Goal: Task Accomplishment & Management: Complete application form

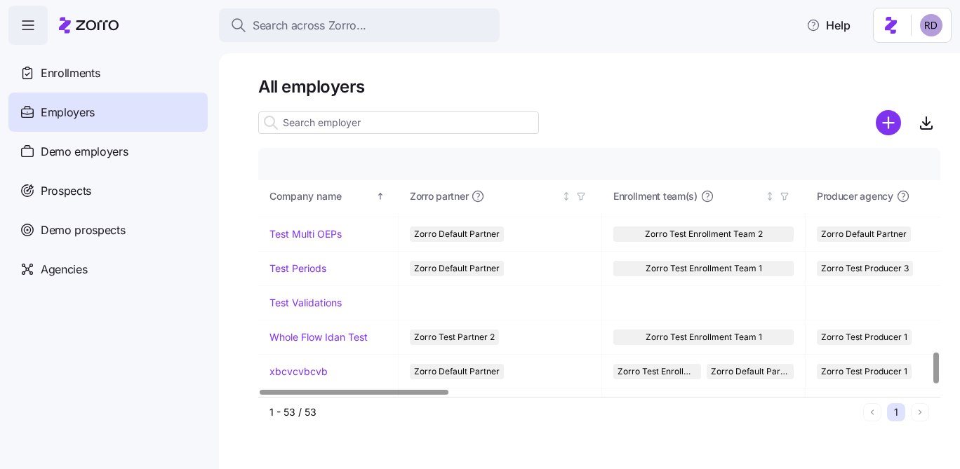
scroll to position [1637, 0]
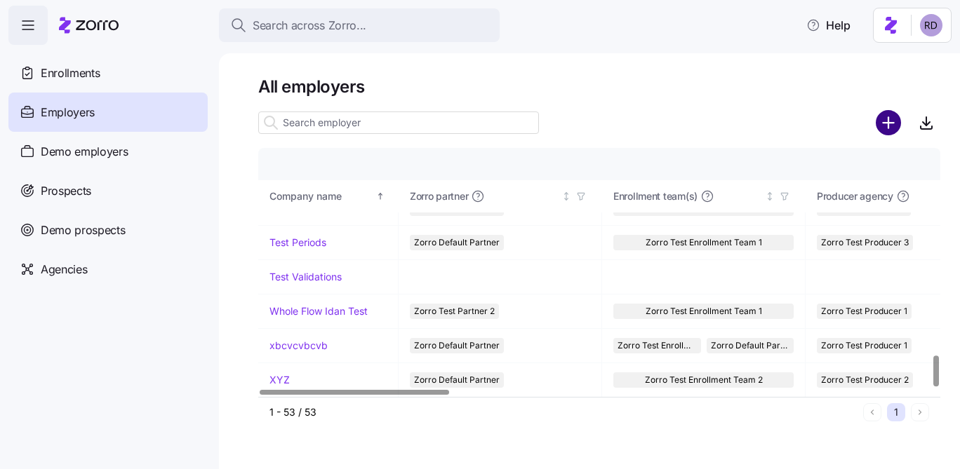
click at [880, 122] on circle "add icon" at bounding box center [888, 123] width 23 height 23
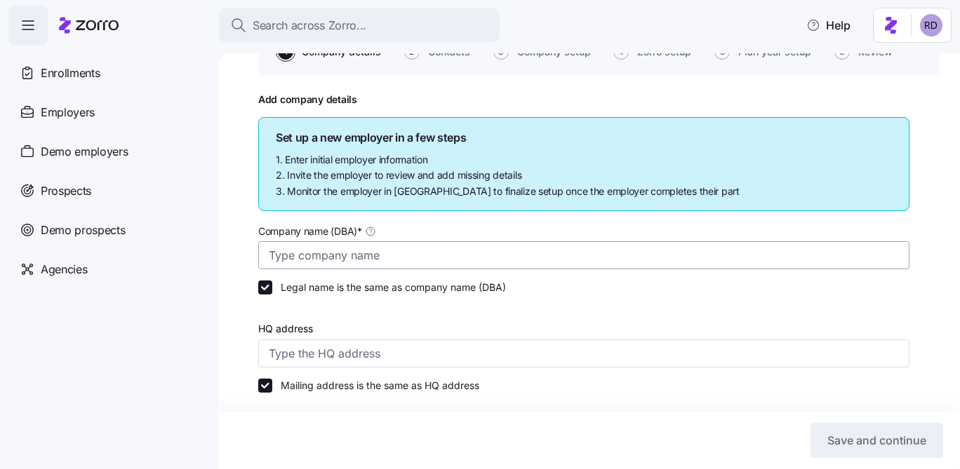
scroll to position [137, 0]
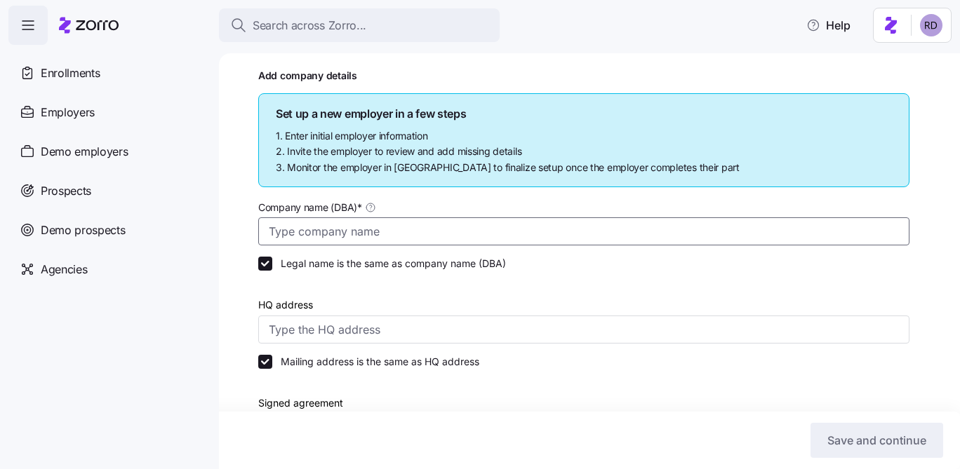
click at [366, 229] on input "Company name (DBA) *" at bounding box center [583, 232] width 651 height 28
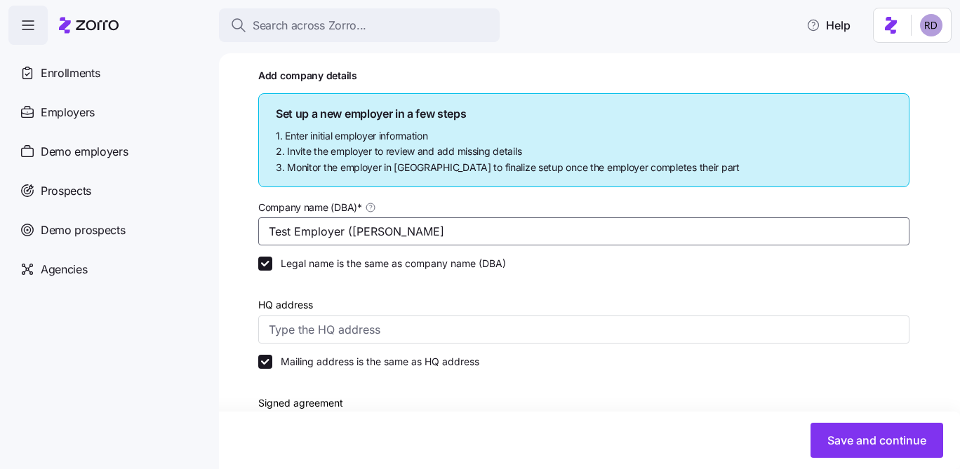
click at [302, 236] on input "Test Employer (Maya" at bounding box center [583, 232] width 651 height 28
click at [380, 235] on input "Test employer (Maya" at bounding box center [583, 232] width 651 height 28
type input "Test employer ([PERSON_NAME])"
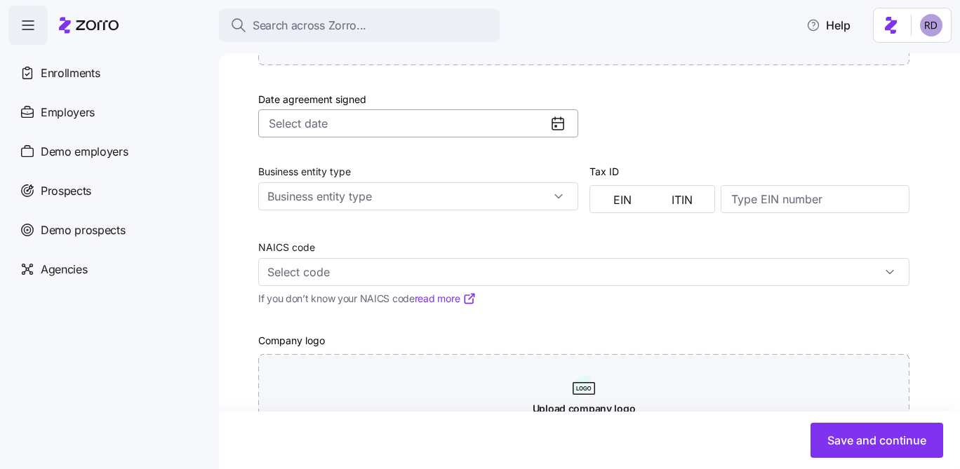
scroll to position [659, 0]
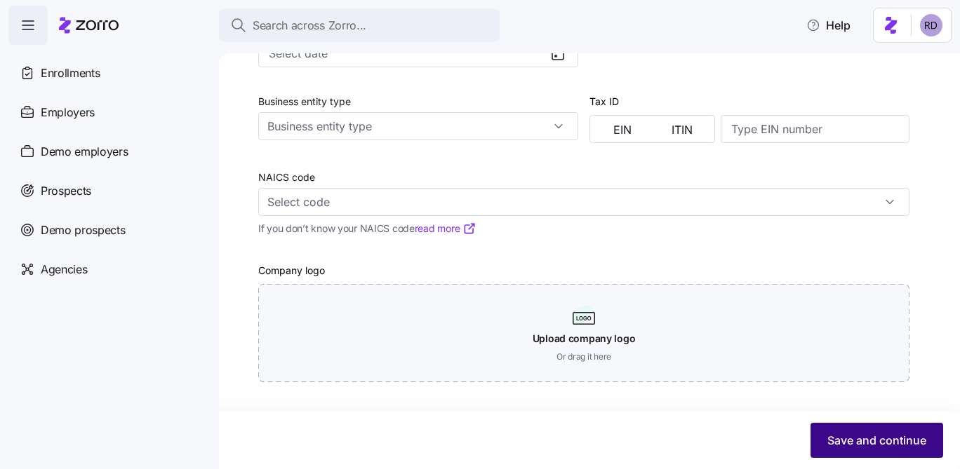
click at [876, 449] on button "Save and continue" at bounding box center [876, 440] width 133 height 35
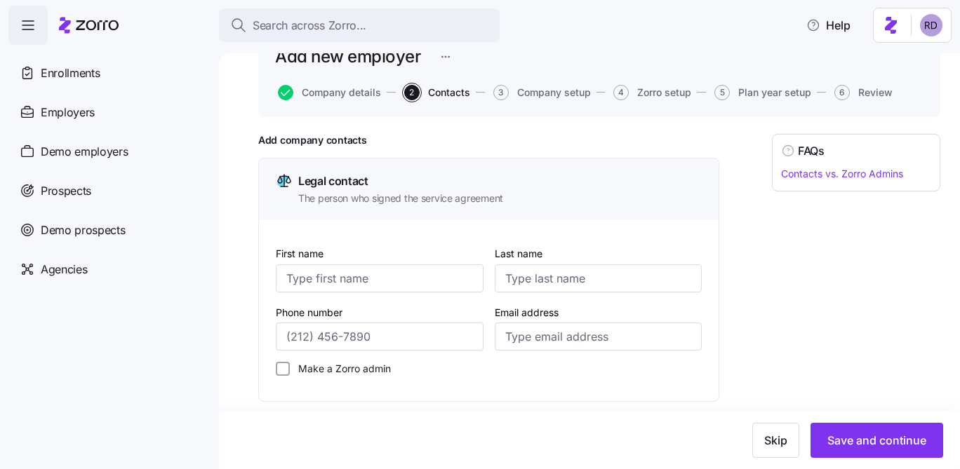
scroll to position [81, 0]
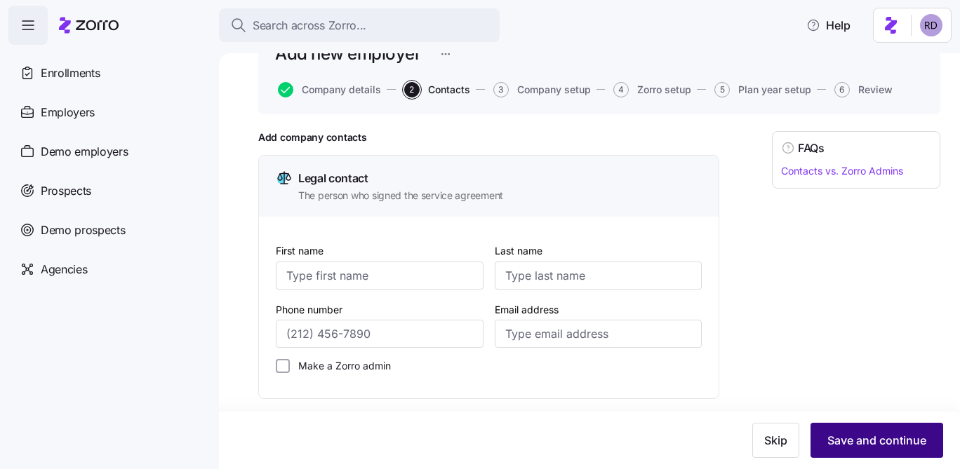
click at [864, 432] on button "Save and continue" at bounding box center [876, 440] width 133 height 35
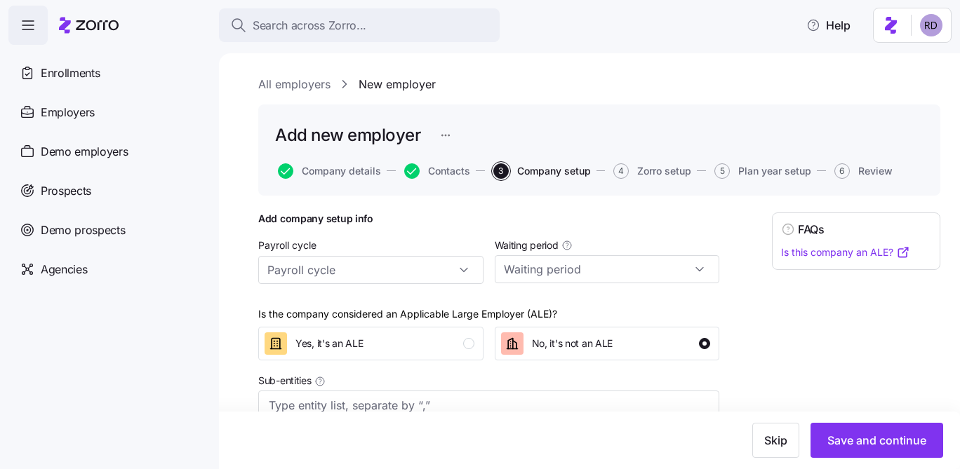
scroll to position [37, 0]
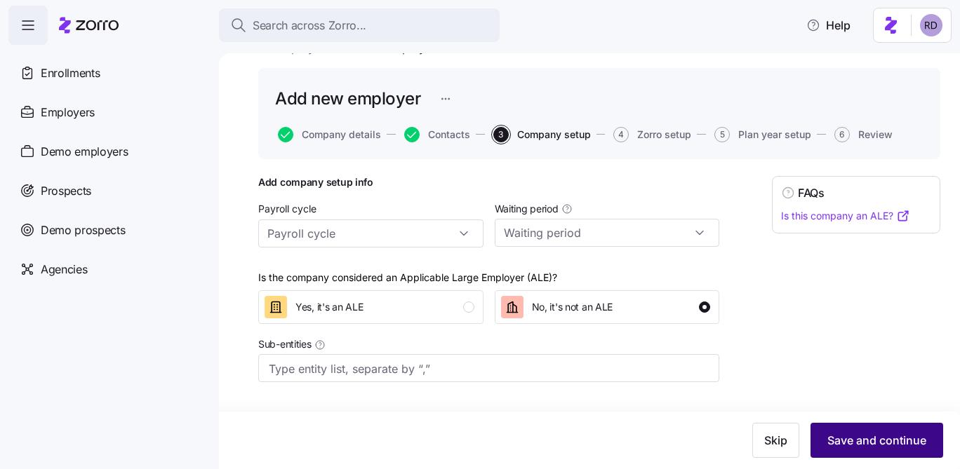
click at [860, 443] on span "Save and continue" at bounding box center [876, 440] width 99 height 17
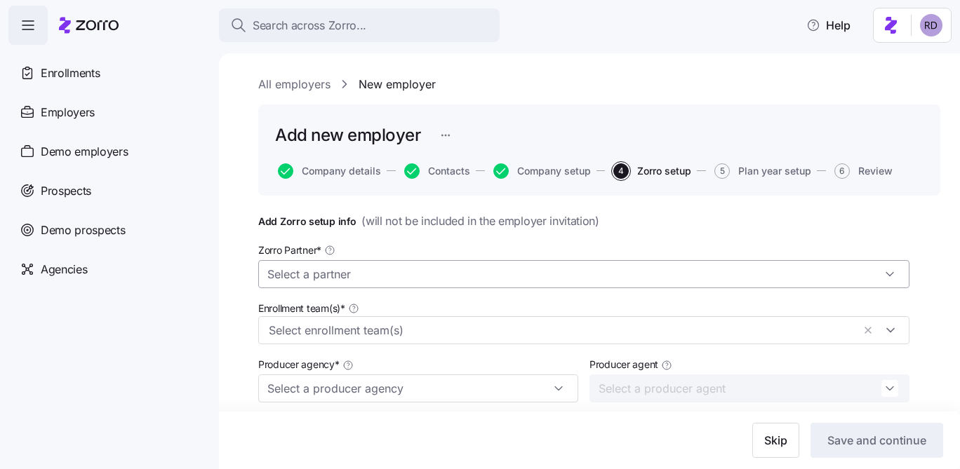
click at [690, 273] on input "Zorro Partner *" at bounding box center [583, 274] width 651 height 28
click at [557, 335] on div "Zorro Default Partner" at bounding box center [584, 339] width 640 height 27
type input "Zorro Default Partner"
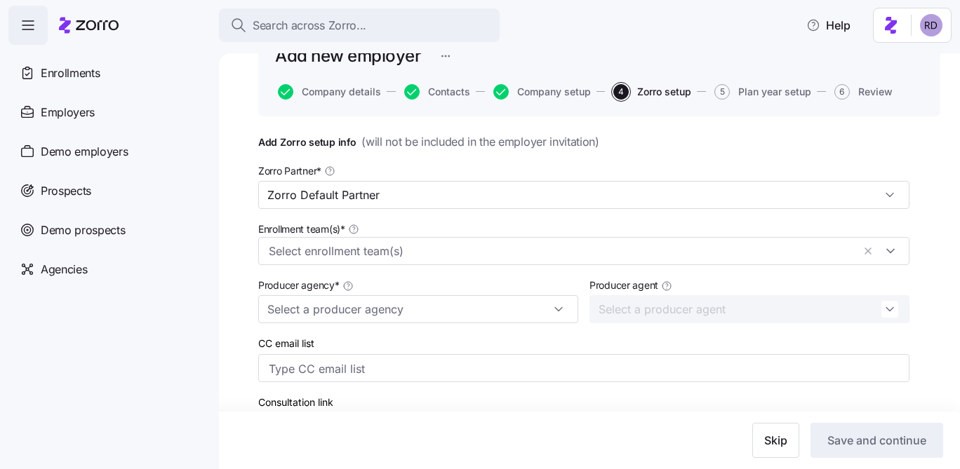
scroll to position [86, 0]
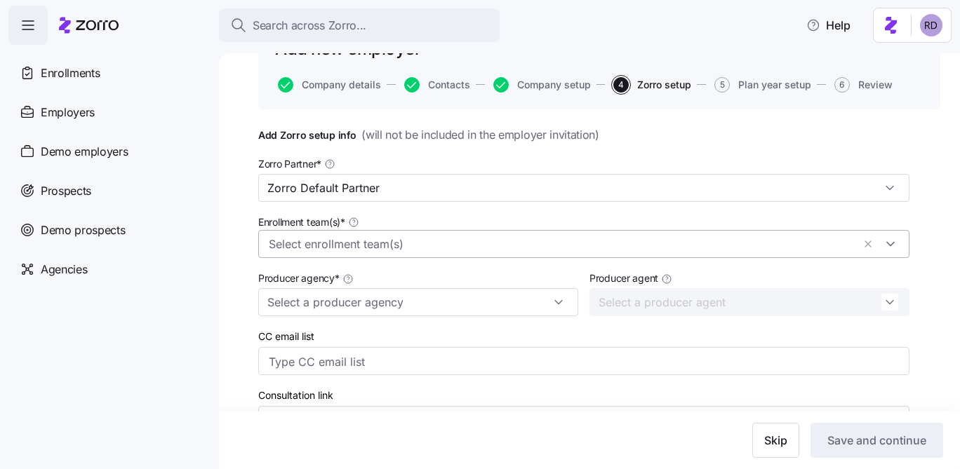
click at [516, 255] on div at bounding box center [583, 244] width 651 height 28
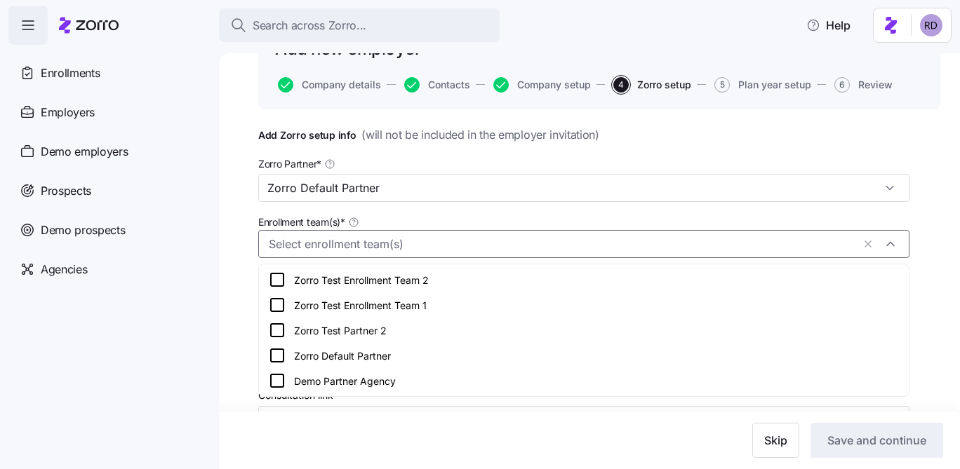
click at [466, 310] on div "Zorro Test Enrollment Team 1" at bounding box center [584, 305] width 630 height 17
click at [373, 279] on div "Zorro Test Enrollment Team 2" at bounding box center [584, 280] width 630 height 17
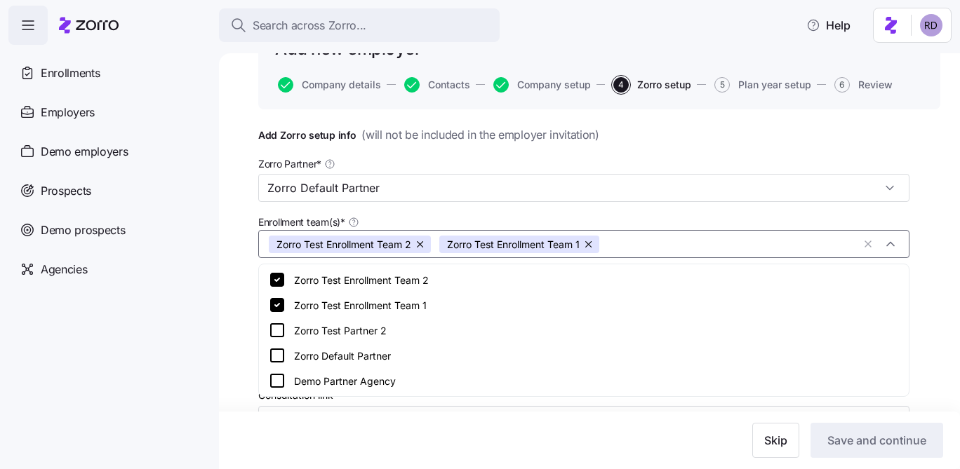
click at [244, 222] on div "All employers New employer Add new employer Company details Contacts Company se…" at bounding box center [589, 261] width 741 height 416
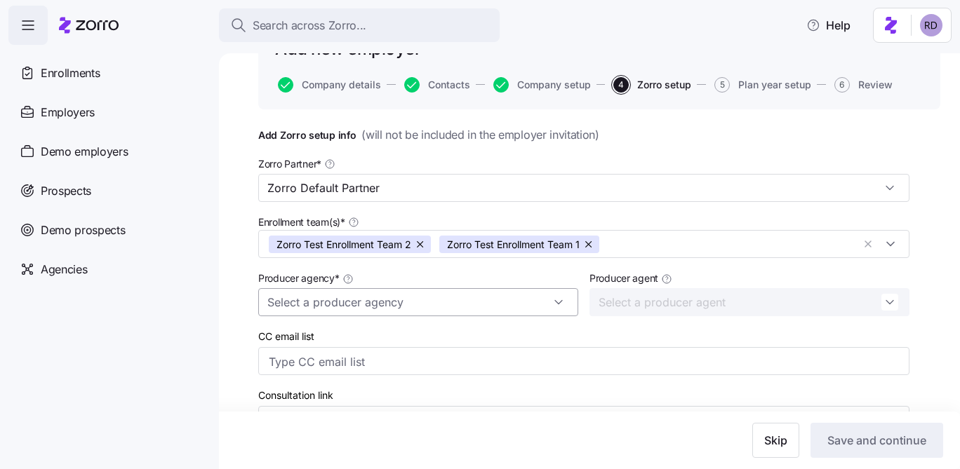
click at [357, 306] on input "Producer agency *" at bounding box center [418, 302] width 320 height 28
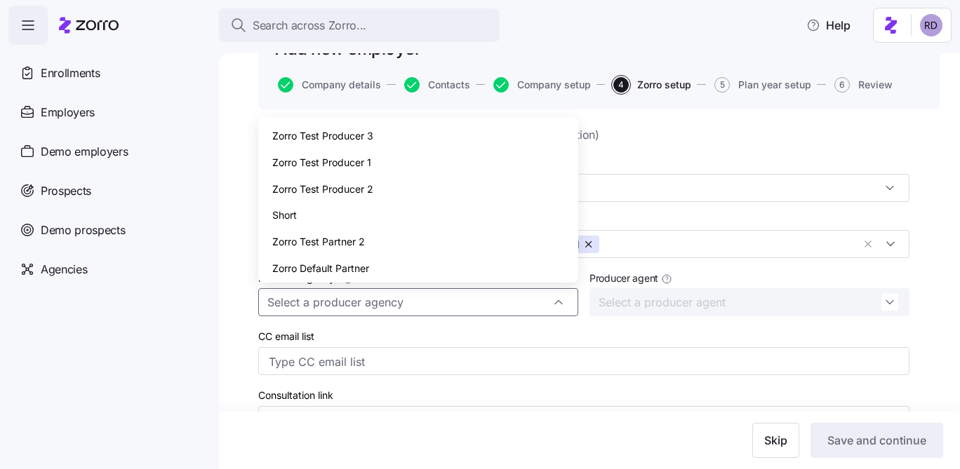
click at [392, 174] on div "Zorro Test Producer 1" at bounding box center [418, 162] width 309 height 27
type input "Zorro Test Producer 1"
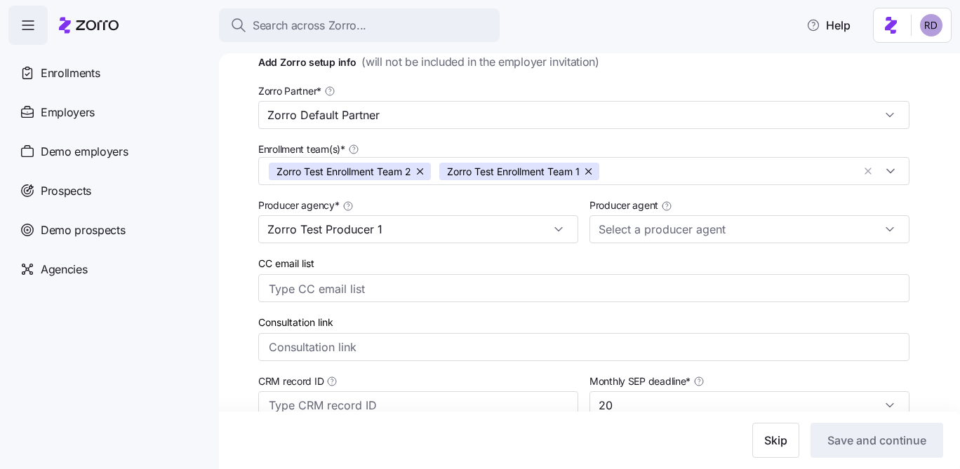
scroll to position [166, 0]
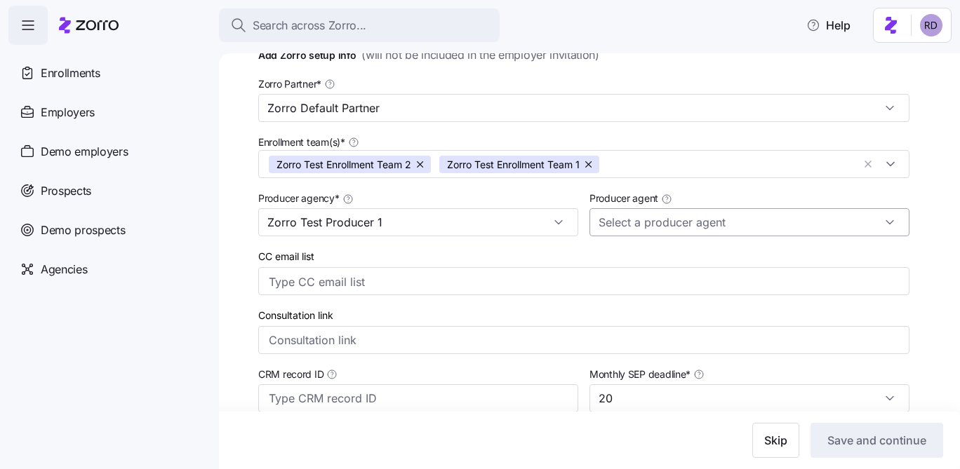
click at [624, 225] on input "Producer agent" at bounding box center [749, 222] width 320 height 28
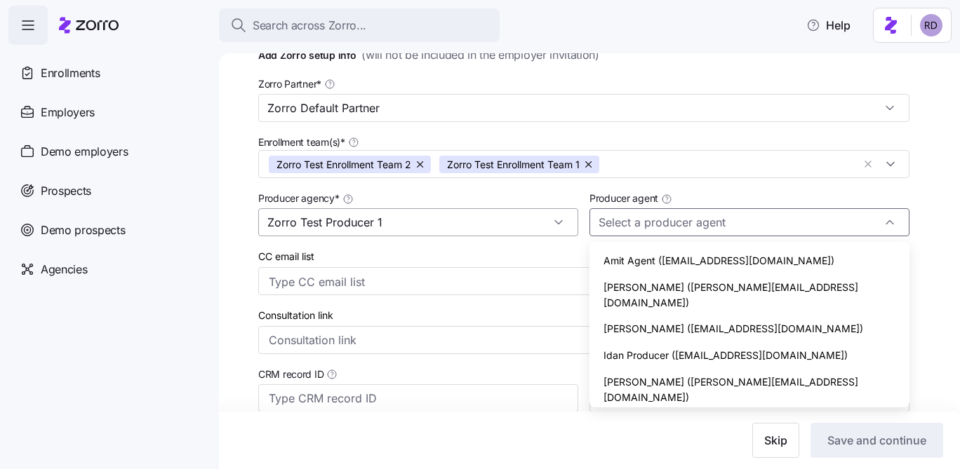
click at [538, 223] on input "Zorro Test Producer 1" at bounding box center [418, 222] width 320 height 28
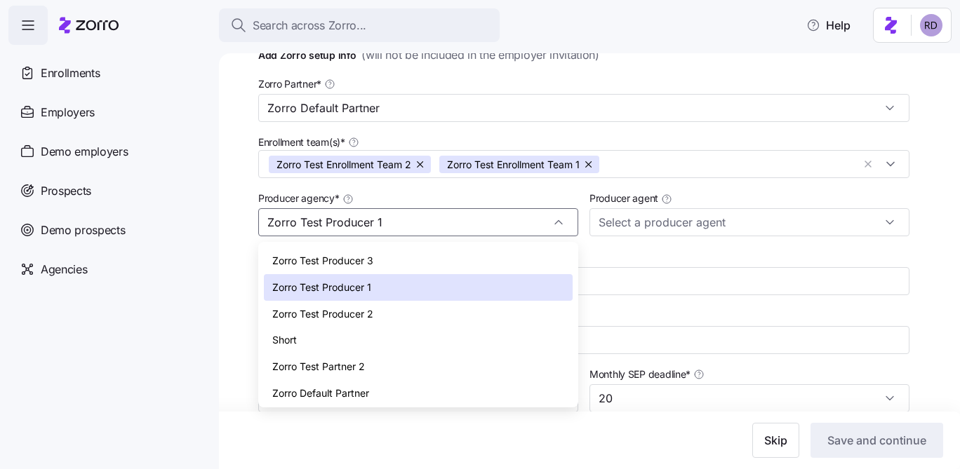
click at [499, 298] on div "Zorro Test Producer 1" at bounding box center [418, 287] width 309 height 27
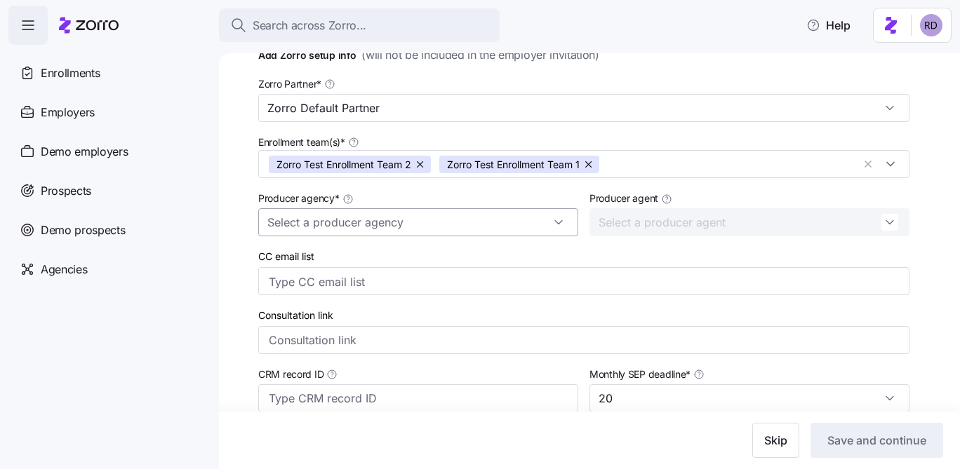
click at [476, 219] on input "Producer agency *" at bounding box center [418, 222] width 320 height 28
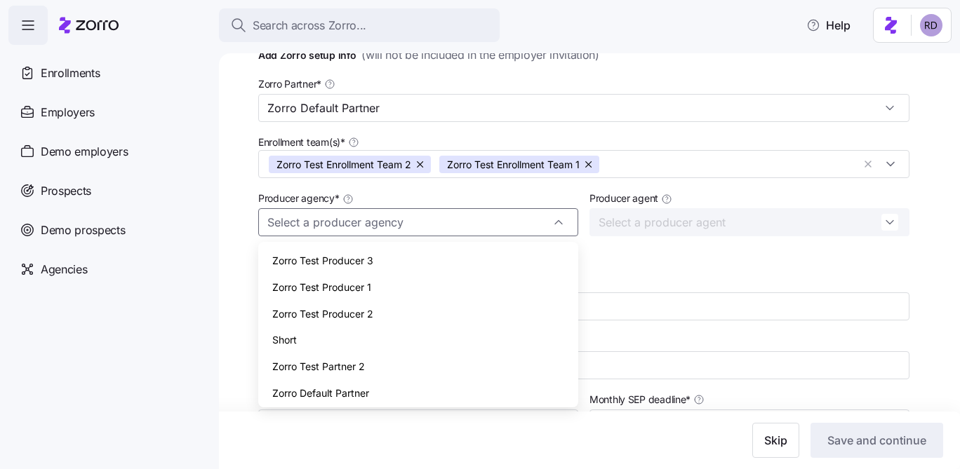
click at [433, 311] on div "Zorro Test Producer 2" at bounding box center [418, 314] width 309 height 27
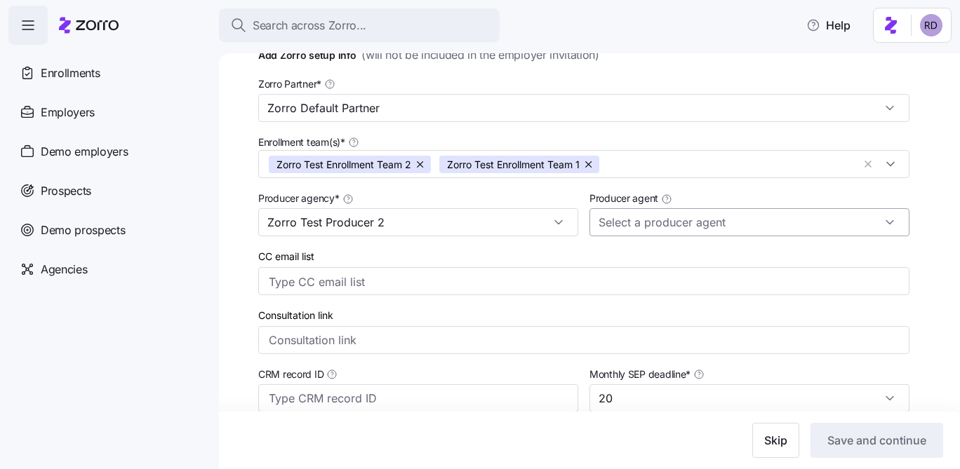
click at [636, 221] on input "Producer agent" at bounding box center [749, 222] width 320 height 28
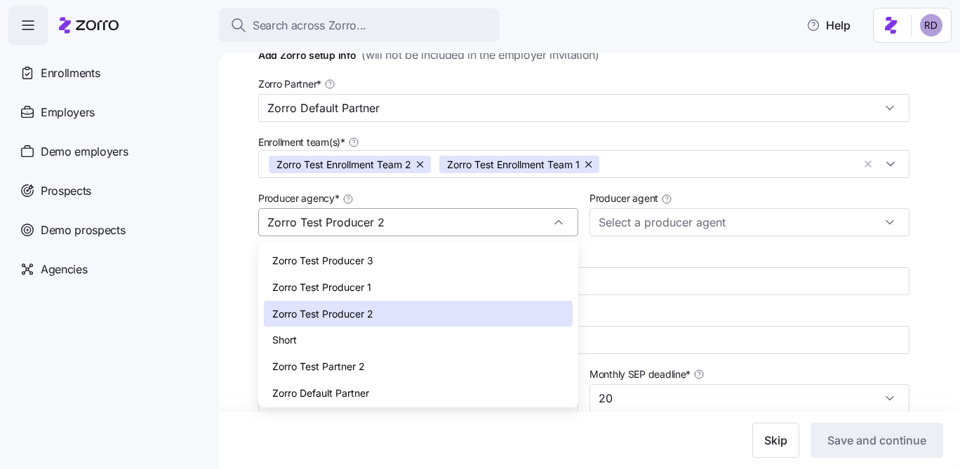
click at [523, 233] on input "Zorro Test Producer 2" at bounding box center [418, 222] width 320 height 28
click at [474, 272] on div "Zorro Test Producer 3" at bounding box center [418, 261] width 309 height 27
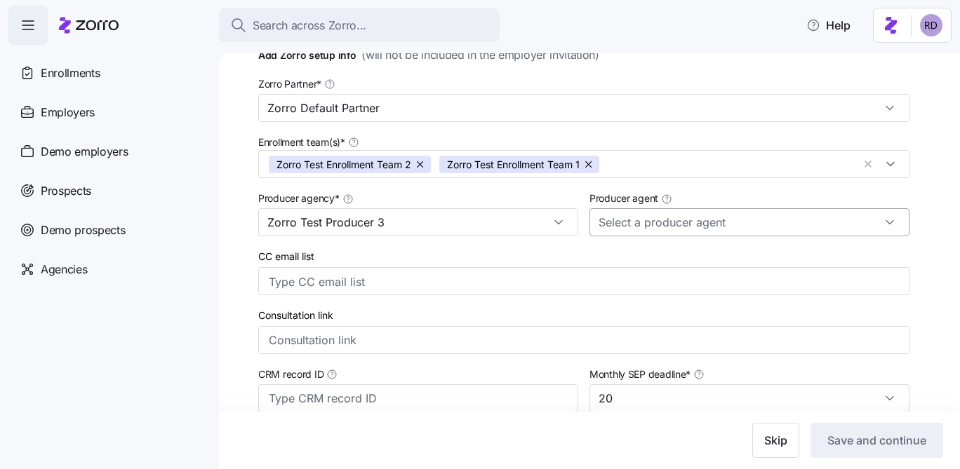
click at [626, 232] on input "Producer agent" at bounding box center [749, 222] width 320 height 28
click at [516, 240] on div "Producer agency * Zorro Test Producer 3" at bounding box center [418, 213] width 331 height 58
click at [516, 232] on input "Zorro Test Producer 3" at bounding box center [418, 222] width 320 height 28
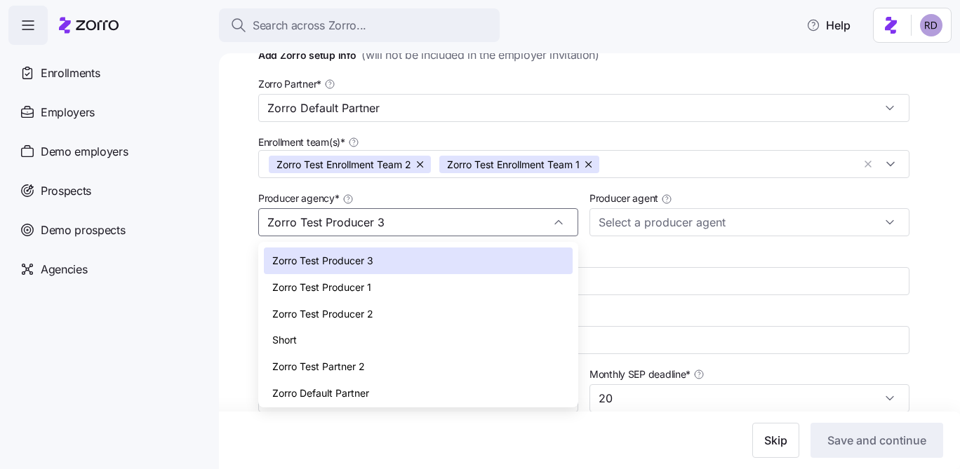
click at [445, 368] on div "Zorro Test Partner 2" at bounding box center [418, 367] width 309 height 27
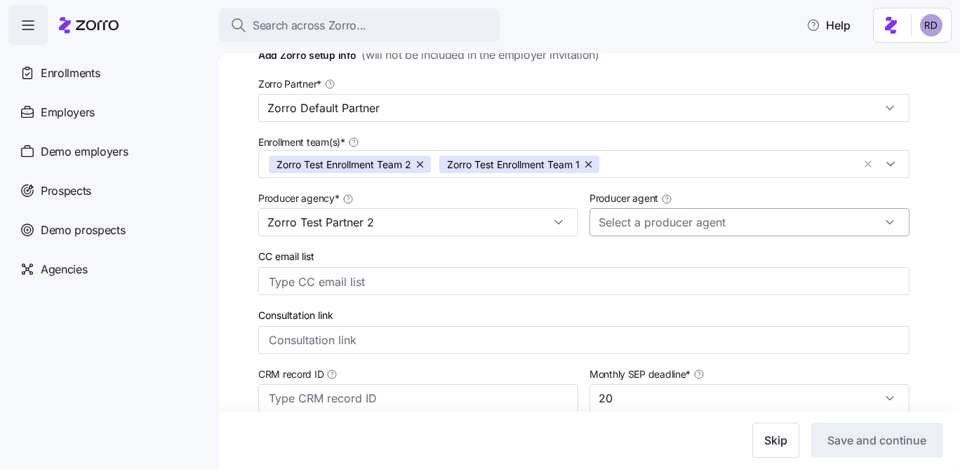
click at [655, 223] on input "Producer agent" at bounding box center [749, 222] width 320 height 28
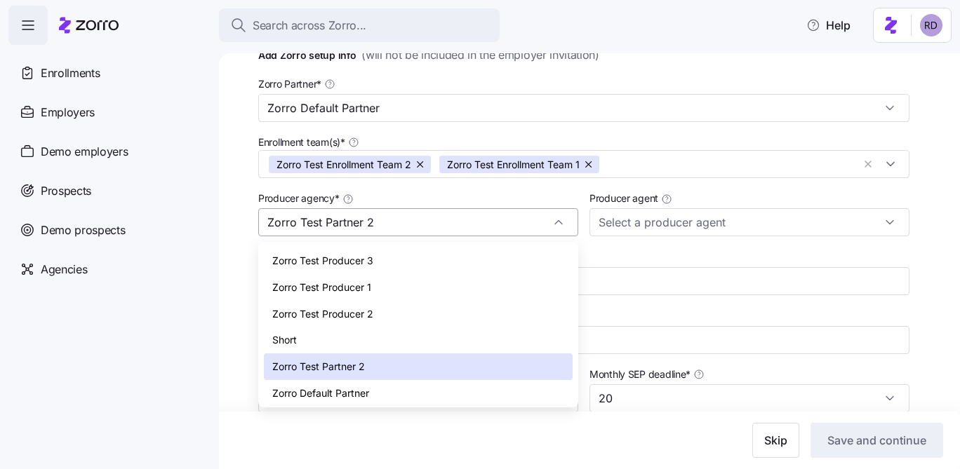
click at [510, 231] on input "Zorro Test Partner 2" at bounding box center [418, 222] width 320 height 28
click at [411, 396] on div "Zorro Default Partner" at bounding box center [418, 393] width 309 height 27
type input "Zorro Default Partner"
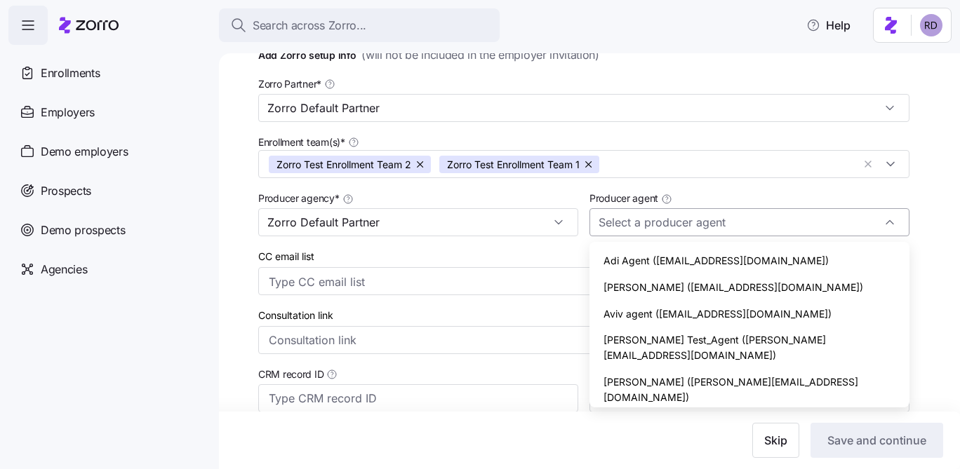
click at [648, 211] on input "Producer agent" at bounding box center [749, 222] width 320 height 28
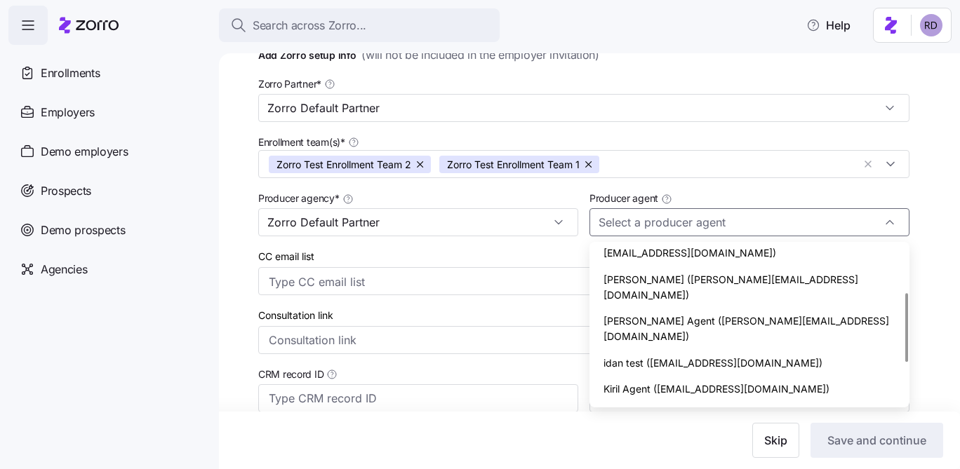
scroll to position [128, 0]
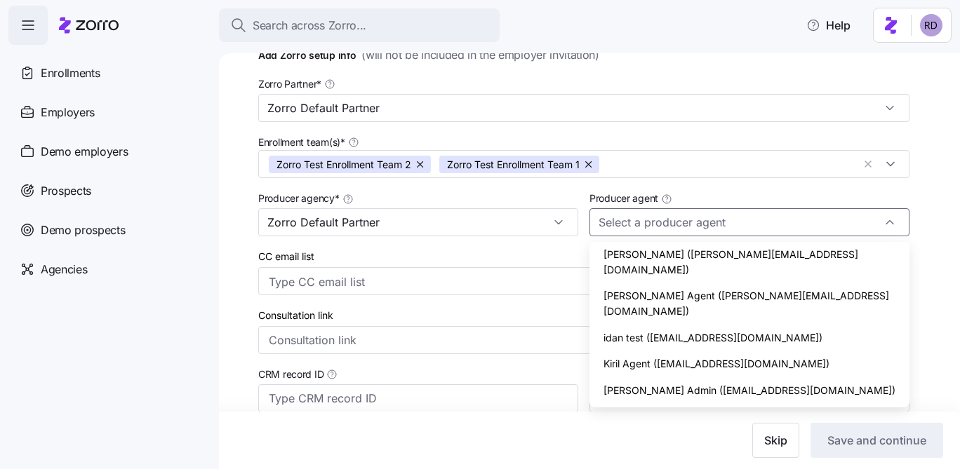
click at [730, 410] on span "Maya Perl (maya.p+testagencies@myzorro.co)" at bounding box center [733, 417] width 260 height 15
type input "Maya Perl (maya.p+testagencies@myzorro.co)"
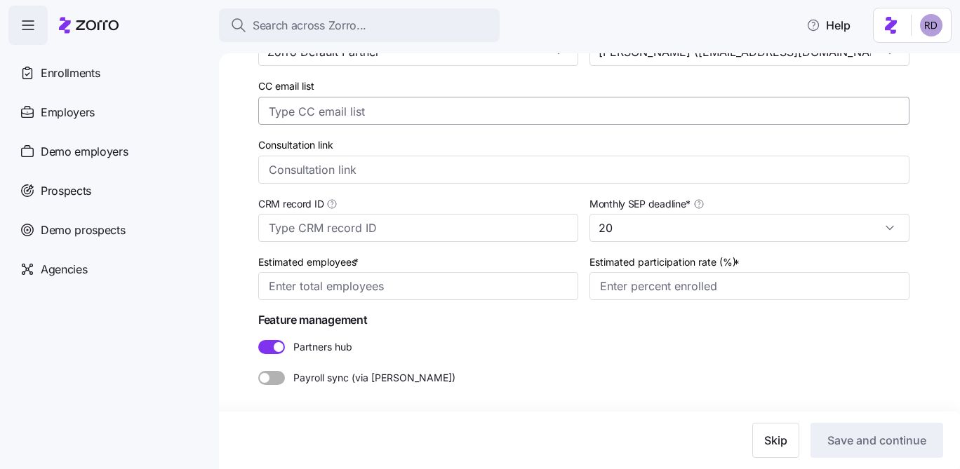
scroll to position [341, 0]
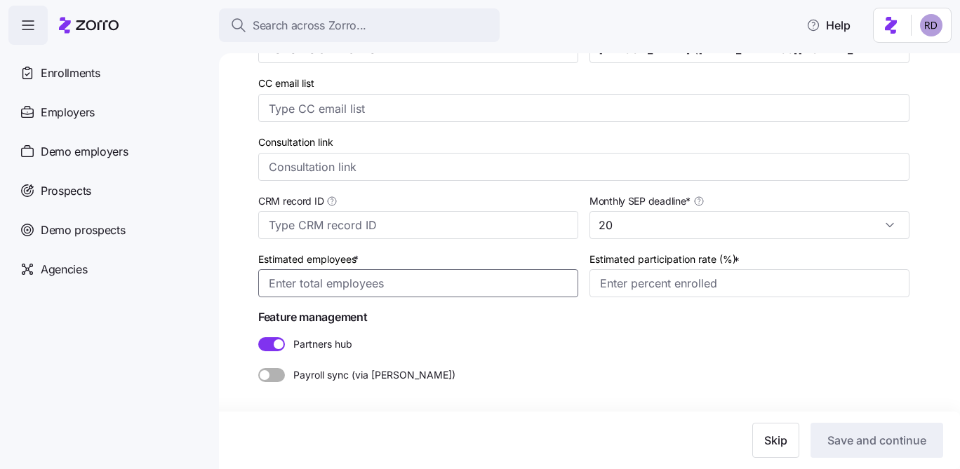
click at [440, 277] on input "Estimated employees *" at bounding box center [418, 283] width 320 height 28
type input "500"
click at [653, 281] on input "Estimated participation rate (%) *" at bounding box center [749, 283] width 320 height 28
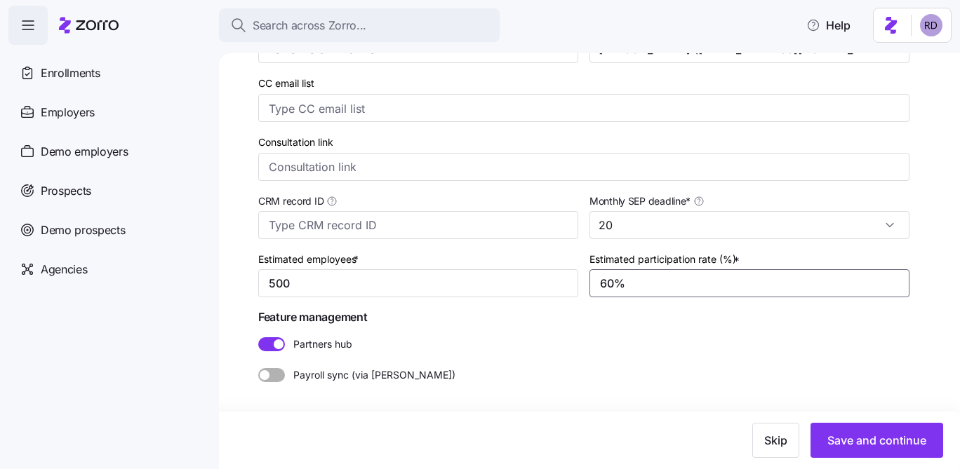
type input "60%"
click at [694, 319] on span "Feature management" at bounding box center [583, 318] width 651 height 18
click at [853, 450] on button "Save and continue" at bounding box center [876, 440] width 133 height 35
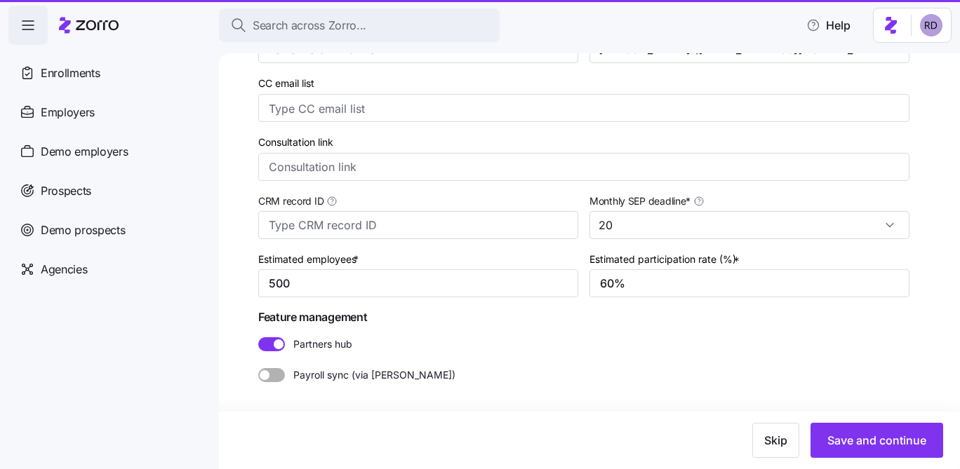
type input "5"
type input "6%"
type input "500"
type input "60%"
type input "Zorro Default Partner"
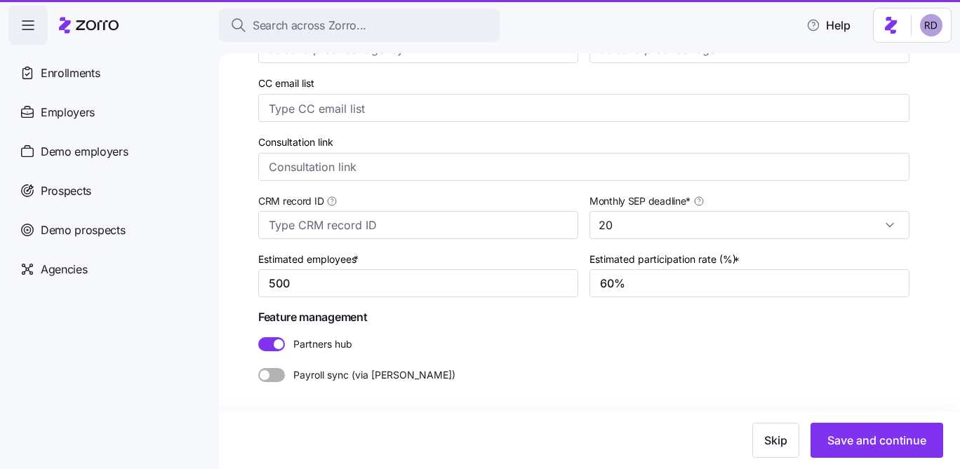
type input "Maya Perl (maya.p+testagencies@myzorro.co)"
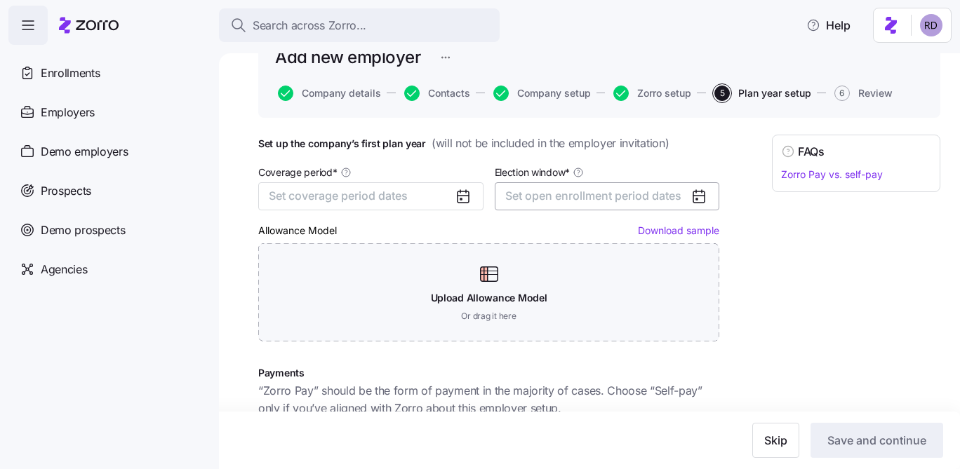
scroll to position [89, 0]
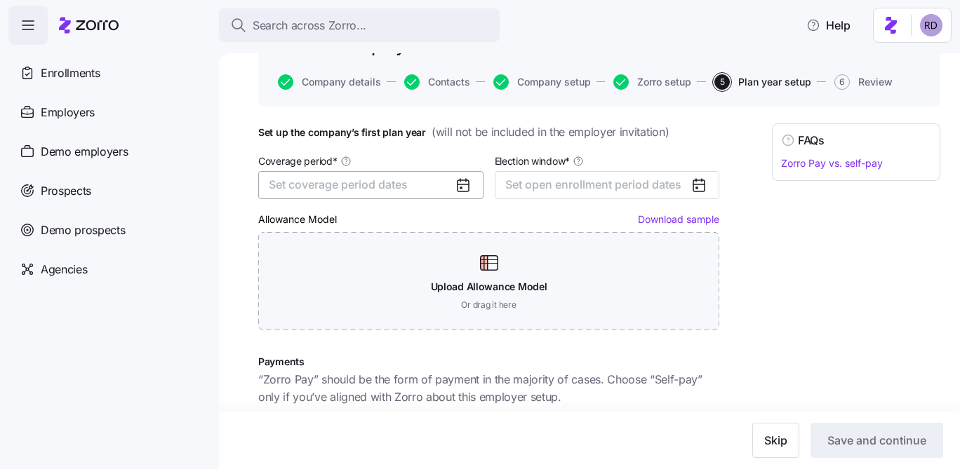
click at [386, 182] on span "Set coverage period dates" at bounding box center [338, 185] width 139 height 14
click at [440, 146] on div "Set up the company’s first plan year ( will not be included in the employer inv…" at bounding box center [488, 400] width 461 height 552
click at [392, 180] on span "Set coverage period dates" at bounding box center [338, 185] width 139 height 14
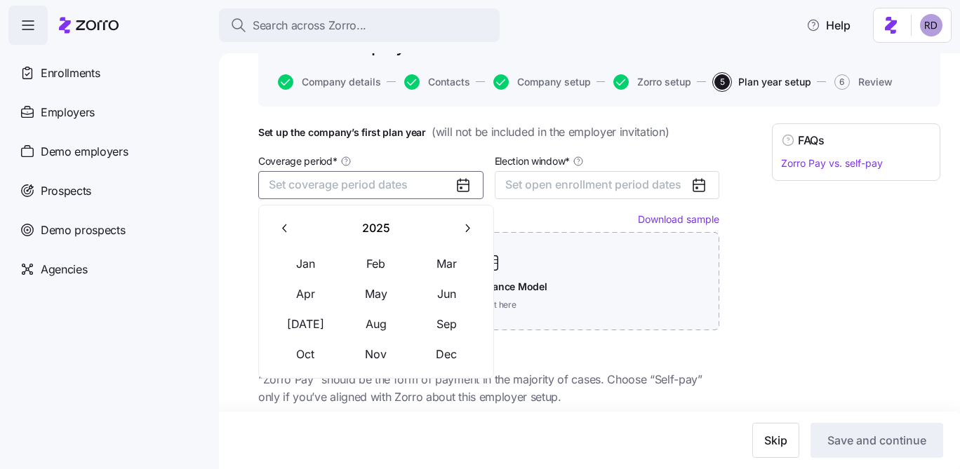
click at [465, 227] on icon "button" at bounding box center [466, 228] width 13 height 13
click at [318, 269] on button "Jan" at bounding box center [306, 263] width 70 height 29
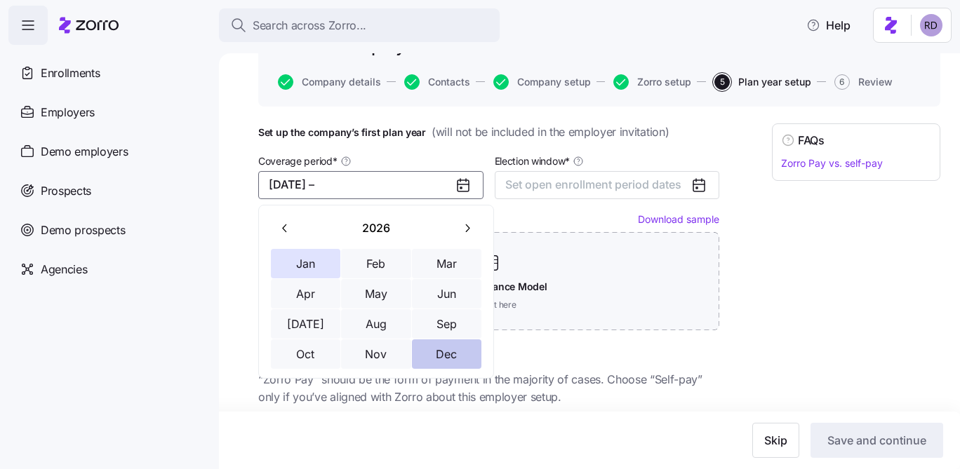
click at [450, 340] on button "Dec" at bounding box center [447, 354] width 70 height 29
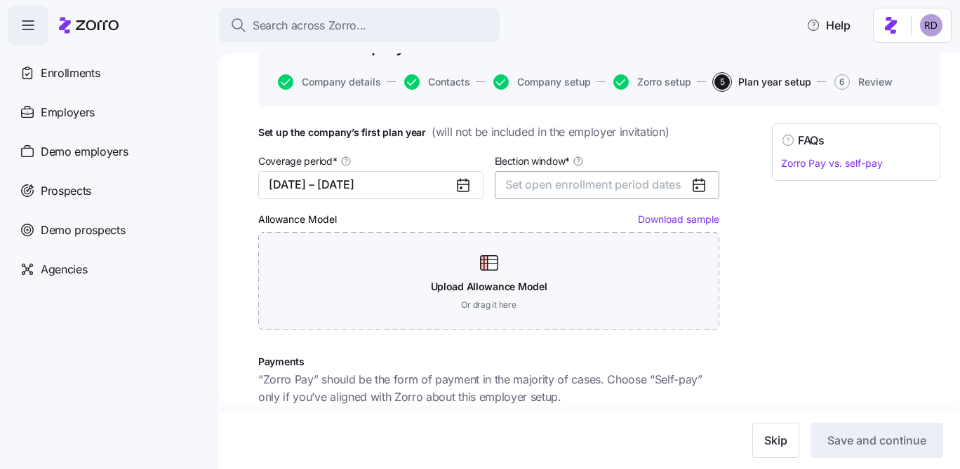
click at [571, 188] on span "Set open enrollment period dates" at bounding box center [593, 185] width 176 height 14
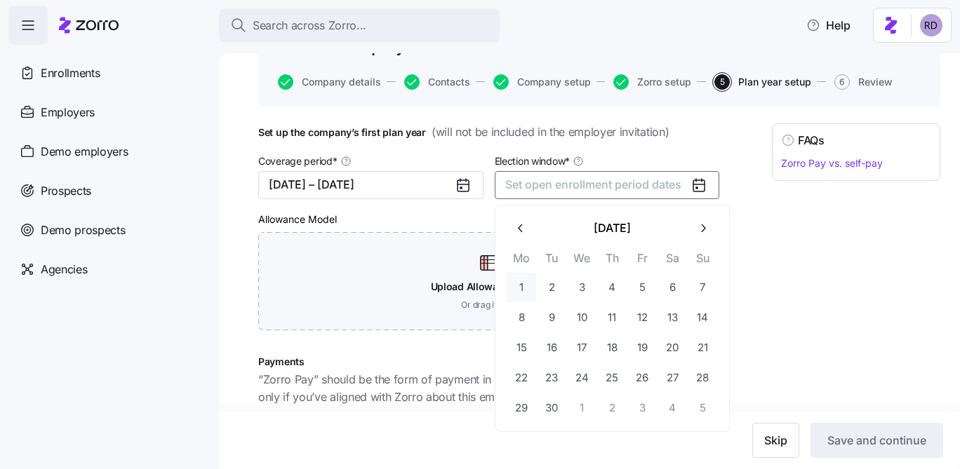
click at [526, 287] on button "1" at bounding box center [521, 287] width 29 height 29
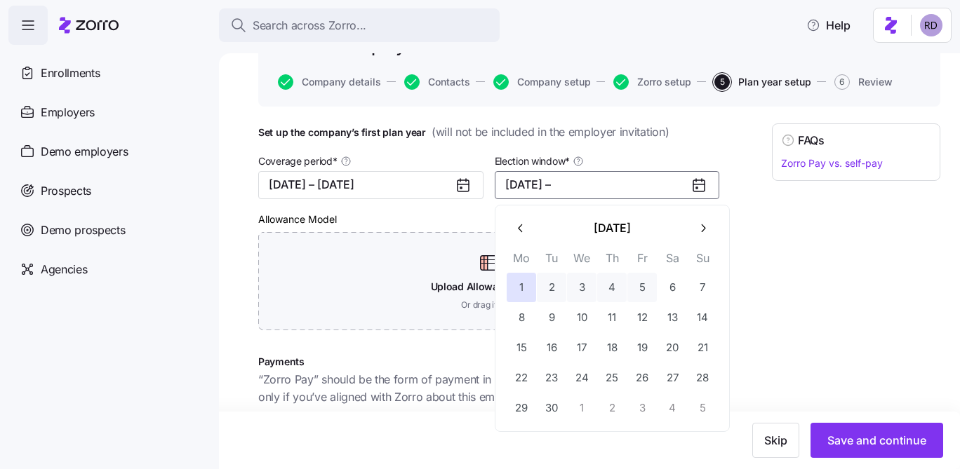
click at [701, 232] on icon "button" at bounding box center [702, 228] width 13 height 13
click at [619, 345] on button "16" at bounding box center [611, 347] width 29 height 29
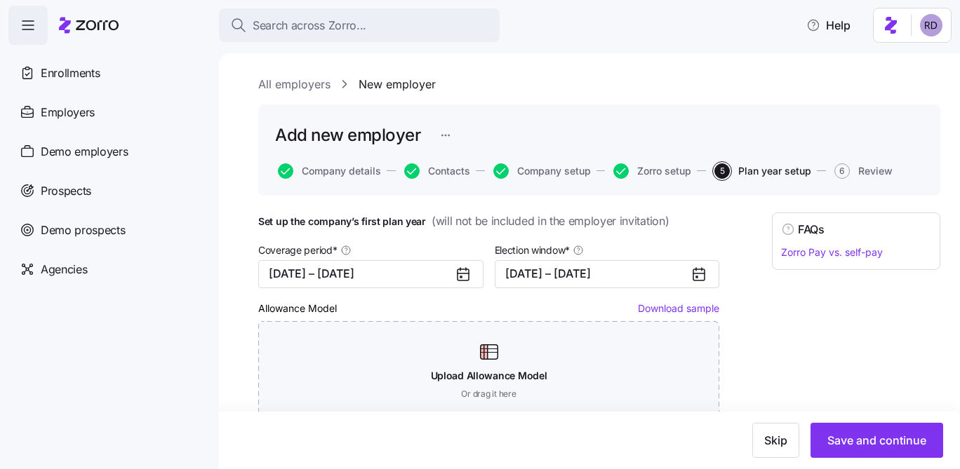
scroll to position [30, 0]
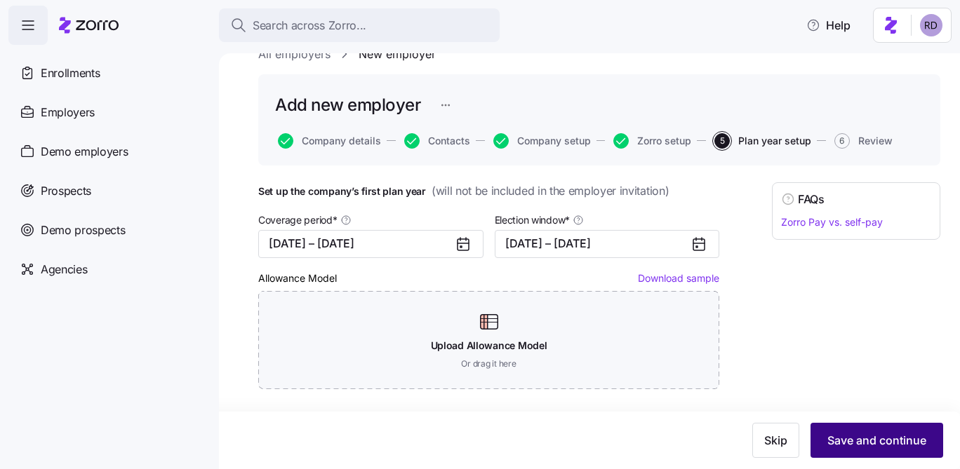
click at [866, 434] on span "Save and continue" at bounding box center [876, 440] width 99 height 17
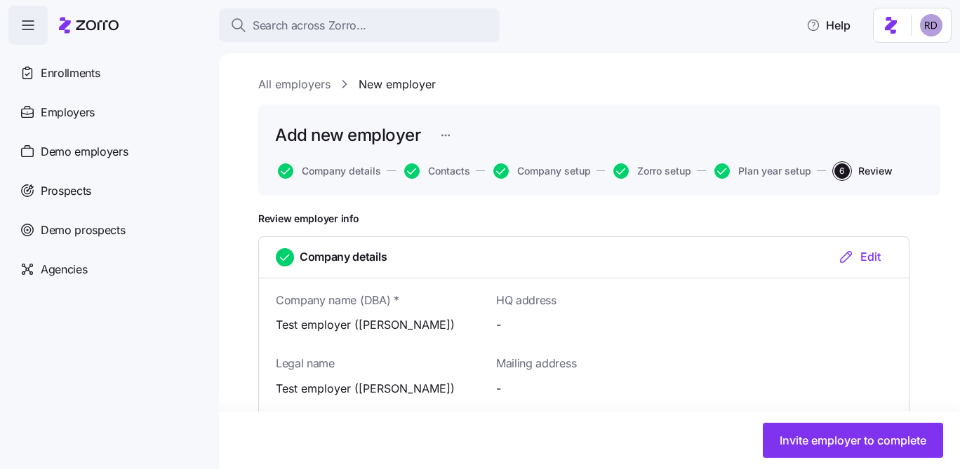
click at [881, 256] on button "Edit" at bounding box center [859, 256] width 65 height 17
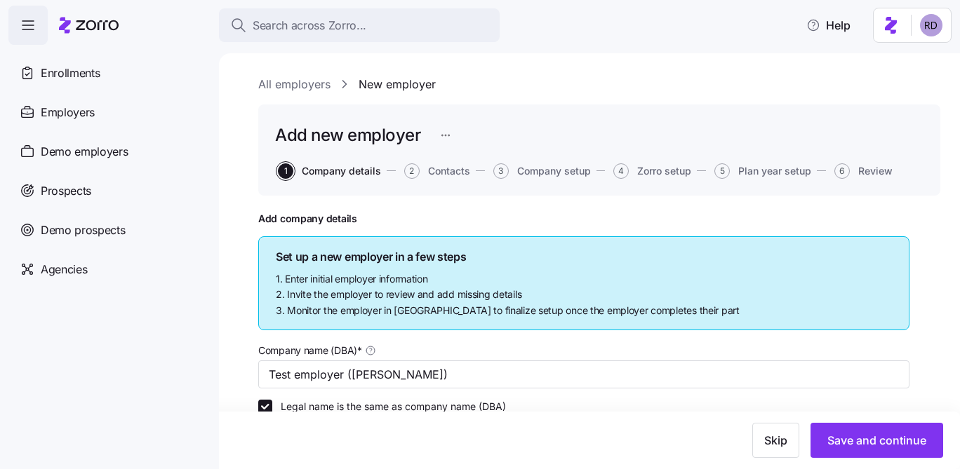
click at [427, 174] on button "2 Contacts" at bounding box center [437, 170] width 66 height 15
click at [443, 168] on span "Contacts" at bounding box center [449, 171] width 42 height 10
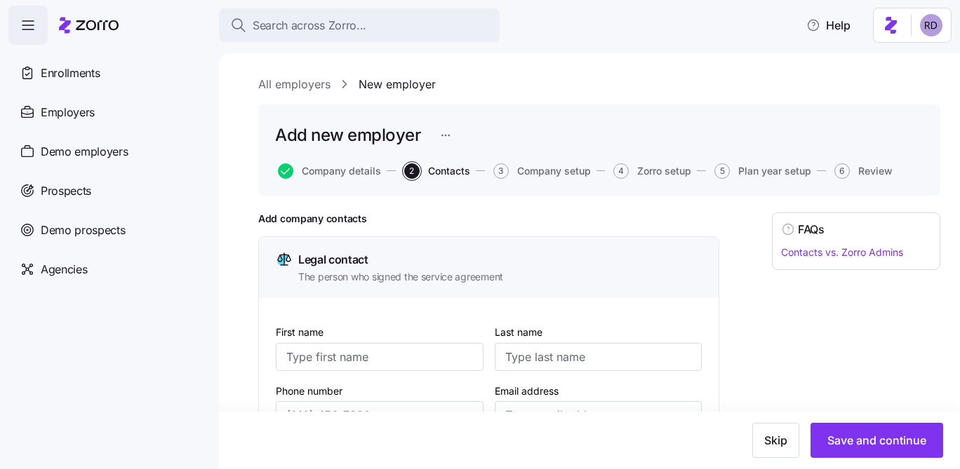
click at [512, 166] on button "3 Company setup" at bounding box center [542, 170] width 98 height 15
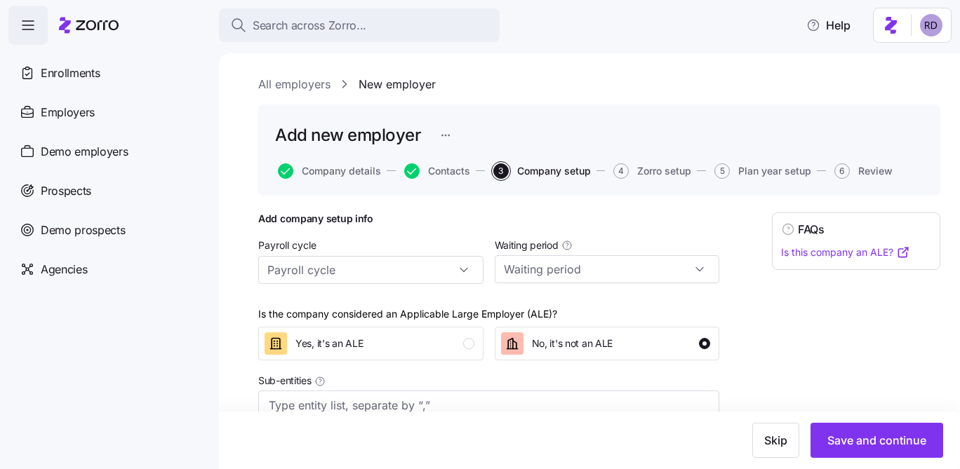
scroll to position [37, 0]
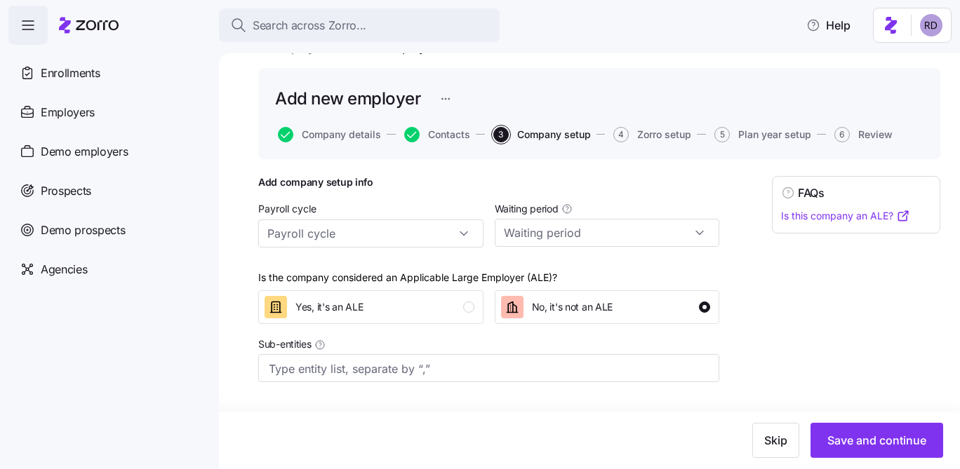
click at [629, 124] on div "Add new employer Company details Contacts 3 Company setup 4 Zorro setup 5 Plan …" at bounding box center [599, 113] width 682 height 91
click at [638, 133] on span "Zorro setup" at bounding box center [664, 135] width 54 height 10
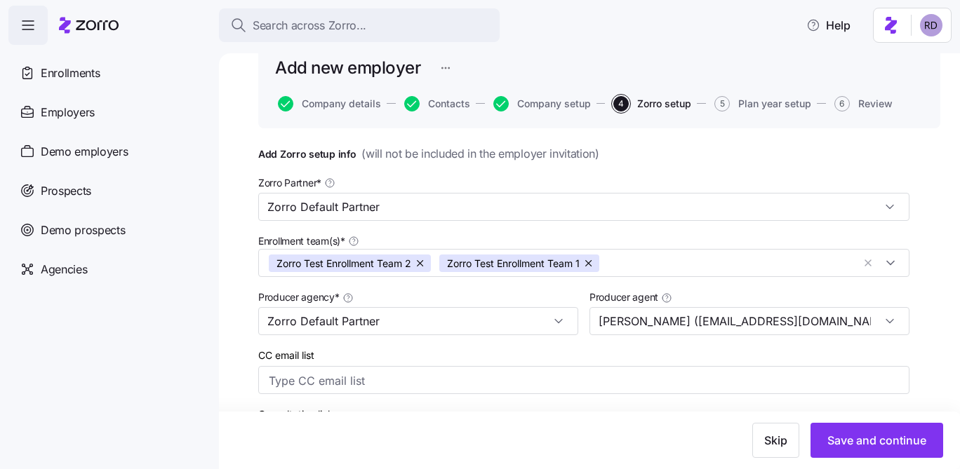
scroll to position [69, 0]
click at [432, 105] on span "Contacts" at bounding box center [449, 103] width 42 height 10
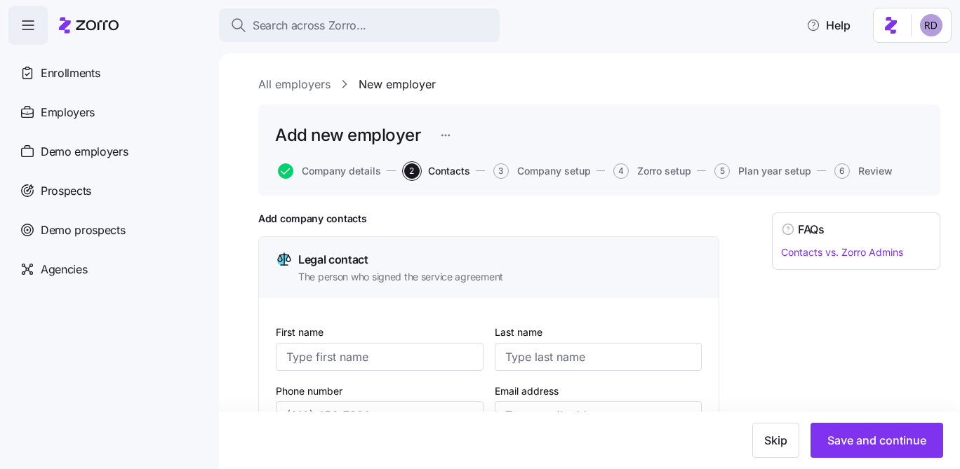
scroll to position [22, 0]
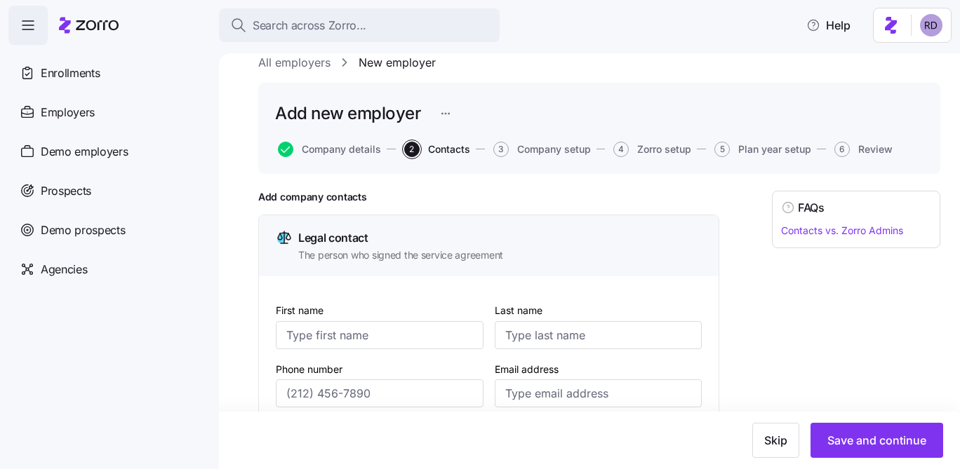
click at [853, 152] on button "6 Review" at bounding box center [863, 149] width 58 height 15
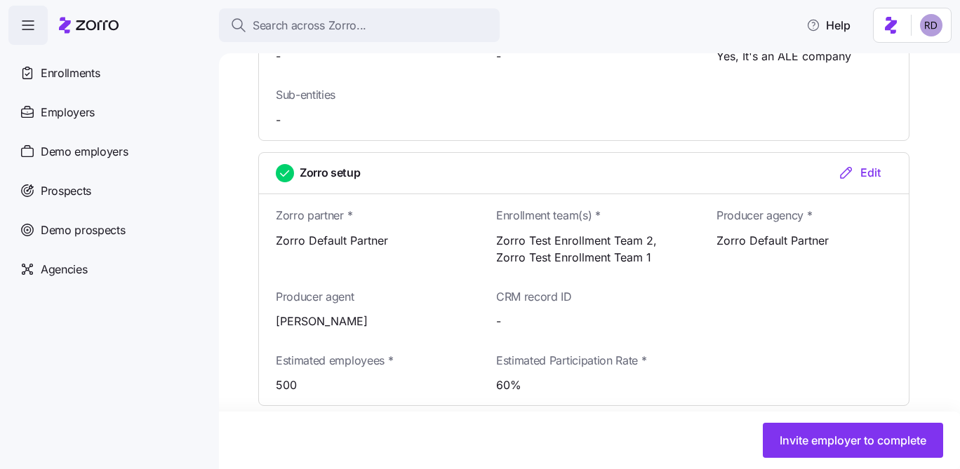
scroll to position [1262, 0]
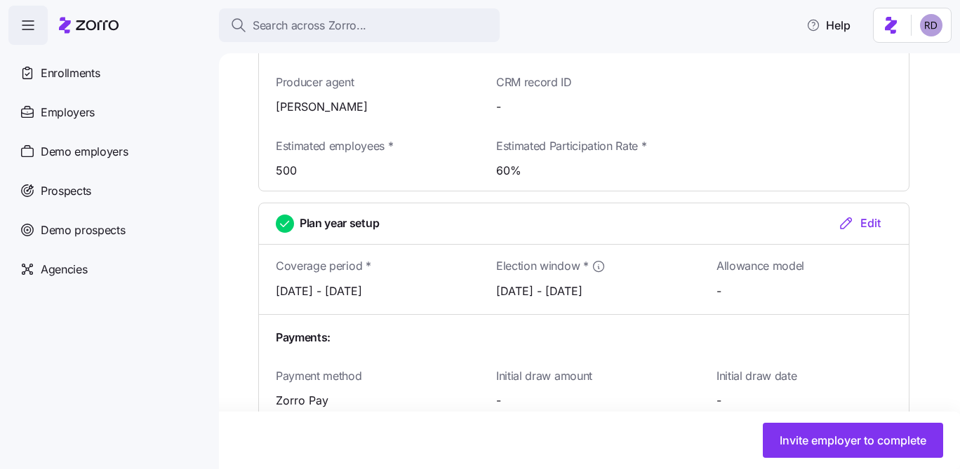
click at [869, 462] on div "Invite employer to complete" at bounding box center [480, 441] width 960 height 58
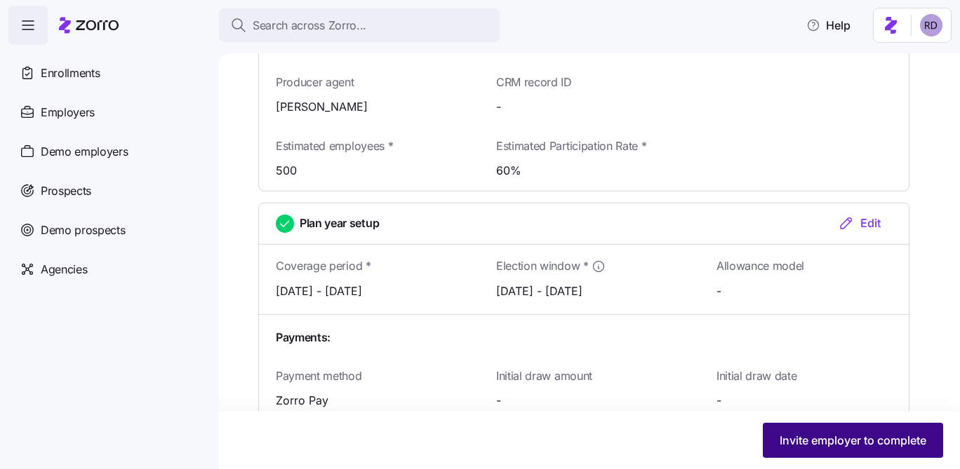
click at [869, 442] on span "Invite employer to complete" at bounding box center [853, 440] width 147 height 17
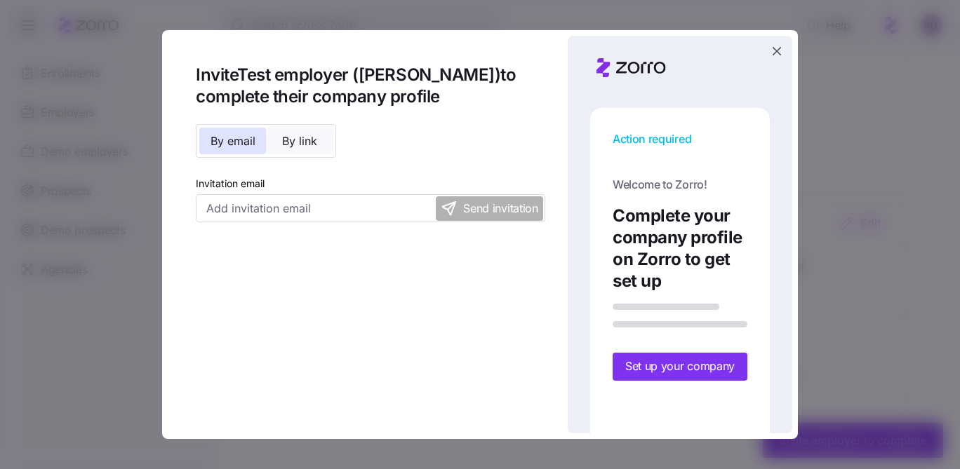
click at [293, 133] on button "By link" at bounding box center [299, 141] width 67 height 27
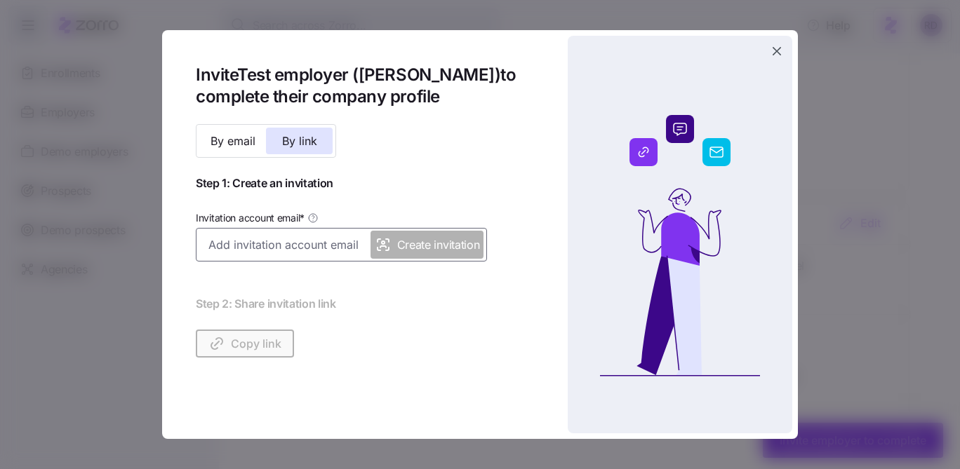
click at [302, 243] on input "Invitation account email *" at bounding box center [341, 245] width 291 height 34
click at [220, 131] on button "By email" at bounding box center [232, 141] width 67 height 27
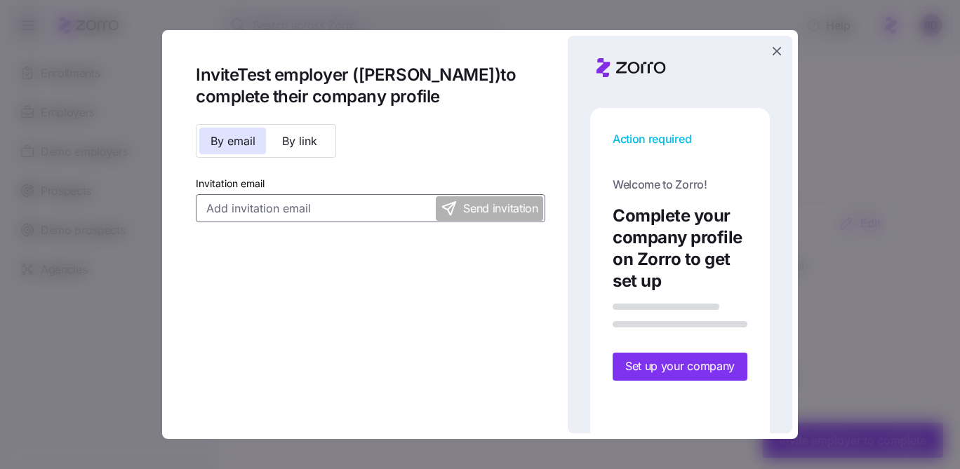
click at [263, 210] on input "Invitation email" at bounding box center [370, 208] width 349 height 28
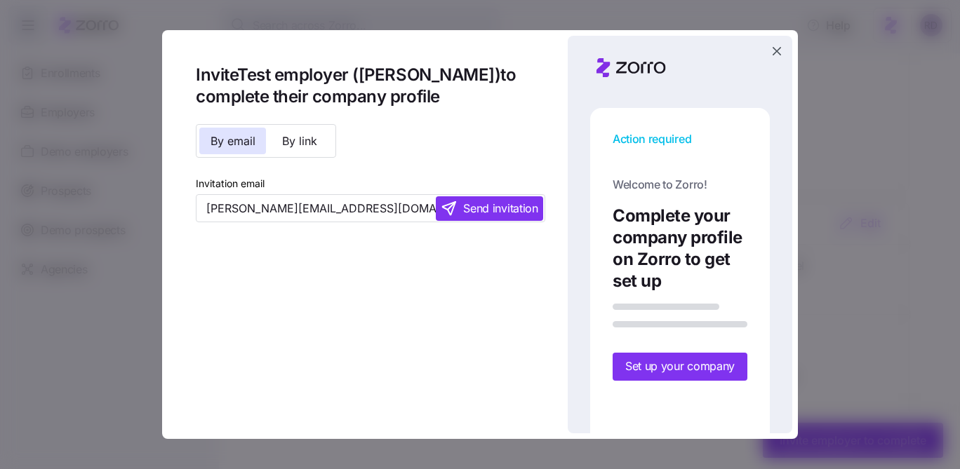
click at [501, 211] on span "Send invitation" at bounding box center [500, 209] width 74 height 18
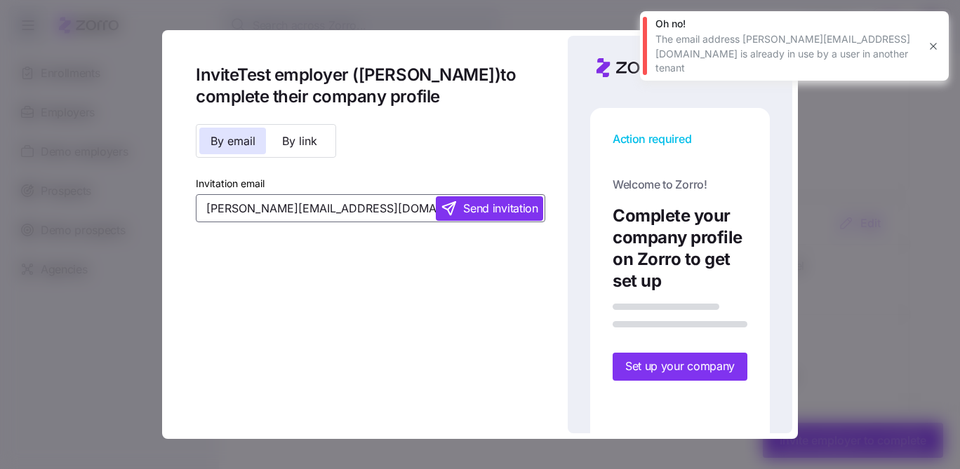
click at [240, 211] on input "reece.d@myzorro.co" at bounding box center [370, 208] width 349 height 28
click at [246, 205] on input "reece.d@myzorro.co" at bounding box center [370, 208] width 349 height 28
type input "reece.d+testemployer@myzorro.co"
click at [479, 213] on span "Send invitation" at bounding box center [500, 209] width 74 height 18
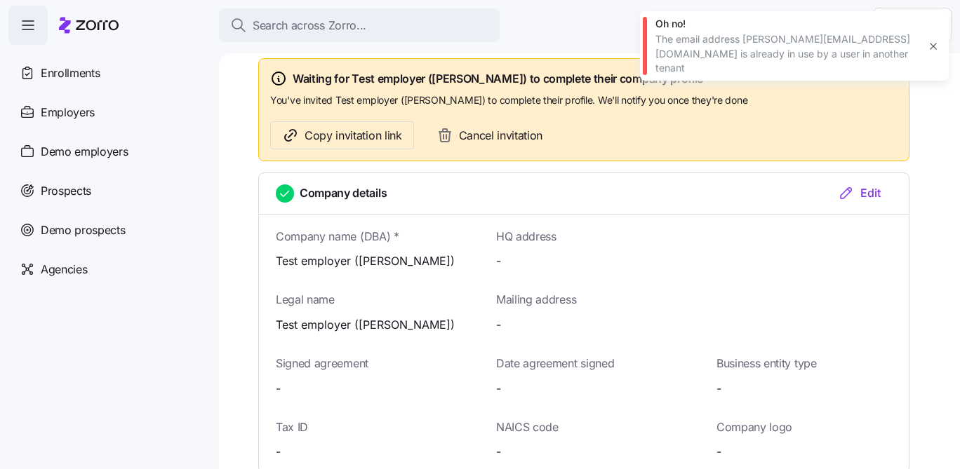
scroll to position [0, 0]
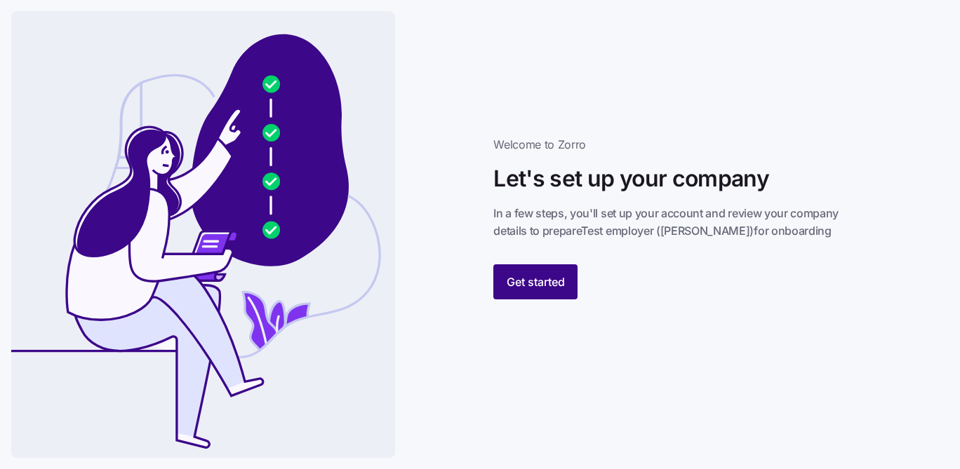
click at [549, 277] on span "Get started" at bounding box center [536, 282] width 58 height 17
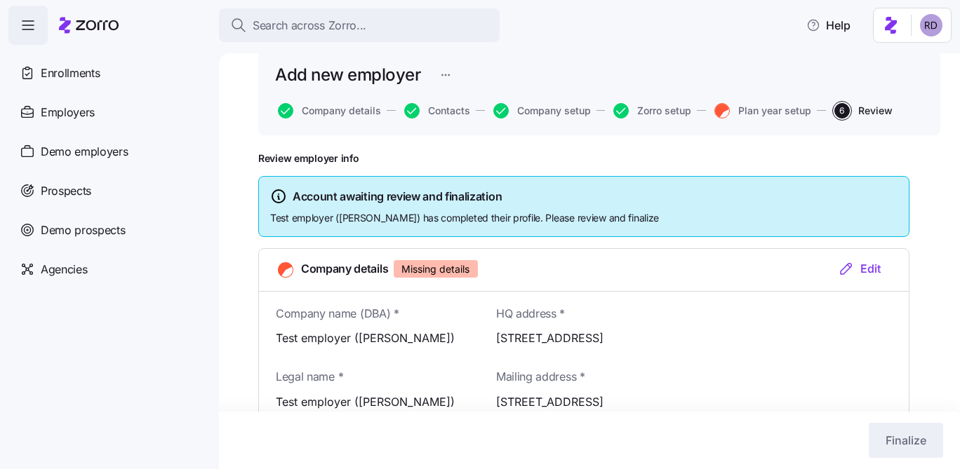
scroll to position [95, 0]
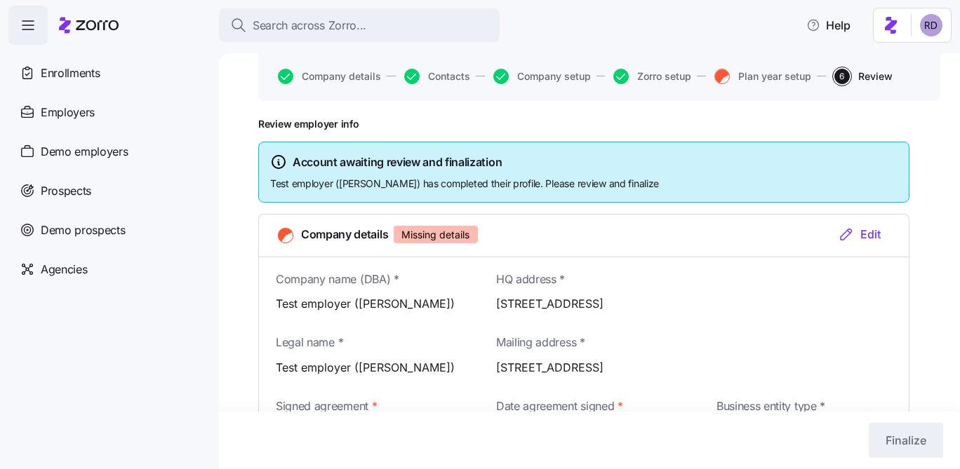
click at [856, 230] on div "Edit" at bounding box center [859, 234] width 43 height 17
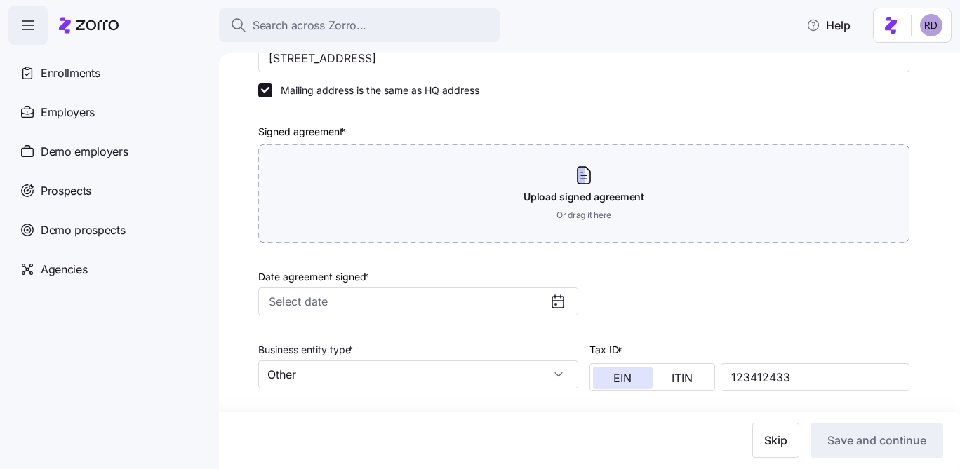
scroll to position [350, 0]
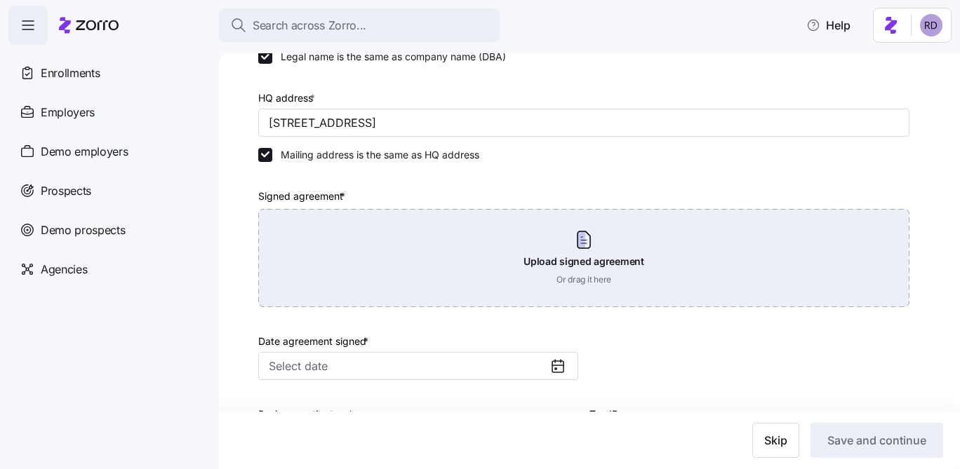
click at [599, 250] on div "Upload signed agreement Or drag it here" at bounding box center [583, 258] width 651 height 98
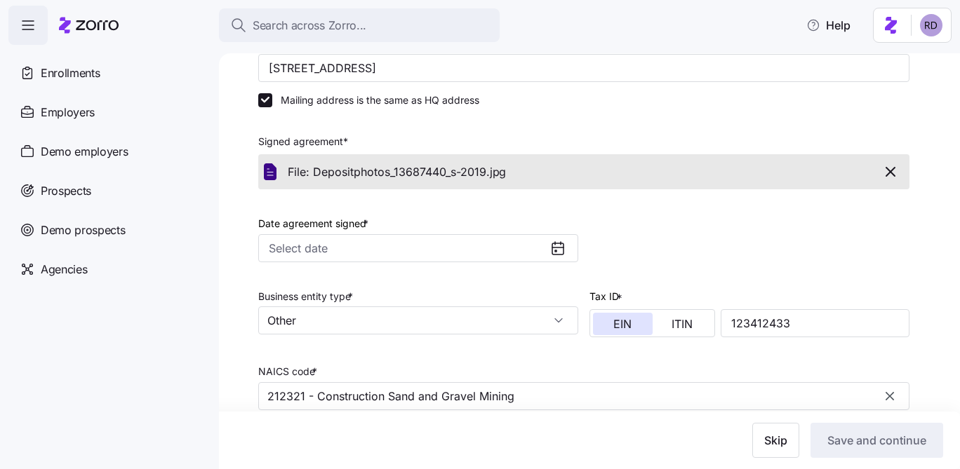
scroll to position [425, 0]
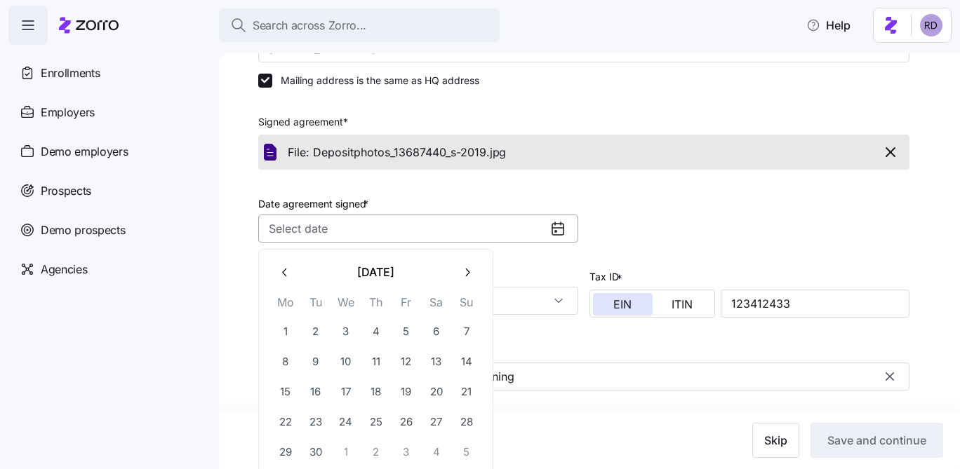
click at [500, 239] on input "Date agreement signed *" at bounding box center [418, 229] width 320 height 28
click at [283, 279] on button "button" at bounding box center [284, 272] width 29 height 29
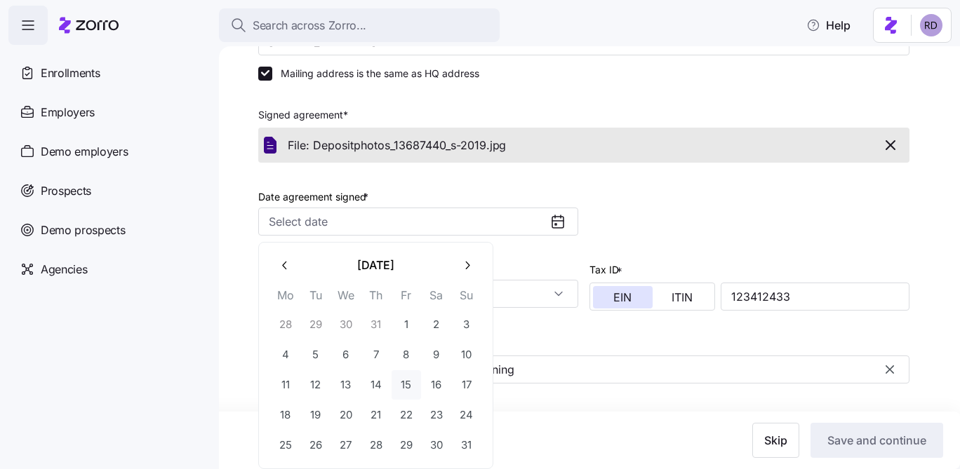
click at [408, 389] on button "15" at bounding box center [406, 385] width 29 height 29
type input "[DATE]"
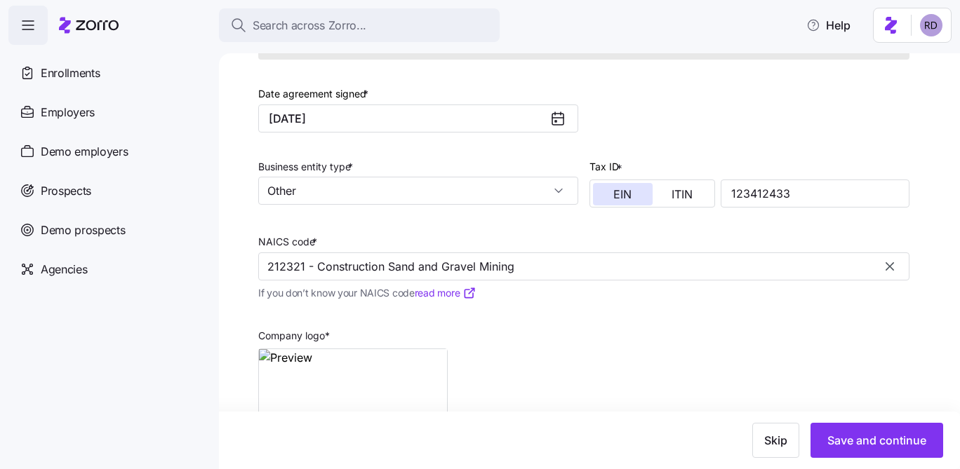
scroll to position [609, 0]
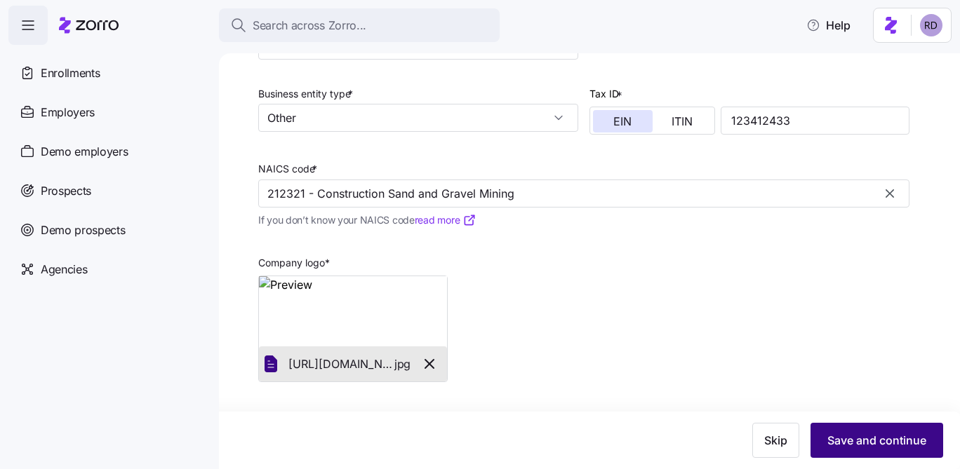
click at [852, 425] on button "Save and continue" at bounding box center [876, 440] width 133 height 35
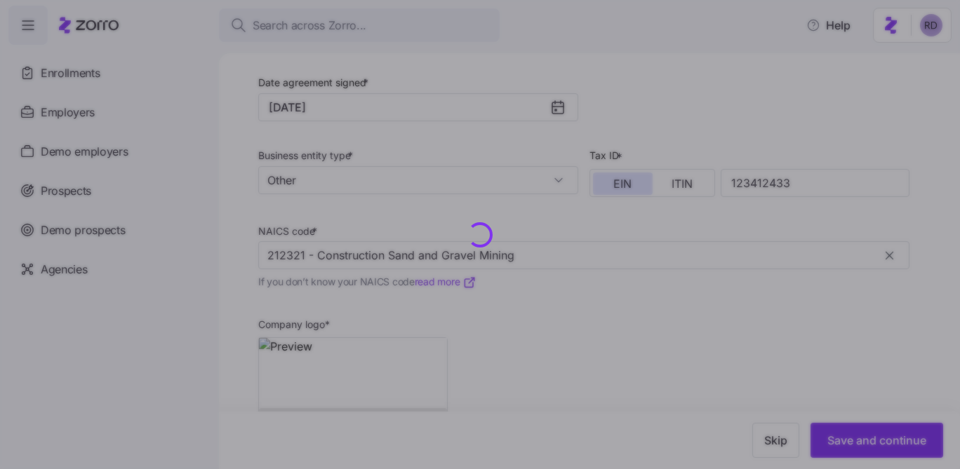
scroll to position [673, 0]
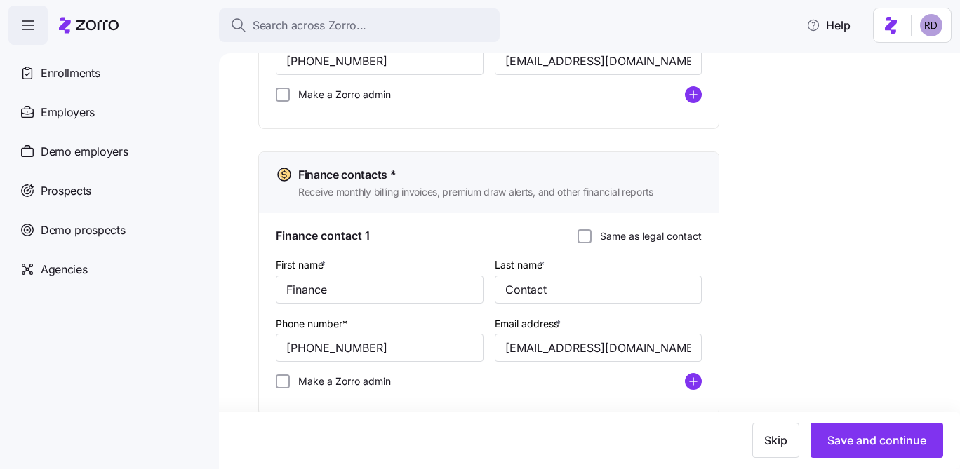
scroll to position [956, 0]
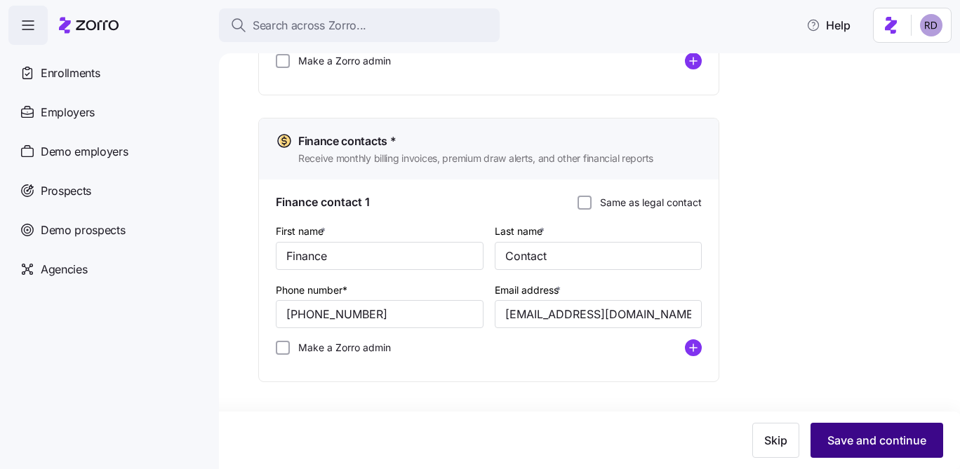
click at [902, 436] on span "Save and continue" at bounding box center [876, 440] width 99 height 17
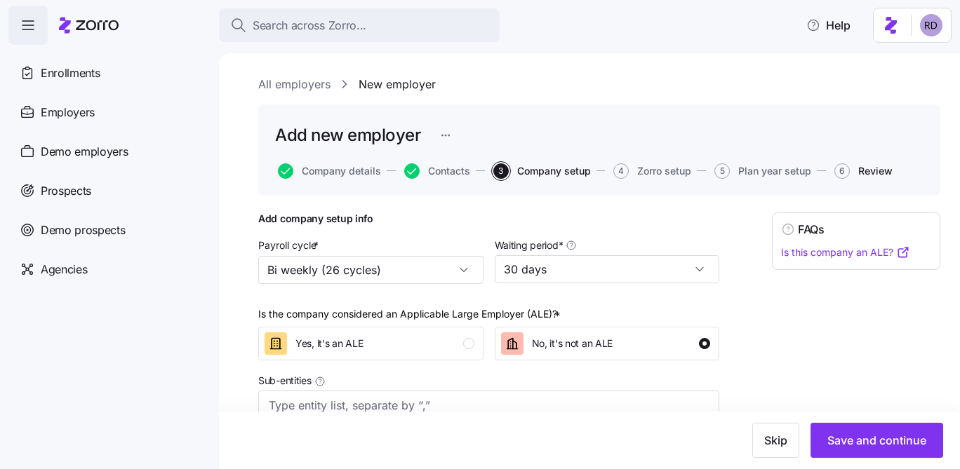
click at [860, 167] on span "Review" at bounding box center [875, 171] width 34 height 10
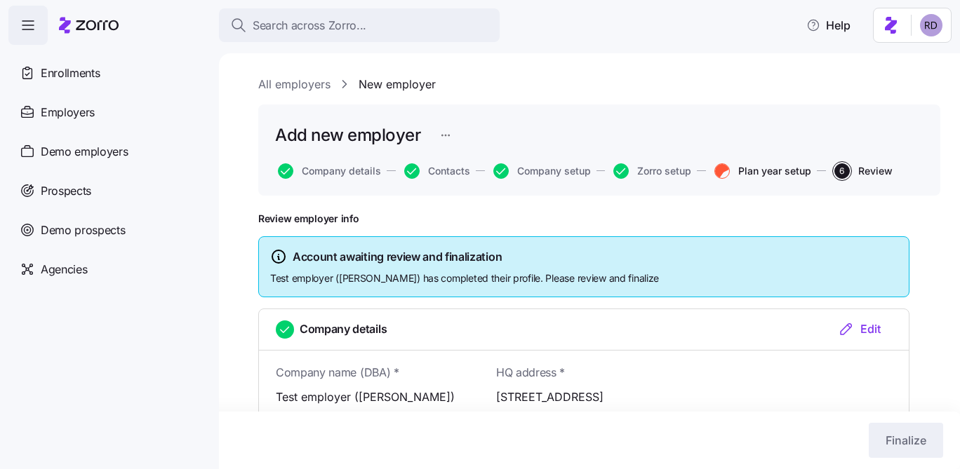
click at [740, 169] on span "Plan year setup" at bounding box center [774, 171] width 73 height 10
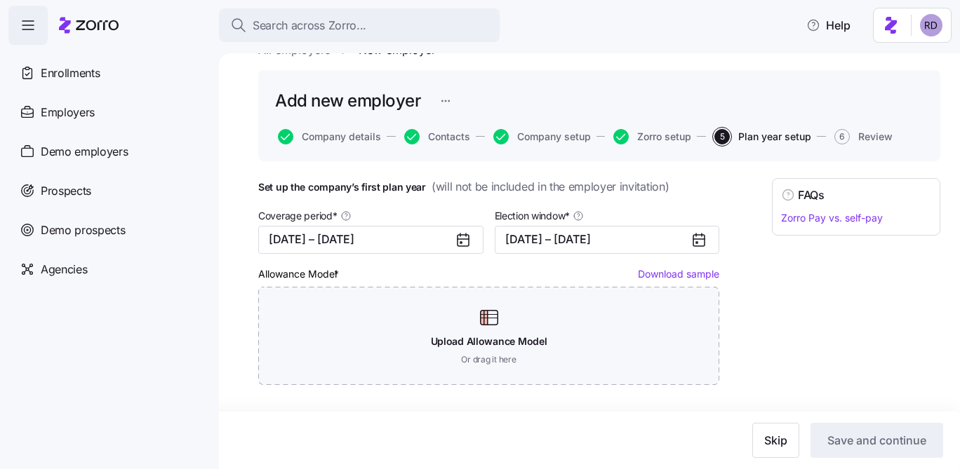
scroll to position [37, 0]
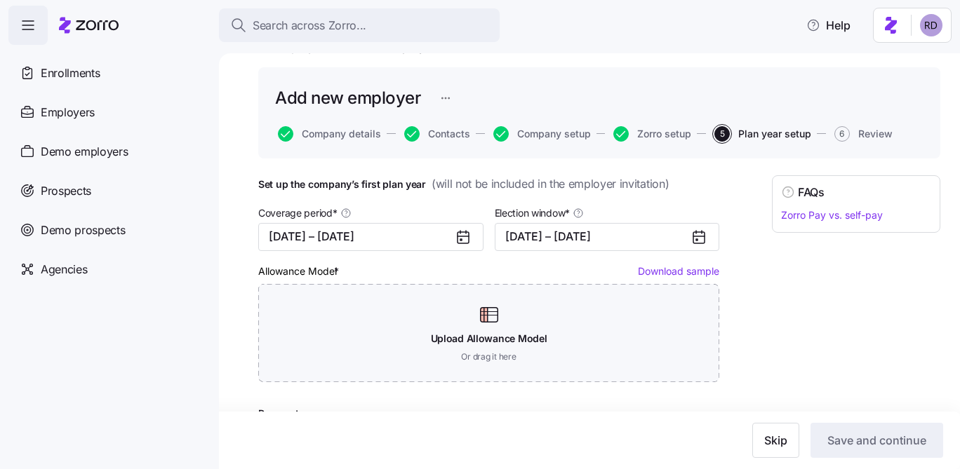
click at [649, 274] on link "Download sample" at bounding box center [678, 271] width 81 height 12
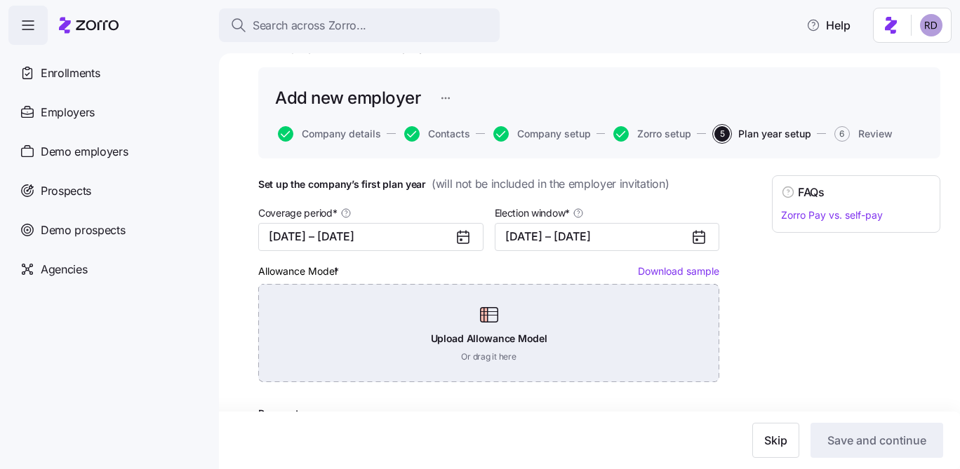
click at [483, 312] on div "Upload Allowance Model Or drag it here" at bounding box center [488, 333] width 461 height 98
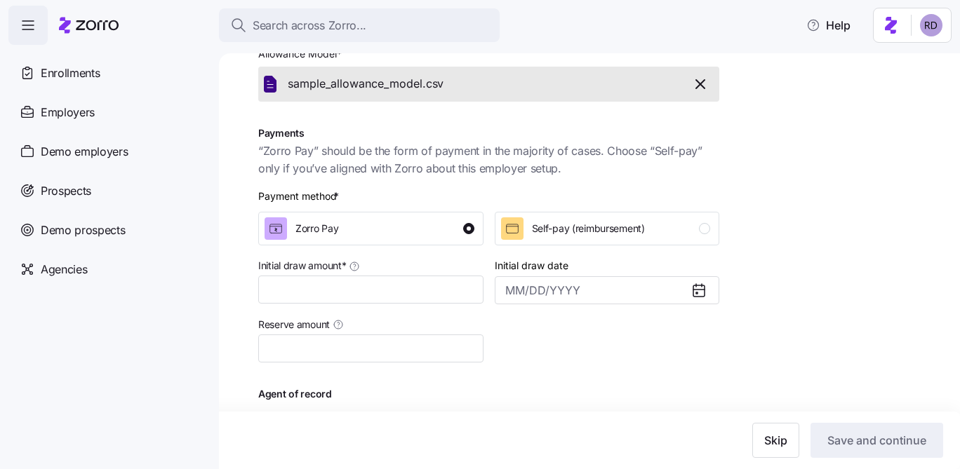
scroll to position [319, 0]
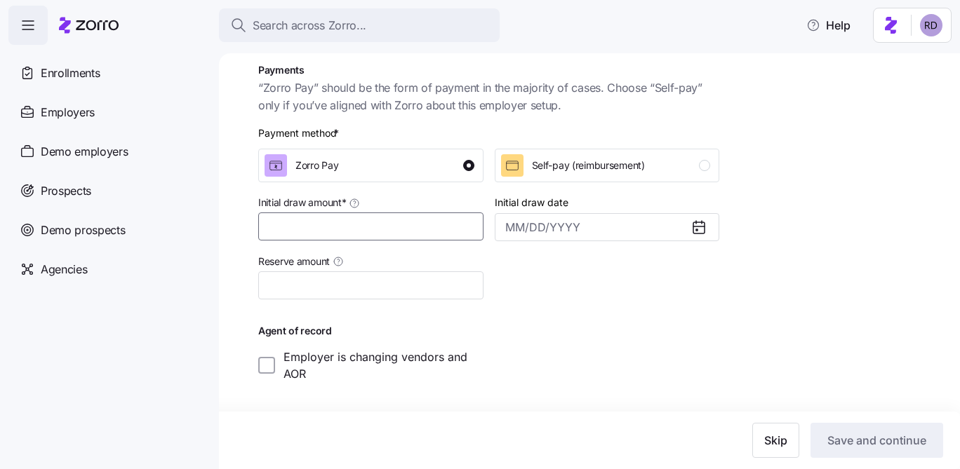
click at [346, 231] on input "Initial draw amount *" at bounding box center [370, 227] width 225 height 28
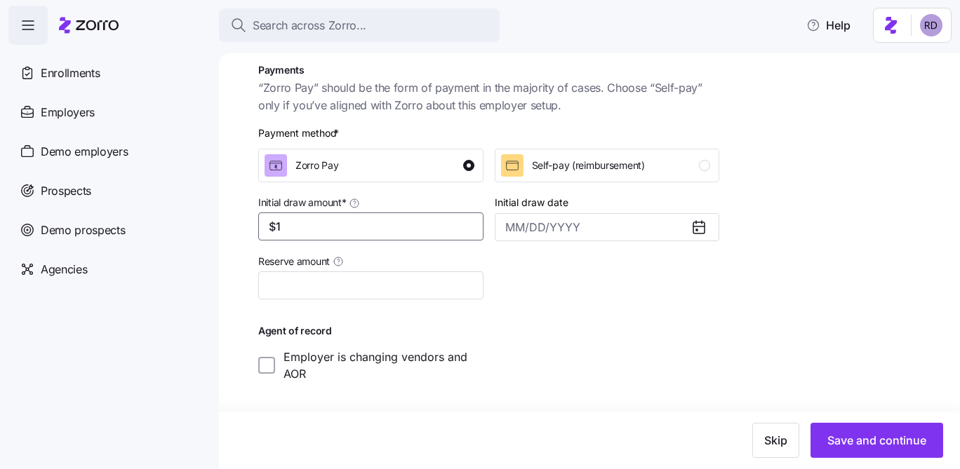
type input "$1"
click at [528, 274] on div at bounding box center [607, 276] width 236 height 58
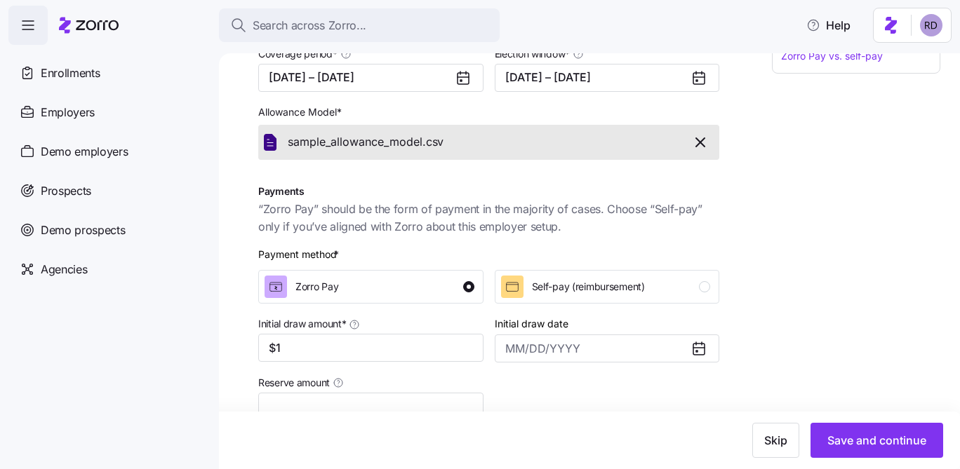
scroll to position [112, 0]
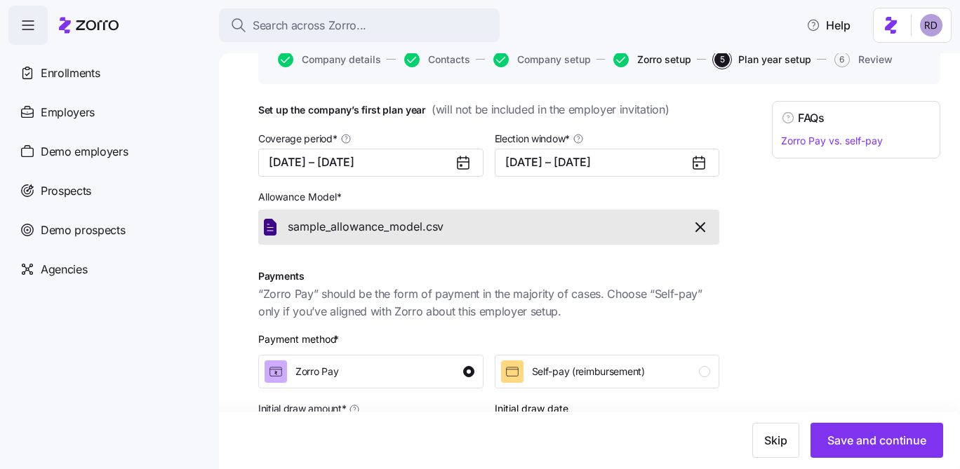
click at [643, 63] on span "Zorro setup" at bounding box center [664, 60] width 54 height 10
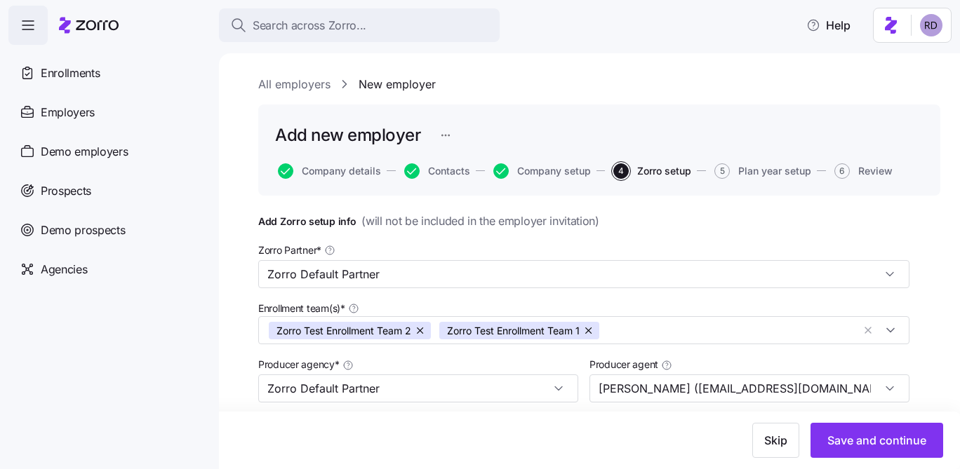
click at [530, 164] on button "Company setup" at bounding box center [542, 170] width 98 height 15
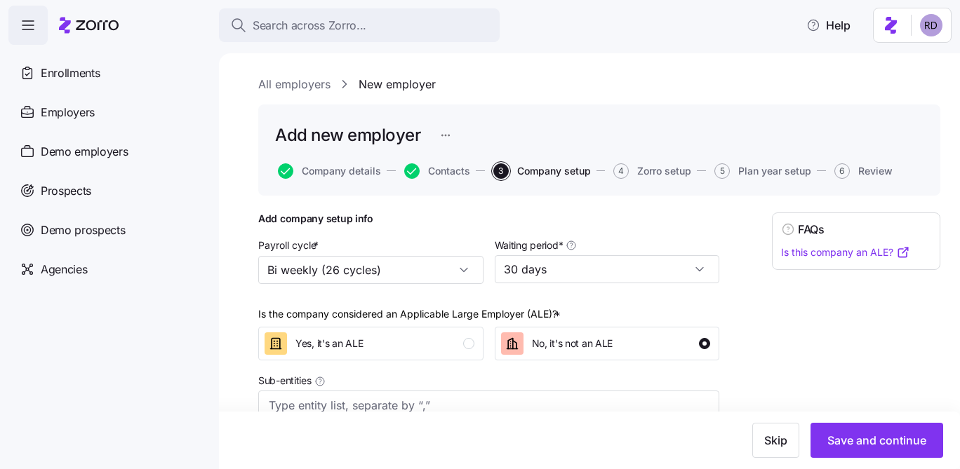
click at [528, 174] on span "Company setup" at bounding box center [554, 171] width 74 height 10
click at [445, 172] on span "Contacts" at bounding box center [449, 171] width 42 height 10
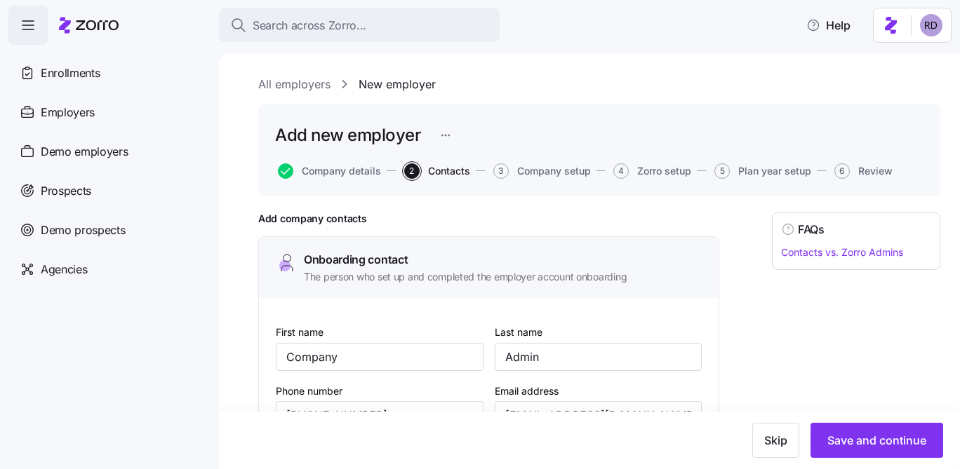
click at [745, 189] on div "Add new employer Company details 2 Contacts 3 Company setup 4 Zorro setup 5 Pla…" at bounding box center [599, 150] width 682 height 91
click at [749, 173] on span "Plan year setup" at bounding box center [774, 171] width 73 height 10
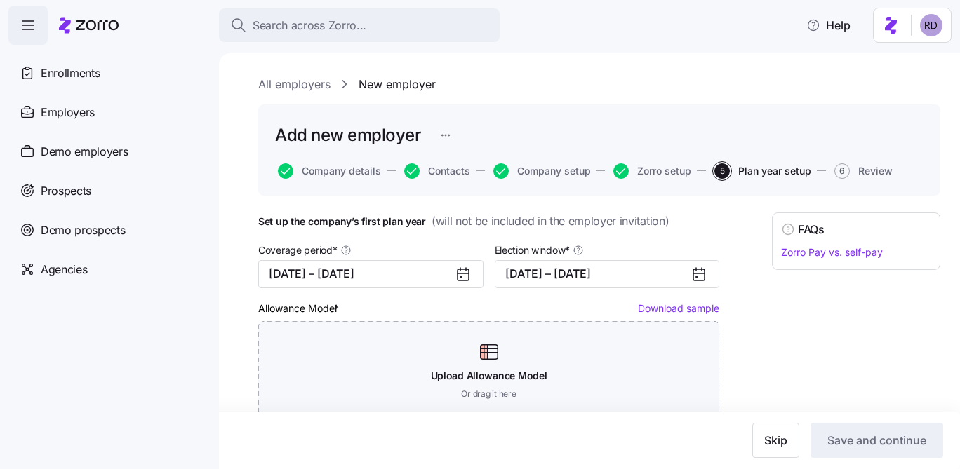
scroll to position [382, 0]
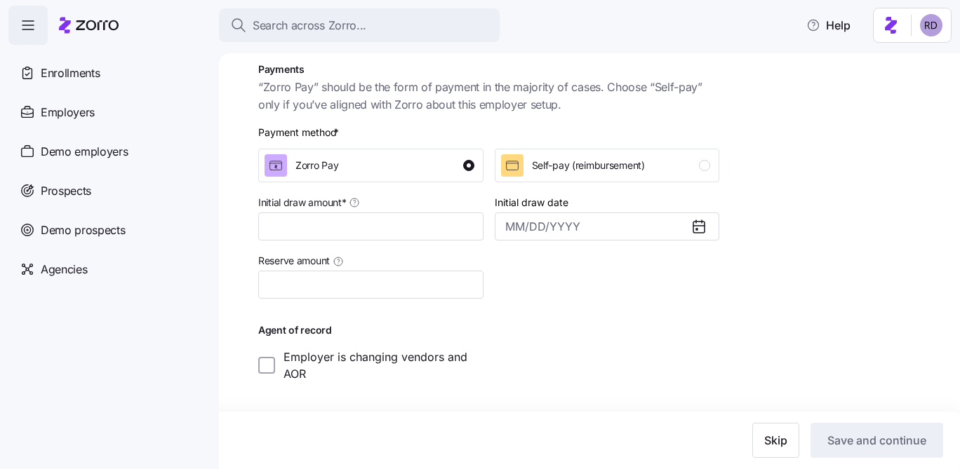
click at [398, 251] on div "Reserve amount" at bounding box center [371, 275] width 236 height 58
click at [398, 236] on input "Initial draw amount *" at bounding box center [370, 227] width 225 height 28
type input "$1"
click at [540, 274] on div at bounding box center [607, 275] width 236 height 58
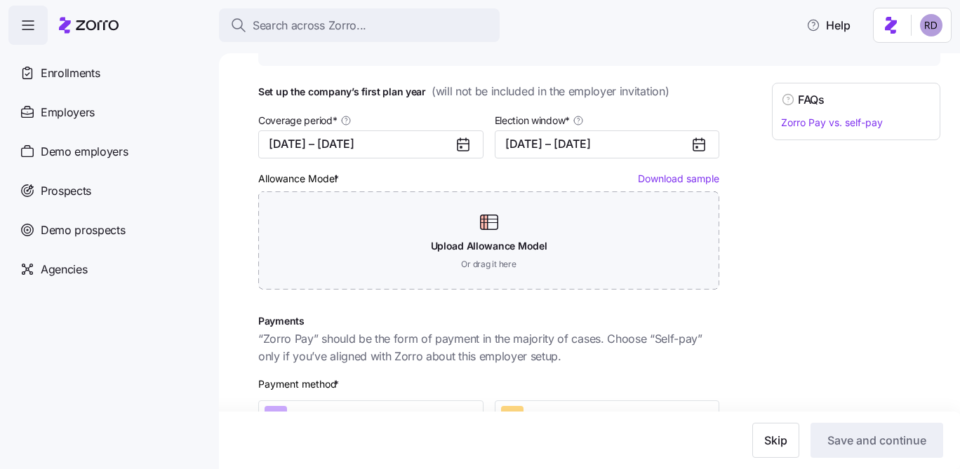
scroll to position [126, 0]
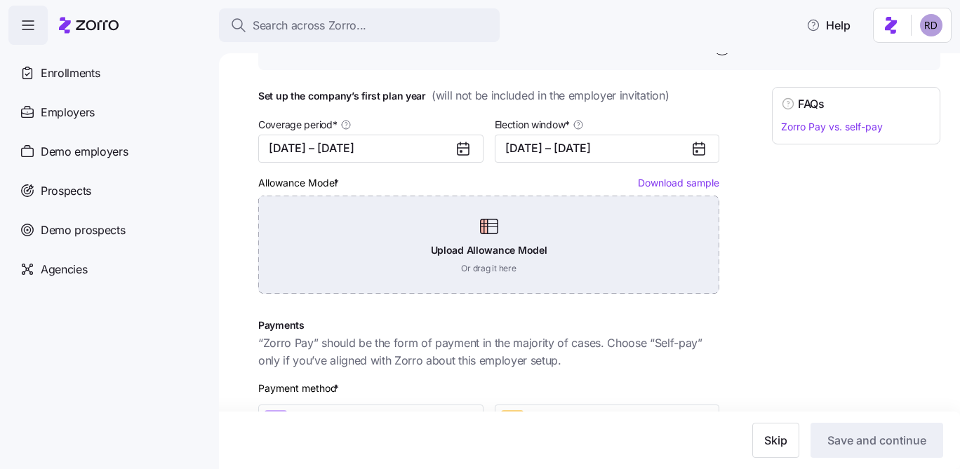
click at [476, 236] on div "Upload Allowance Model Or drag it here" at bounding box center [488, 245] width 461 height 98
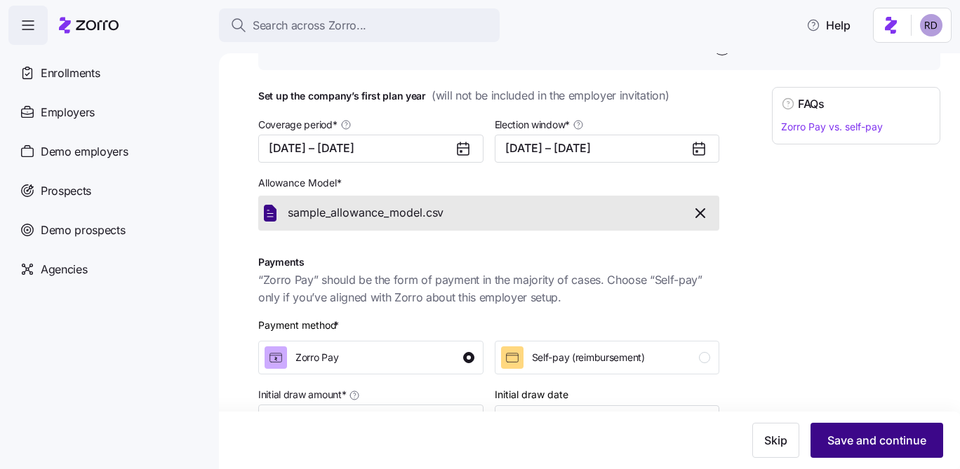
click at [869, 432] on button "Save and continue" at bounding box center [876, 440] width 133 height 35
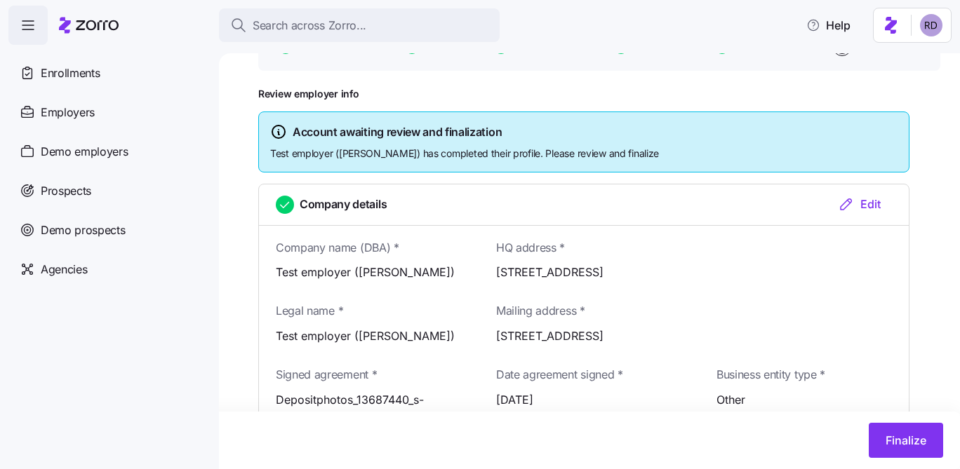
scroll to position [349, 0]
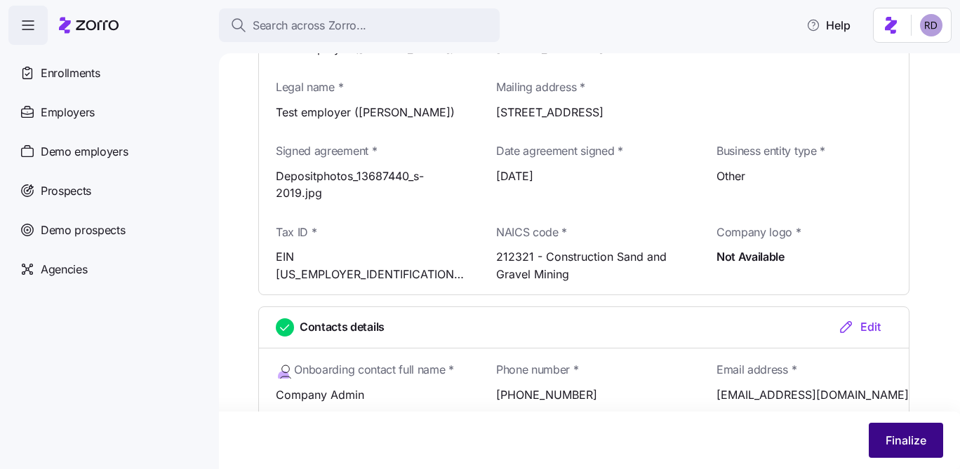
click at [897, 434] on span "Finalize" at bounding box center [906, 440] width 41 height 17
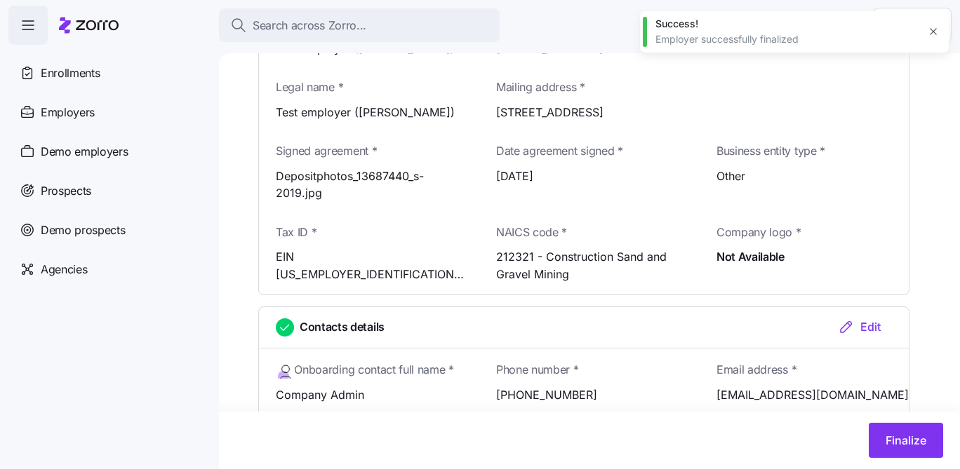
scroll to position [0, 0]
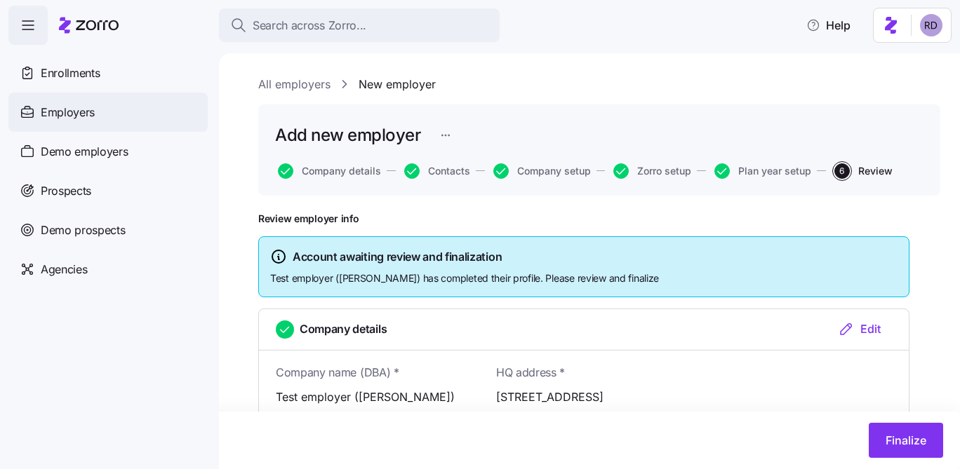
drag, startPoint x: 113, startPoint y: 164, endPoint x: 102, endPoint y: 114, distance: 51.8
click at [102, 114] on div "Employers" at bounding box center [107, 112] width 199 height 39
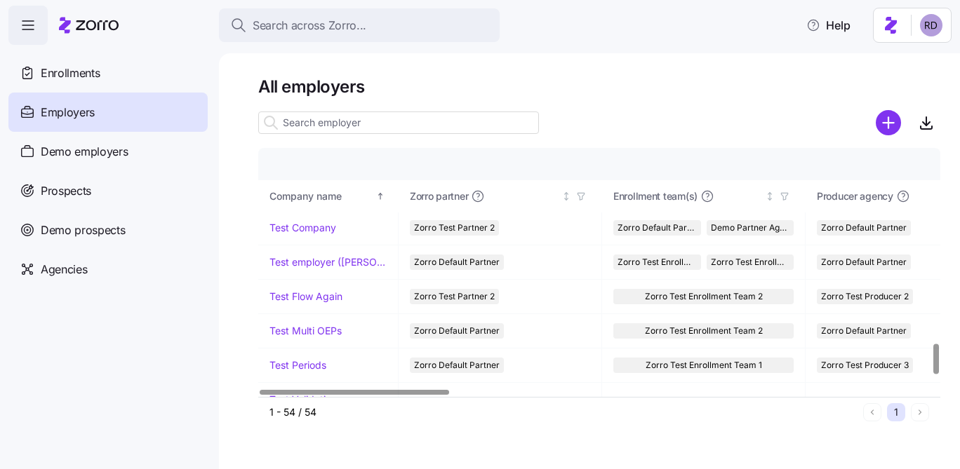
scroll to position [1570, 0]
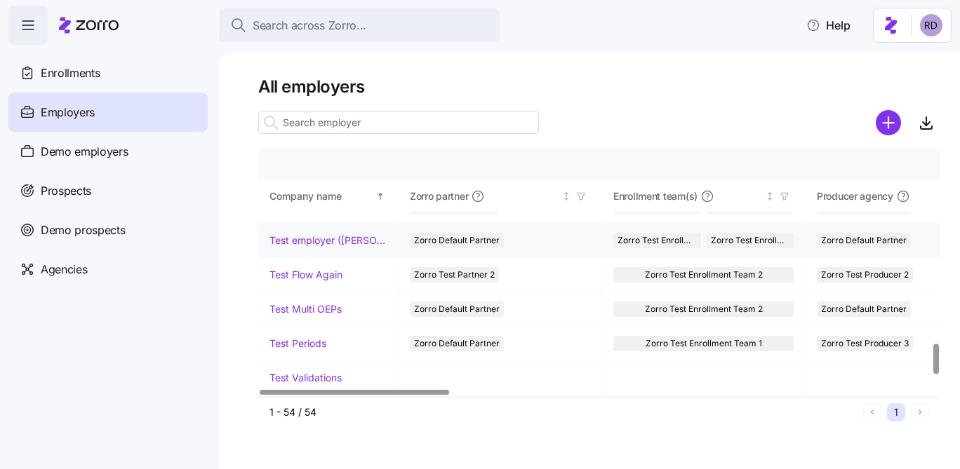
click at [343, 242] on link "Test employer ([PERSON_NAME])" at bounding box center [327, 241] width 117 height 14
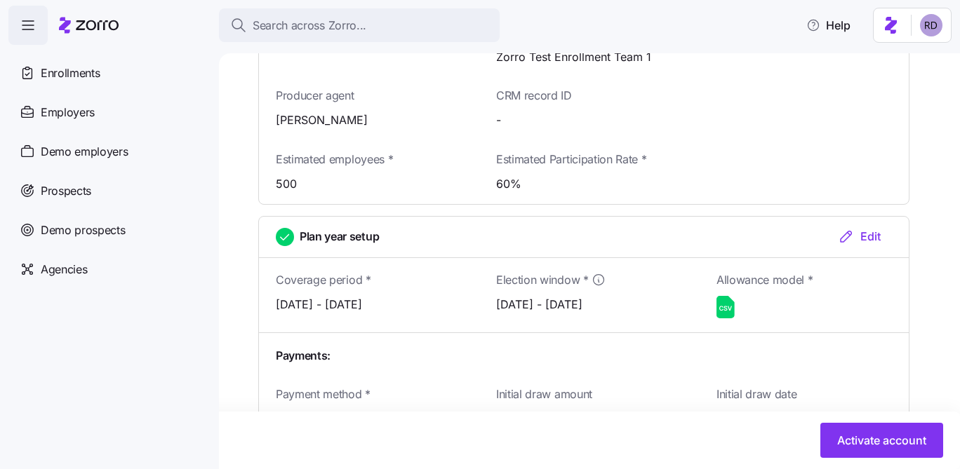
scroll to position [1558, 0]
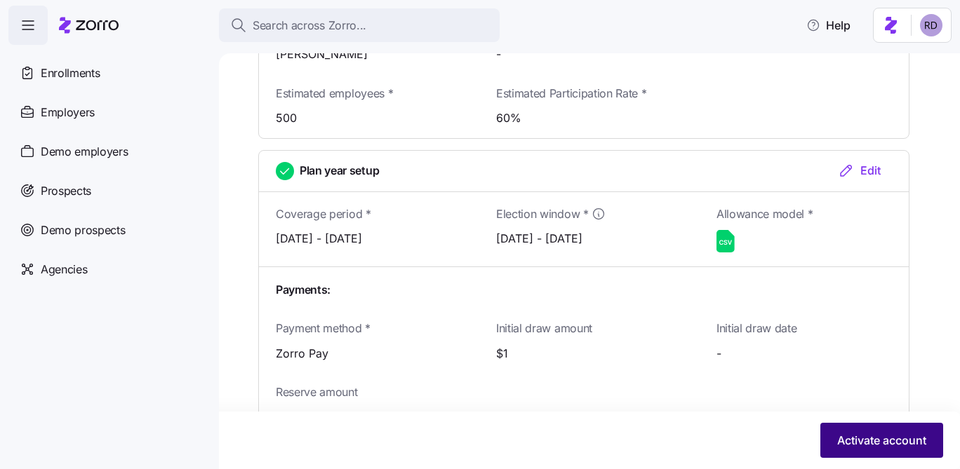
click at [850, 439] on span "Activate account" at bounding box center [881, 440] width 89 height 17
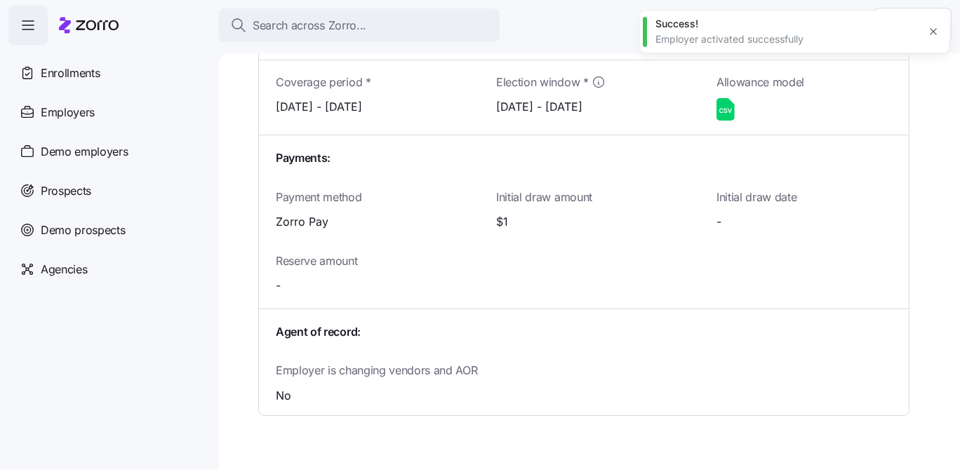
scroll to position [1514, 0]
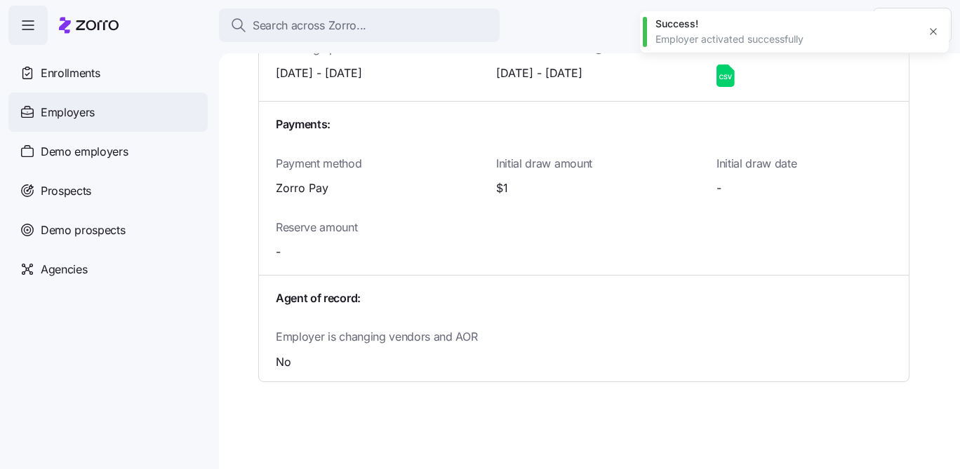
click at [62, 118] on span "Employers" at bounding box center [68, 113] width 54 height 18
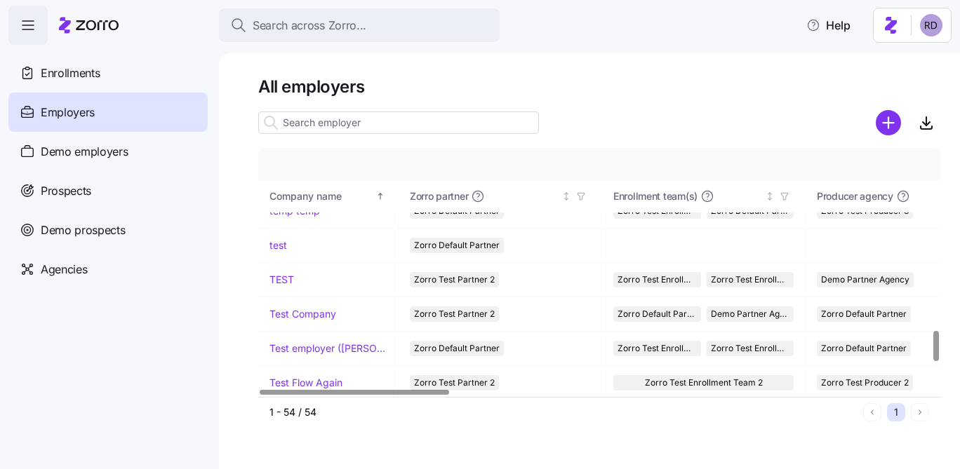
scroll to position [1467, 0]
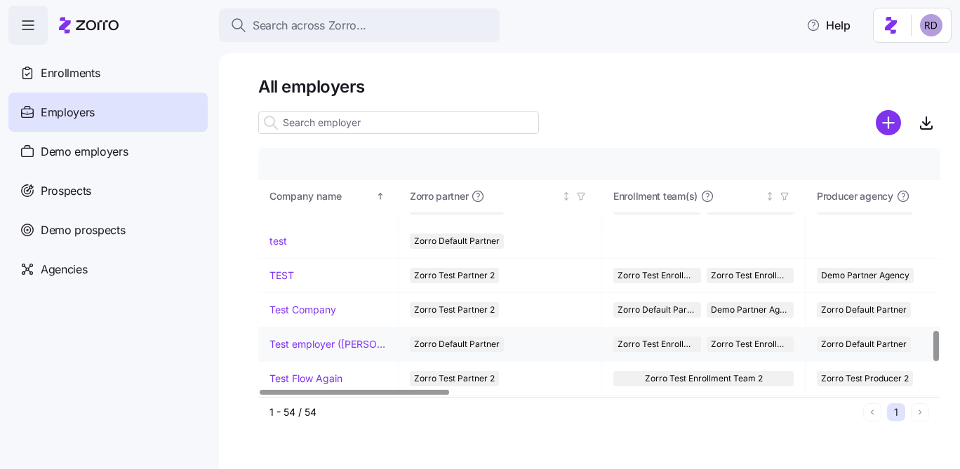
click at [335, 342] on link "Test employer ([PERSON_NAME])" at bounding box center [327, 345] width 117 height 14
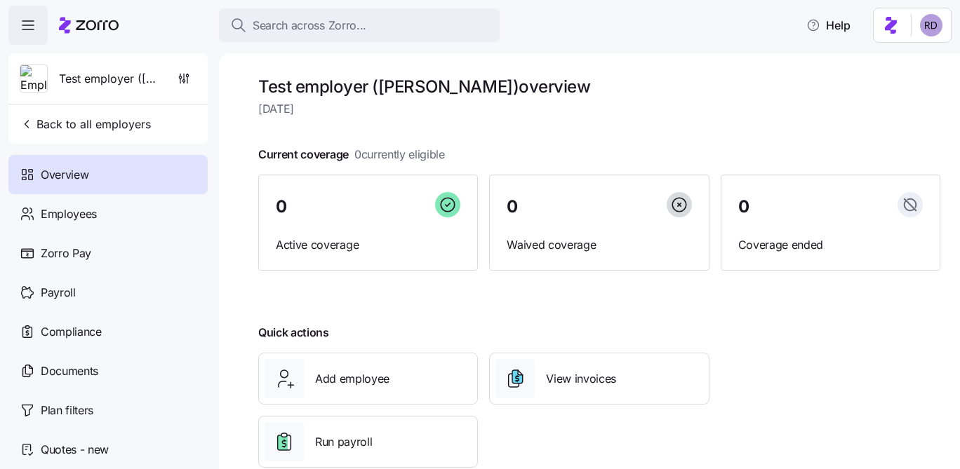
scroll to position [32, 0]
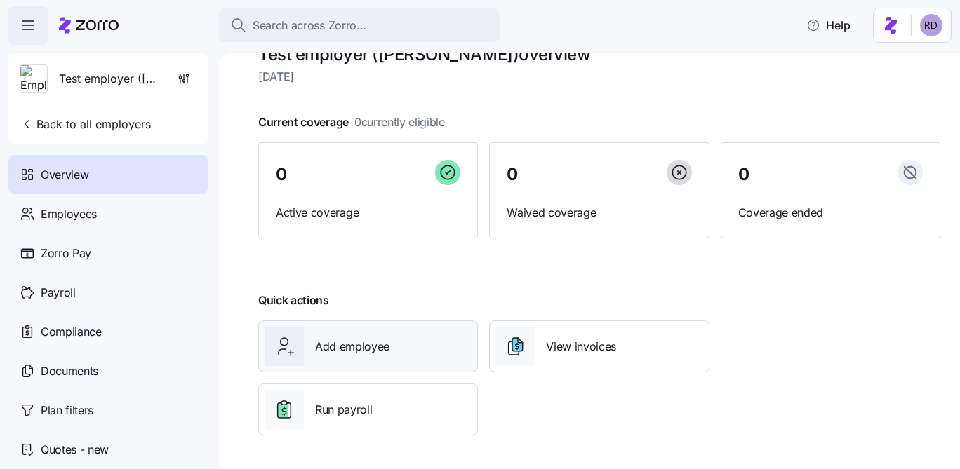
click at [361, 340] on span "Add employee" at bounding box center [352, 347] width 74 height 18
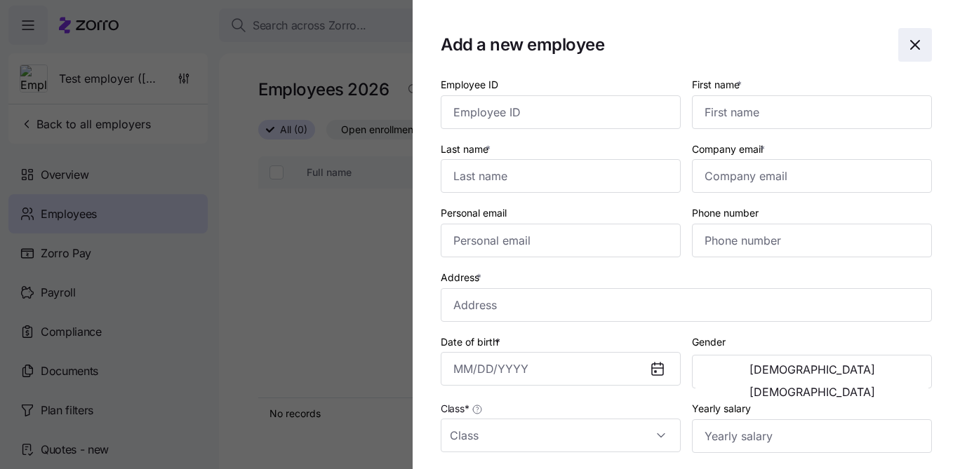
click at [916, 43] on icon "button" at bounding box center [915, 44] width 17 height 17
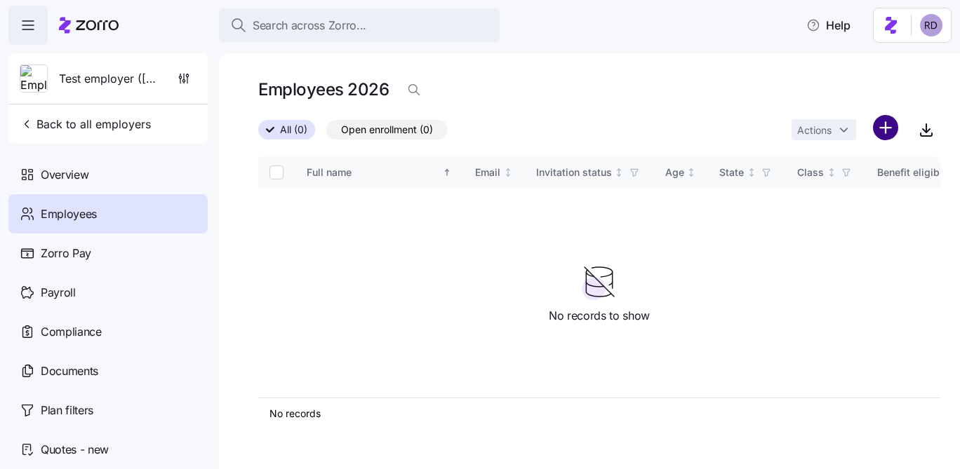
click at [889, 128] on html "Search across Zorro... Help Test employer (Maya) Back to all employers Overview…" at bounding box center [480, 230] width 960 height 461
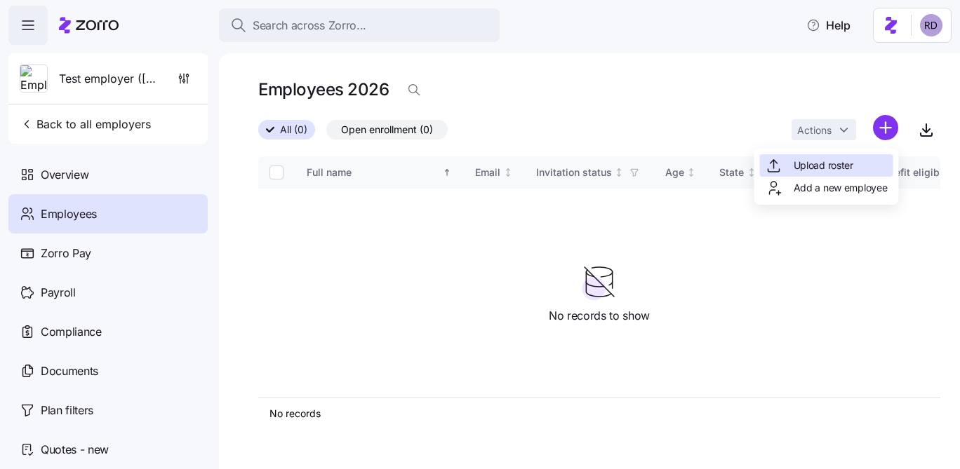
click at [828, 159] on span "Upload roster" at bounding box center [824, 166] width 60 height 14
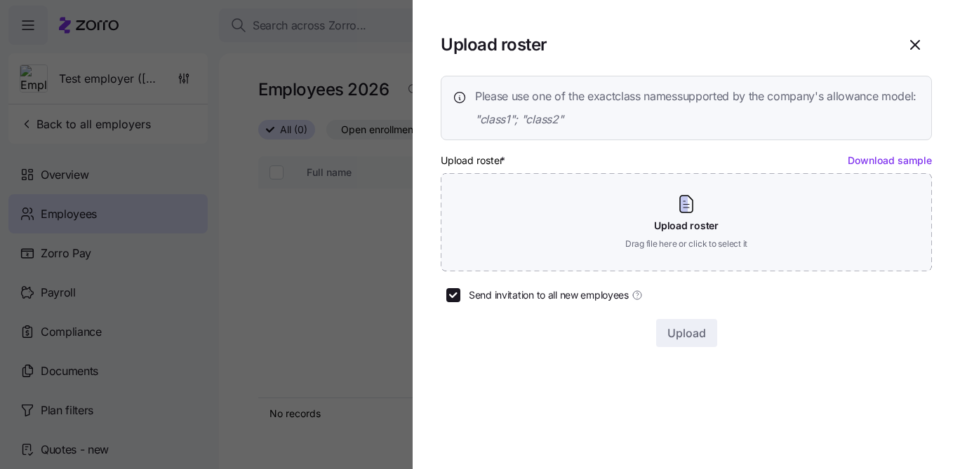
click at [881, 166] on link "Download sample" at bounding box center [890, 160] width 84 height 12
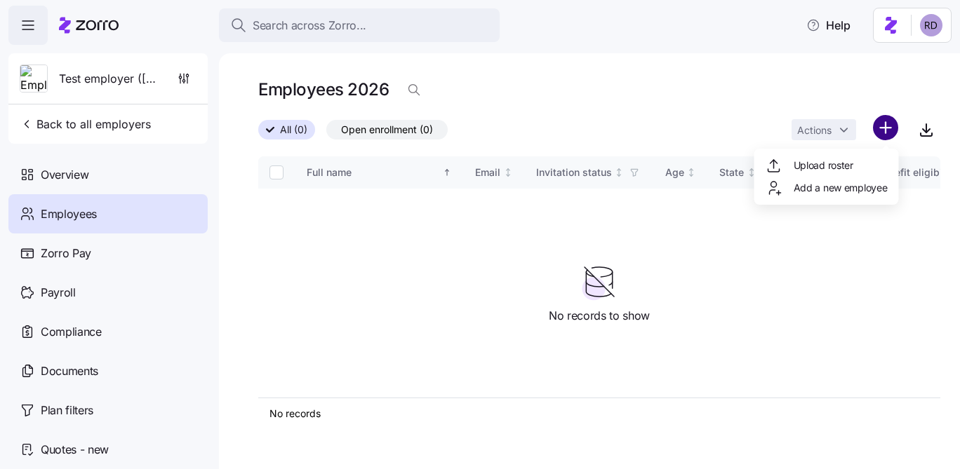
click at [879, 126] on html "Search across Zorro... Help Test employer (Maya) Back to all employers Overview…" at bounding box center [480, 230] width 960 height 461
click at [848, 168] on span "Upload roster" at bounding box center [824, 166] width 60 height 14
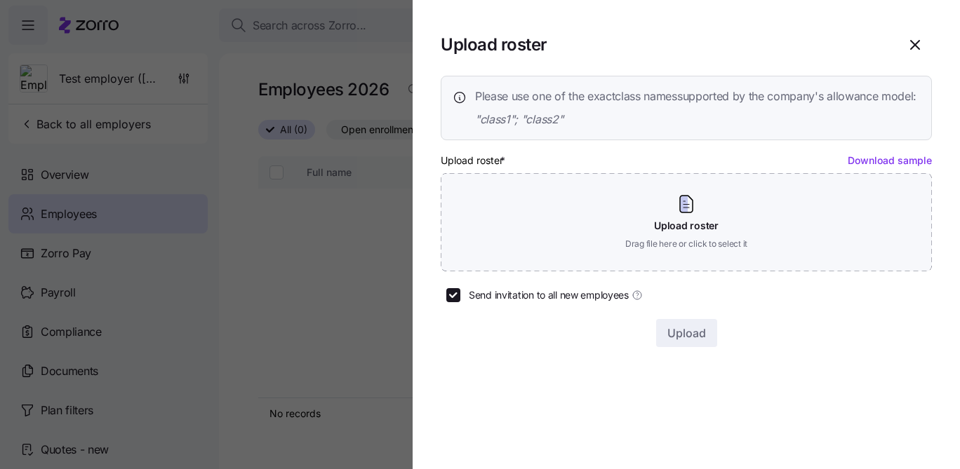
click at [389, 270] on div at bounding box center [480, 234] width 960 height 469
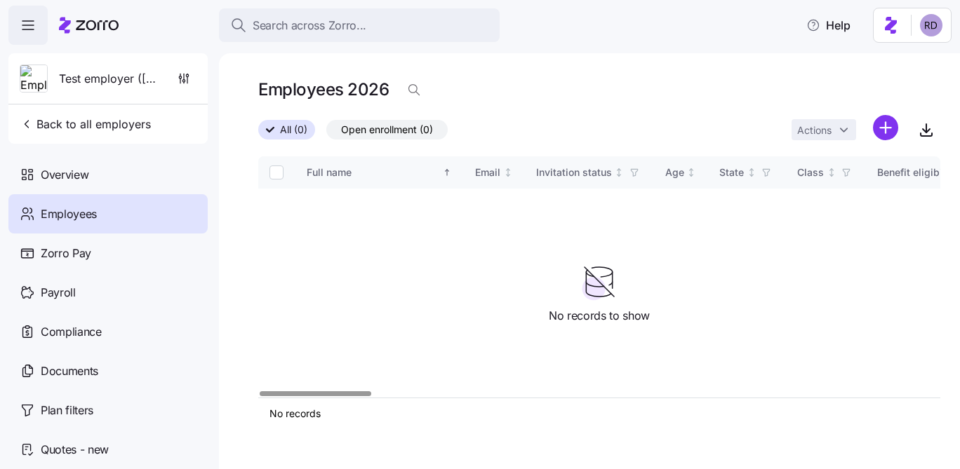
click at [903, 120] on div "Actions" at bounding box center [866, 130] width 149 height 30
click at [890, 126] on html "Search across Zorro... Help Test employer (Maya) Back to all employers Overview…" at bounding box center [480, 230] width 960 height 461
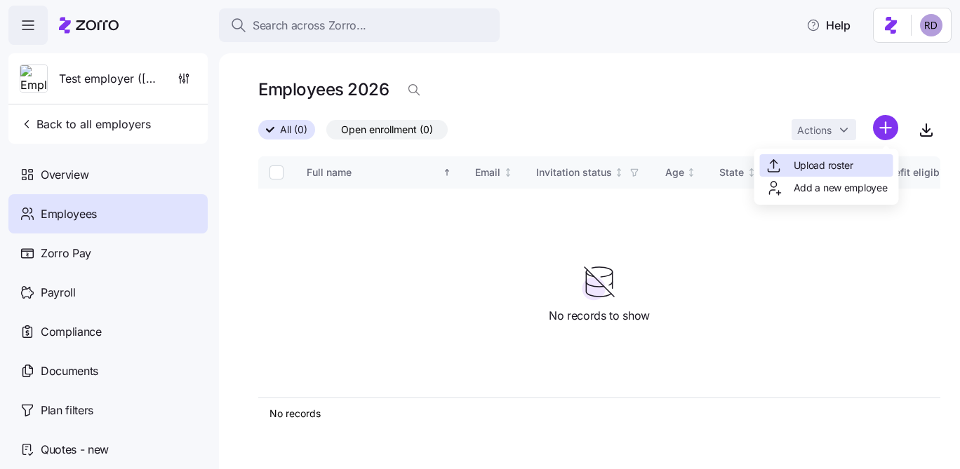
click at [843, 166] on span "Upload roster" at bounding box center [824, 166] width 60 height 14
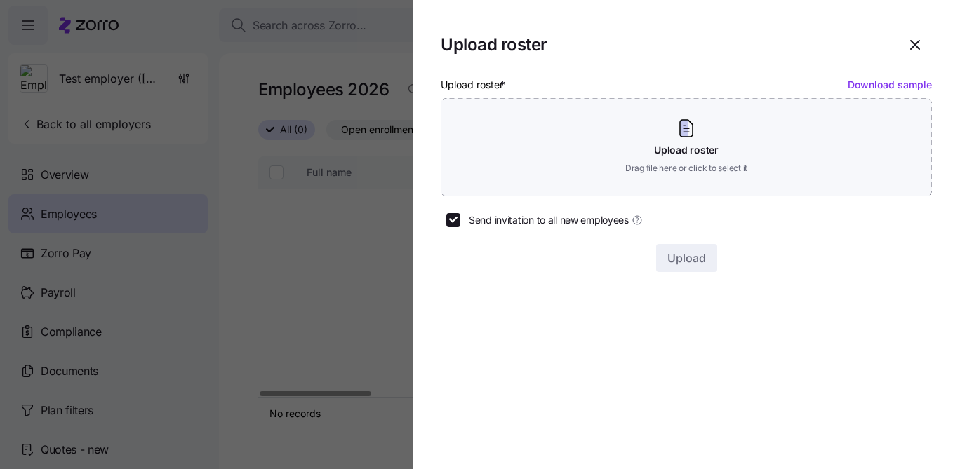
click at [701, 182] on div "Upload roster * Download sample Upload roster Drag file here or click to select…" at bounding box center [686, 136] width 491 height 121
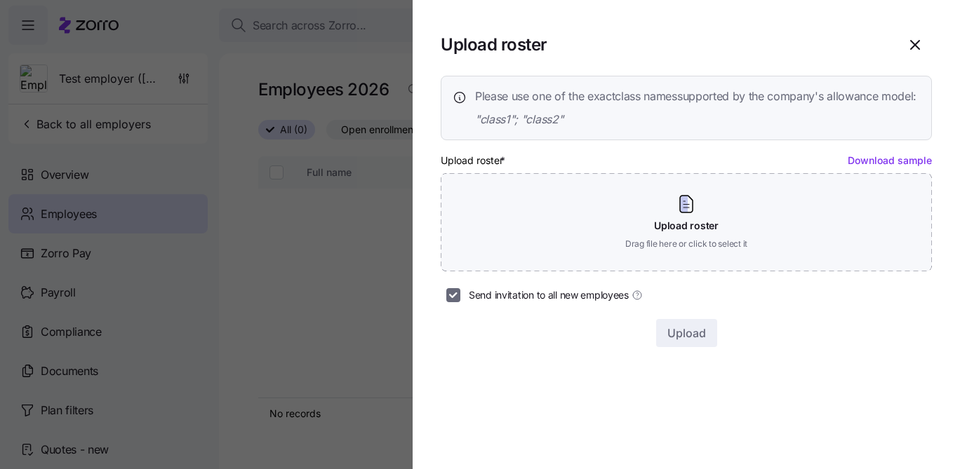
click at [458, 302] on input "Send invitation to all new employees" at bounding box center [453, 295] width 14 height 14
checkbox input "false"
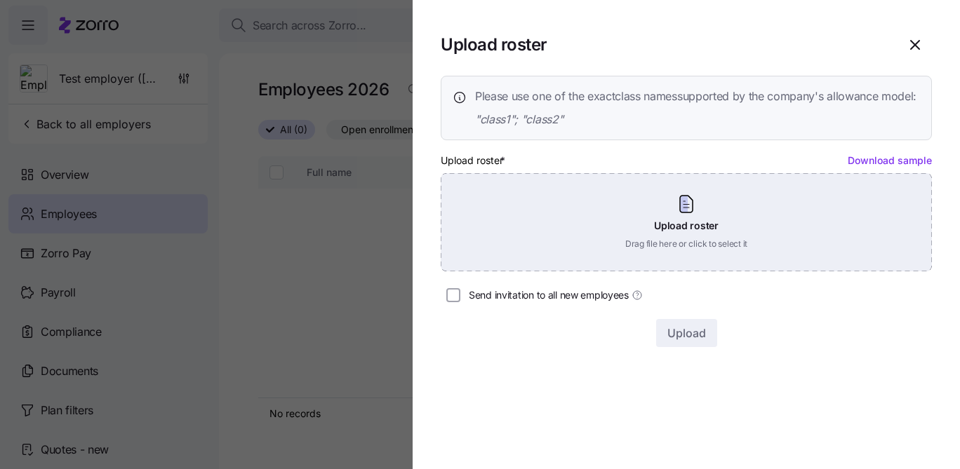
click at [532, 255] on div "Upload roster Drag file here or click to select it" at bounding box center [686, 222] width 491 height 98
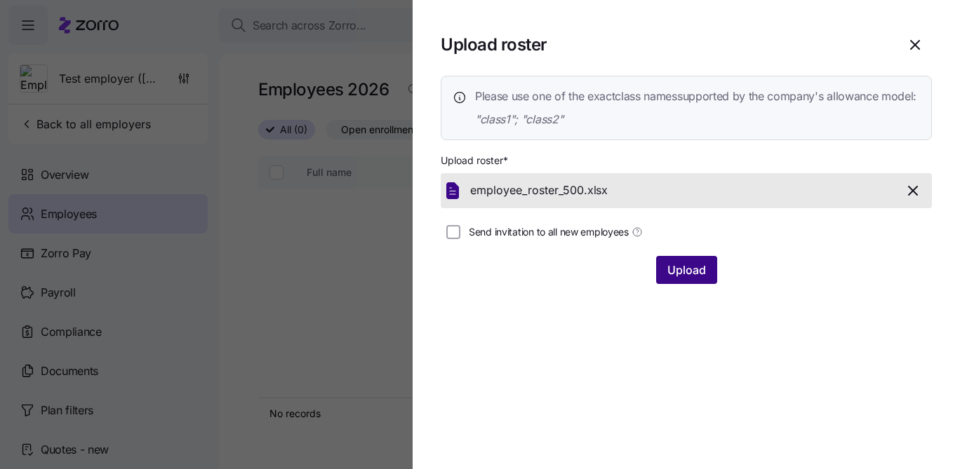
click at [698, 279] on span "Upload" at bounding box center [686, 270] width 39 height 17
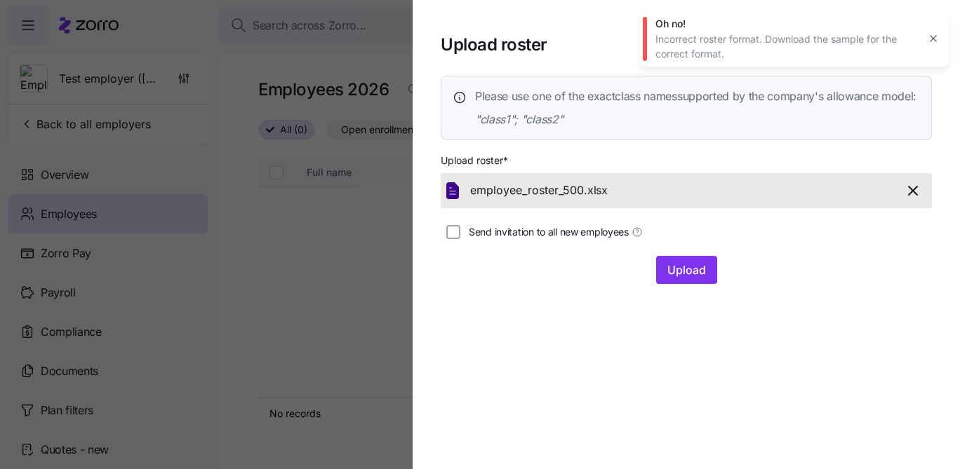
click at [915, 199] on icon "button" at bounding box center [913, 190] width 17 height 17
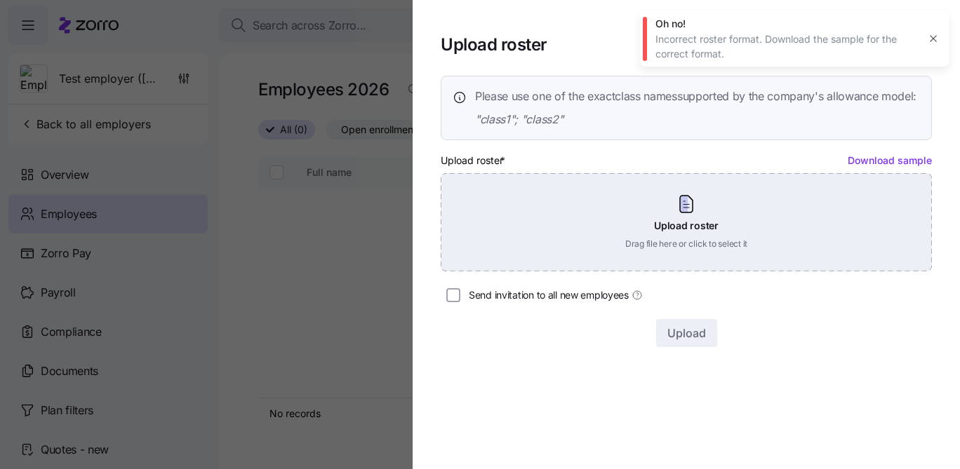
click at [827, 215] on div "Upload roster Drag file here or click to select it" at bounding box center [686, 222] width 491 height 98
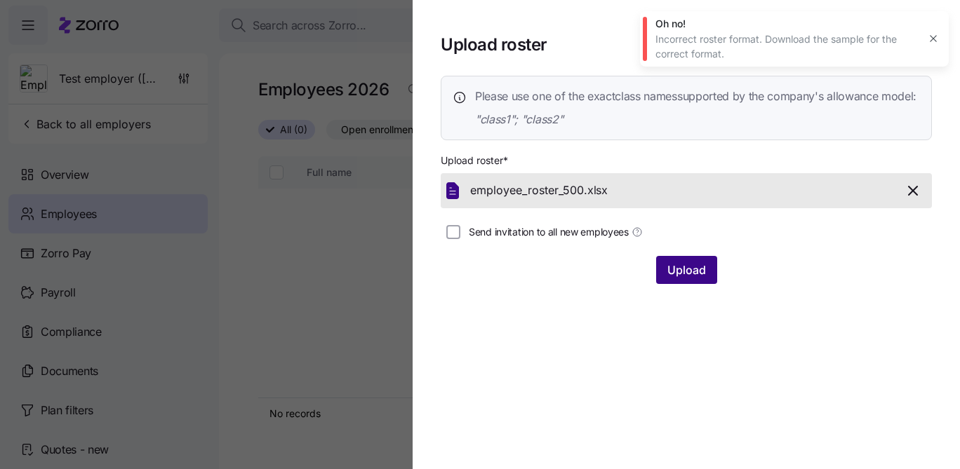
click at [688, 274] on div "Upload" at bounding box center [686, 270] width 61 height 28
click at [925, 41] on button "button" at bounding box center [933, 39] width 20 height 20
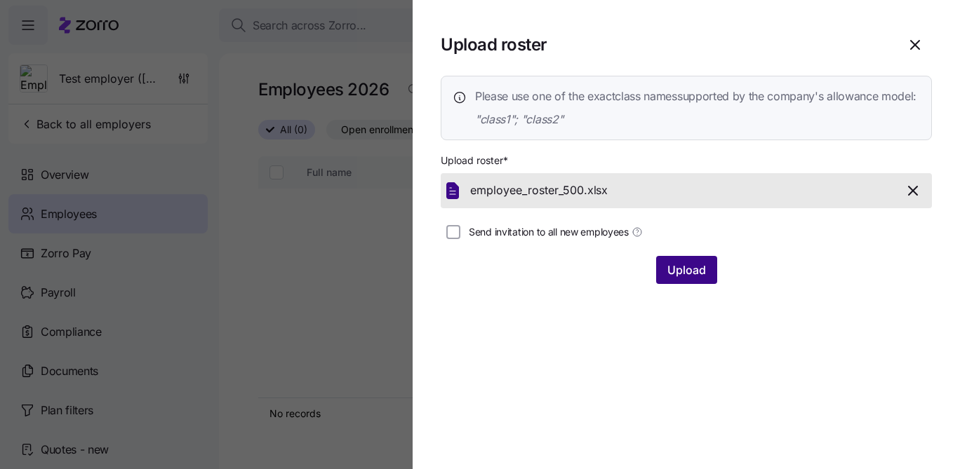
click at [691, 279] on span "Upload" at bounding box center [686, 270] width 39 height 17
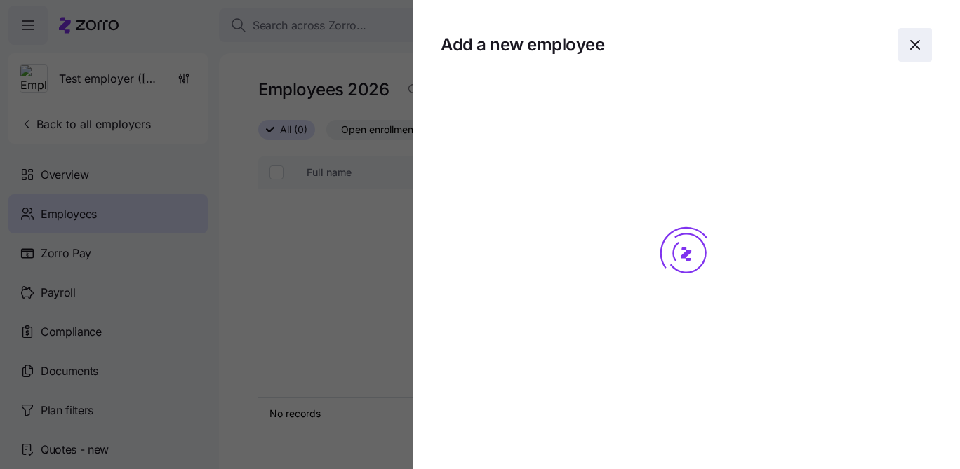
click at [902, 44] on span "button" at bounding box center [915, 45] width 32 height 32
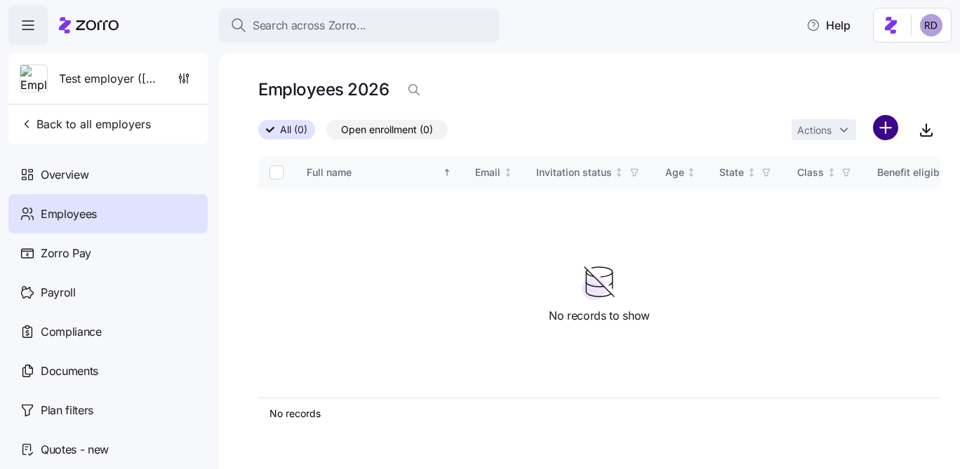
click at [884, 126] on html "Search across Zorro... Help Test employer (Maya) Back to all employers Overview…" at bounding box center [480, 230] width 960 height 461
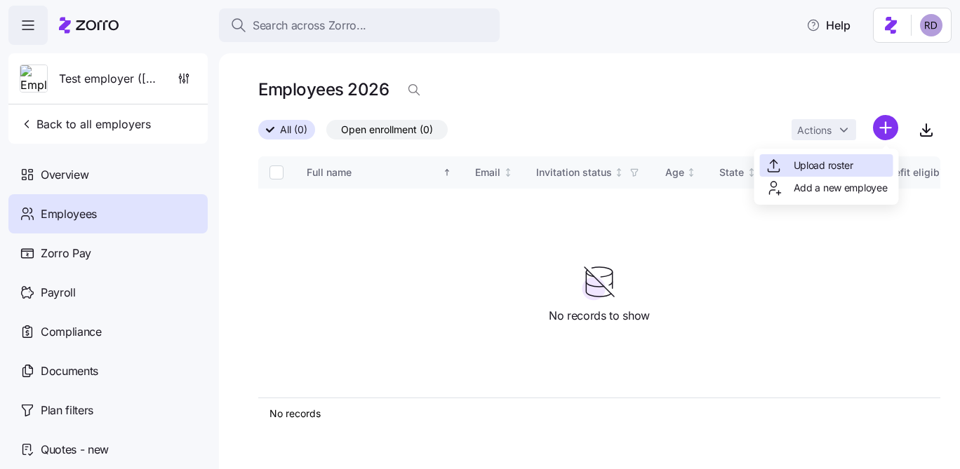
click at [813, 170] on span "Upload roster" at bounding box center [824, 166] width 60 height 14
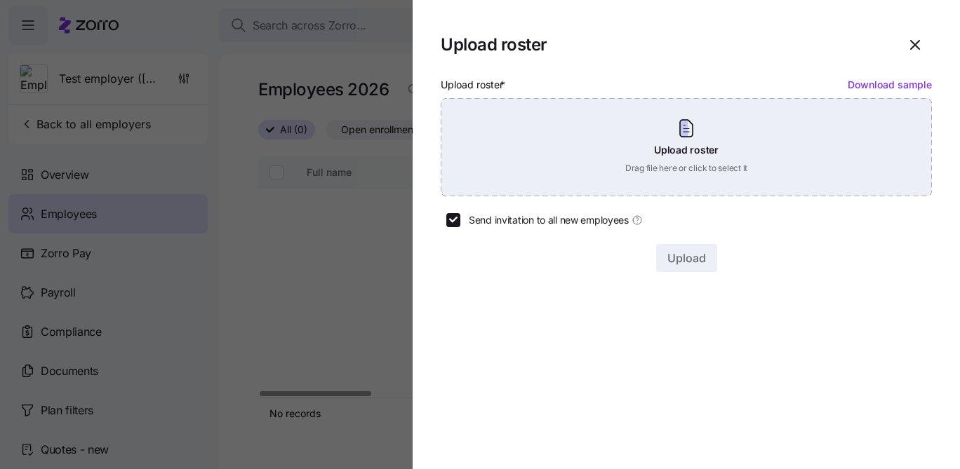
click at [627, 168] on div "Upload roster Drag file here or click to select it" at bounding box center [686, 147] width 491 height 98
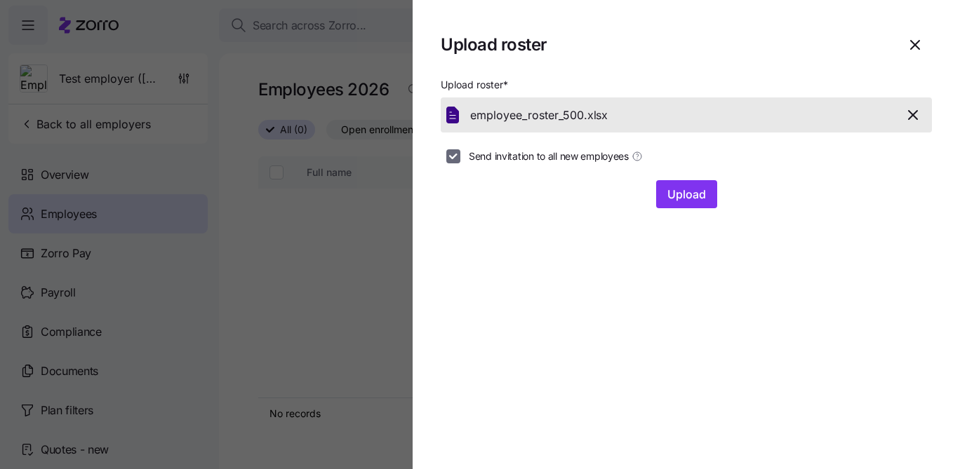
click at [456, 155] on input "Send invitation to all new employees" at bounding box center [453, 156] width 14 height 14
checkbox input "false"
click at [705, 199] on span "Upload" at bounding box center [686, 194] width 39 height 17
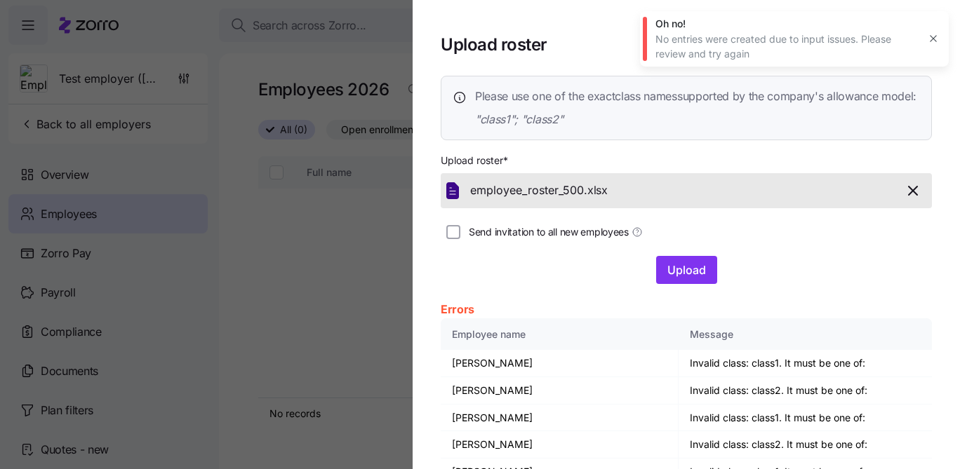
click at [914, 199] on icon "button" at bounding box center [913, 190] width 17 height 17
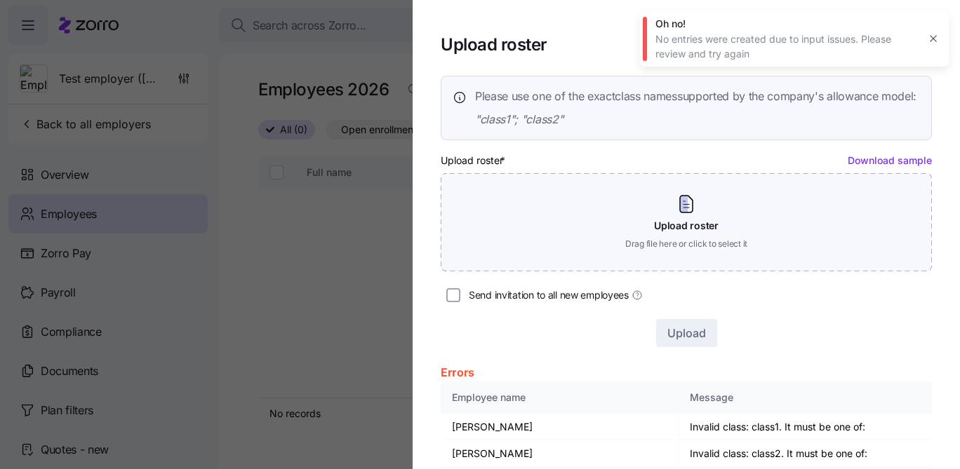
click at [930, 32] on button "button" at bounding box center [933, 39] width 20 height 20
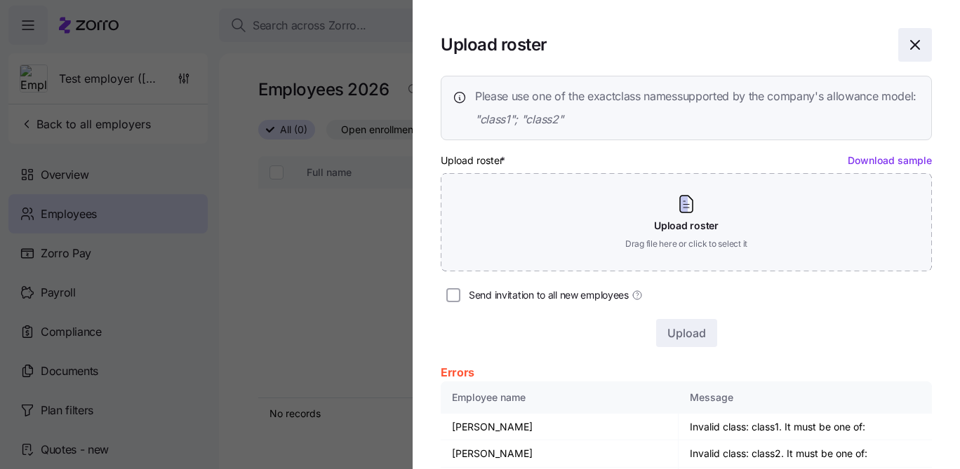
click at [917, 45] on icon "button" at bounding box center [915, 44] width 17 height 17
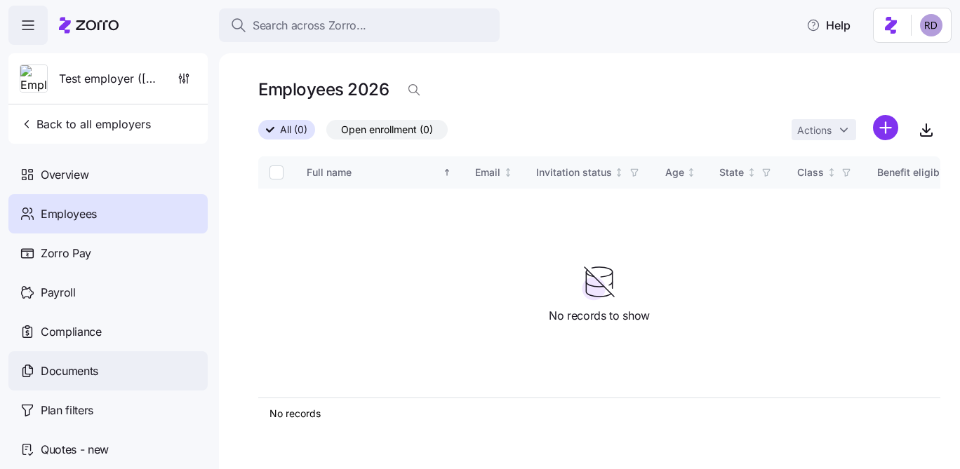
click at [87, 377] on span "Documents" at bounding box center [70, 372] width 58 height 18
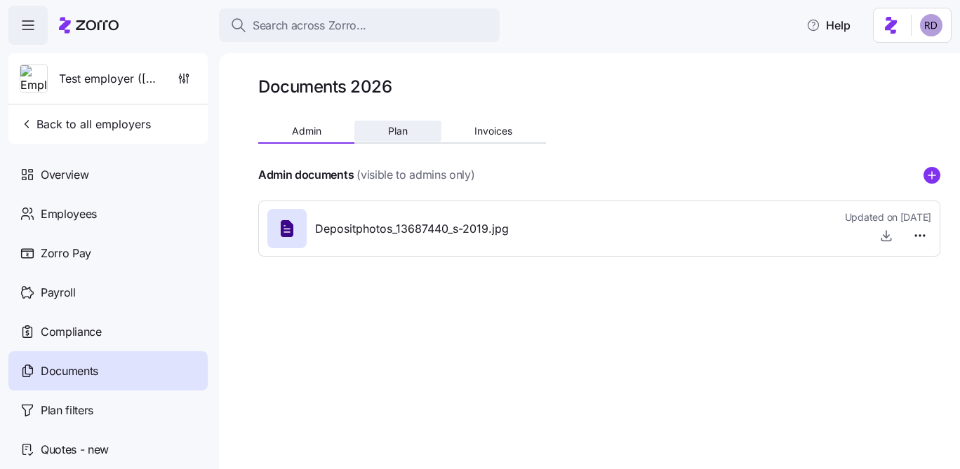
click at [396, 133] on span "Plan" at bounding box center [398, 131] width 20 height 10
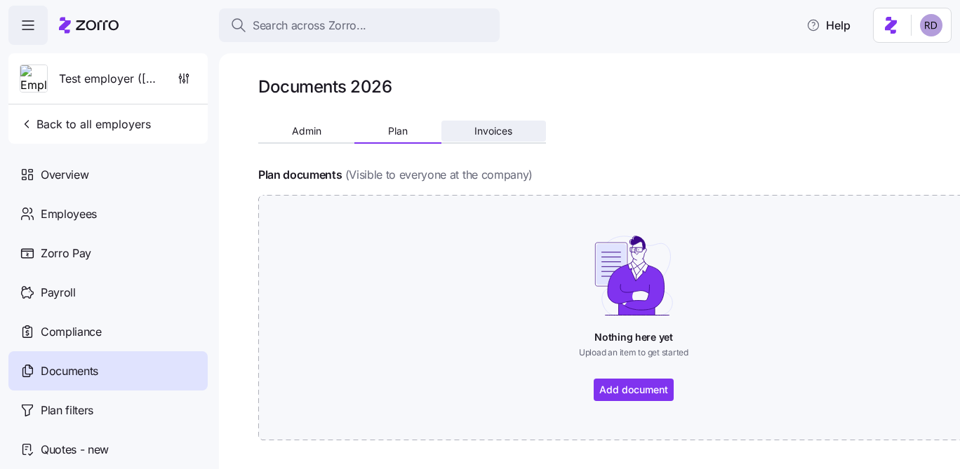
click at [497, 133] on span "Invoices" at bounding box center [493, 131] width 38 height 10
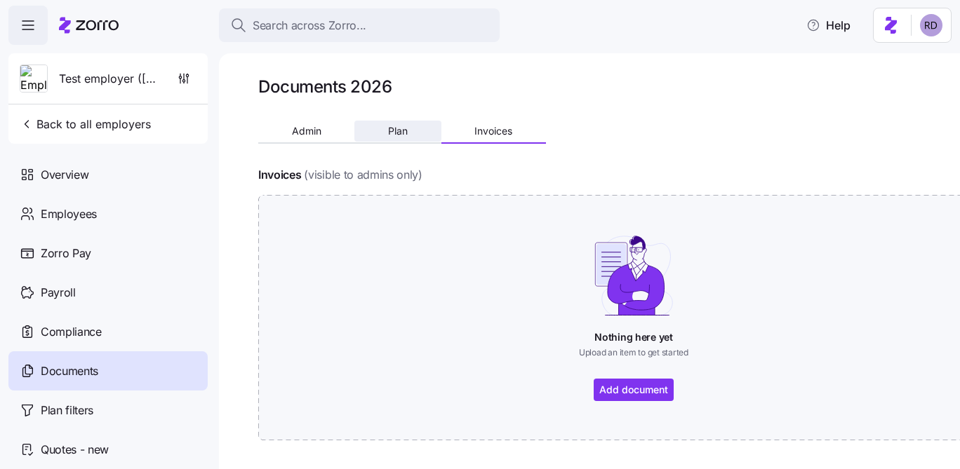
click at [382, 138] on button "Plan" at bounding box center [397, 131] width 86 height 21
click at [314, 143] on div "Admin Plan Invoices" at bounding box center [402, 133] width 288 height 21
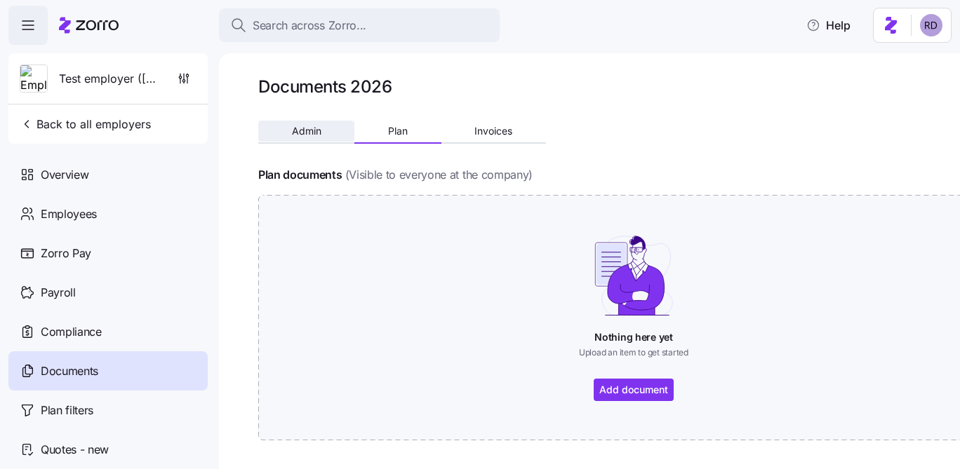
click at [304, 133] on span "Admin" at bounding box center [306, 131] width 29 height 10
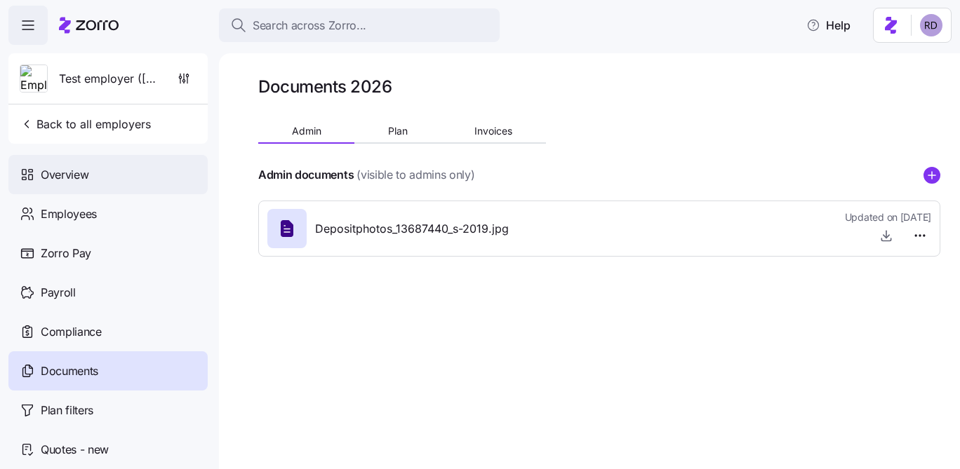
click at [86, 174] on span "Overview" at bounding box center [65, 175] width 48 height 18
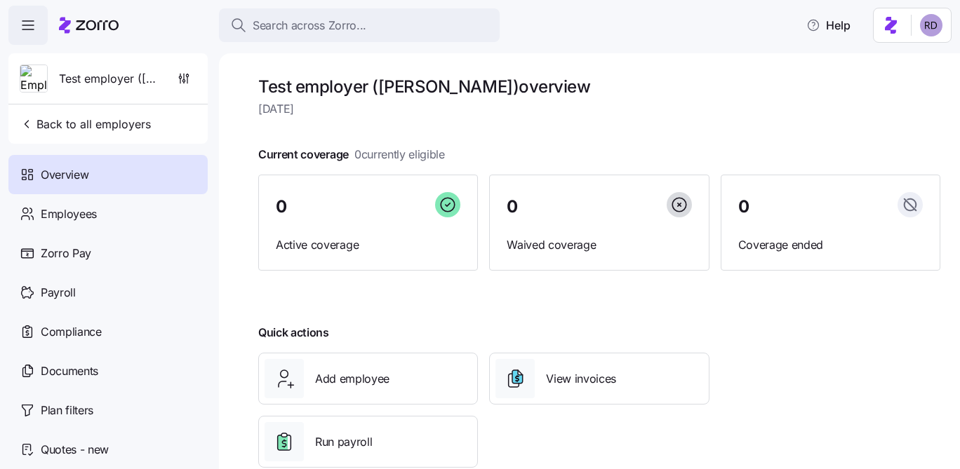
scroll to position [32, 0]
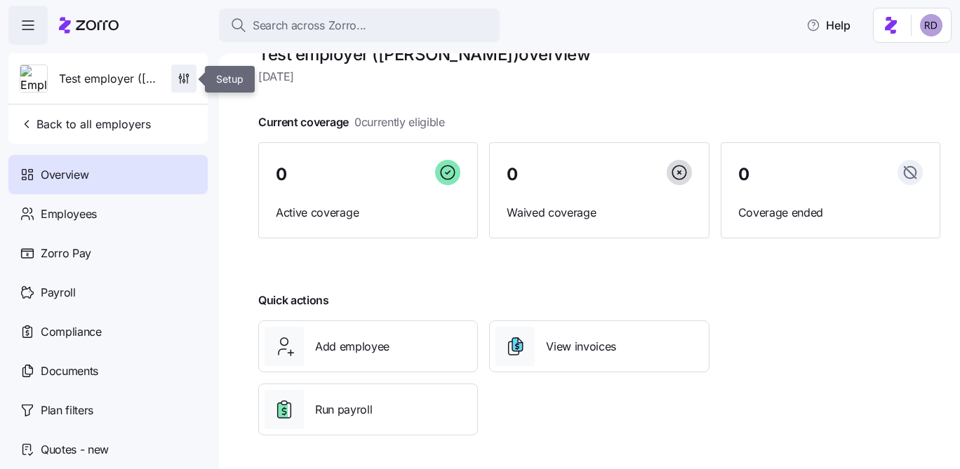
click at [194, 75] on span "button" at bounding box center [184, 78] width 24 height 27
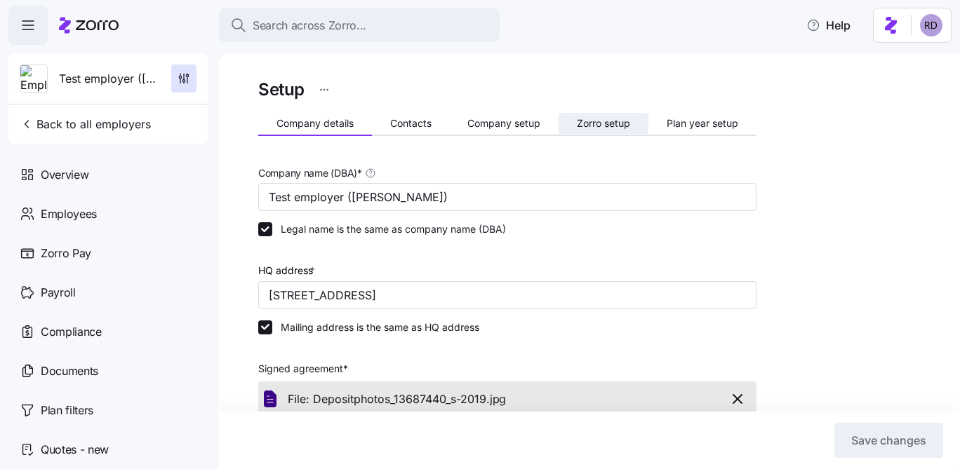
click at [613, 119] on span "Zorro setup" at bounding box center [603, 124] width 53 height 10
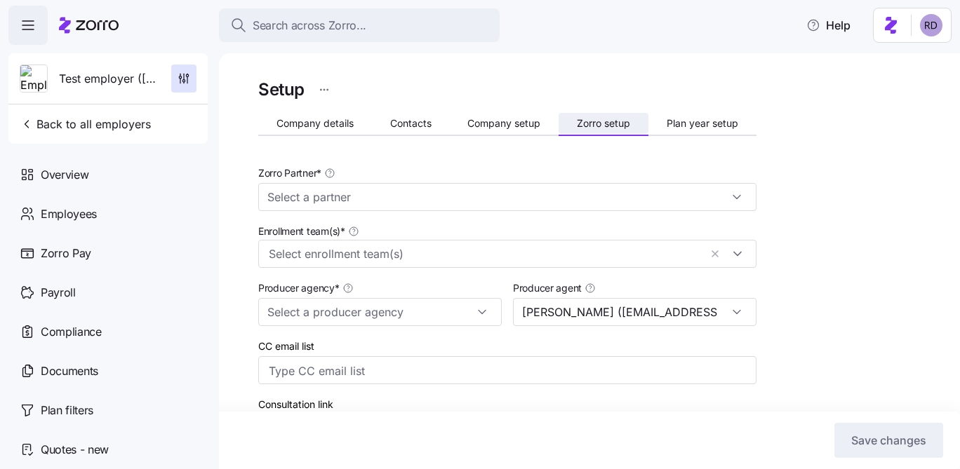
type input "Zorro Default Partner"
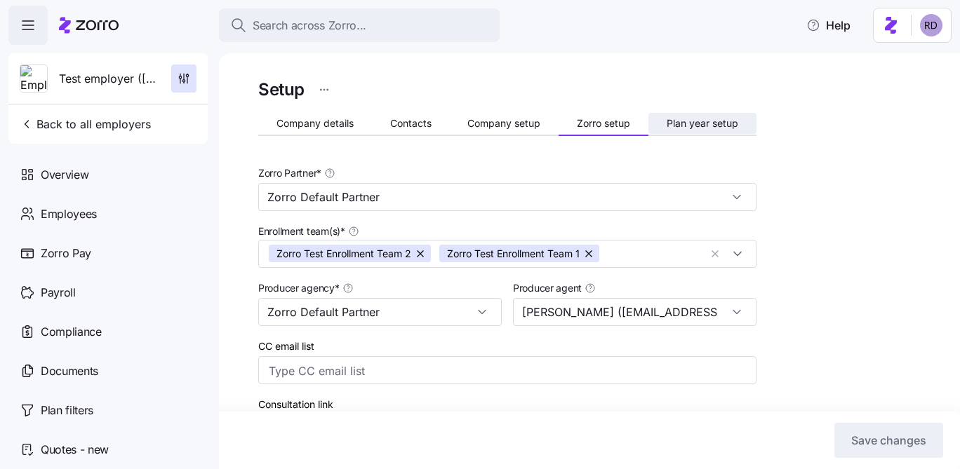
click at [707, 133] on button "Plan year setup" at bounding box center [702, 123] width 108 height 21
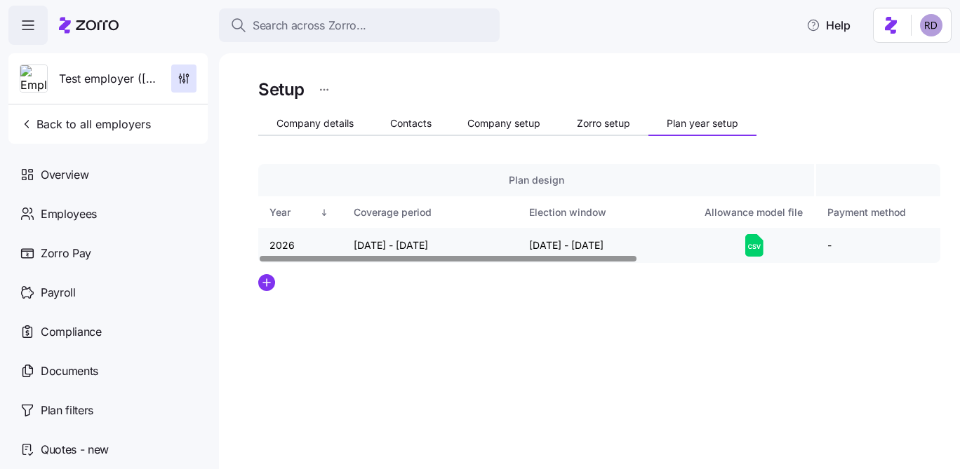
scroll to position [0, 548]
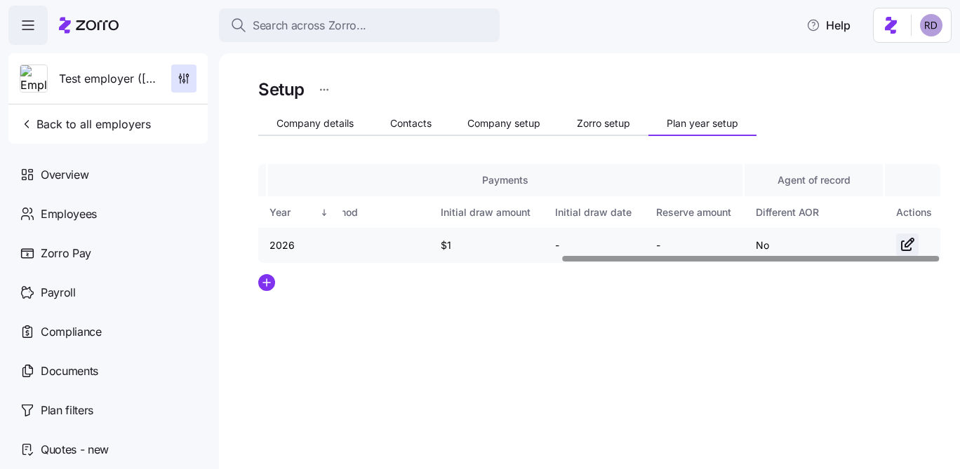
click at [905, 247] on icon "button" at bounding box center [909, 243] width 8 height 8
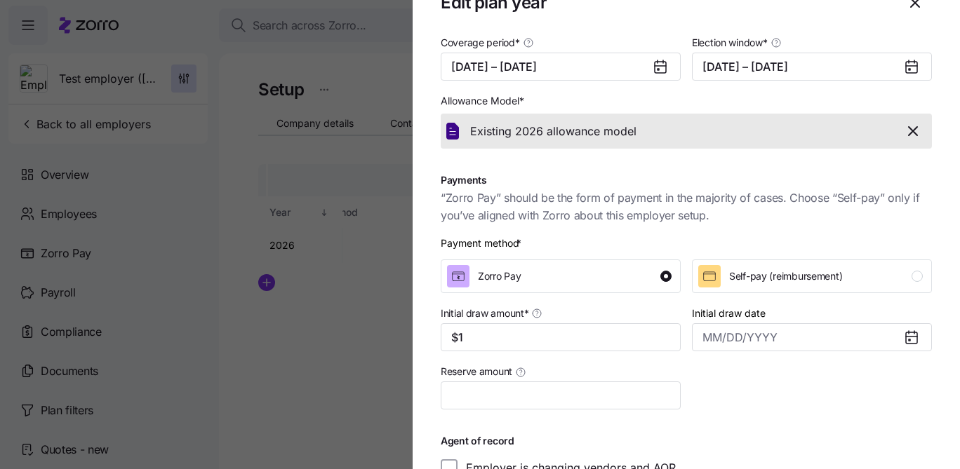
scroll to position [47, 0]
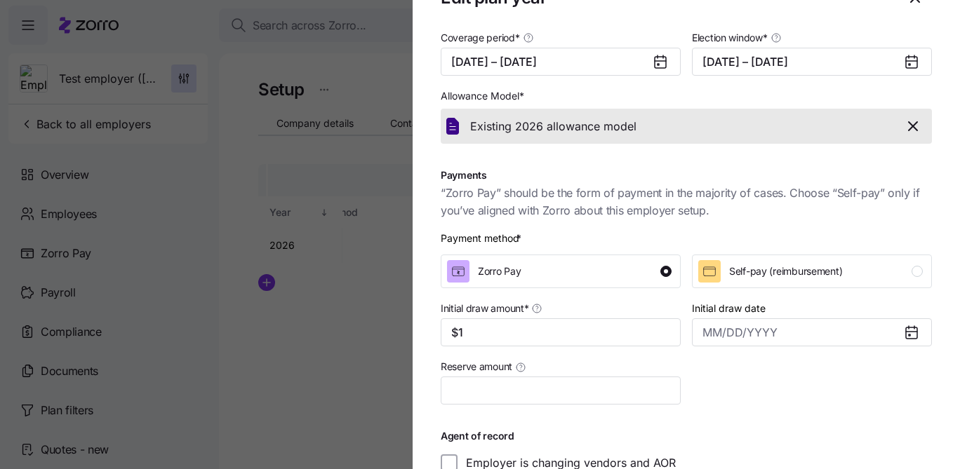
click at [917, 128] on icon "button" at bounding box center [913, 126] width 17 height 17
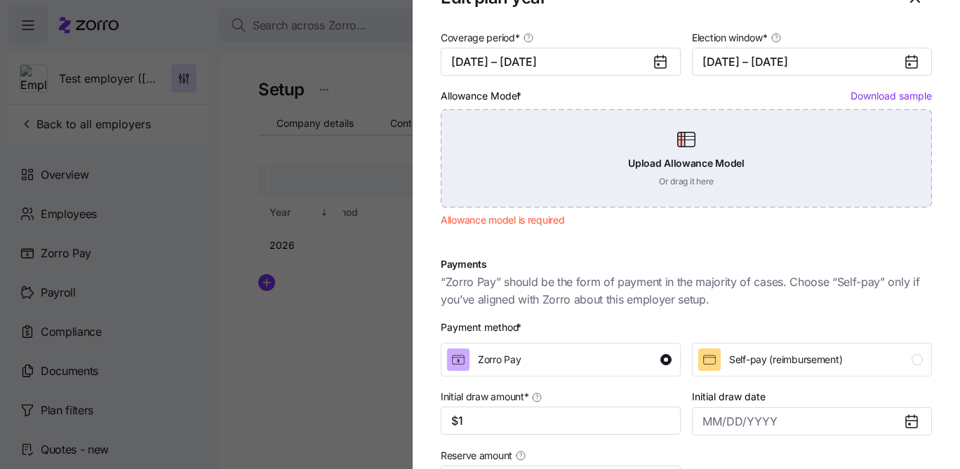
click at [717, 146] on div "Upload Allowance Model Or drag it here" at bounding box center [686, 158] width 491 height 98
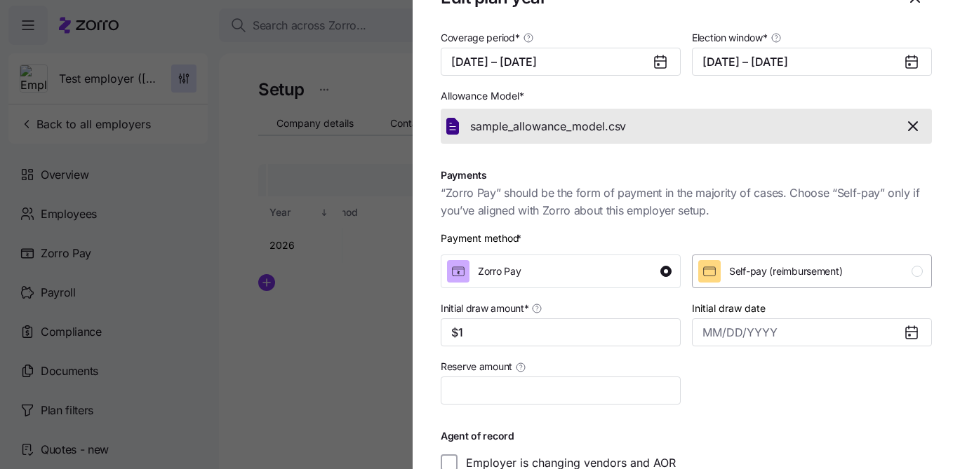
scroll to position [131, 0]
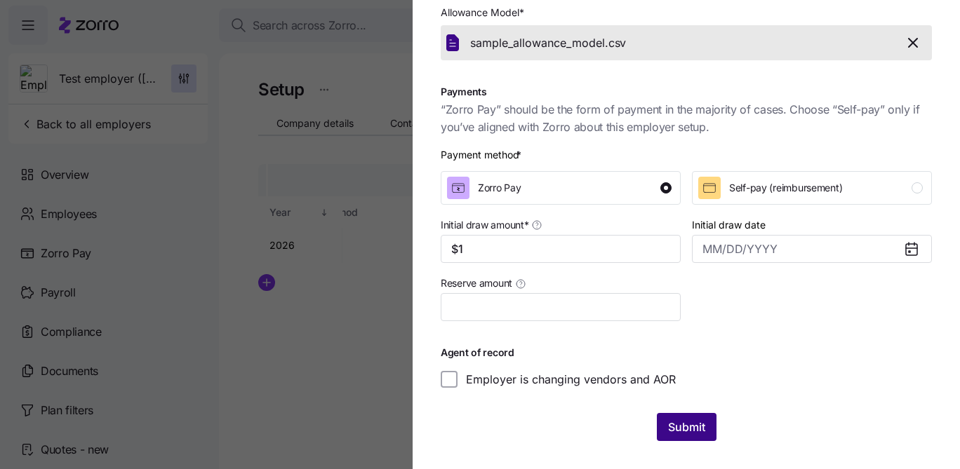
click at [681, 427] on span "Submit" at bounding box center [686, 427] width 37 height 17
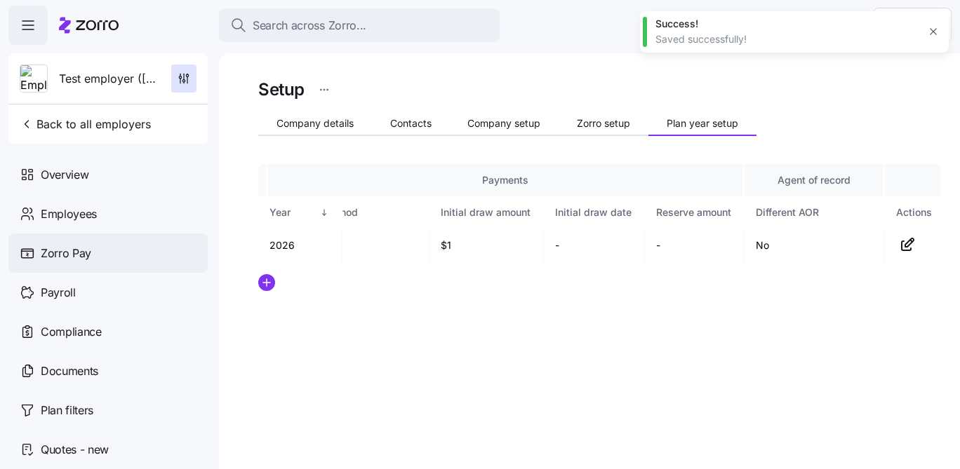
click at [100, 234] on div "Zorro Pay" at bounding box center [107, 253] width 199 height 39
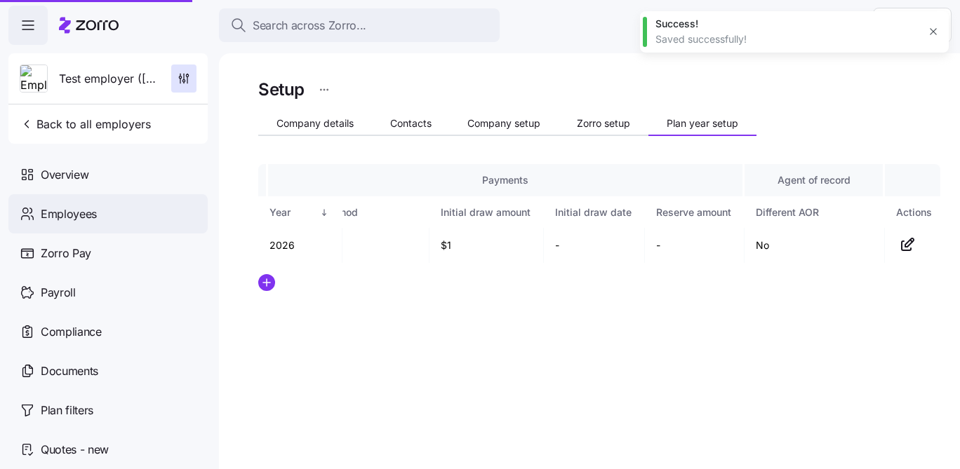
click at [101, 221] on div "Employees" at bounding box center [107, 213] width 199 height 39
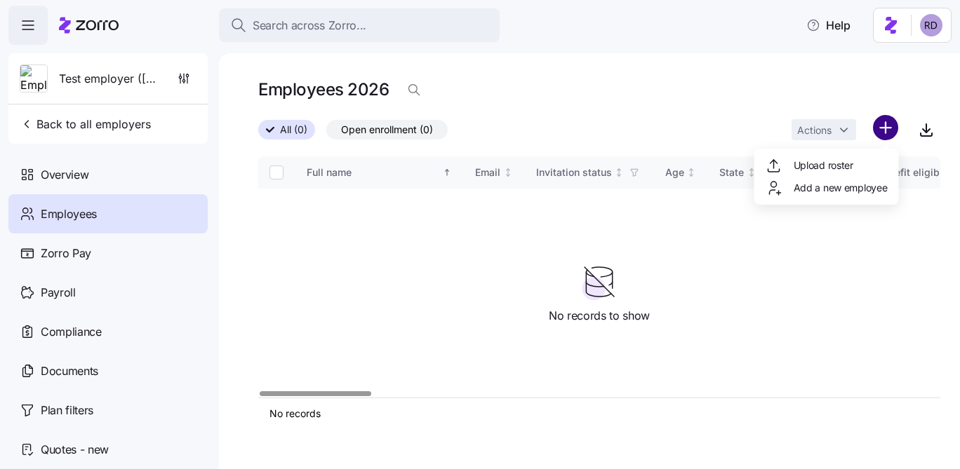
click at [884, 123] on html "Search across Zorro... Help Test employer (Maya) Back to all employers Overview…" at bounding box center [480, 230] width 960 height 461
click at [841, 191] on span "Add a new employee" at bounding box center [841, 188] width 94 height 14
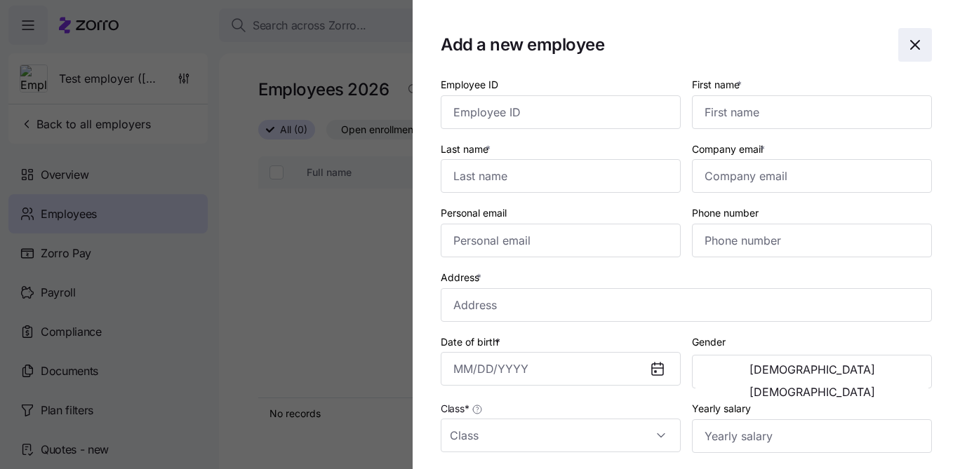
click at [920, 48] on icon "button" at bounding box center [915, 44] width 17 height 17
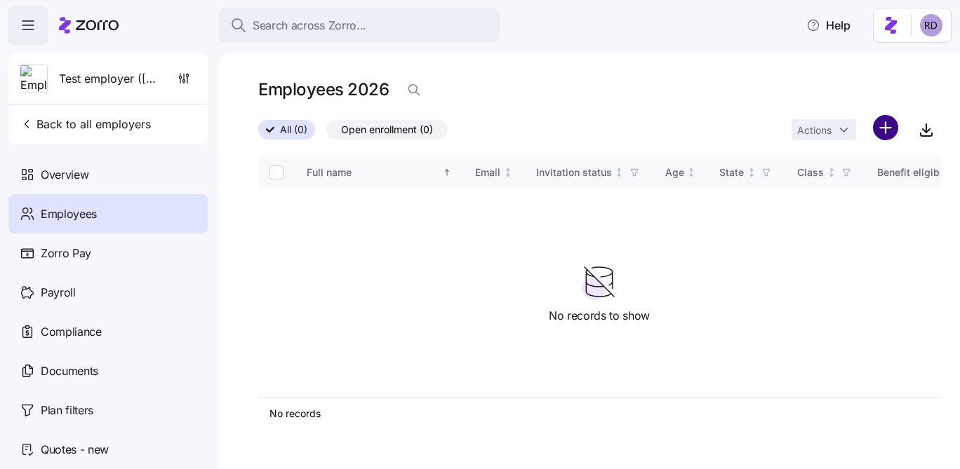
click at [888, 128] on html "Search across Zorro... Help Test employer (Maya) Back to all employers Overview…" at bounding box center [480, 230] width 960 height 461
click at [845, 152] on div "Upload roster Add a new employee" at bounding box center [826, 177] width 145 height 56
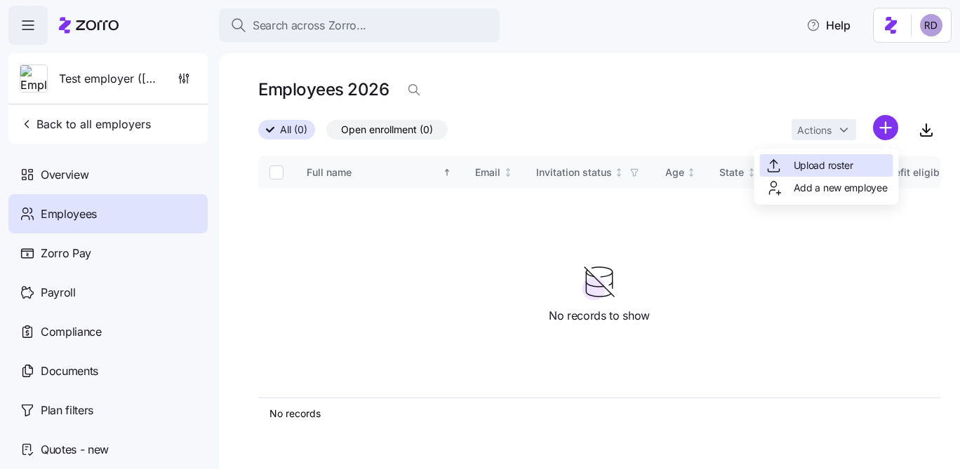
click at [841, 166] on span "Upload roster" at bounding box center [824, 166] width 60 height 14
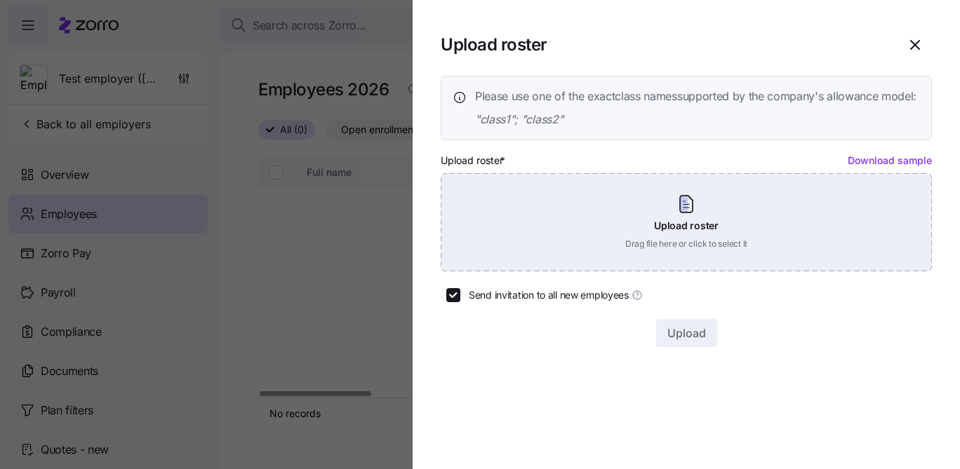
click at [561, 211] on div "Upload roster Drag file here or click to select it" at bounding box center [686, 222] width 491 height 98
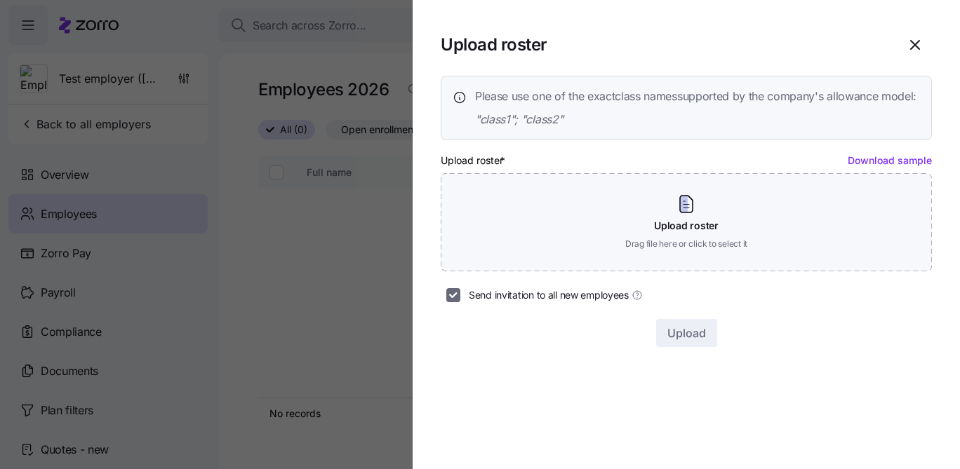
click at [446, 302] on input "Send invitation to all new employees" at bounding box center [453, 295] width 14 height 14
click at [493, 302] on span "Send invitation to all new employees" at bounding box center [549, 295] width 160 height 14
click at [460, 302] on input "Send invitation to all new employees" at bounding box center [453, 295] width 14 height 14
click at [469, 323] on form "Upload roster * Download sample Upload roster Drag file here or click to select…" at bounding box center [686, 250] width 491 height 196
click at [467, 302] on label "Send invitation to all new employees" at bounding box center [551, 295] width 182 height 14
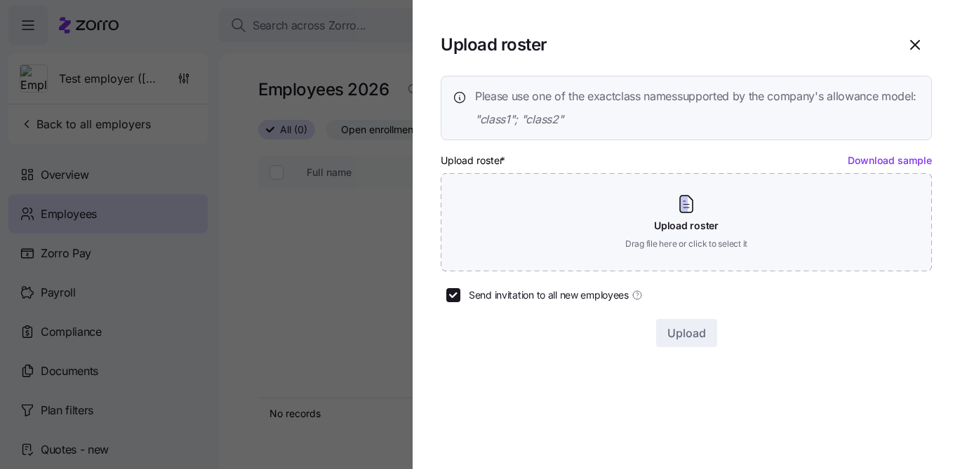
click at [460, 302] on input "Send invitation to all new employees" at bounding box center [453, 295] width 14 height 14
checkbox input "false"
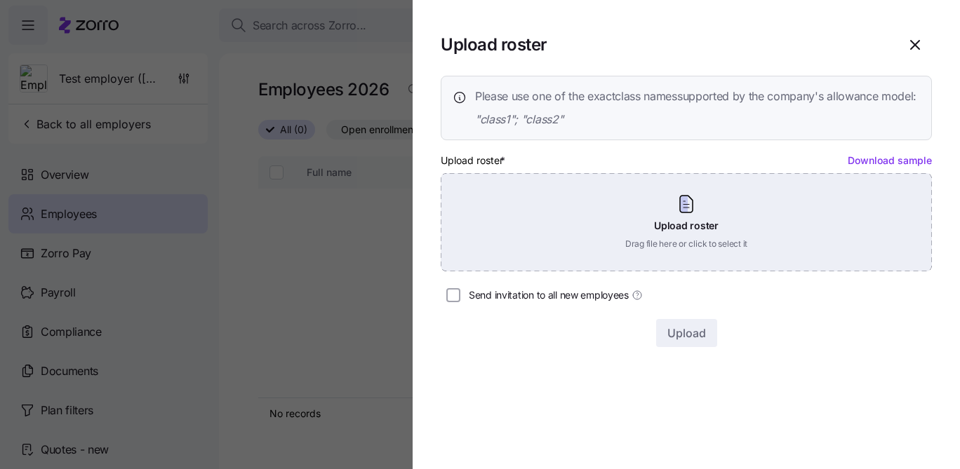
click at [550, 262] on div "Upload roster Drag file here or click to select it" at bounding box center [686, 222] width 491 height 98
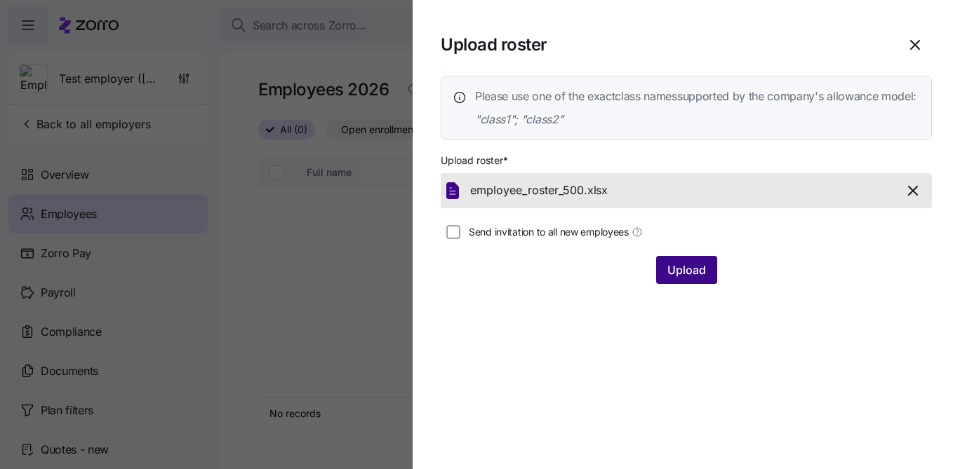
click at [693, 278] on button "Upload" at bounding box center [686, 270] width 61 height 28
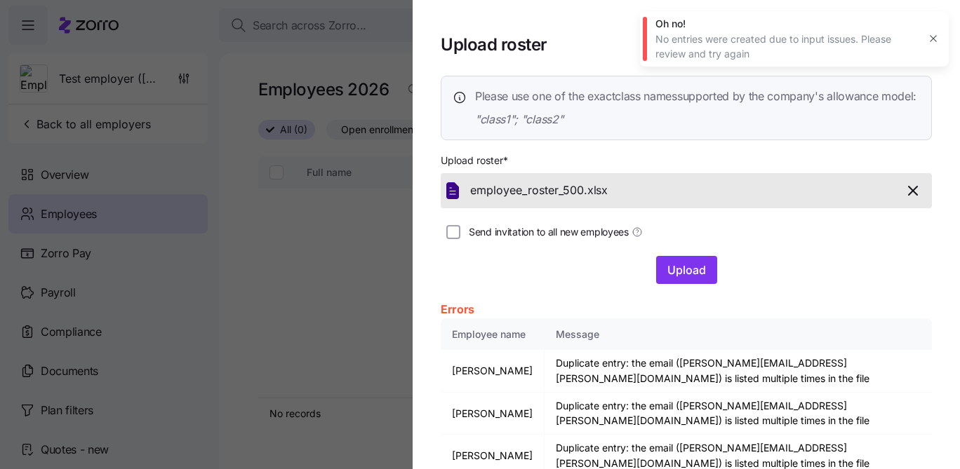
click at [914, 192] on div "employee_roster_500. xlsx" at bounding box center [686, 190] width 491 height 35
click at [905, 199] on icon "button" at bounding box center [913, 190] width 17 height 17
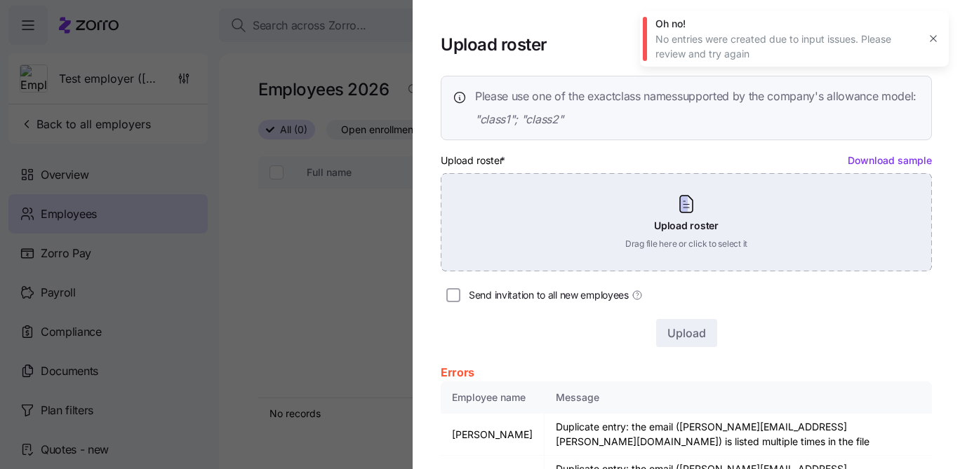
click at [669, 219] on div "Upload roster Drag file here or click to select it" at bounding box center [686, 222] width 491 height 98
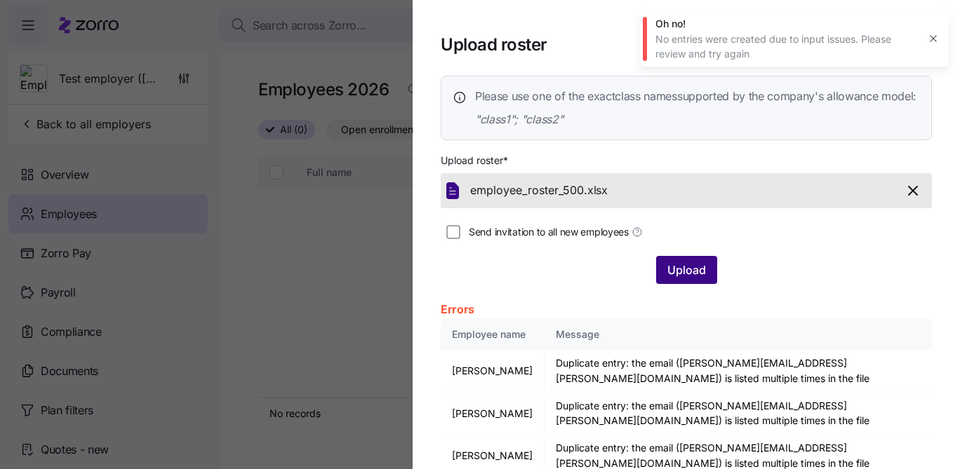
click at [693, 284] on button "Upload" at bounding box center [686, 270] width 61 height 28
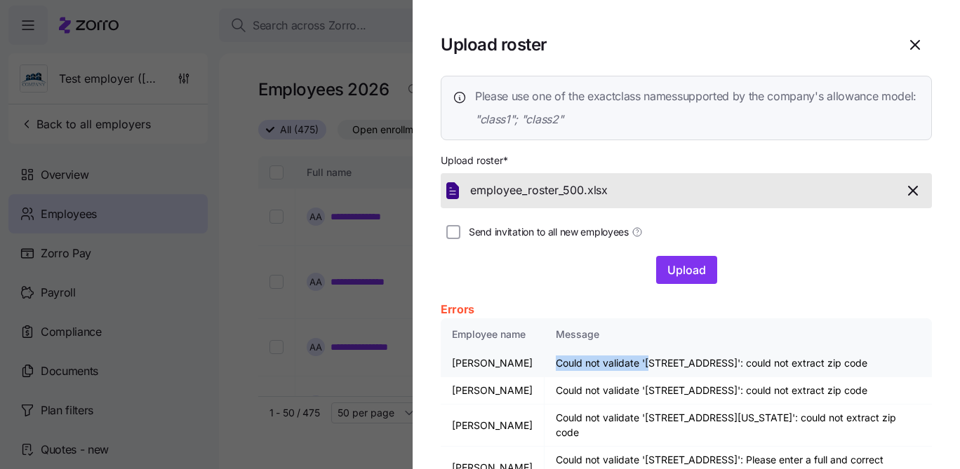
drag, startPoint x: 648, startPoint y: 381, endPoint x: 801, endPoint y: 373, distance: 152.5
click at [801, 373] on td "Could not validate '113 Pine Rd Overland Park KS 50013 USA': could not extract …" at bounding box center [738, 363] width 387 height 27
click at [822, 351] on th "Message" at bounding box center [738, 335] width 387 height 32
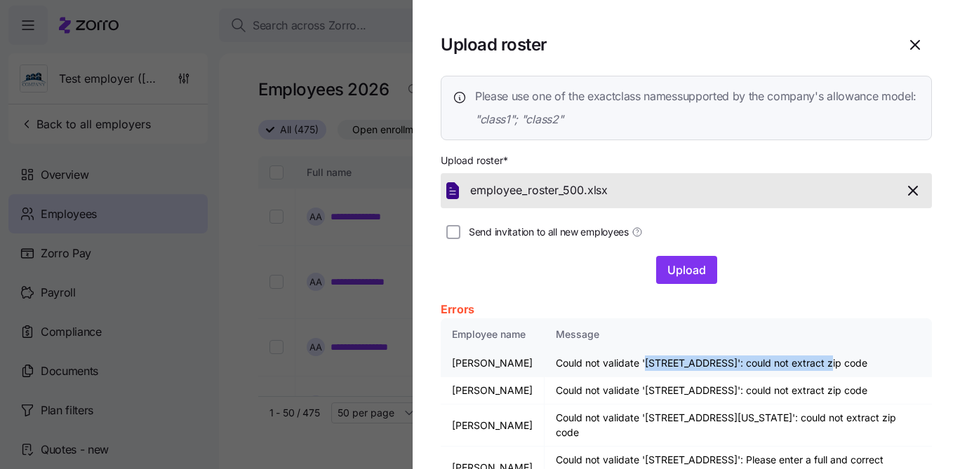
drag, startPoint x: 834, startPoint y: 383, endPoint x: 646, endPoint y: 382, distance: 188.1
click at [646, 378] on td "Could not validate '113 Pine Rd Overland Park KS 50013 USA': could not extract …" at bounding box center [738, 363] width 387 height 27
copy td "113 Pine Rd Overland Park KS 50013 USA"
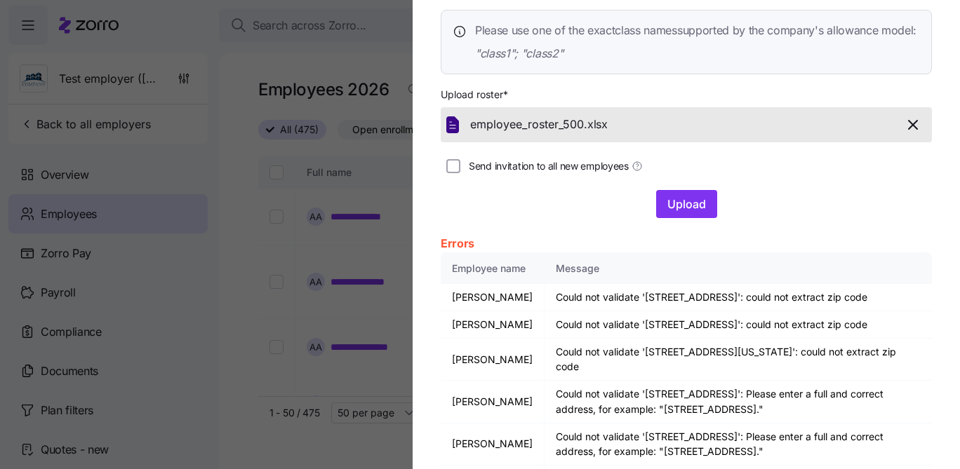
click at [345, 46] on div at bounding box center [480, 234] width 960 height 469
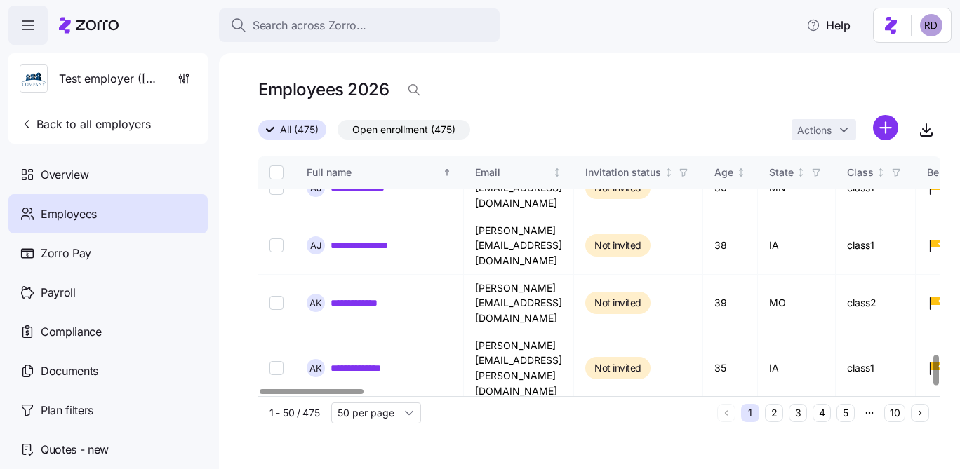
scroll to position [1581, 0]
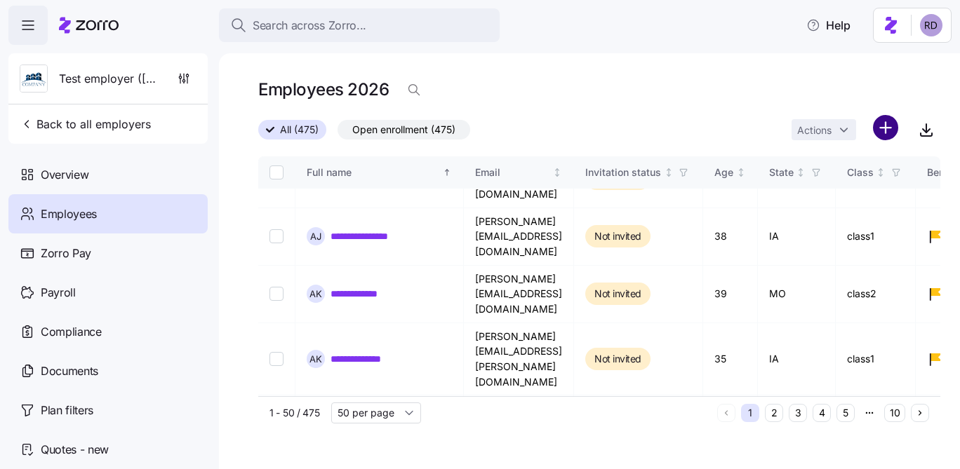
click at [878, 134] on html "**********" at bounding box center [480, 230] width 960 height 461
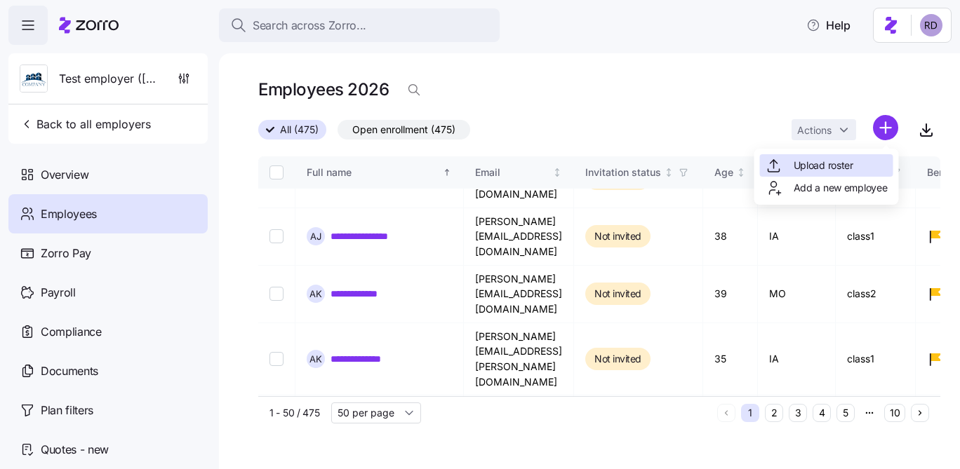
click at [843, 168] on span "Upload roster" at bounding box center [824, 166] width 60 height 14
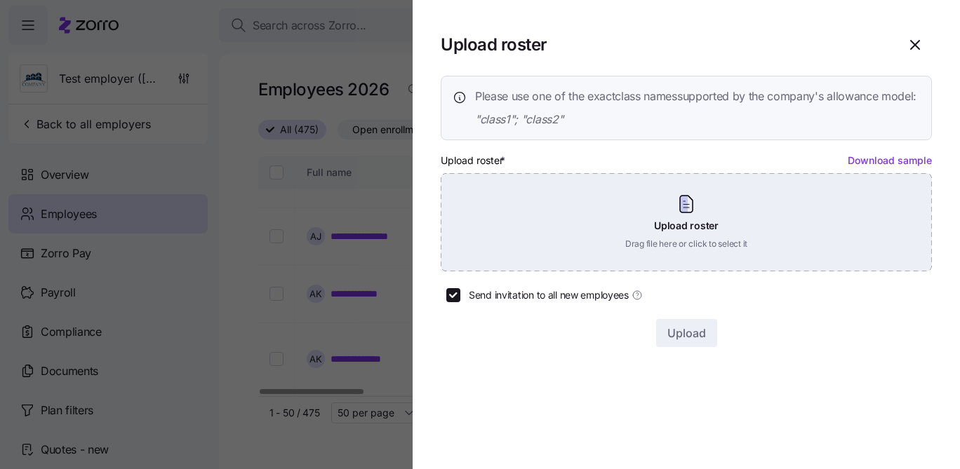
click at [616, 197] on div "Upload roster Drag file here or click to select it" at bounding box center [686, 222] width 491 height 98
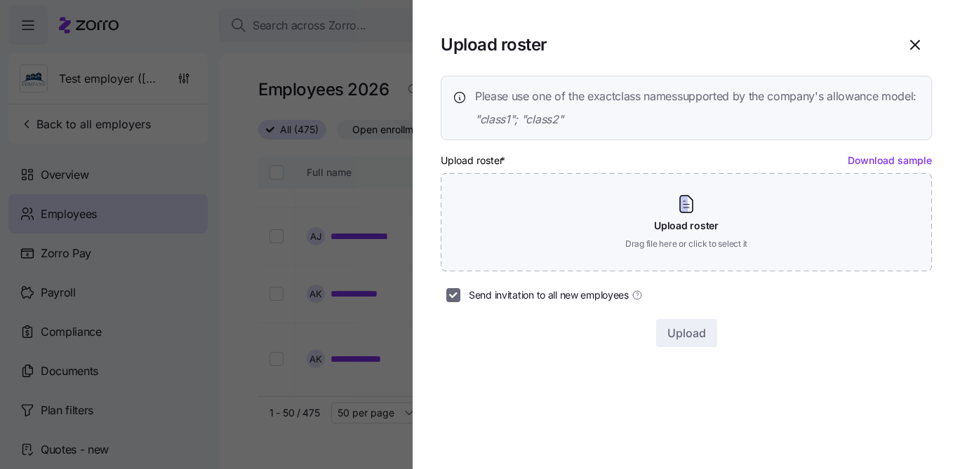
click at [458, 302] on input "Send invitation to all new employees" at bounding box center [453, 295] width 14 height 14
checkbox input "false"
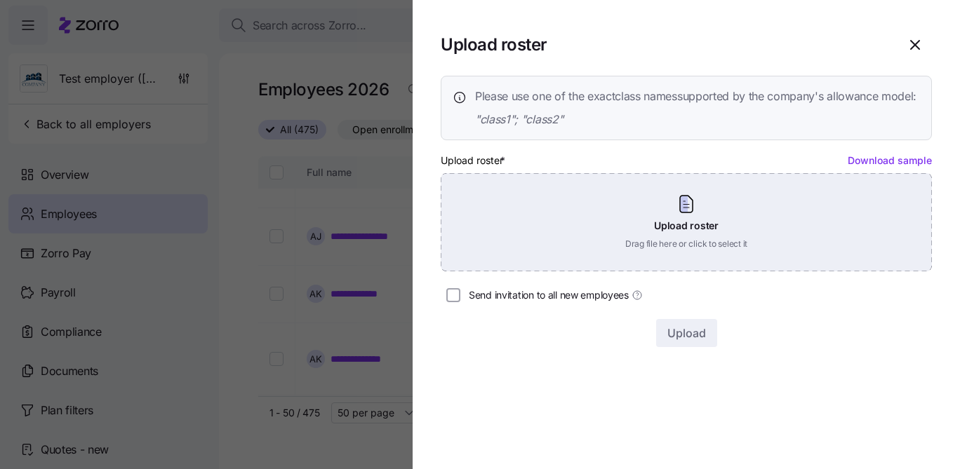
click at [541, 267] on div "Upload roster Drag file here or click to select it" at bounding box center [686, 222] width 491 height 98
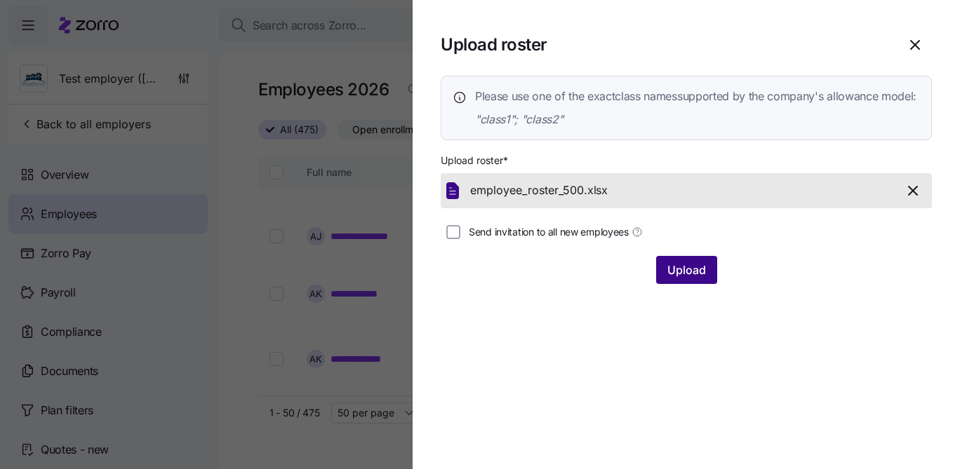
click at [700, 284] on button "Upload" at bounding box center [686, 270] width 61 height 28
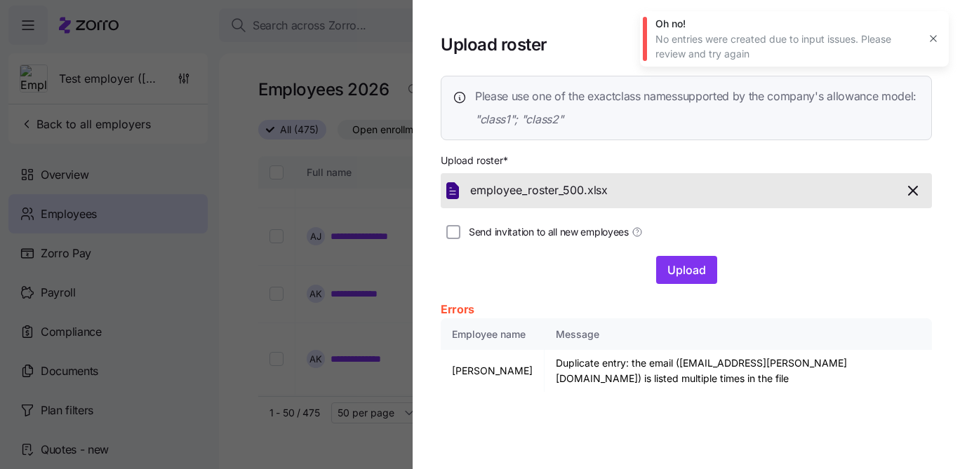
click at [338, 358] on div at bounding box center [480, 234] width 960 height 469
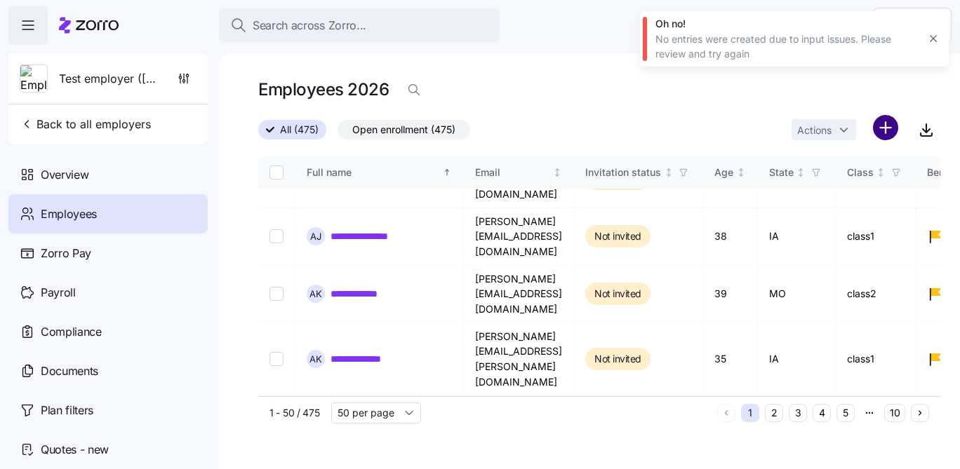
click at [887, 138] on html "**********" at bounding box center [480, 230] width 960 height 461
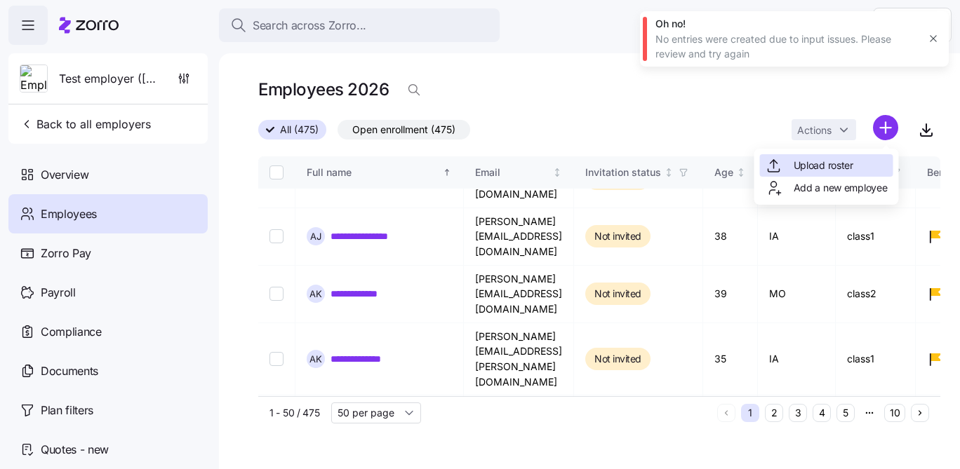
click at [849, 171] on span "Upload roster" at bounding box center [824, 166] width 60 height 14
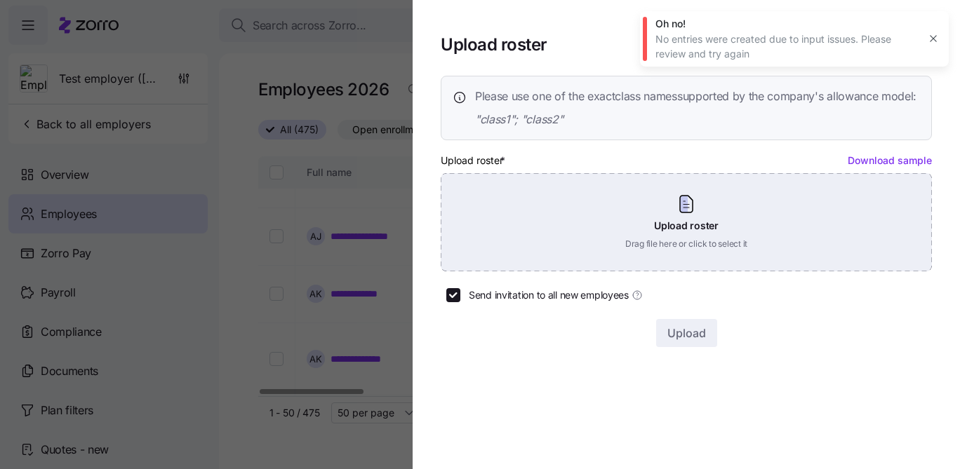
click at [650, 232] on div "Upload roster Drag file here or click to select it" at bounding box center [686, 222] width 491 height 98
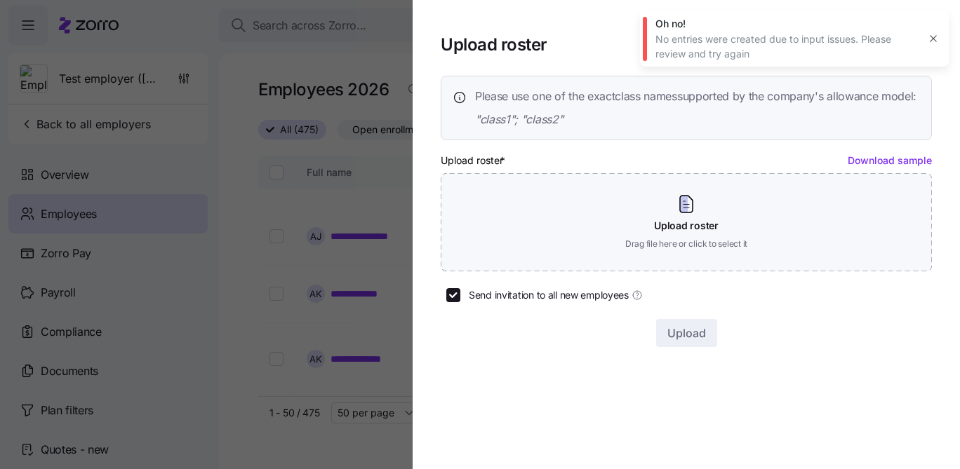
click at [463, 302] on label "Send invitation to all new employees" at bounding box center [551, 295] width 182 height 14
click at [460, 302] on input "Send invitation to all new employees" at bounding box center [453, 295] width 14 height 14
checkbox input "false"
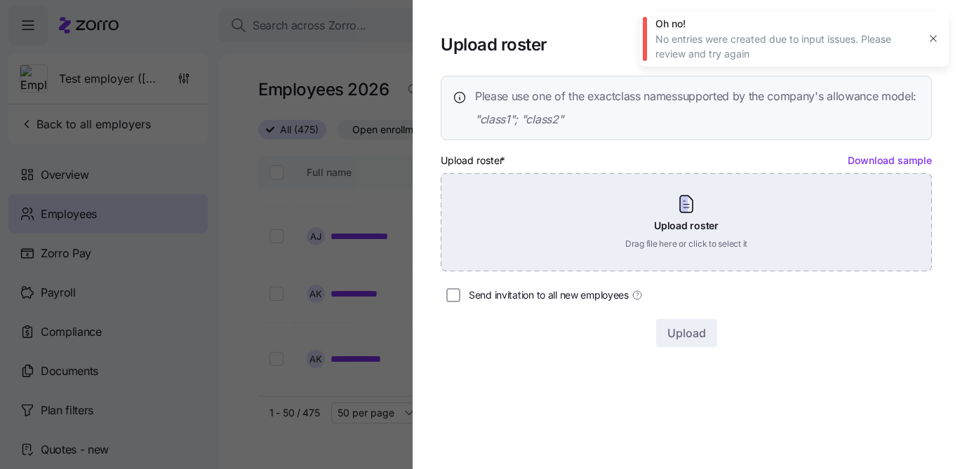
click at [546, 248] on div "Upload roster Drag file here or click to select it" at bounding box center [686, 222] width 491 height 98
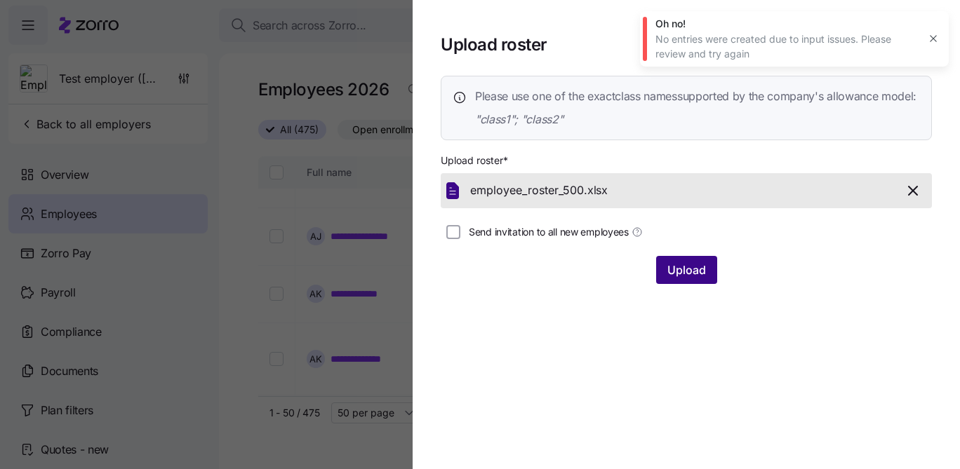
click at [674, 279] on span "Upload" at bounding box center [686, 270] width 39 height 17
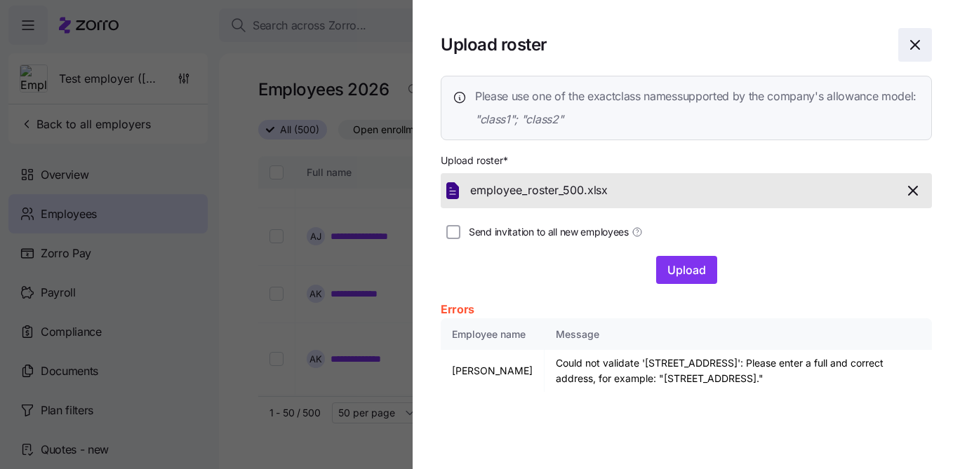
click at [912, 43] on icon "button" at bounding box center [915, 44] width 17 height 17
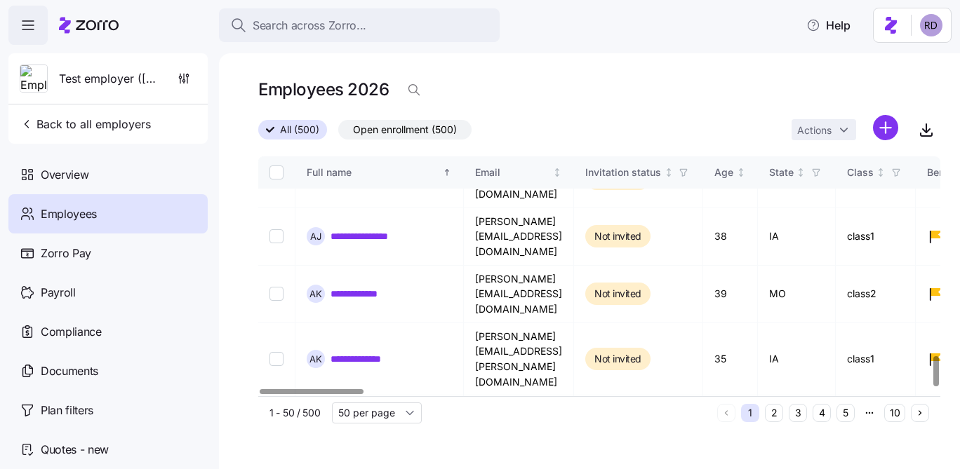
click at [274, 173] on input "Select all records" at bounding box center [276, 173] width 14 height 14
checkbox input "true"
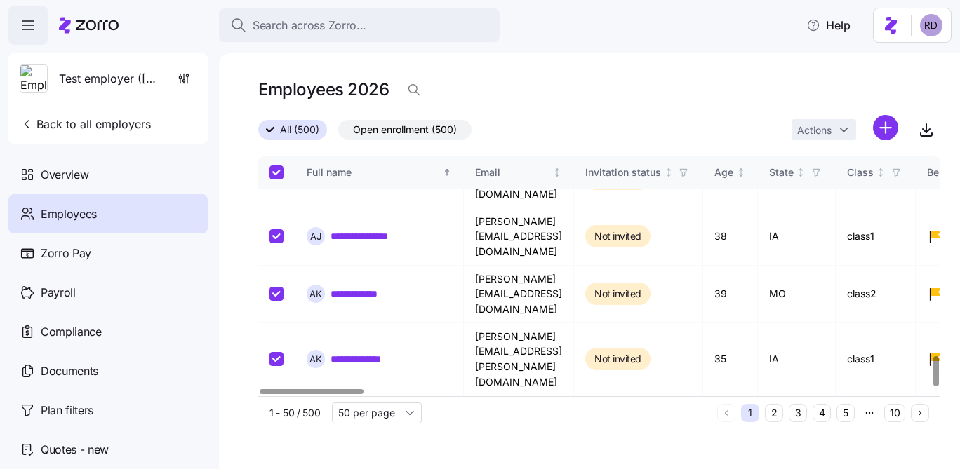
checkbox input "true"
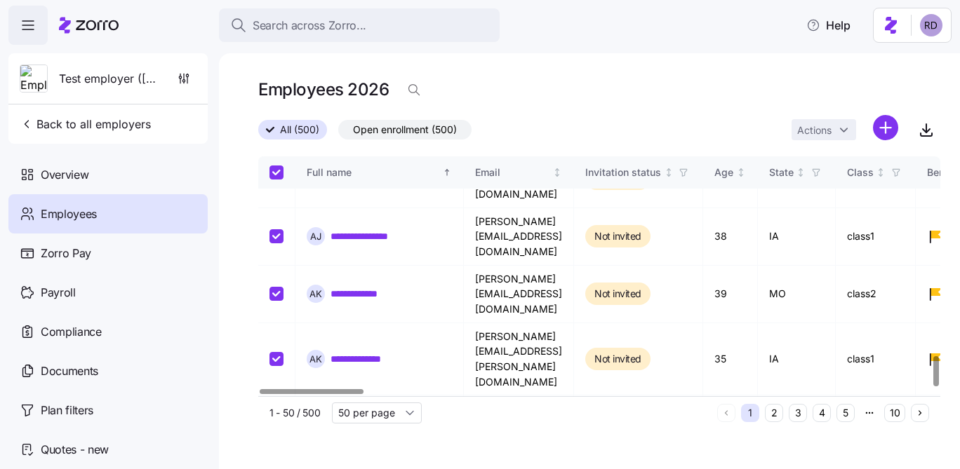
checkbox input "true"
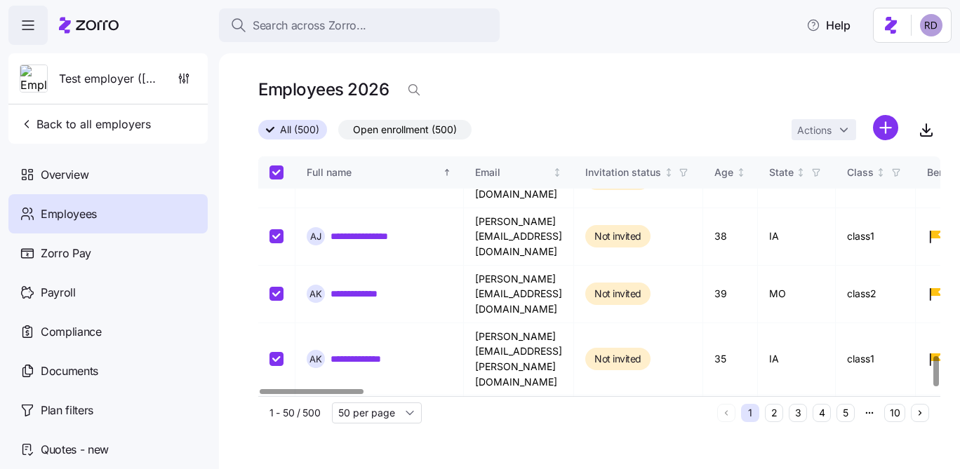
checkbox input "true"
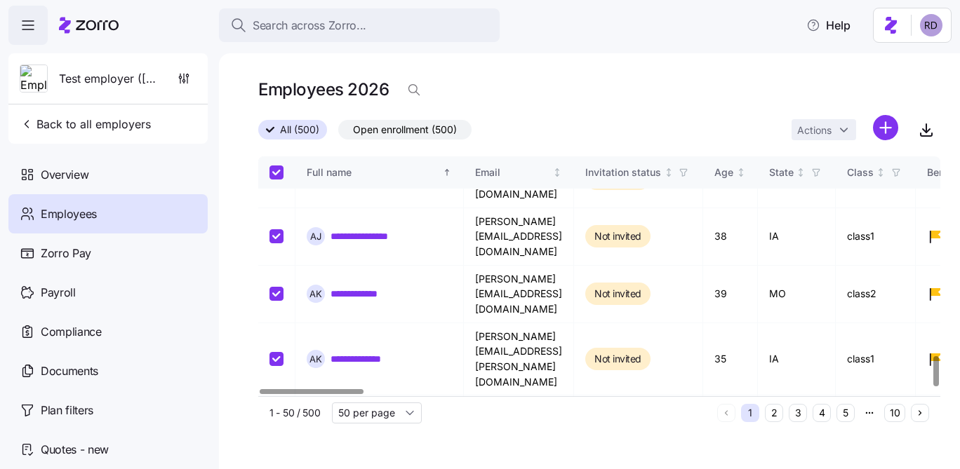
checkbox input "true"
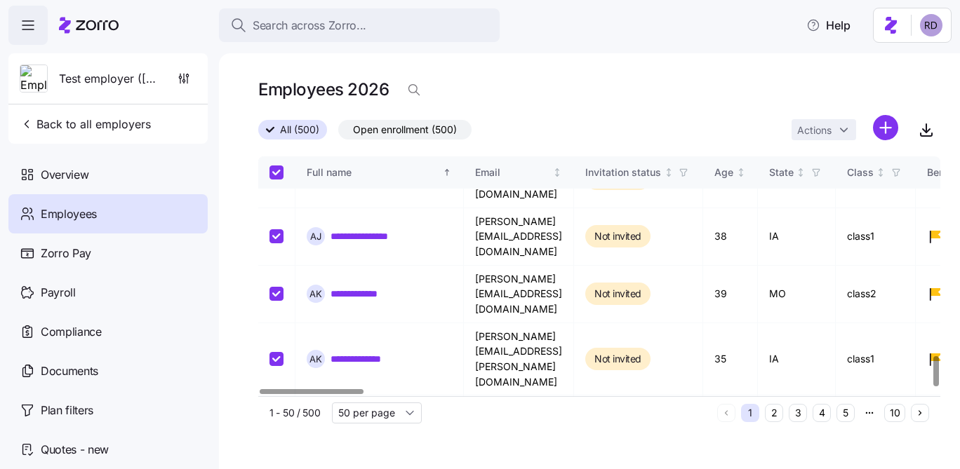
checkbox input "true"
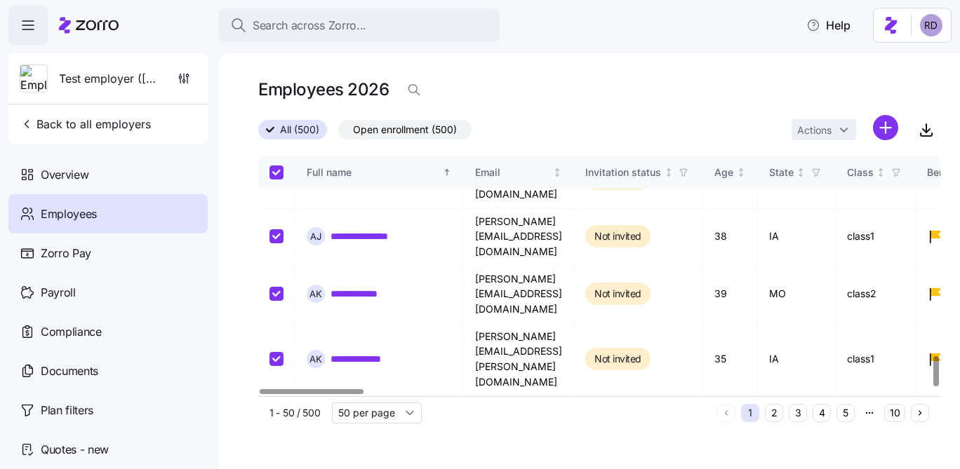
checkbox input "true"
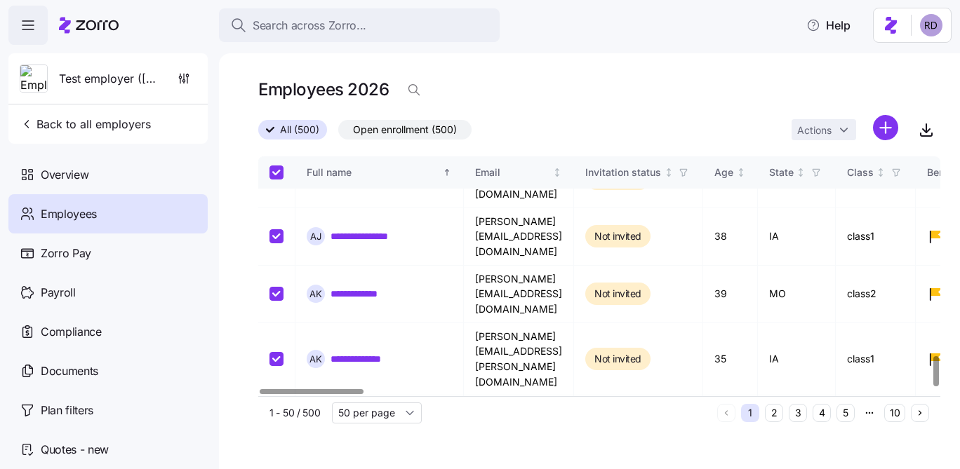
checkbox input "true"
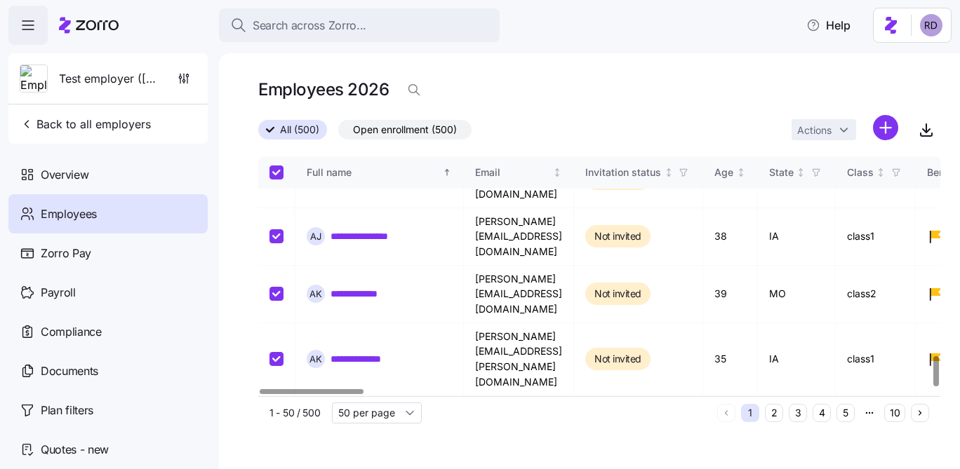
checkbox input "true"
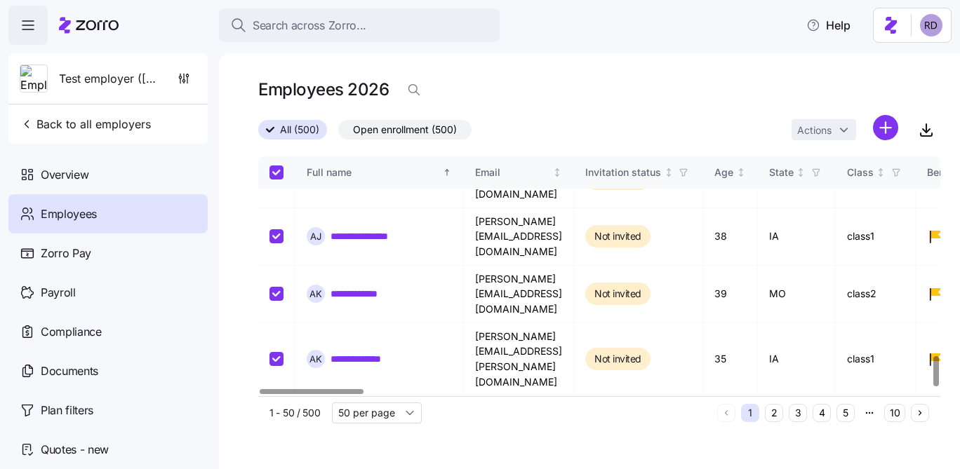
checkbox input "true"
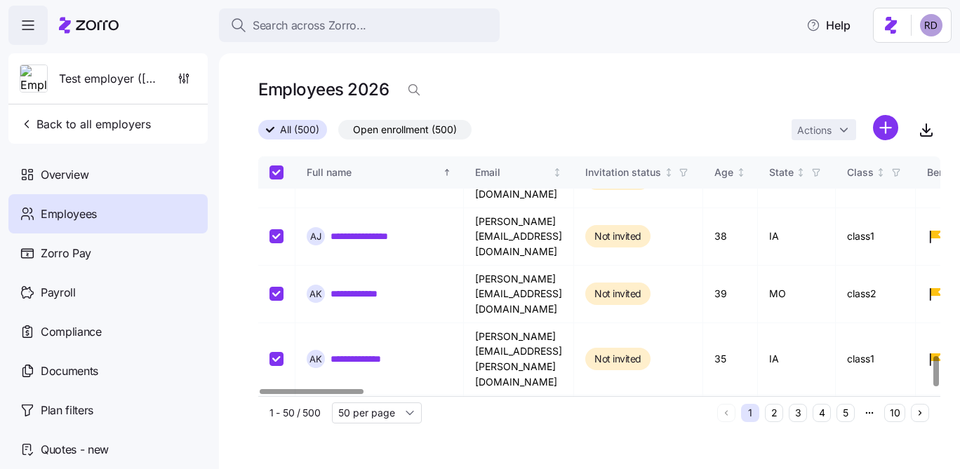
checkbox input "true"
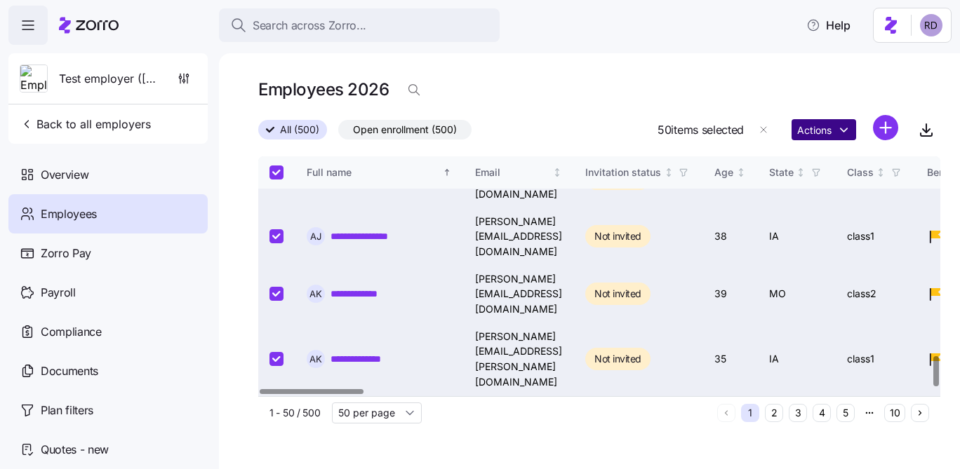
click at [846, 125] on html "**********" at bounding box center [480, 230] width 960 height 461
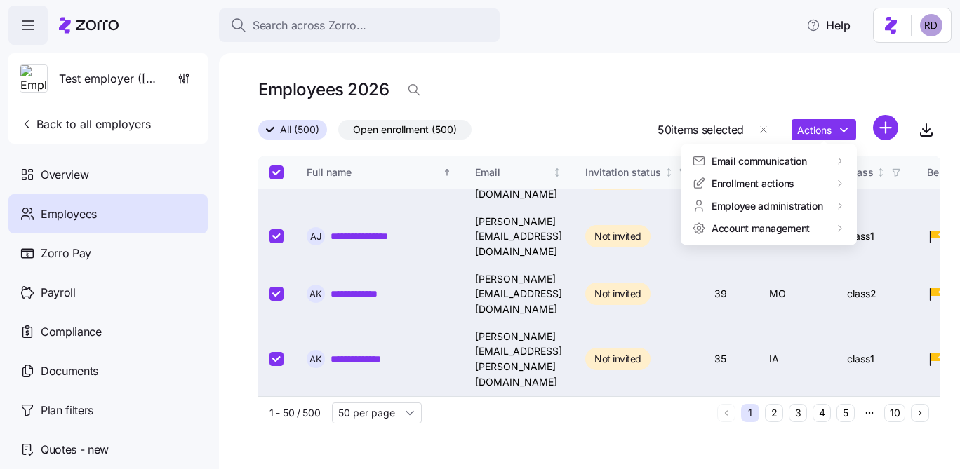
click at [631, 119] on html "**********" at bounding box center [480, 230] width 960 height 461
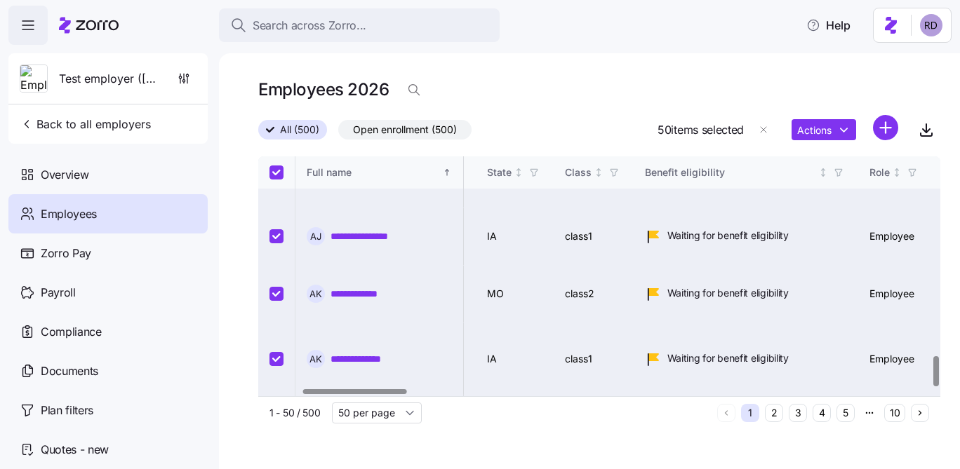
scroll to position [1581, 299]
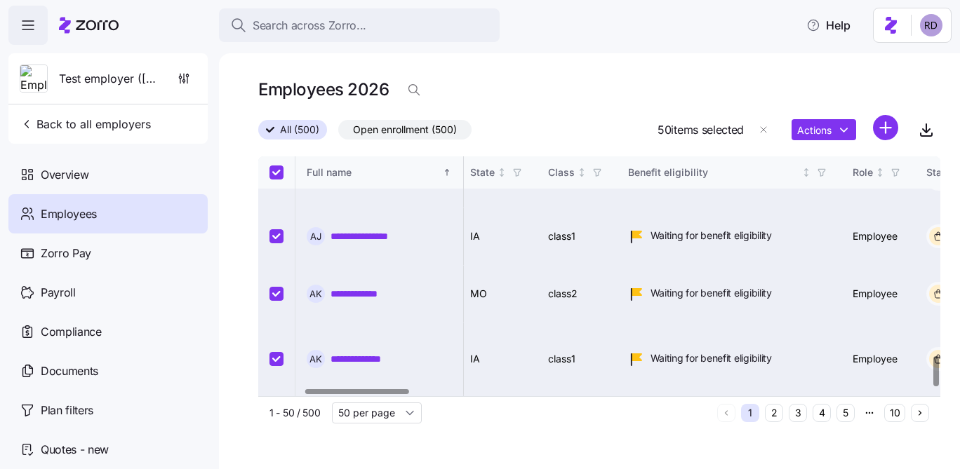
click at [621, 90] on div "Employees 2026" at bounding box center [599, 90] width 682 height 28
click at [277, 175] on input "Select all records" at bounding box center [276, 173] width 14 height 14
checkbox input "false"
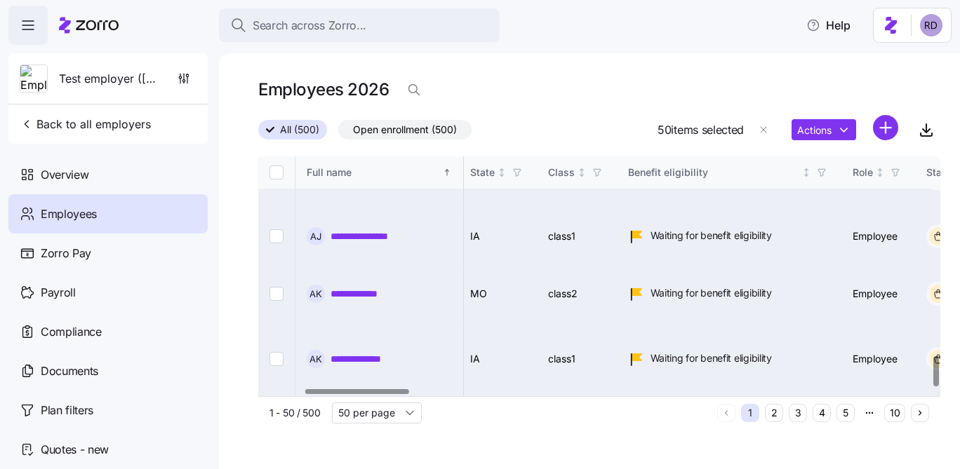
checkbox input "false"
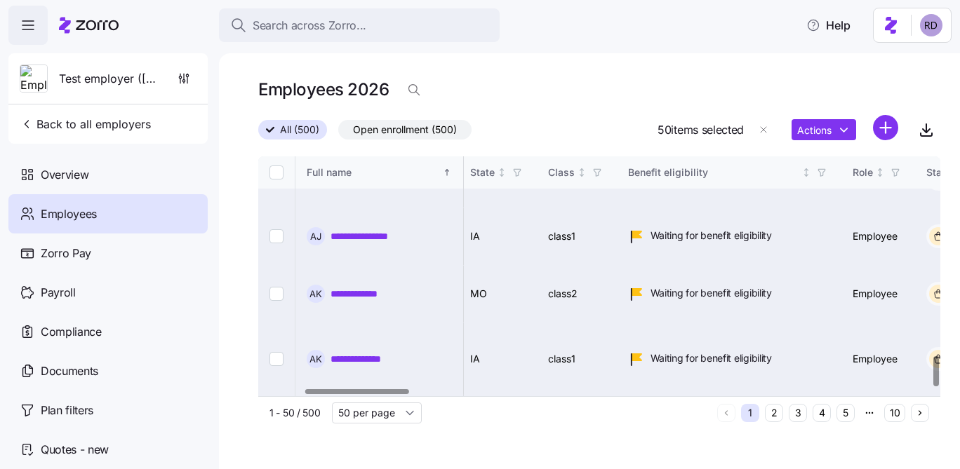
checkbox input "false"
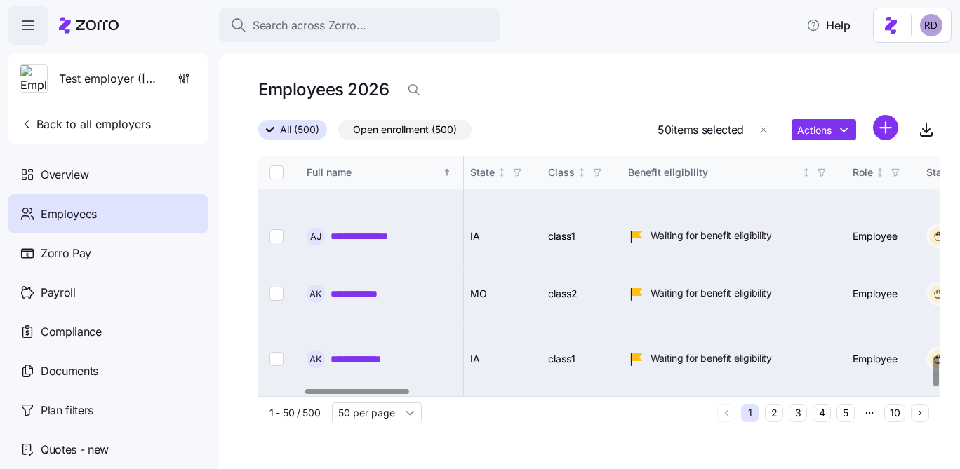
checkbox input "false"
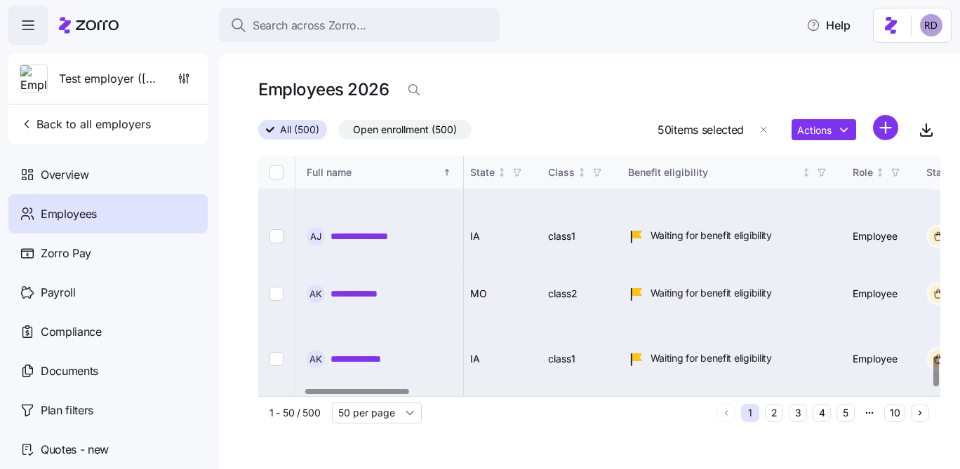
checkbox input "false"
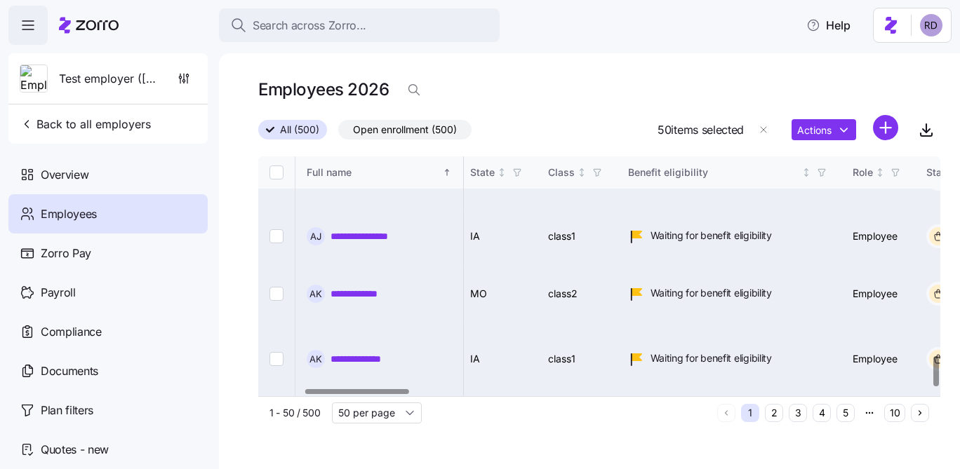
checkbox input "false"
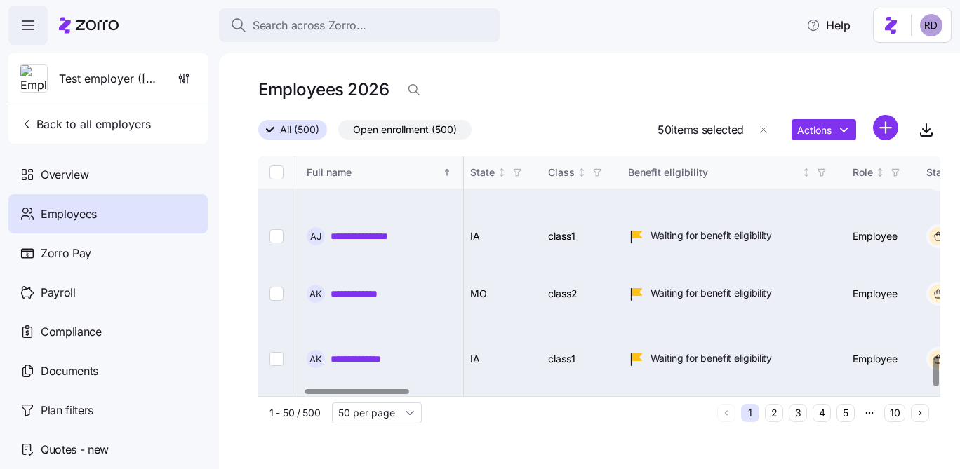
checkbox input "false"
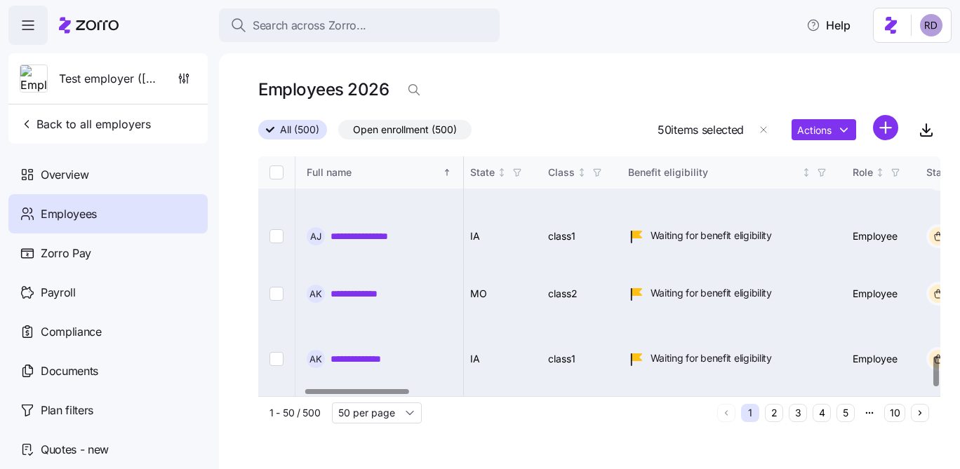
checkbox input "false"
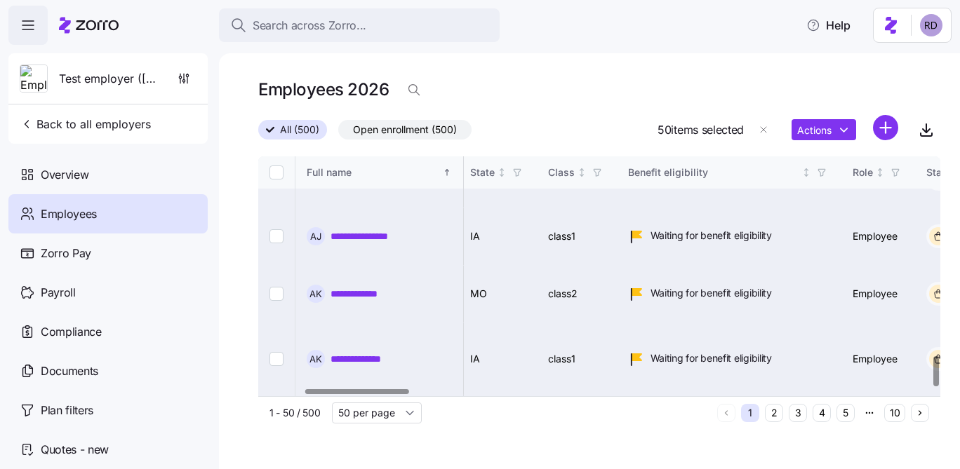
checkbox input "false"
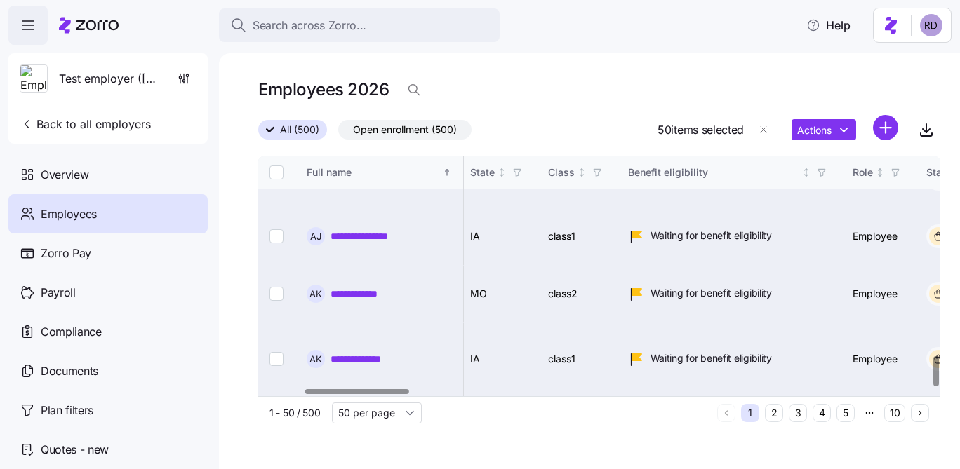
checkbox input "false"
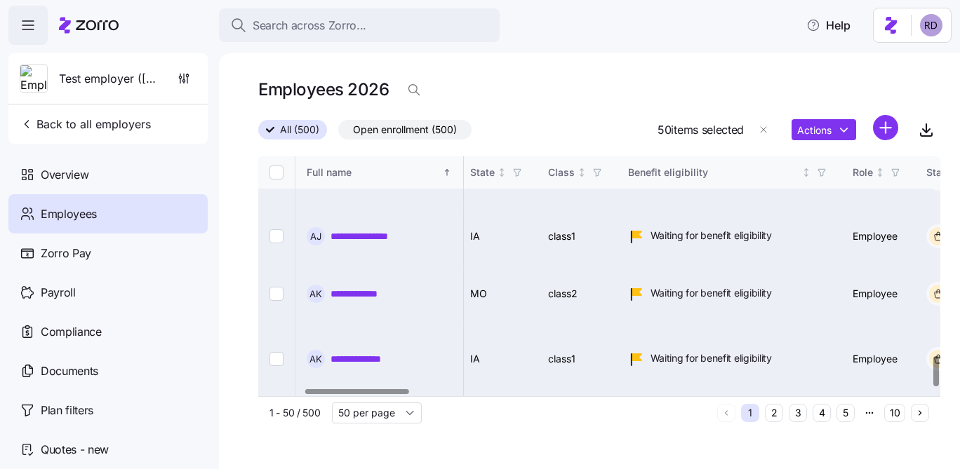
checkbox input "false"
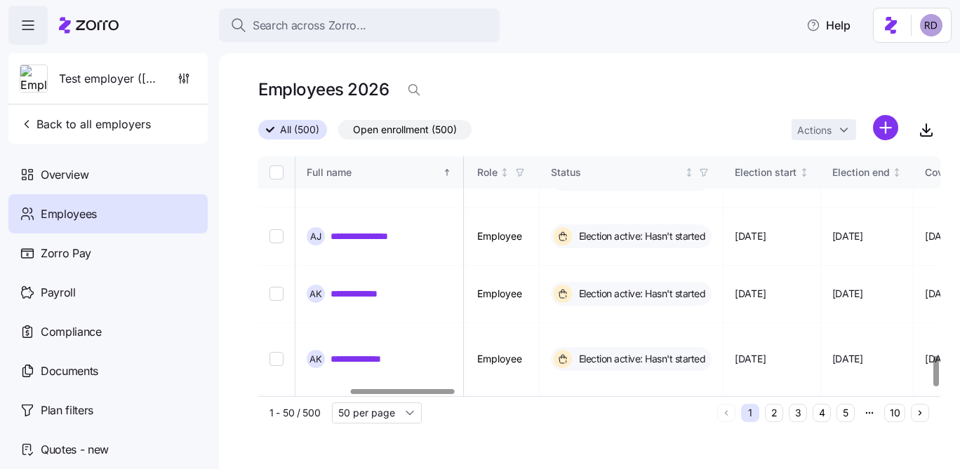
scroll to position [1581, 575]
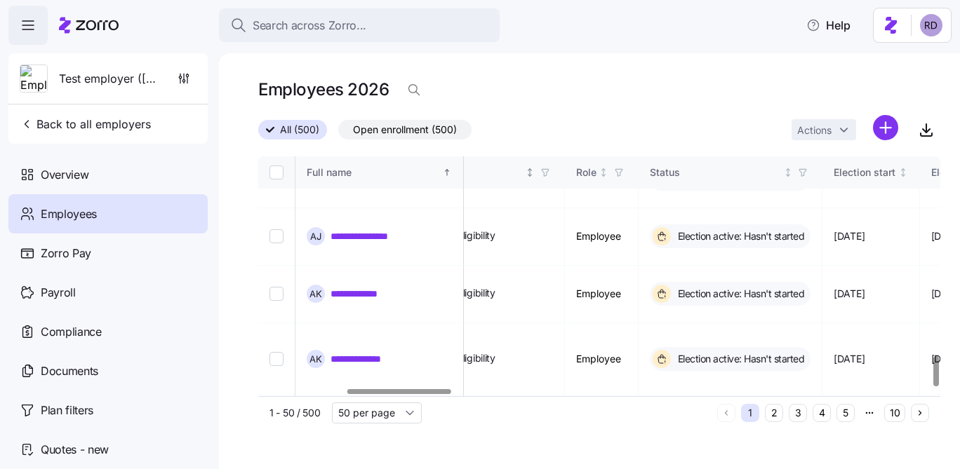
click at [550, 168] on icon "button" at bounding box center [545, 173] width 10 height 10
click at [560, 130] on div "All (500) Open enrollment (500) Actions" at bounding box center [599, 130] width 682 height 30
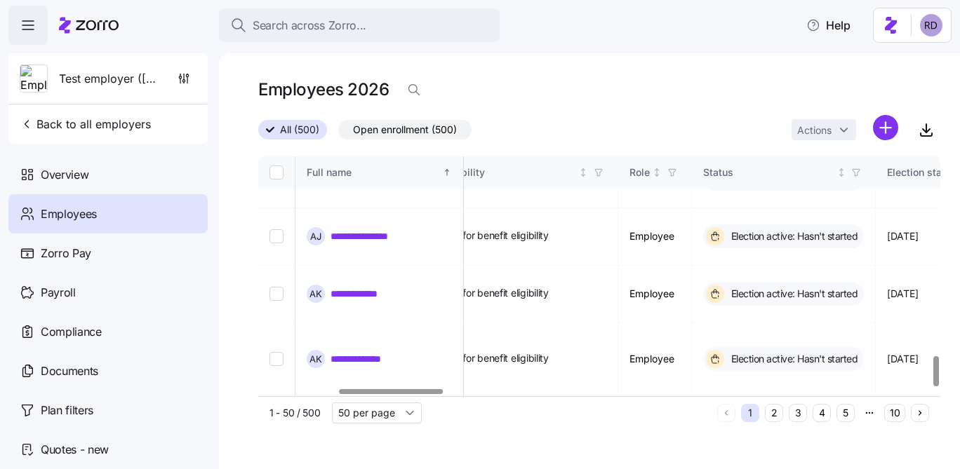
click at [279, 177] on input "Select all records" at bounding box center [276, 173] width 14 height 14
checkbox input "true"
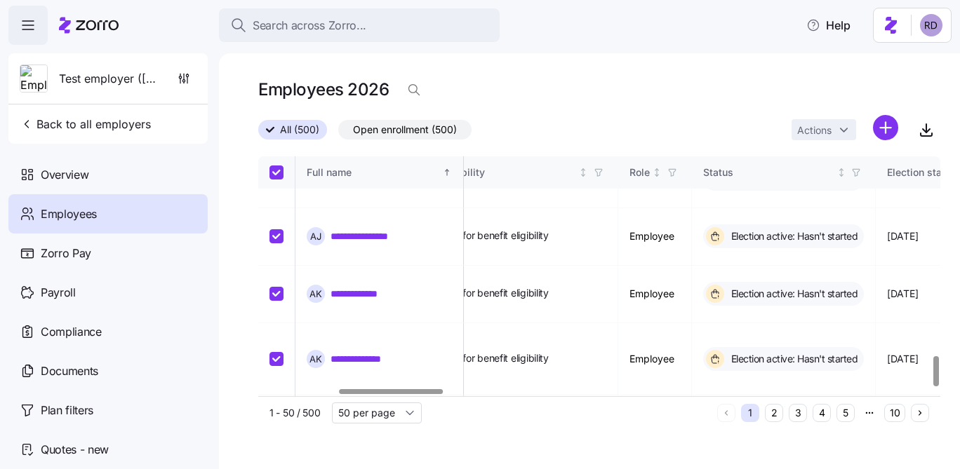
checkbox input "true"
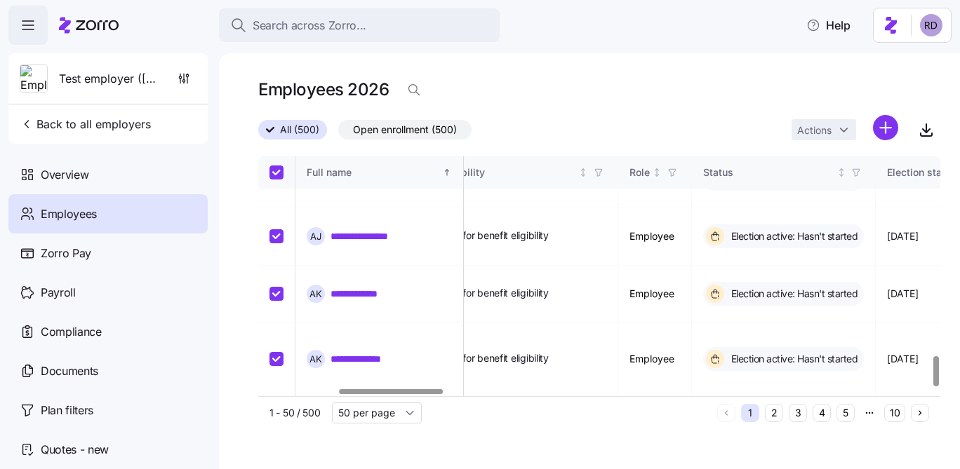
checkbox input "true"
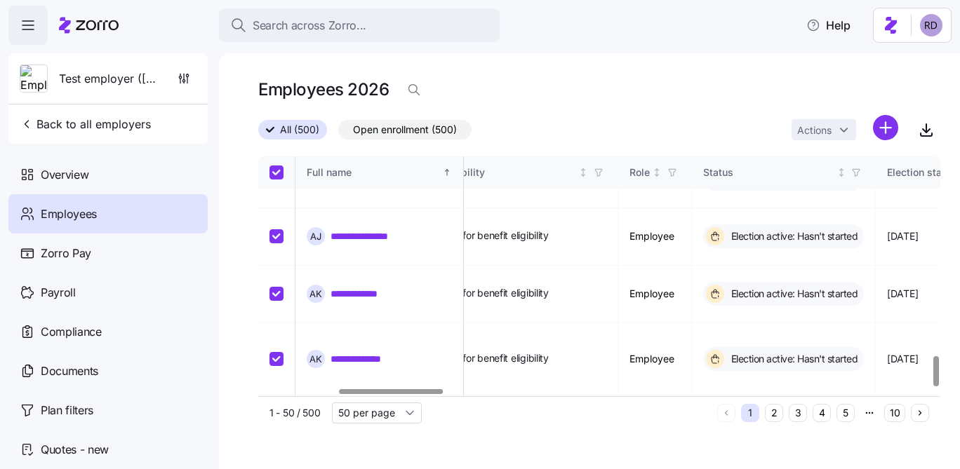
checkbox input "true"
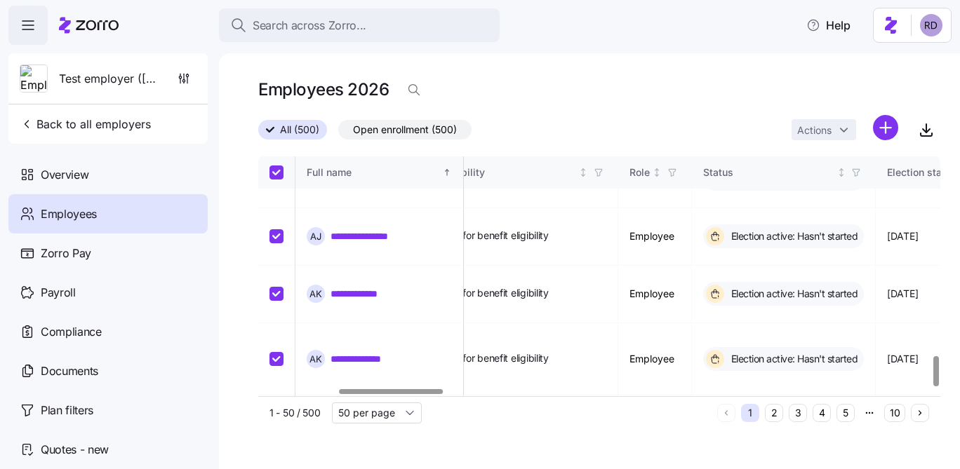
checkbox input "true"
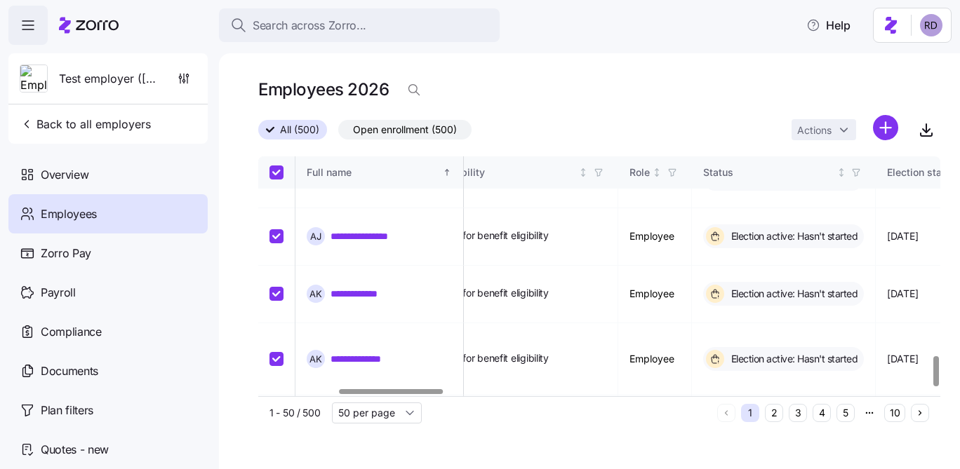
checkbox input "true"
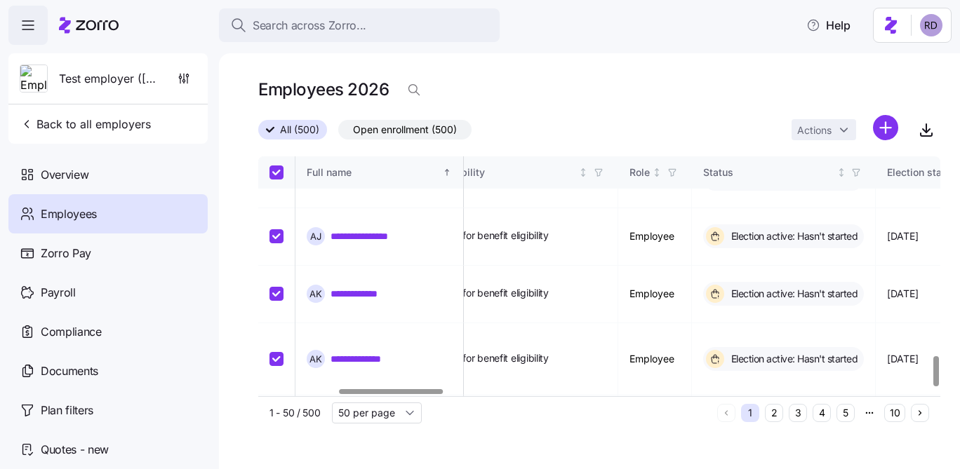
checkbox input "true"
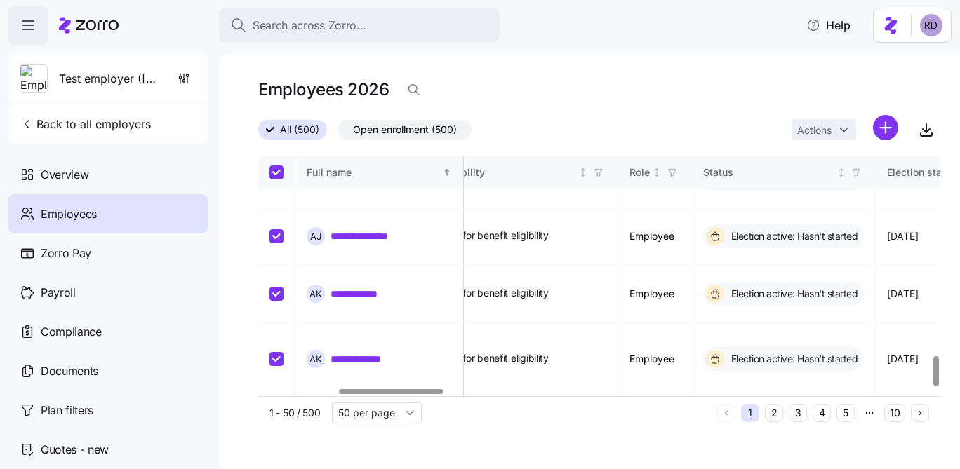
checkbox input "true"
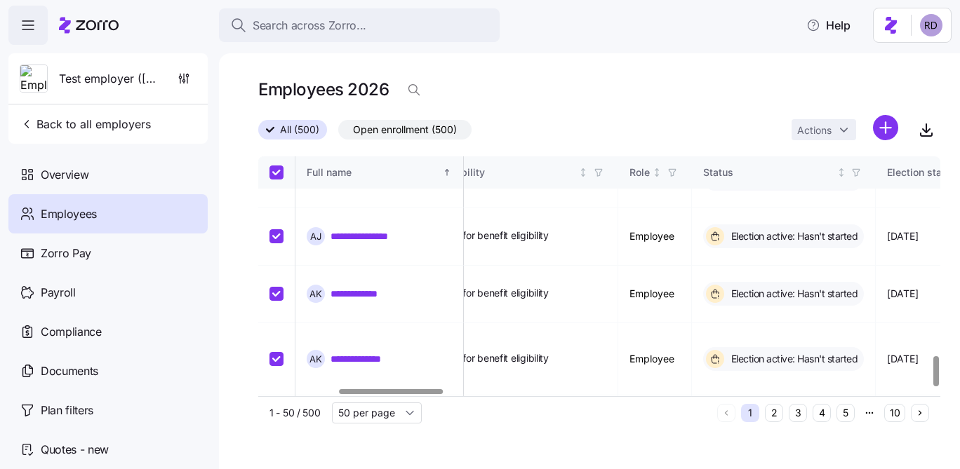
checkbox input "true"
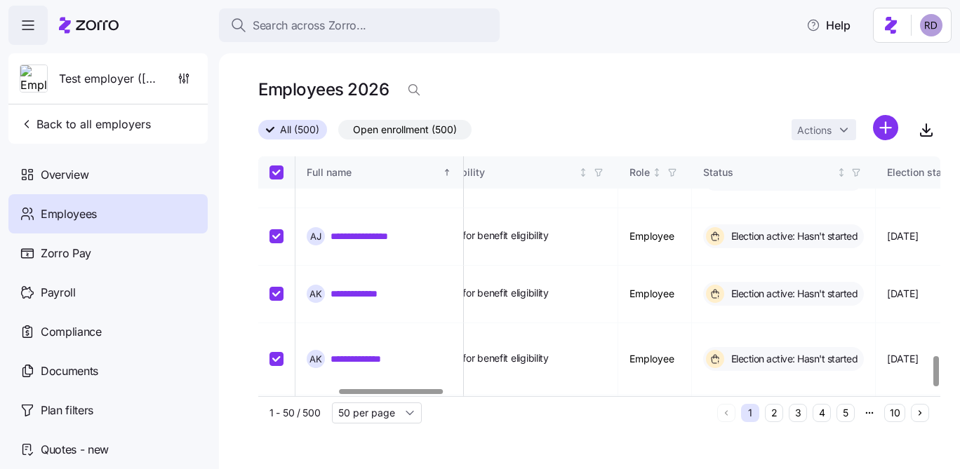
checkbox input "true"
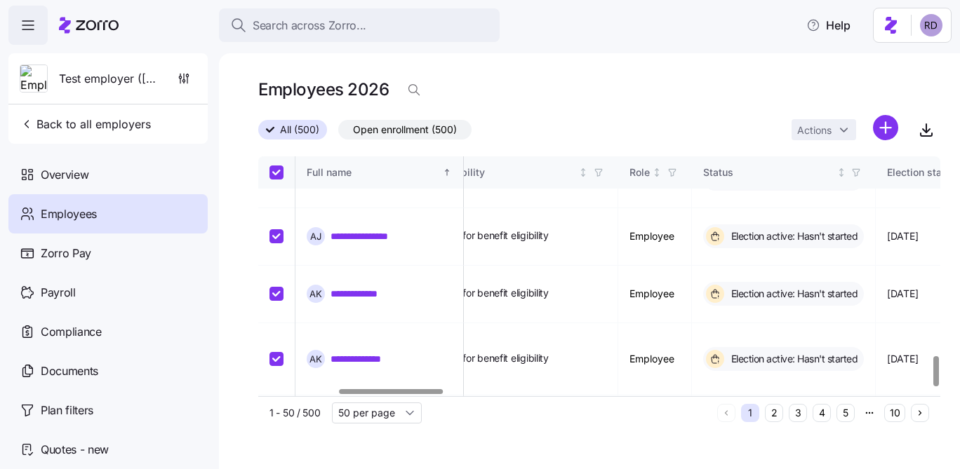
checkbox input "true"
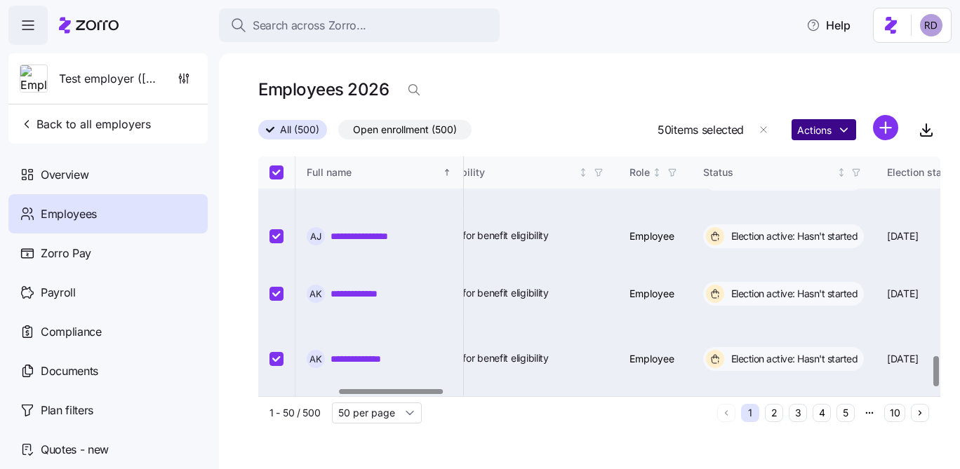
click at [813, 137] on html "**********" at bounding box center [480, 230] width 960 height 461
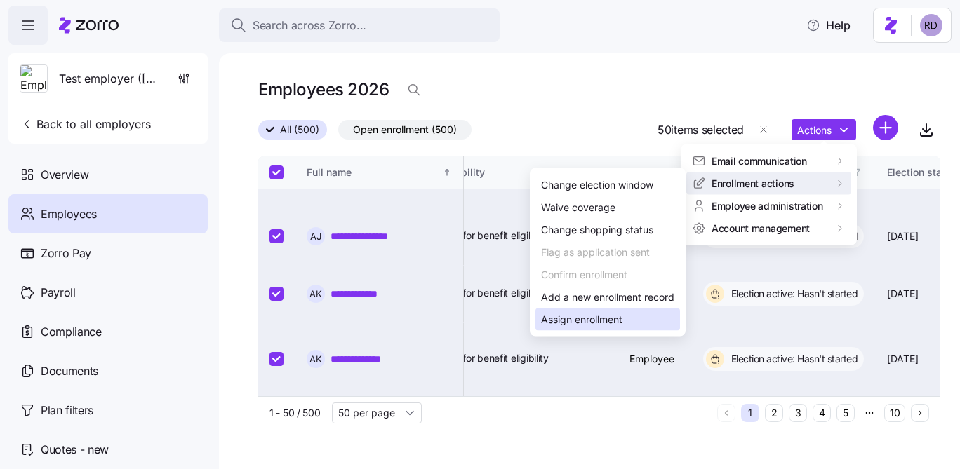
click at [637, 317] on div "Assign enrollment" at bounding box center [607, 320] width 145 height 22
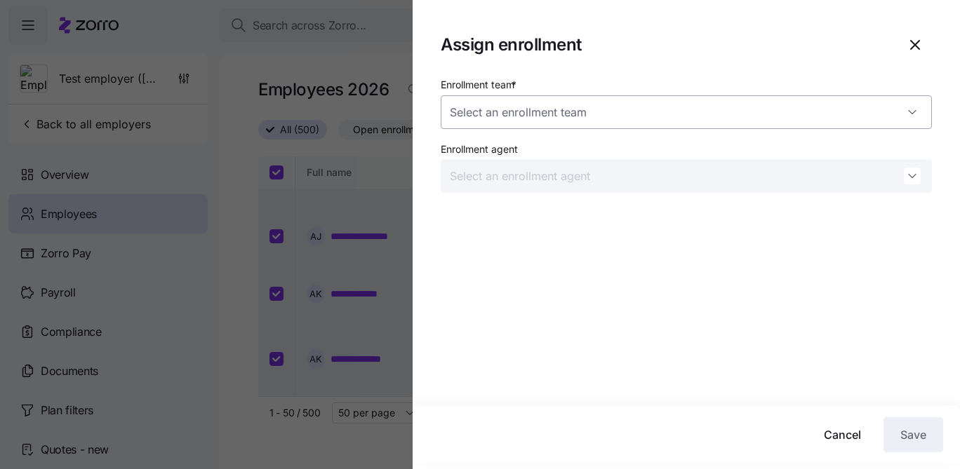
click at [497, 111] on input "Enrollment team *" at bounding box center [686, 112] width 491 height 34
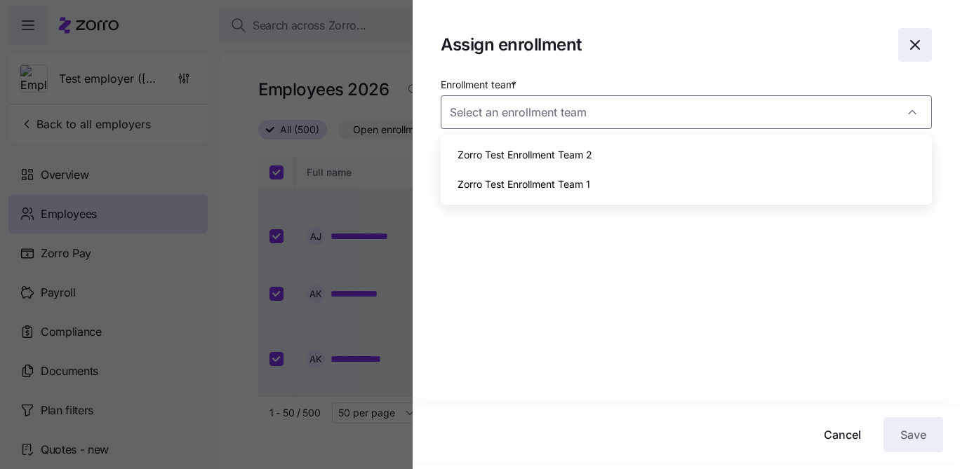
click at [926, 42] on span "button" at bounding box center [915, 45] width 32 height 32
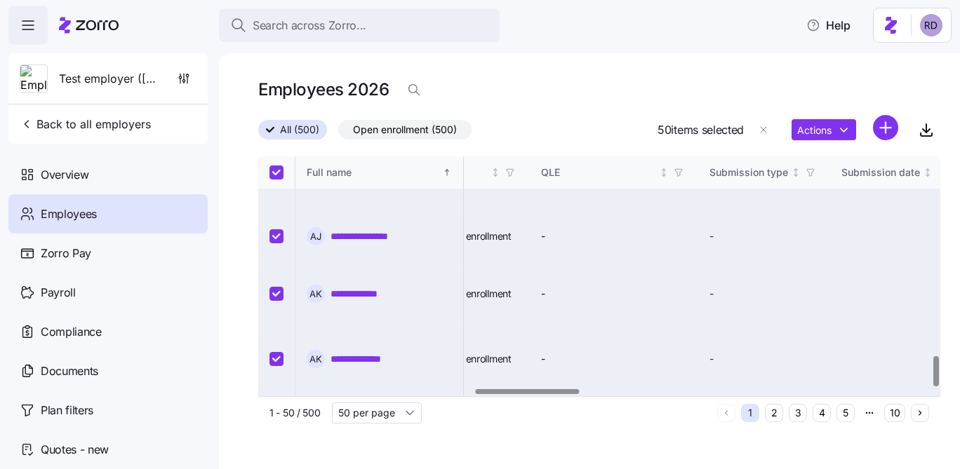
scroll to position [1581, 1417]
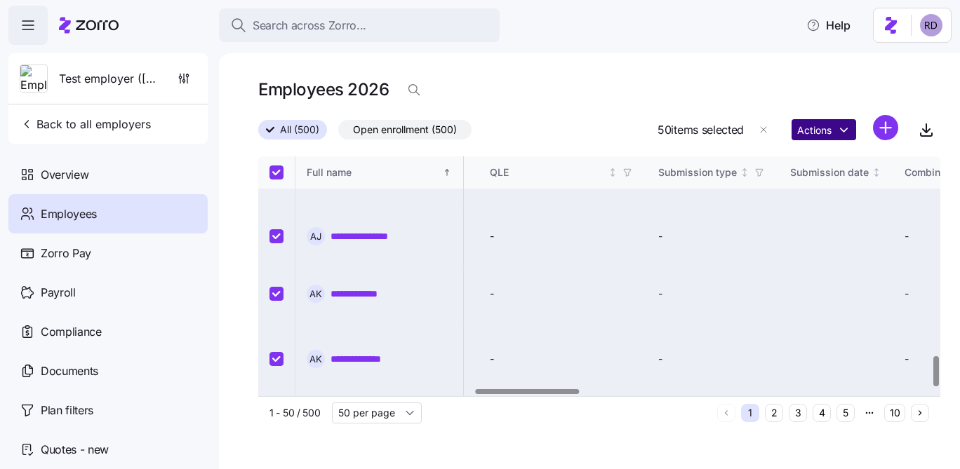
click at [846, 133] on html "**********" at bounding box center [480, 230] width 960 height 461
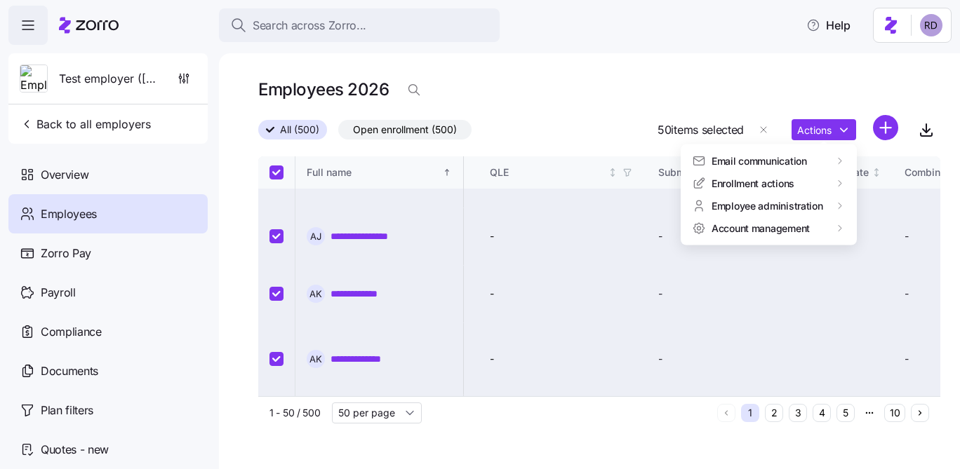
click at [627, 91] on html "**********" at bounding box center [480, 230] width 960 height 461
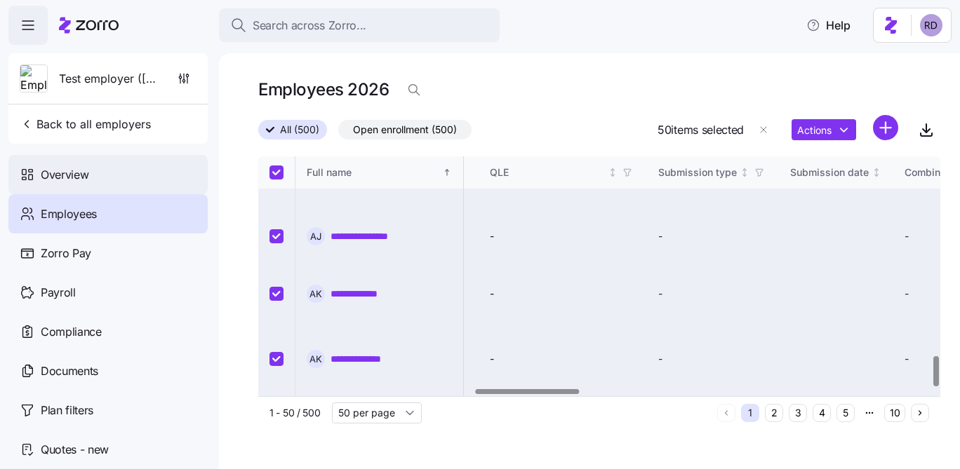
click at [96, 181] on div "Overview" at bounding box center [107, 174] width 199 height 39
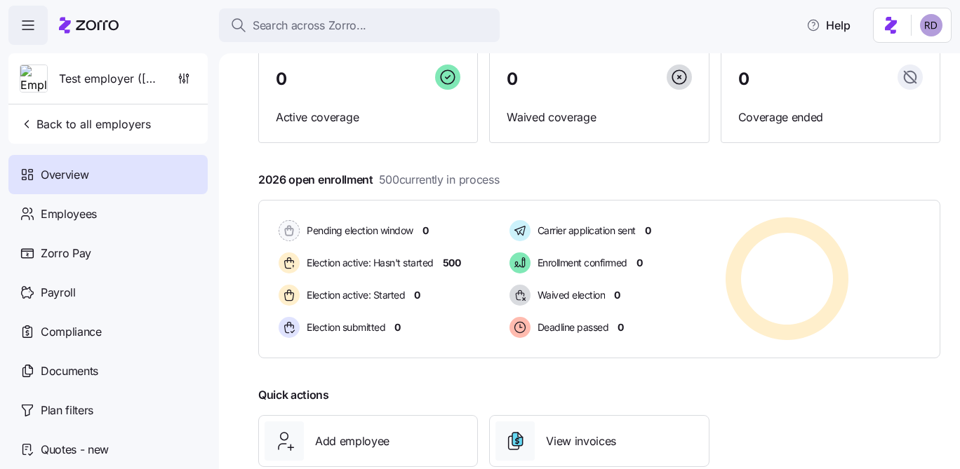
scroll to position [142, 0]
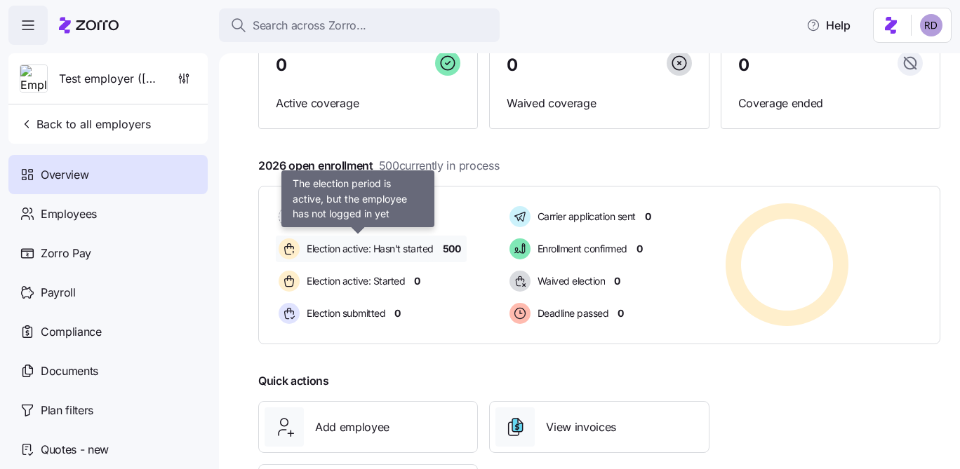
click at [408, 244] on span "Election active: Hasn't started" at bounding box center [367, 249] width 131 height 14
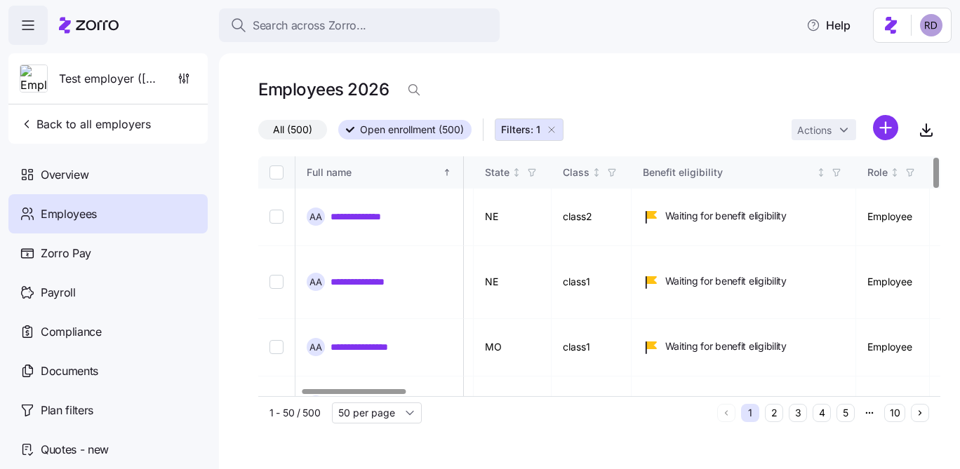
scroll to position [0, 279]
click at [542, 172] on icon "button" at bounding box center [538, 173] width 10 height 10
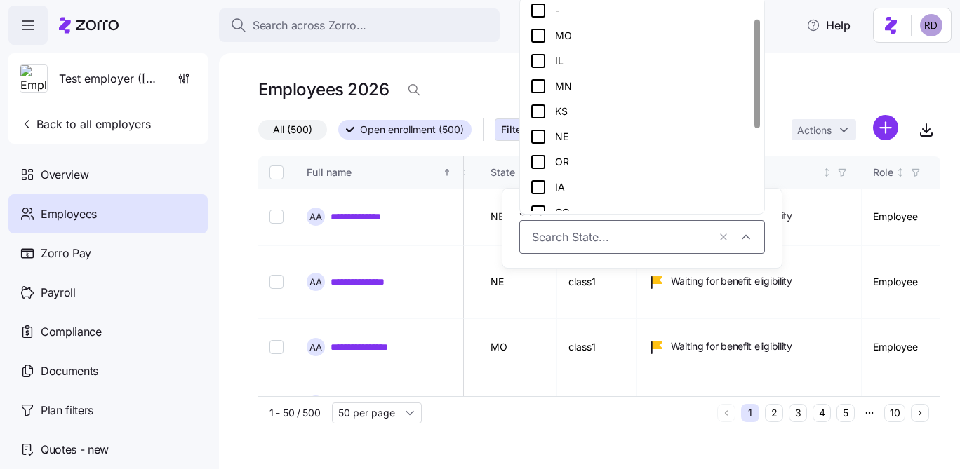
scroll to position [0, 0]
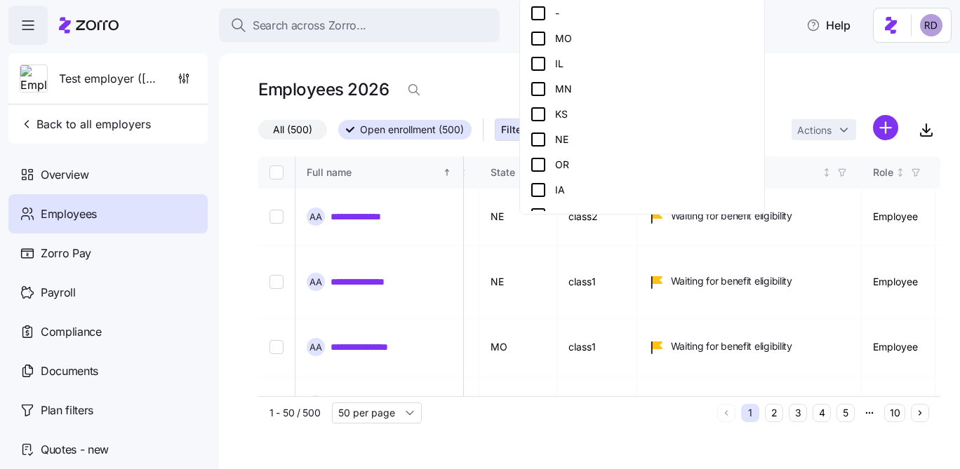
click at [533, 62] on icon at bounding box center [538, 63] width 17 height 17
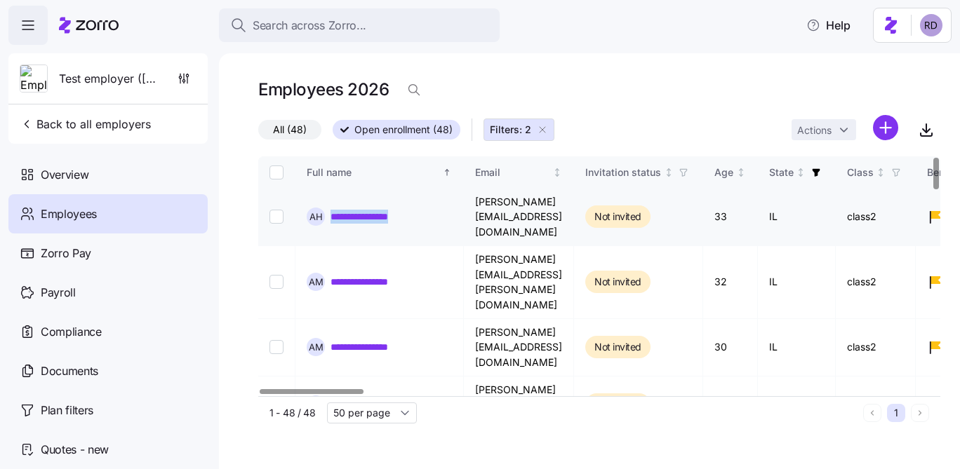
click at [273, 210] on input "Select record 1" at bounding box center [276, 217] width 14 height 14
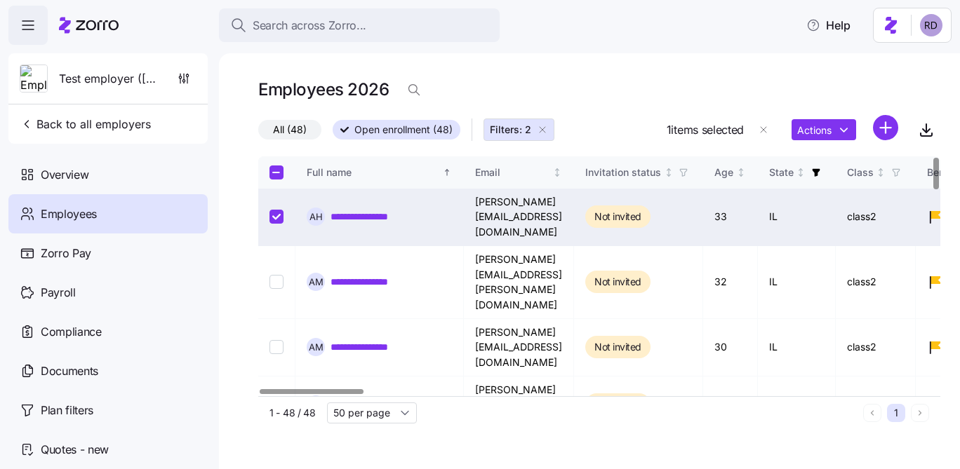
click at [267, 203] on td at bounding box center [276, 218] width 37 height 58
click at [276, 210] on input "Select record 1" at bounding box center [276, 217] width 14 height 14
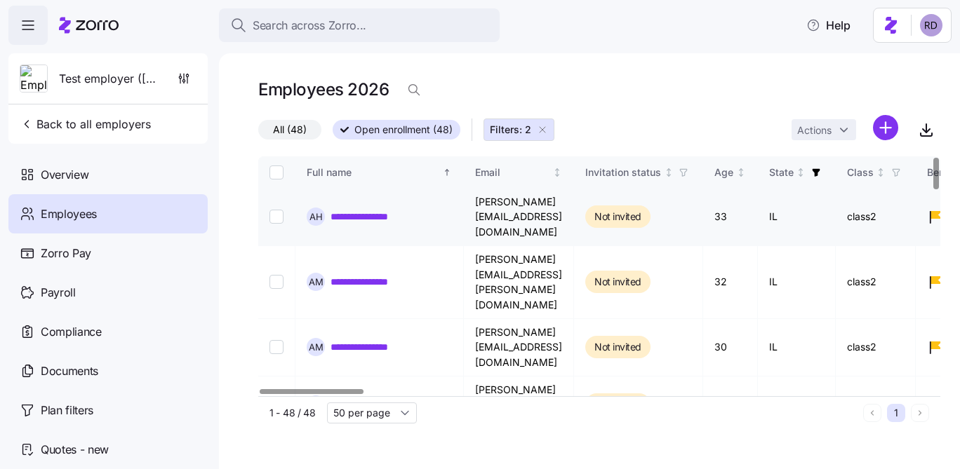
click at [272, 210] on input "Select record 1" at bounding box center [276, 217] width 14 height 14
checkbox input "true"
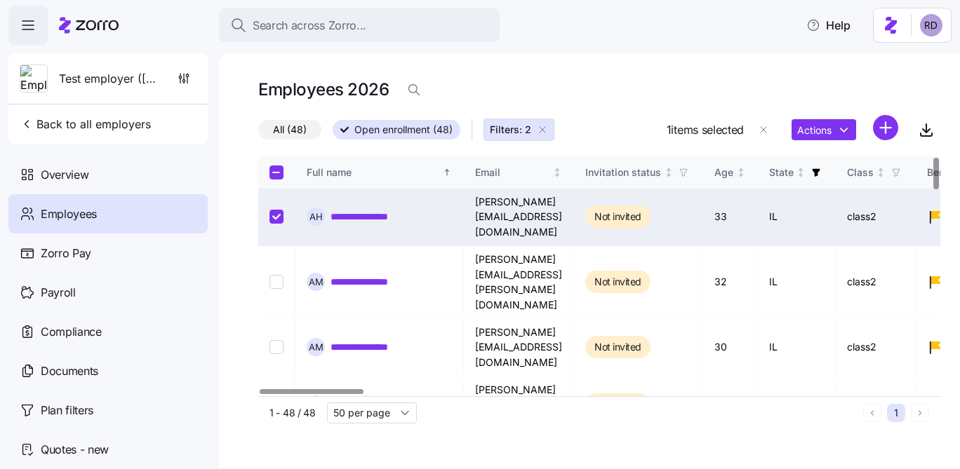
click at [835, 142] on div "Actions" at bounding box center [845, 130] width 107 height 30
click at [853, 128] on html "**********" at bounding box center [480, 230] width 960 height 461
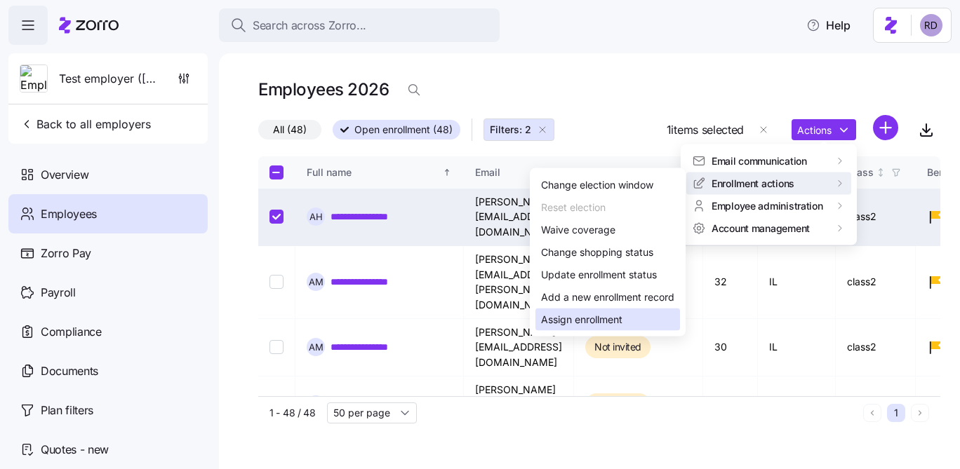
click at [655, 320] on div "Assign enrollment" at bounding box center [607, 320] width 145 height 22
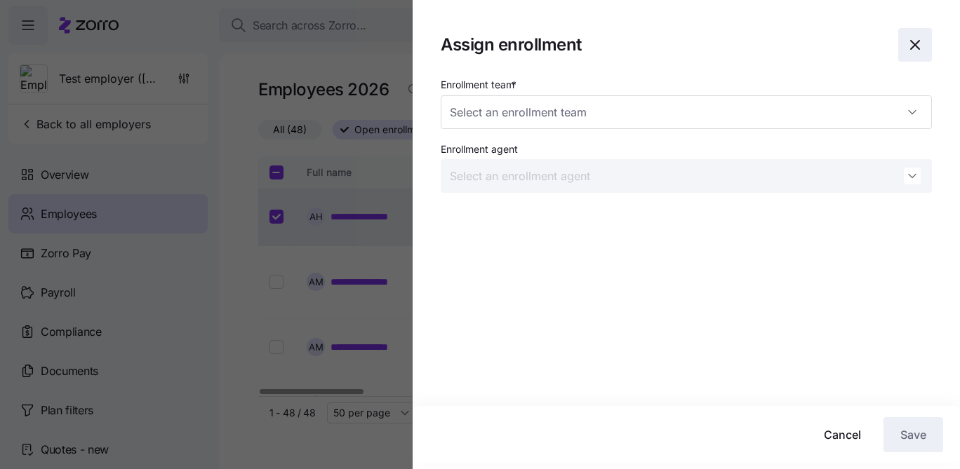
click at [912, 34] on span "button" at bounding box center [915, 45] width 32 height 32
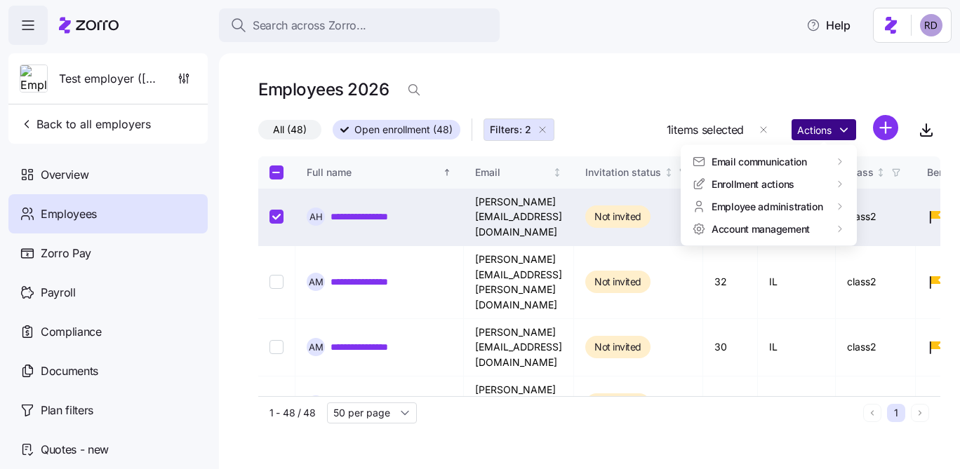
click at [813, 121] on html "**********" at bounding box center [480, 230] width 960 height 461
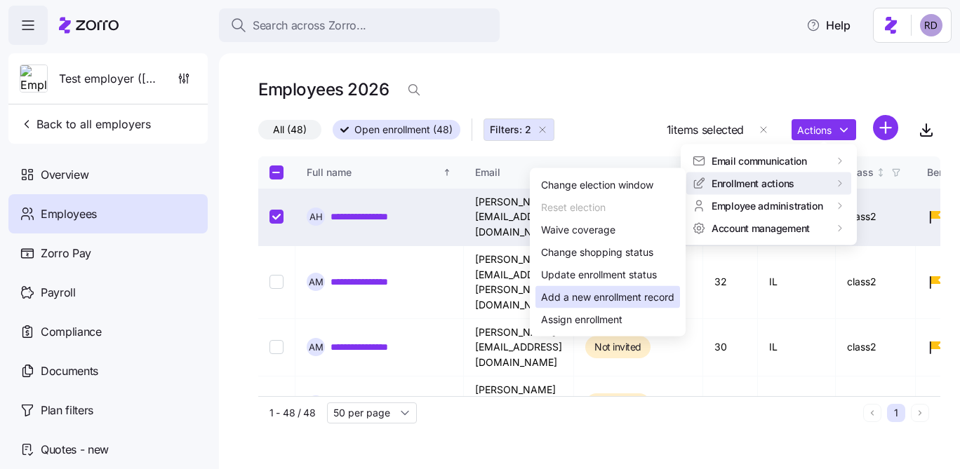
click at [599, 296] on div "Add a new enrollment record" at bounding box center [607, 297] width 133 height 15
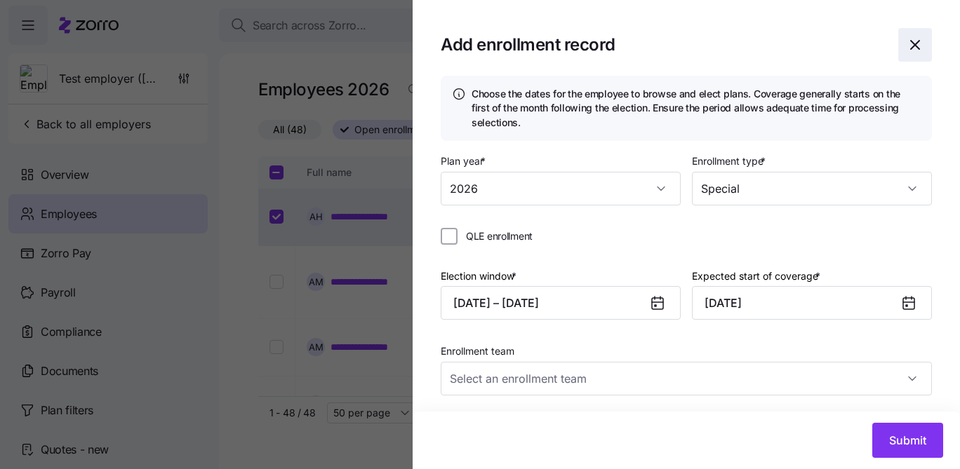
click at [925, 33] on span "button" at bounding box center [915, 45] width 32 height 32
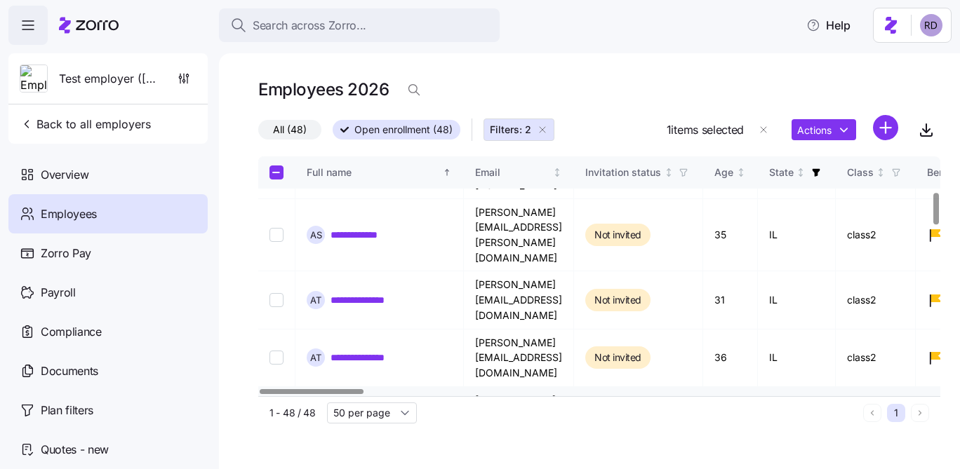
scroll to position [270, 0]
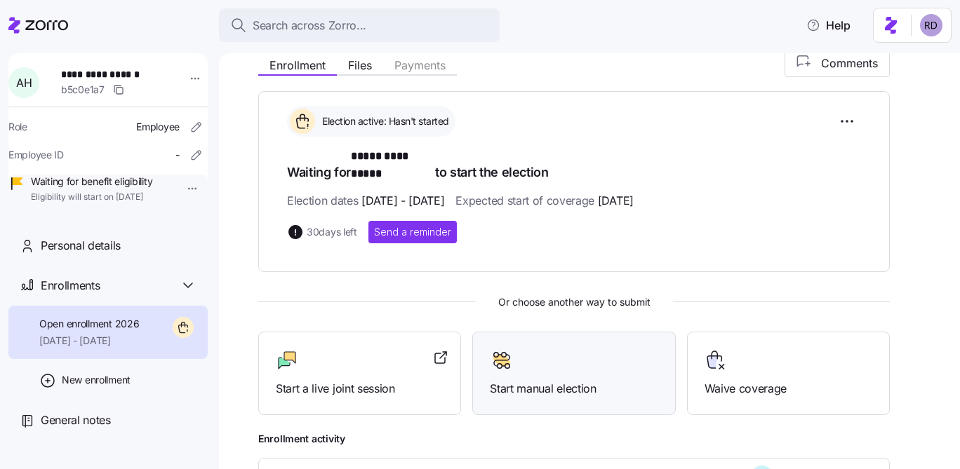
scroll to position [217, 0]
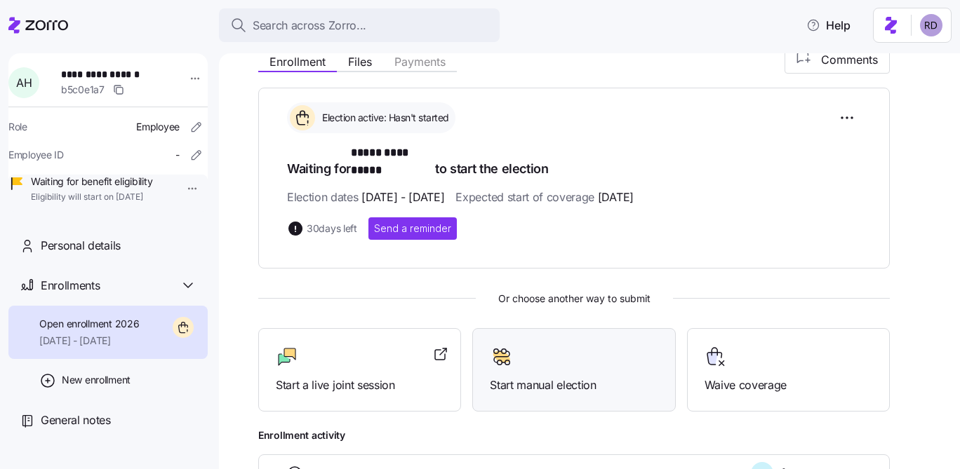
click at [559, 356] on div "Start manual election" at bounding box center [574, 370] width 168 height 48
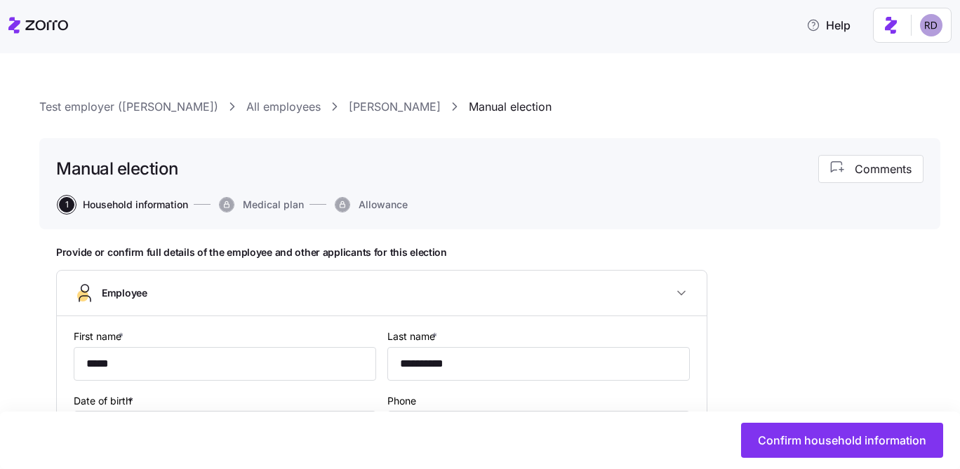
type input "**********"
type input "(612) 623-1268"
type input "Part time"
type input "Hourly"
type input "class2"
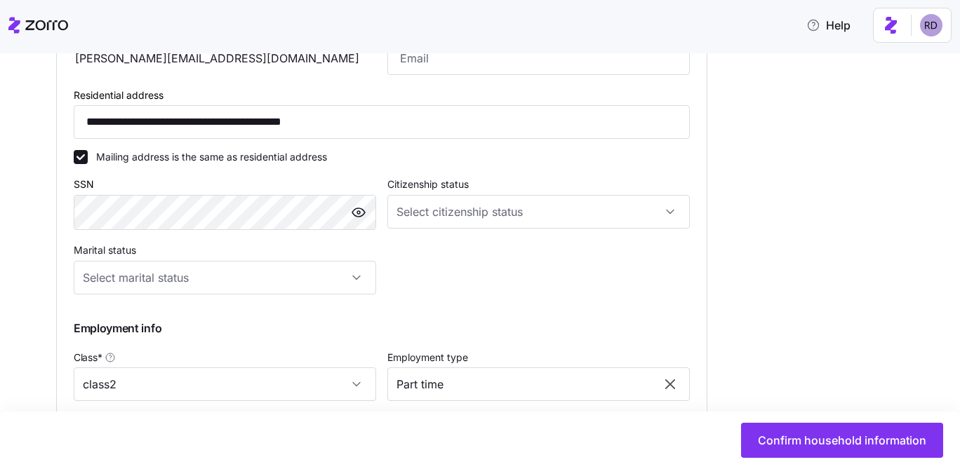
scroll to position [504, 0]
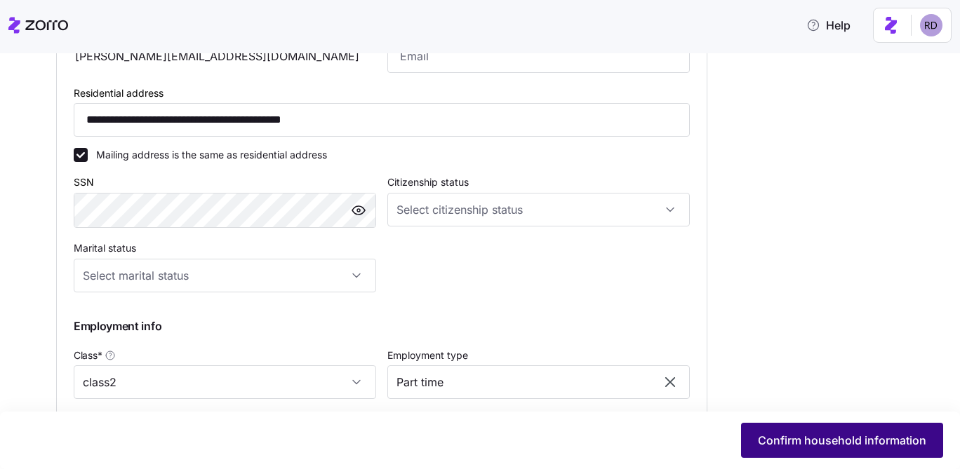
click at [761, 435] on span "Confirm household information" at bounding box center [842, 440] width 168 height 17
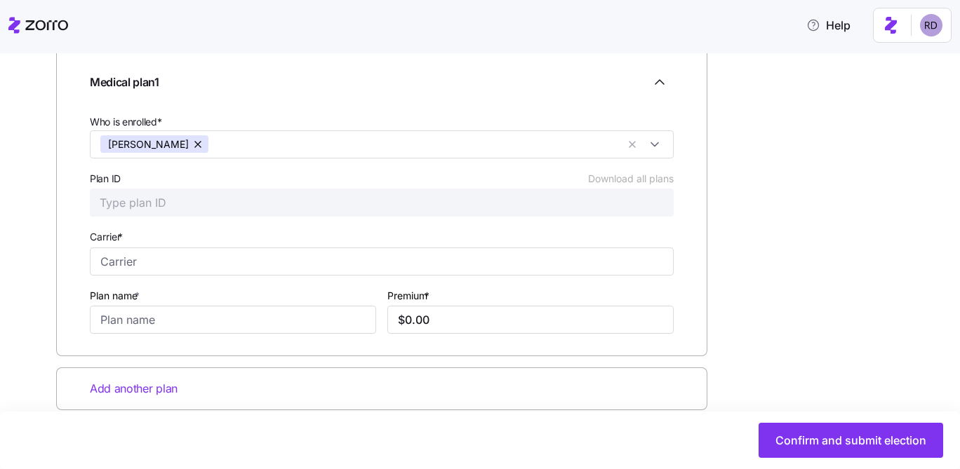
scroll to position [251, 0]
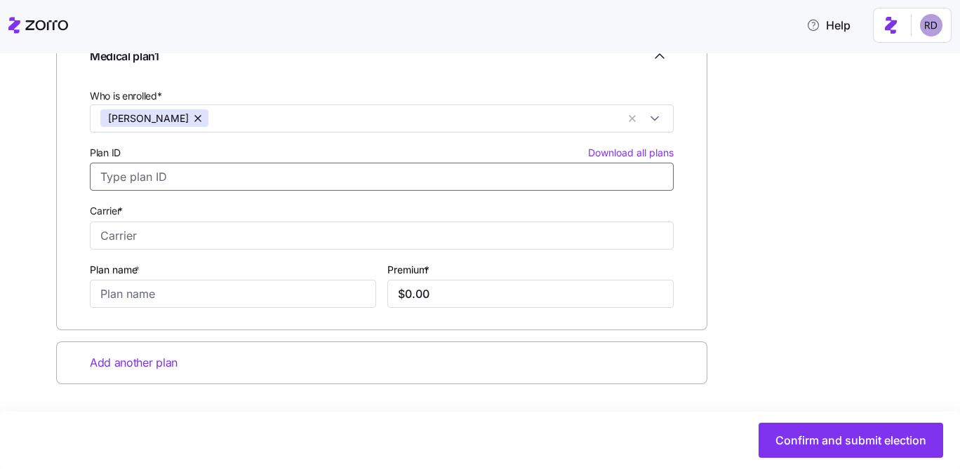
click at [531, 179] on input "Plan ID Download all plans" at bounding box center [382, 177] width 584 height 28
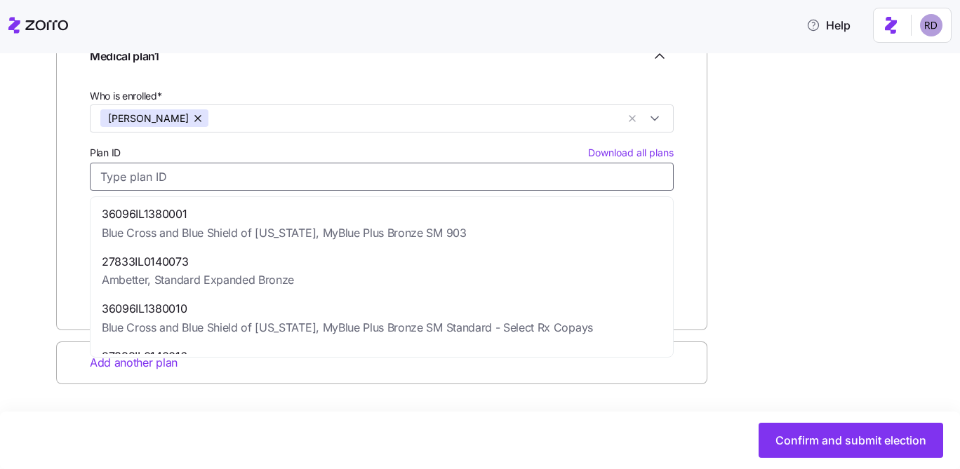
click at [522, 227] on div "36096IL1380001 Blue Cross and Blue Shield of Illinois, MyBlue Plus Bronze SM 903" at bounding box center [381, 224] width 577 height 48
type input "36096IL1380001"
type input "Blue Cross and Blue Shield of Illinois"
type input "MyBlue Plus Bronze SM 903"
type input "$386.97"
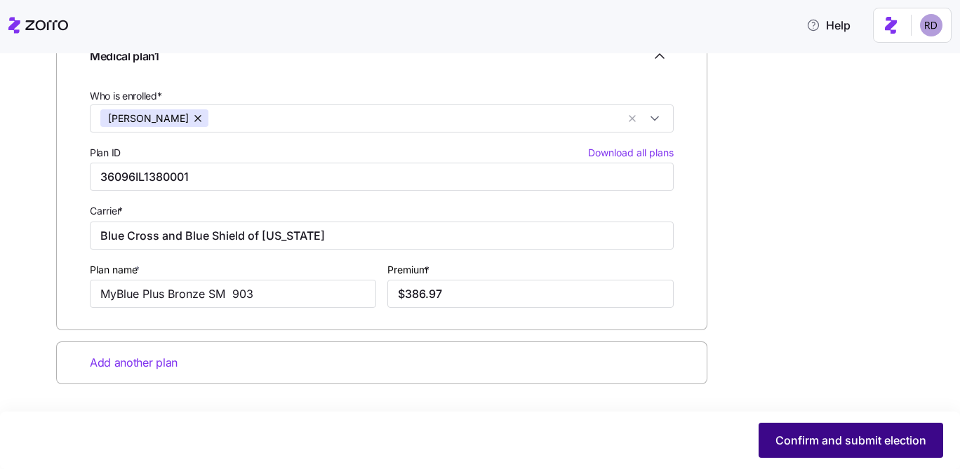
click at [810, 440] on span "Confirm and submit election" at bounding box center [850, 440] width 151 height 17
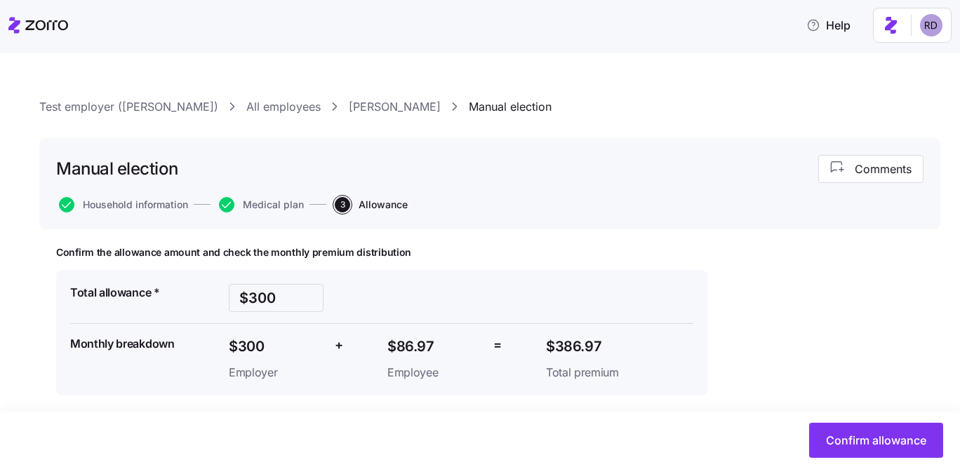
scroll to position [13, 0]
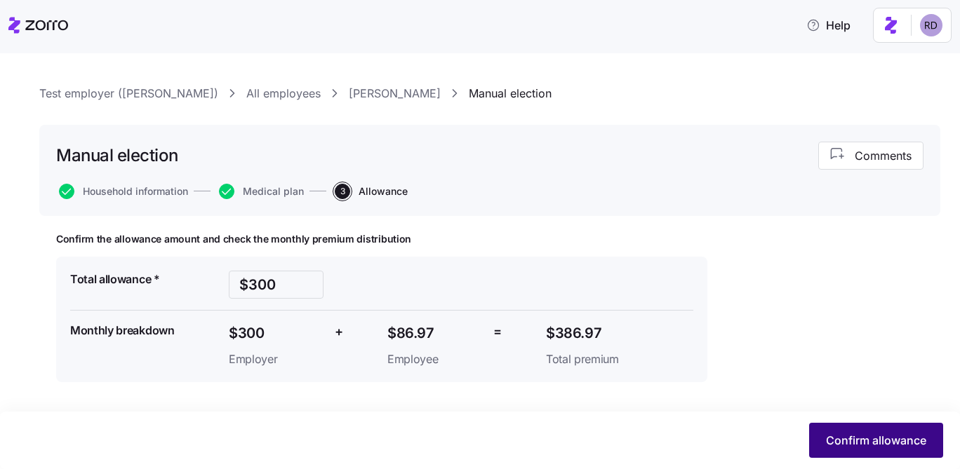
click at [846, 439] on span "Confirm allowance" at bounding box center [876, 440] width 100 height 17
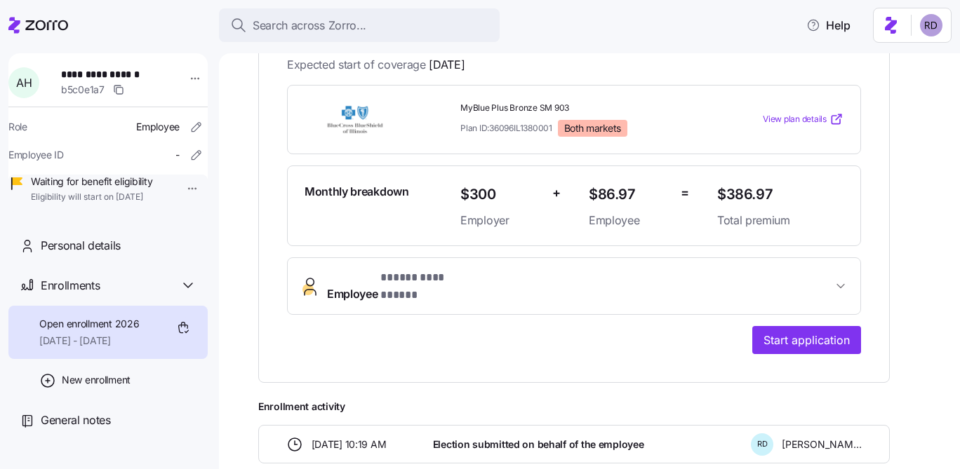
scroll to position [352, 0]
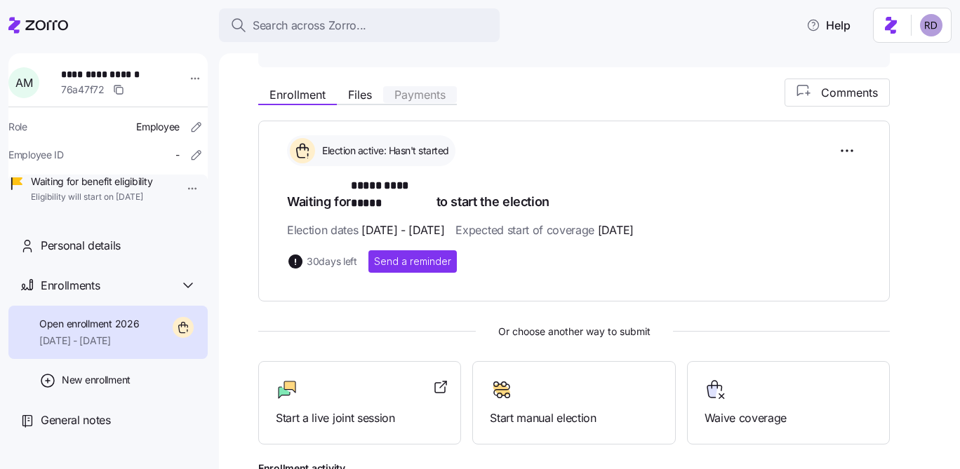
scroll to position [205, 0]
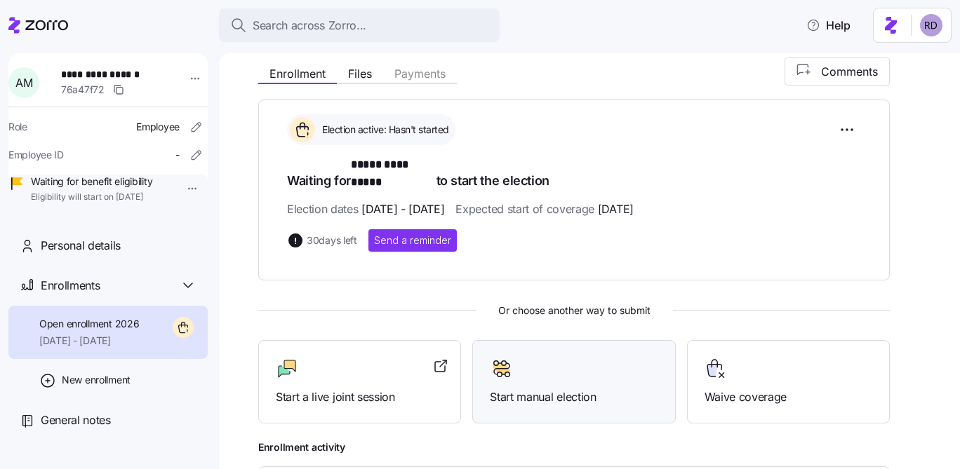
click at [575, 370] on div "Start manual election" at bounding box center [574, 382] width 168 height 48
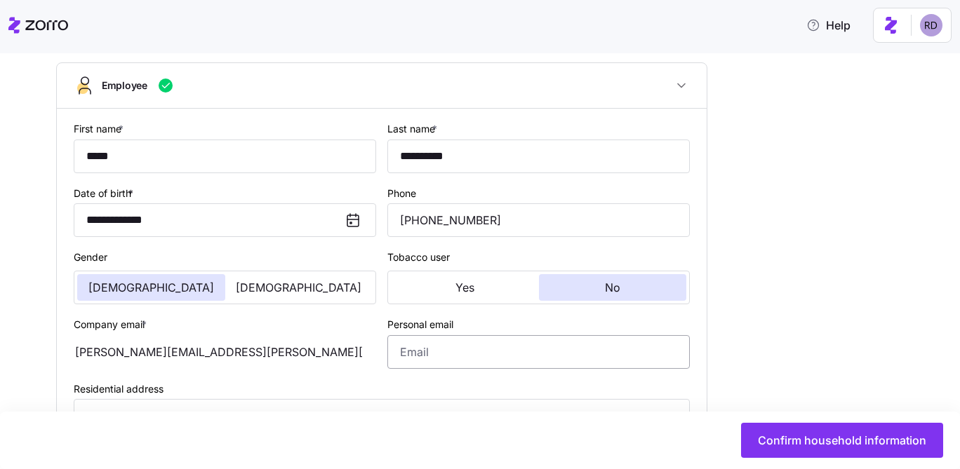
scroll to position [229, 0]
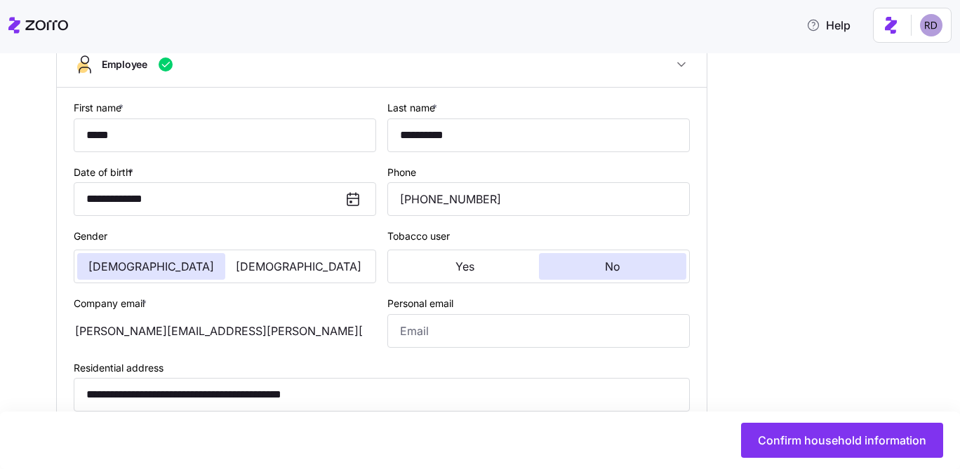
click at [741, 438] on div "Confirm household information" at bounding box center [478, 440] width 929 height 35
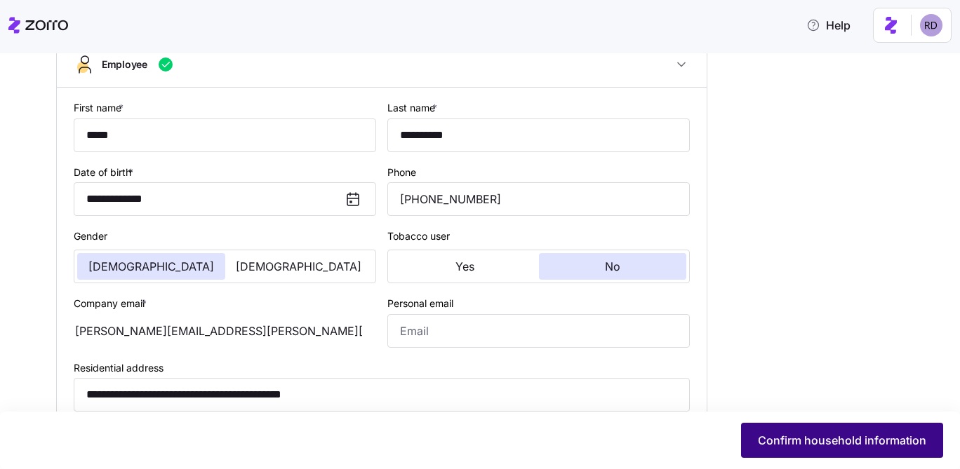
click at [745, 436] on button "Confirm household information" at bounding box center [842, 440] width 202 height 35
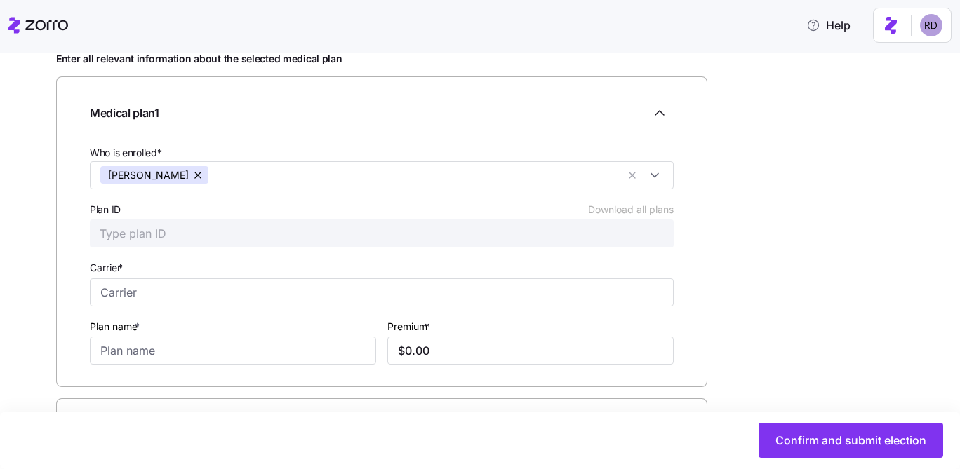
scroll to position [251, 0]
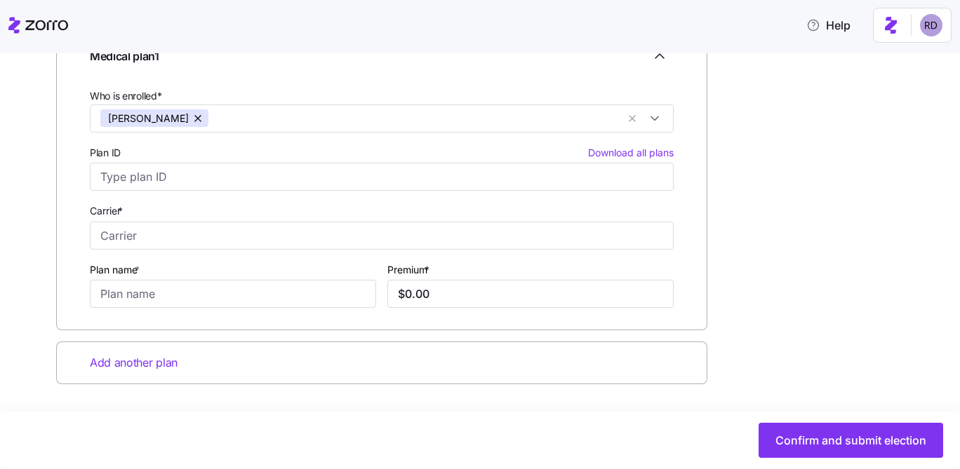
click at [185, 192] on div "Plan ID Download all plans" at bounding box center [381, 167] width 595 height 58
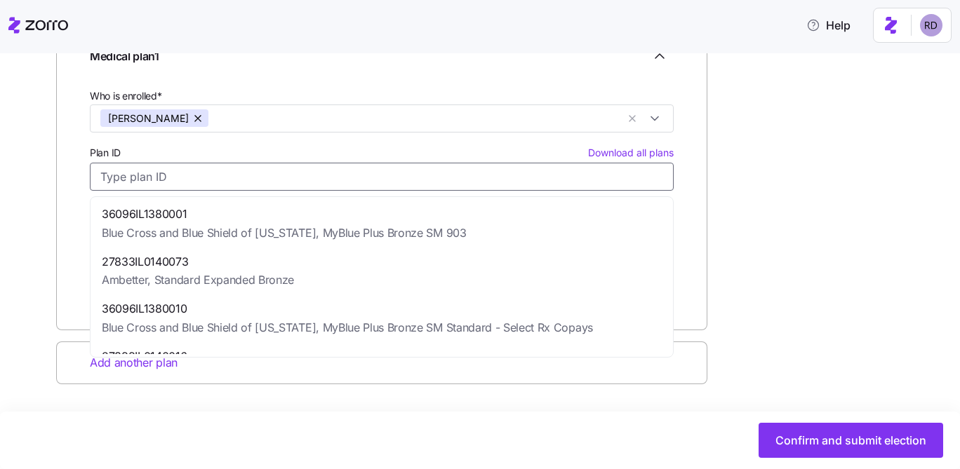
click at [190, 173] on input "Plan ID Download all plans" at bounding box center [382, 177] width 584 height 28
click at [189, 208] on span "36096IL1380001" at bounding box center [284, 215] width 365 height 18
type input "36096IL1380001"
type input "Blue Cross and Blue Shield of [US_STATE]"
type input "MyBlue Plus Bronze SM 903"
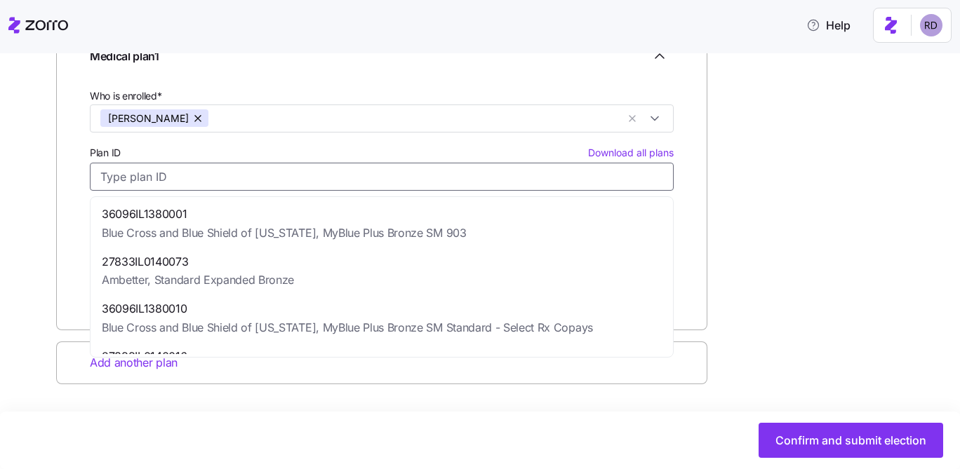
type input "$382.12"
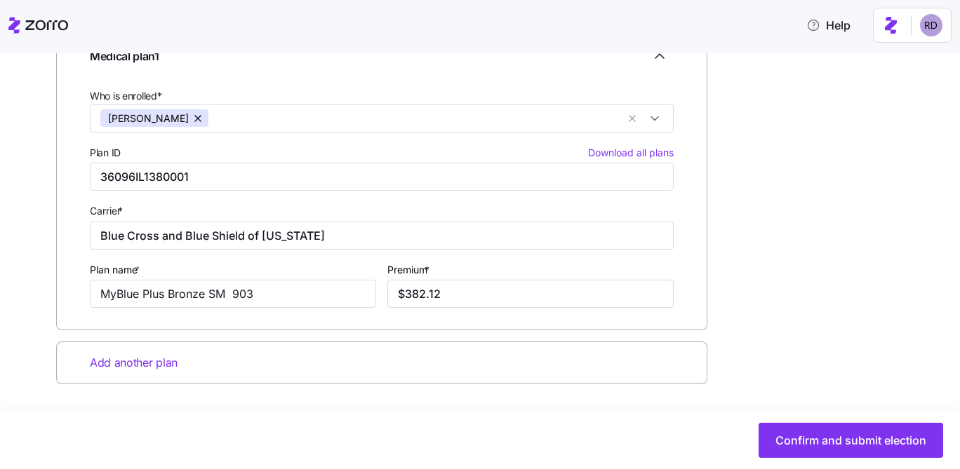
click at [807, 196] on div "Enter all relevant information about the selected medical plan Medical plan 1 W…" at bounding box center [489, 225] width 867 height 459
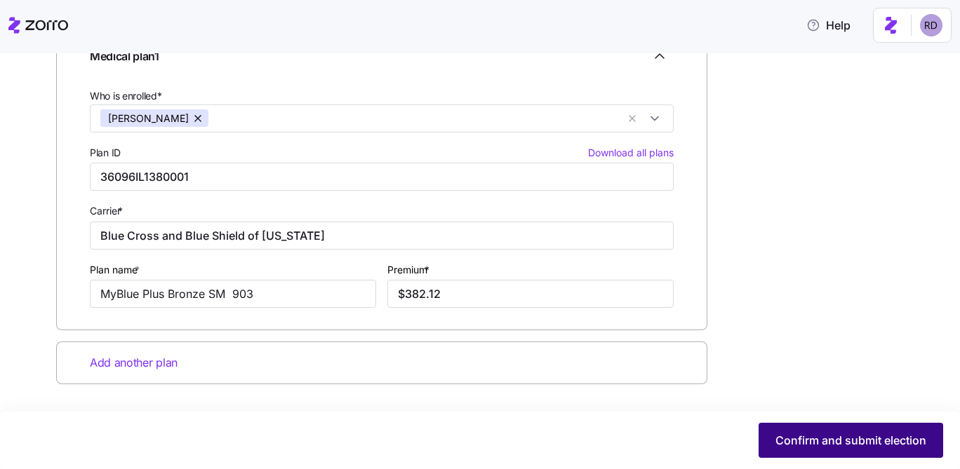
click at [816, 432] on span "Confirm and submit election" at bounding box center [850, 440] width 151 height 17
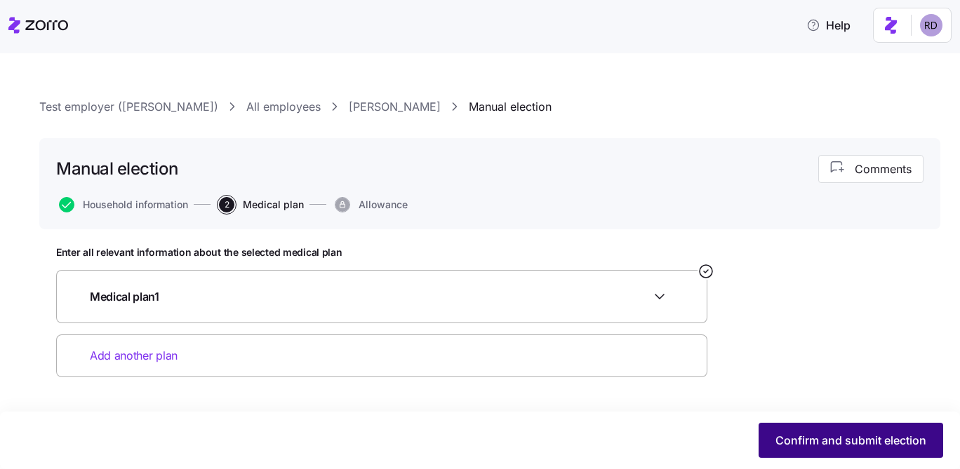
scroll to position [0, 0]
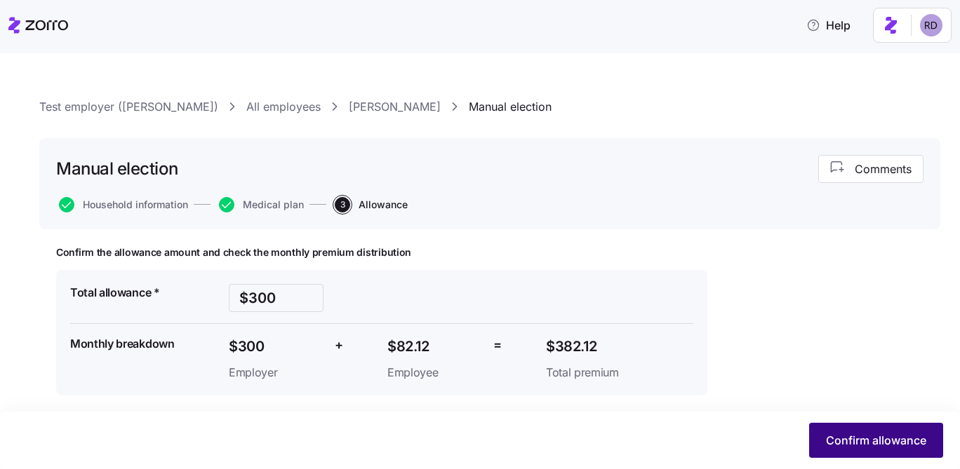
click at [833, 427] on button "Confirm allowance" at bounding box center [876, 440] width 134 height 35
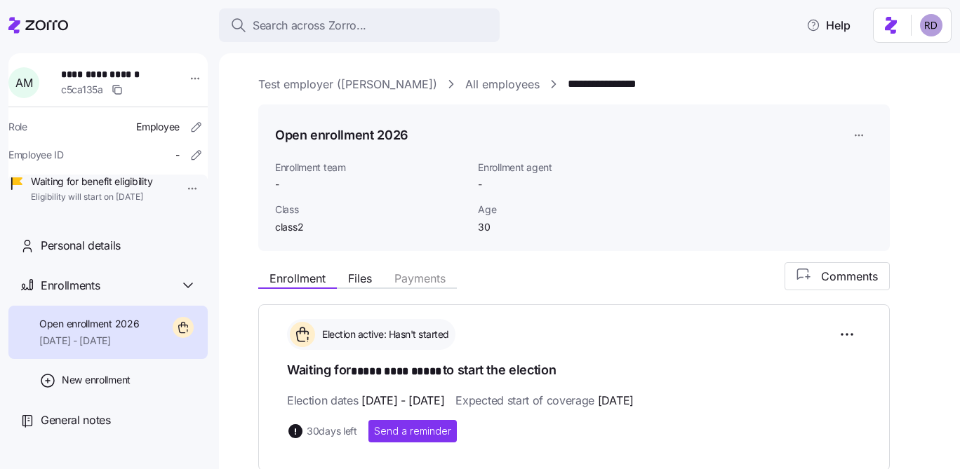
scroll to position [309, 0]
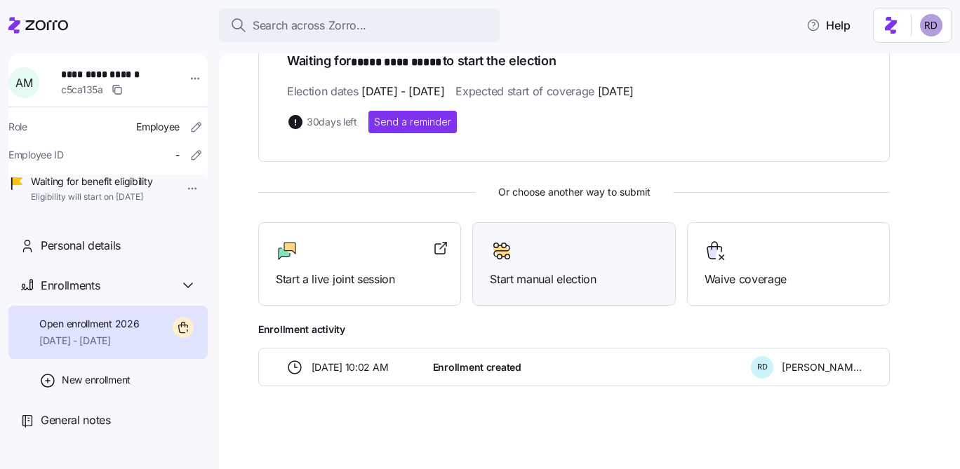
click at [547, 255] on div at bounding box center [574, 251] width 168 height 22
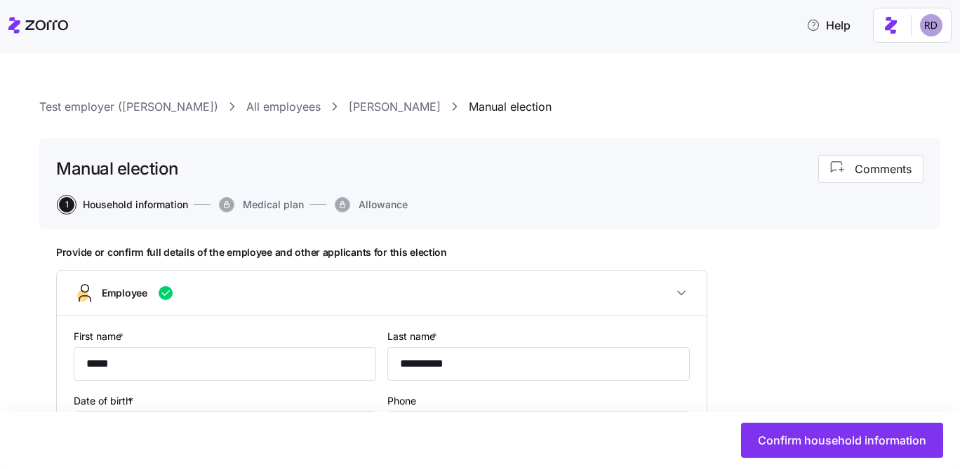
type input "class2"
click at [240, 208] on button "Medical plan" at bounding box center [261, 204] width 85 height 15
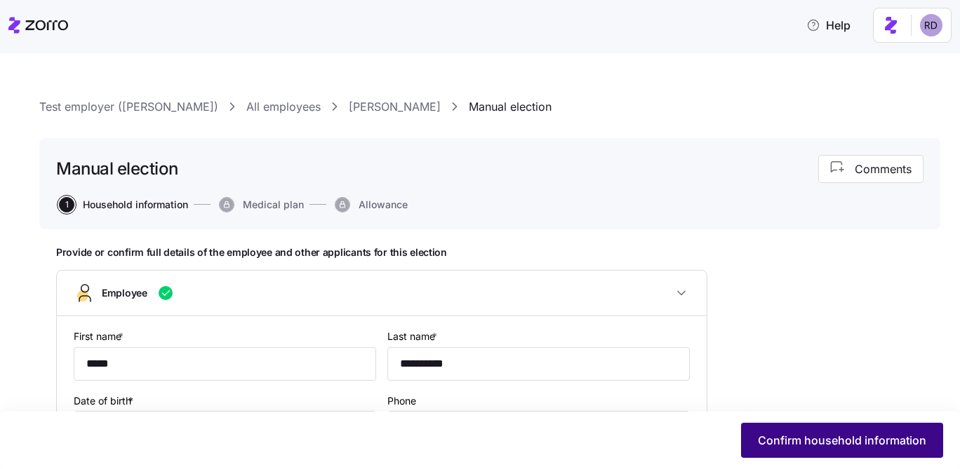
click at [764, 430] on button "Confirm household information" at bounding box center [842, 440] width 202 height 35
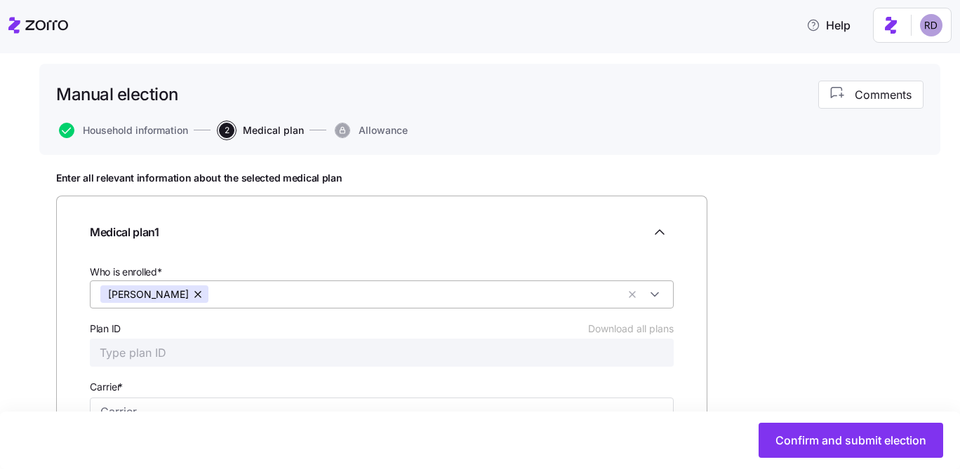
scroll to position [140, 0]
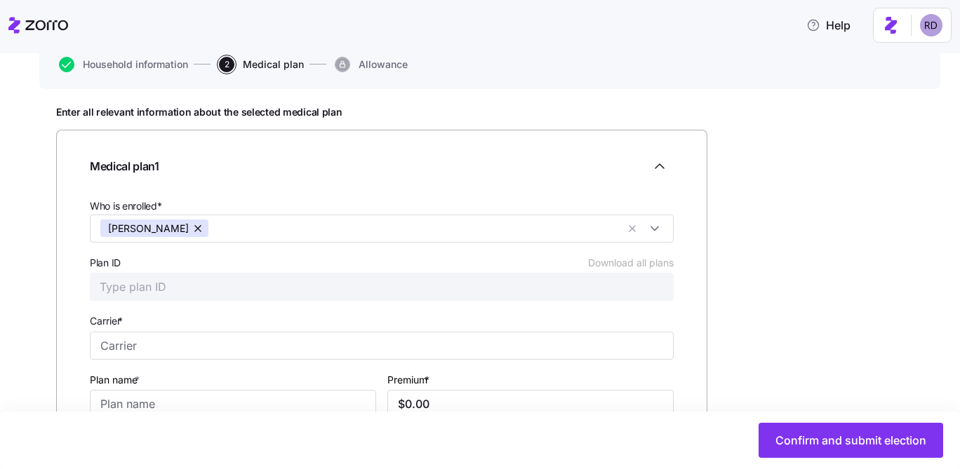
click at [218, 281] on input "Plan ID Download all plans" at bounding box center [382, 287] width 584 height 28
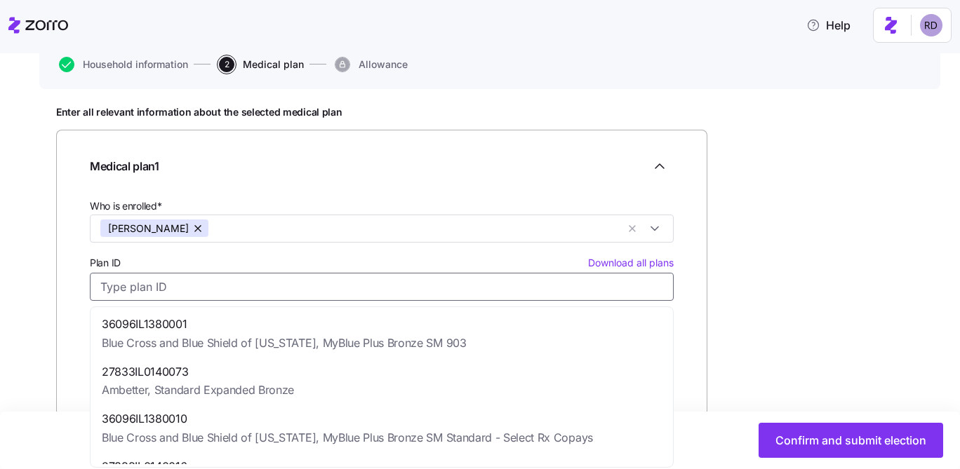
click at [223, 277] on input "Plan ID Download all plans" at bounding box center [382, 287] width 584 height 28
paste input "36096IL1380001"
type input "36096IL1380001"
type input "Blue Cross and Blue Shield of [US_STATE]"
type input "MyBlue Plus Bronze SM 903"
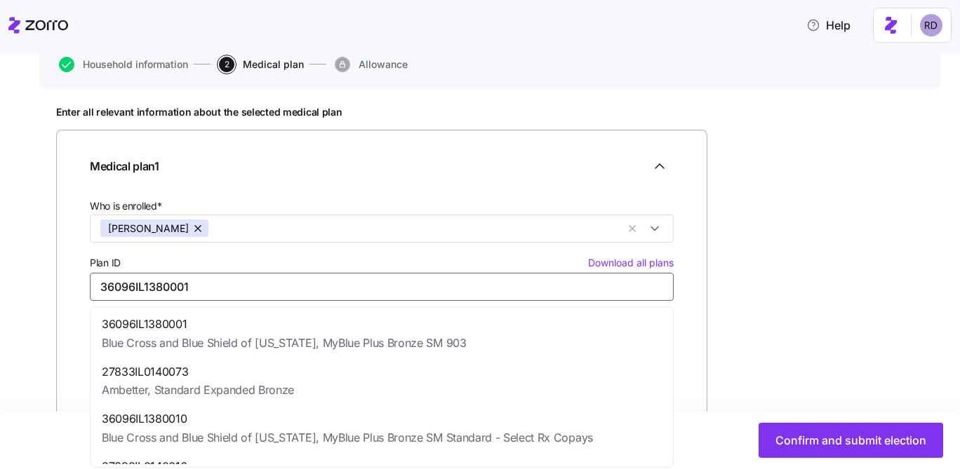
type input "$366.62"
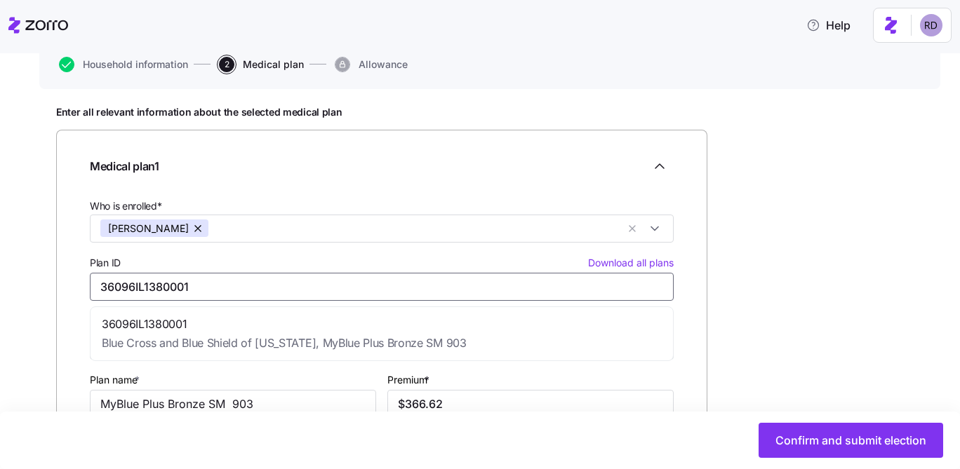
click at [235, 316] on span "36096IL1380001" at bounding box center [284, 325] width 365 height 18
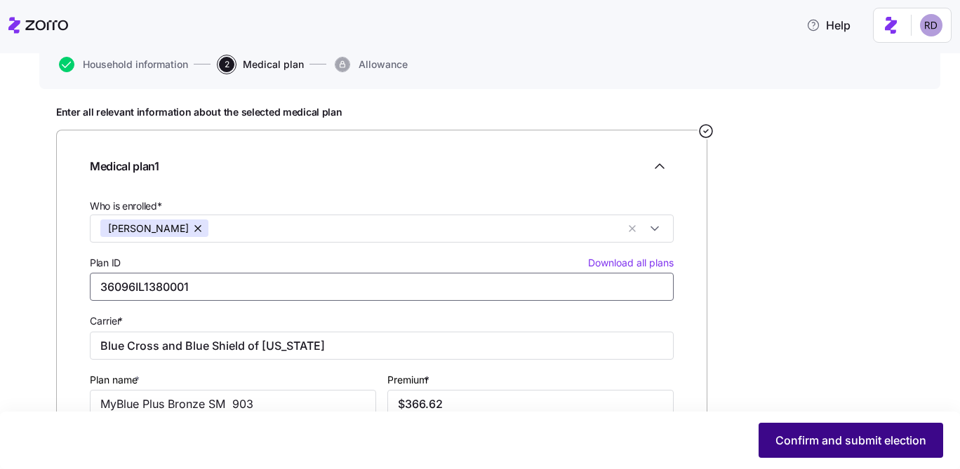
type input "36096IL1380001"
click at [867, 436] on span "Confirm and submit election" at bounding box center [850, 440] width 151 height 17
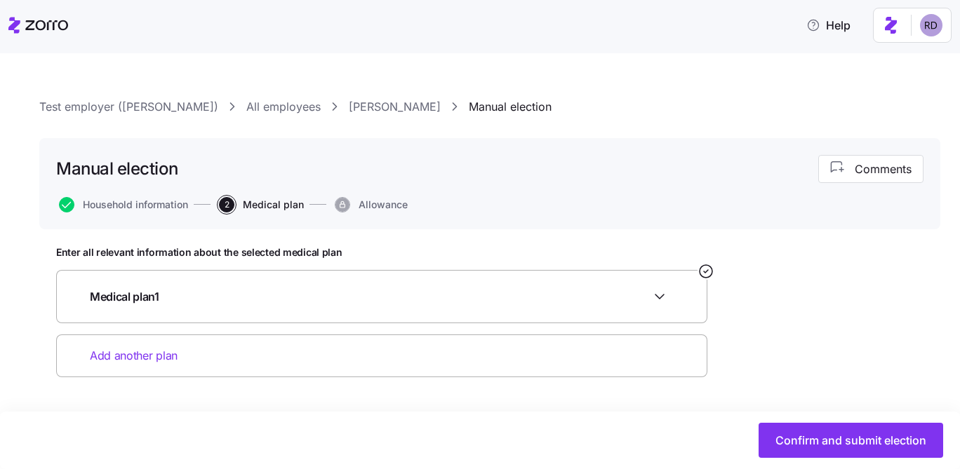
scroll to position [0, 0]
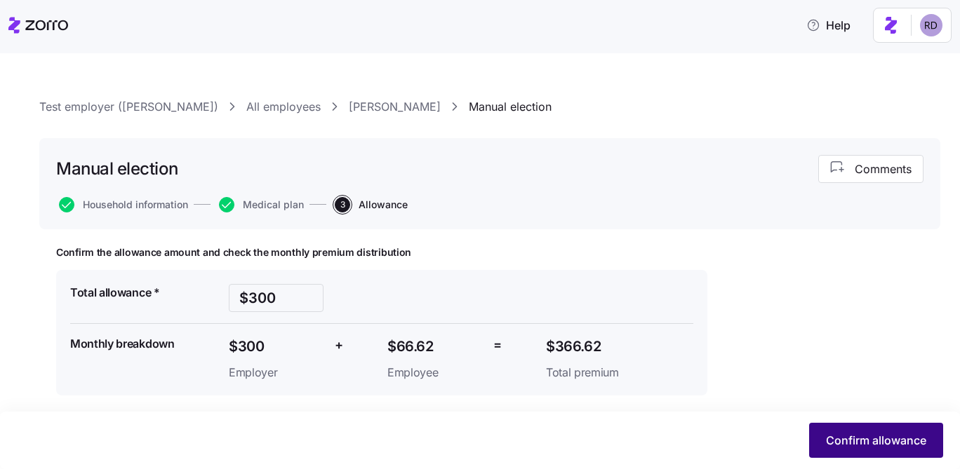
click at [864, 441] on span "Confirm allowance" at bounding box center [876, 440] width 100 height 17
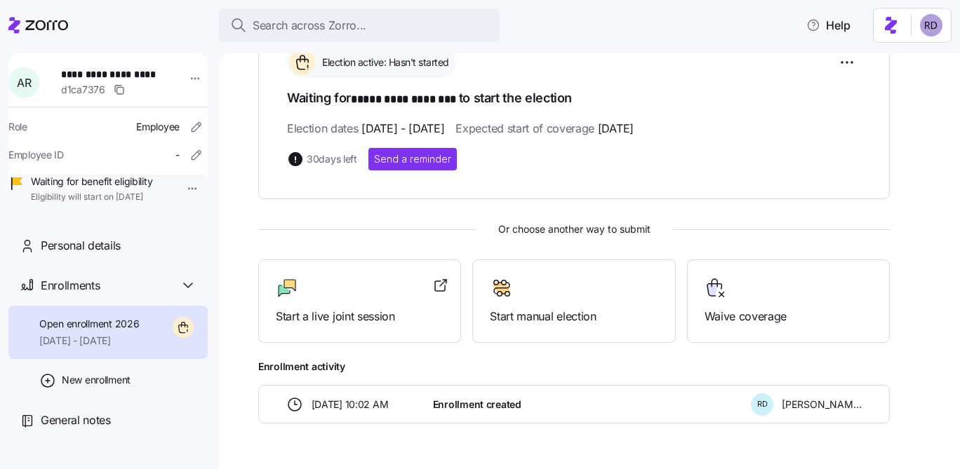
scroll to position [309, 0]
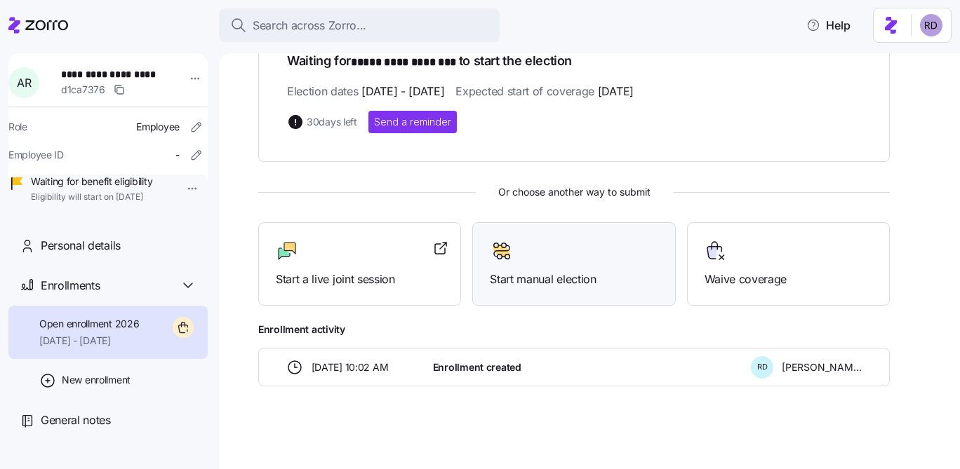
click at [536, 254] on div at bounding box center [574, 251] width 168 height 22
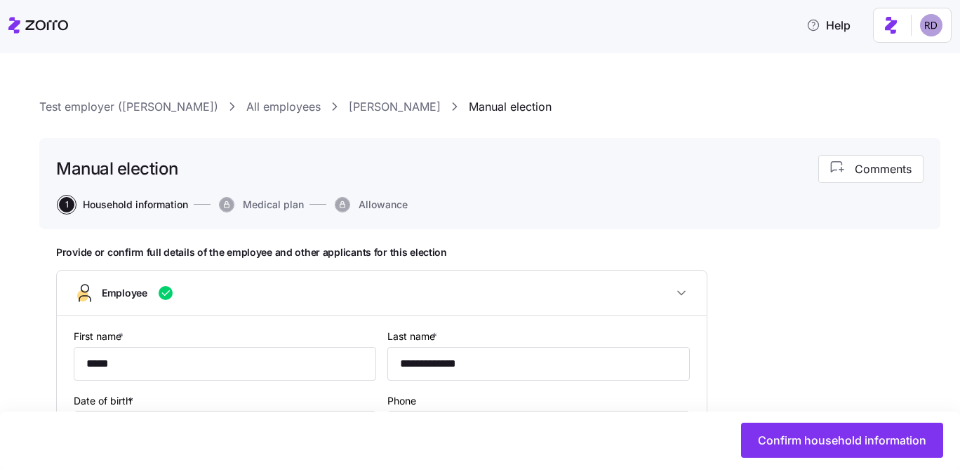
scroll to position [31, 0]
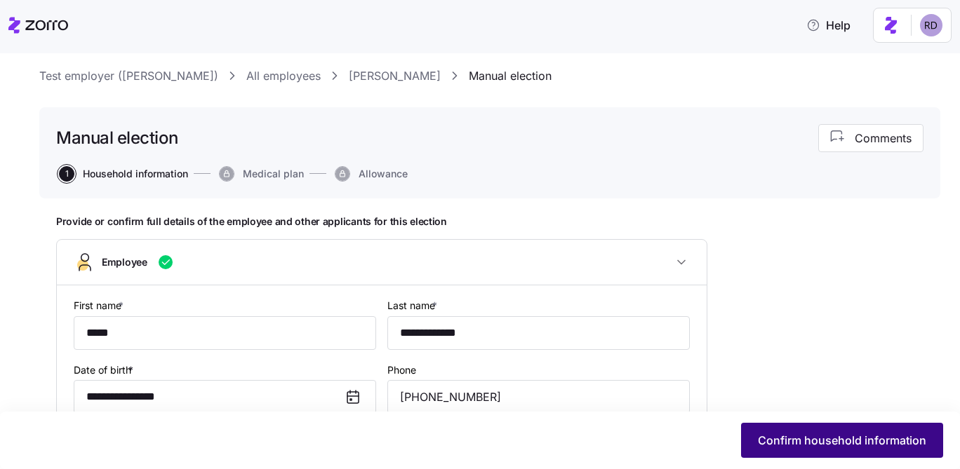
click at [785, 435] on span "Confirm household information" at bounding box center [842, 440] width 168 height 17
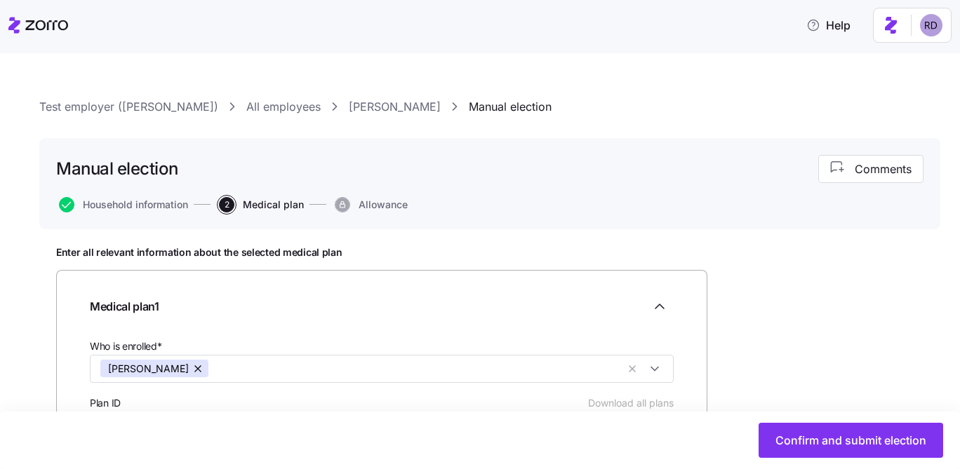
scroll to position [222, 0]
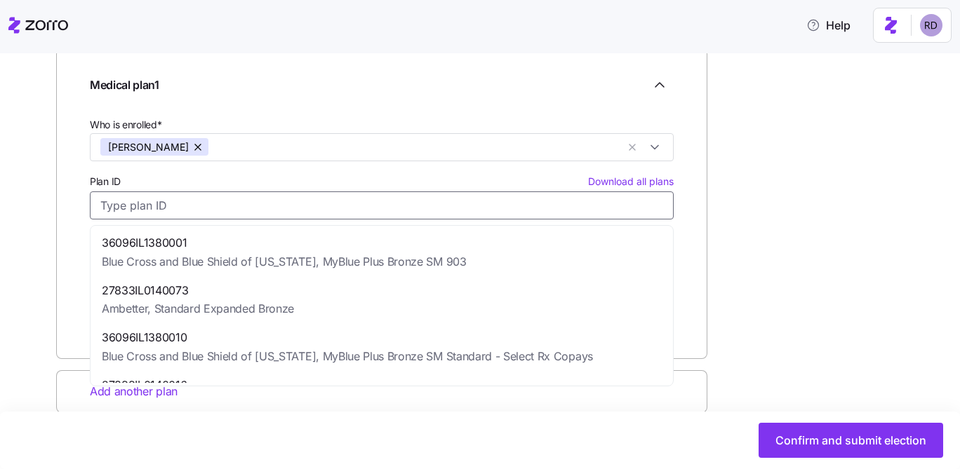
click at [163, 202] on input "Plan ID Download all plans" at bounding box center [382, 206] width 584 height 28
paste input "36096IL1380001"
type input "36096IL1380001"
type input "Blue Cross and Blue Shield of [US_STATE]"
type input "MyBlue Plus Bronze SM 903"
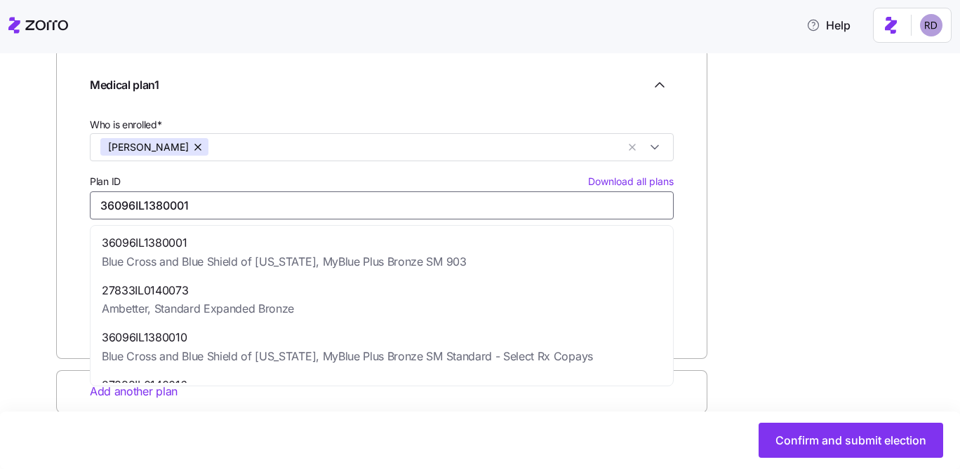
type input "$402.48"
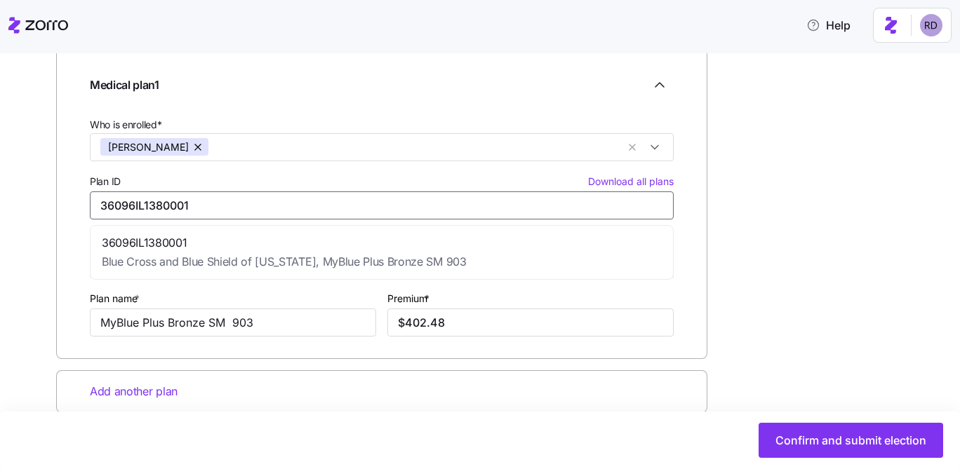
click at [229, 239] on span "36096IL1380001" at bounding box center [284, 243] width 365 height 18
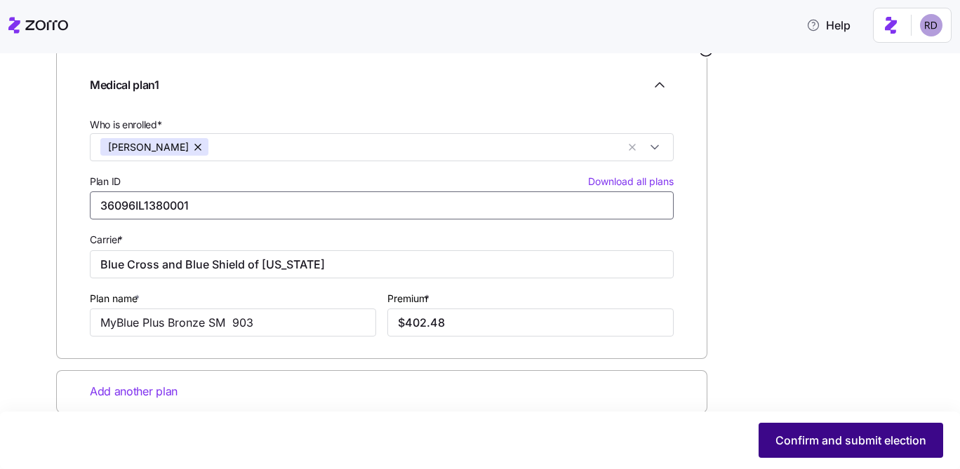
type input "36096IL1380001"
click at [893, 437] on span "Confirm and submit election" at bounding box center [850, 440] width 151 height 17
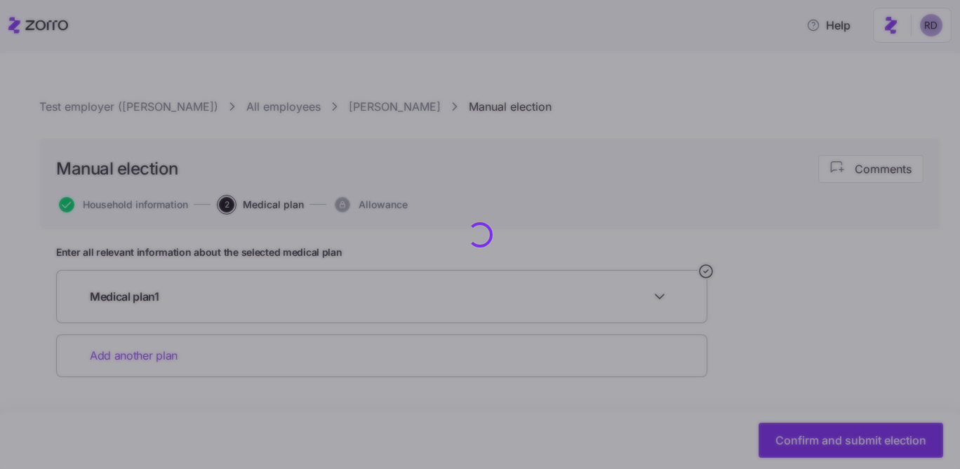
scroll to position [0, 0]
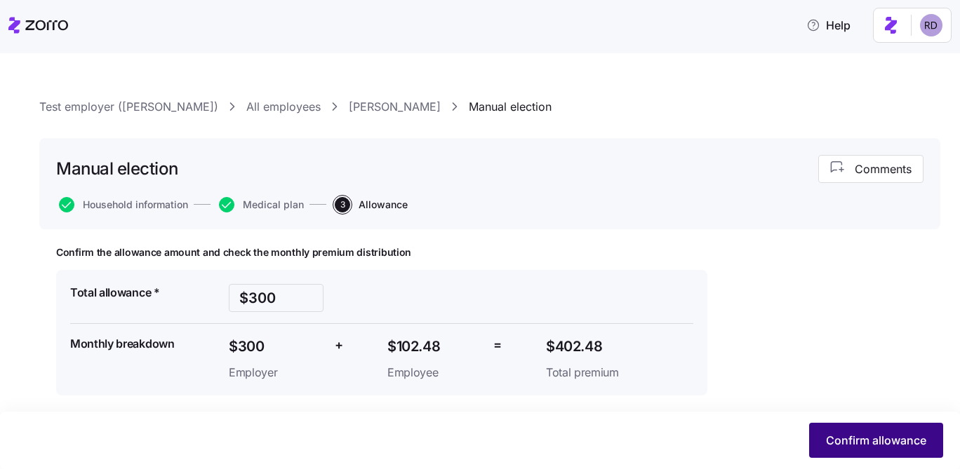
click at [895, 427] on button "Confirm allowance" at bounding box center [876, 440] width 134 height 35
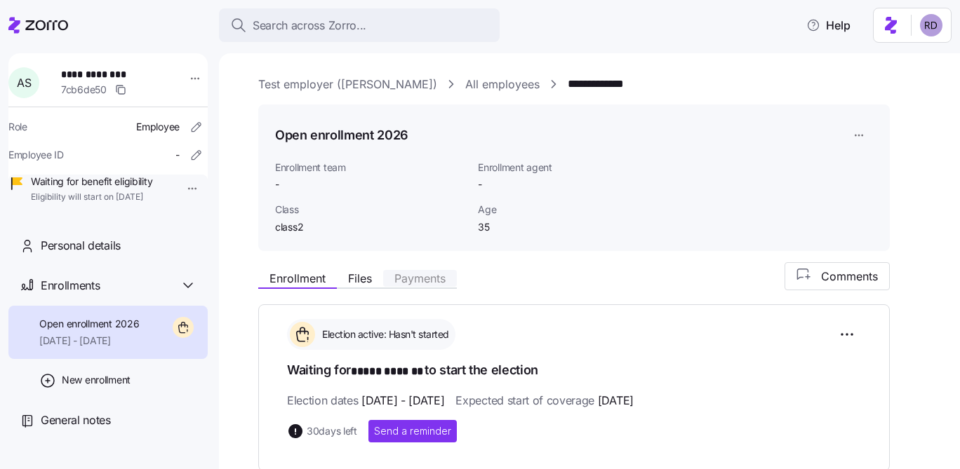
scroll to position [309, 0]
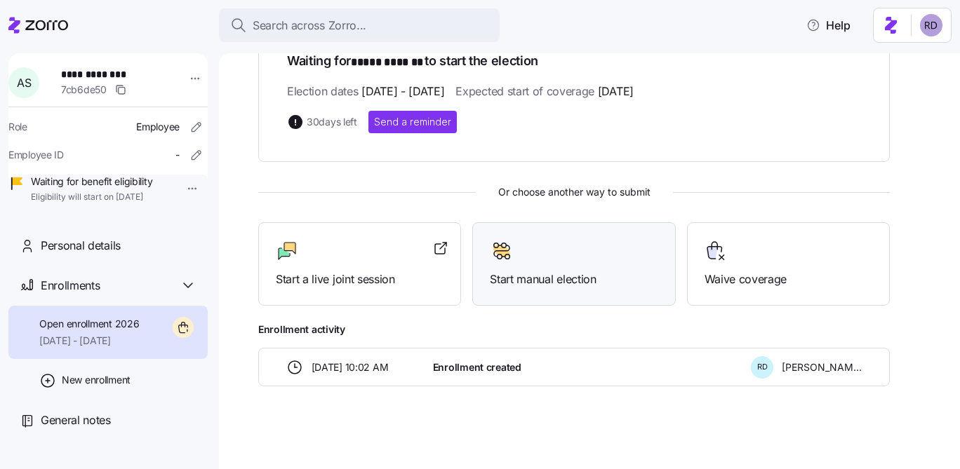
click at [579, 285] on span "Start manual election" at bounding box center [574, 280] width 168 height 18
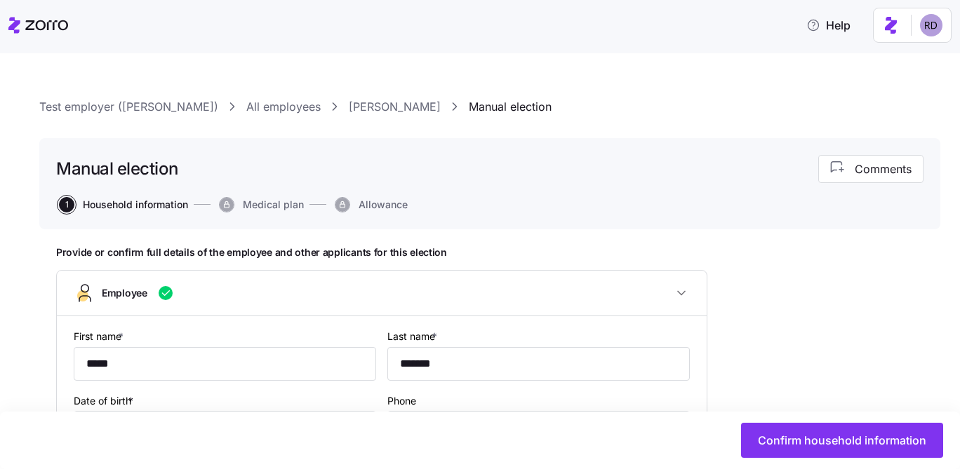
type input "class2"
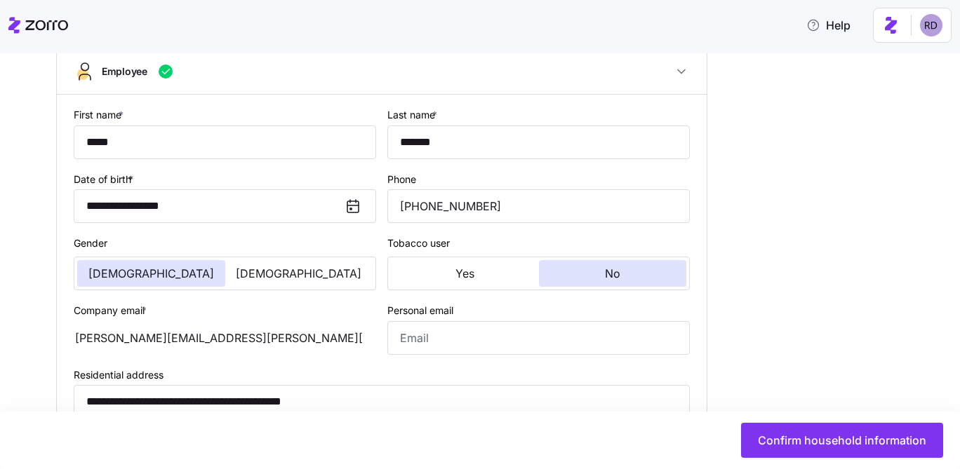
scroll to position [241, 0]
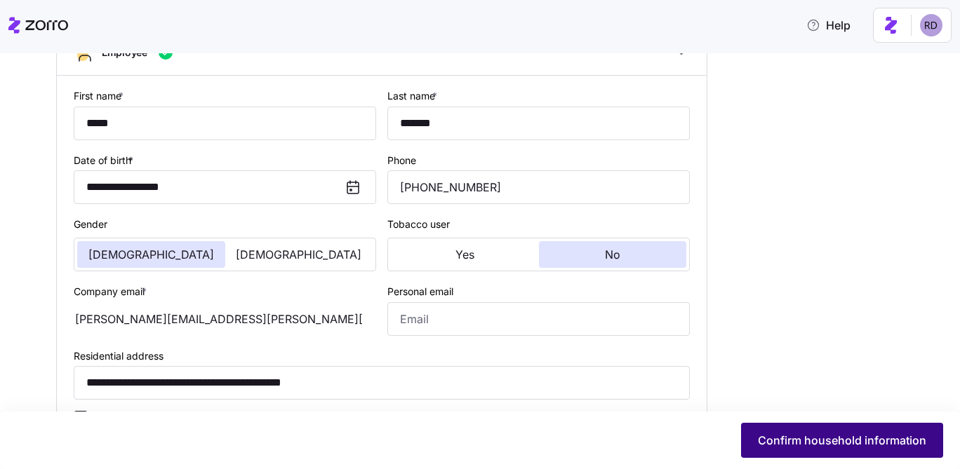
click at [803, 445] on span "Confirm household information" at bounding box center [842, 440] width 168 height 17
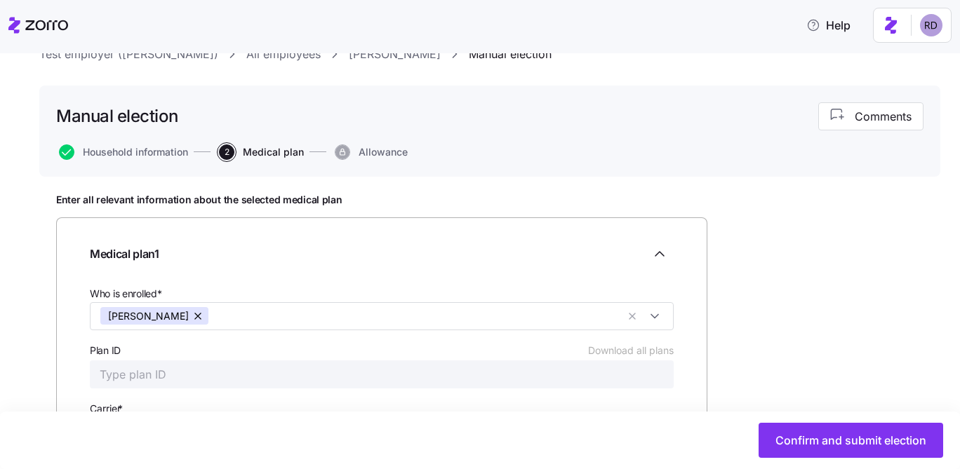
scroll to position [128, 0]
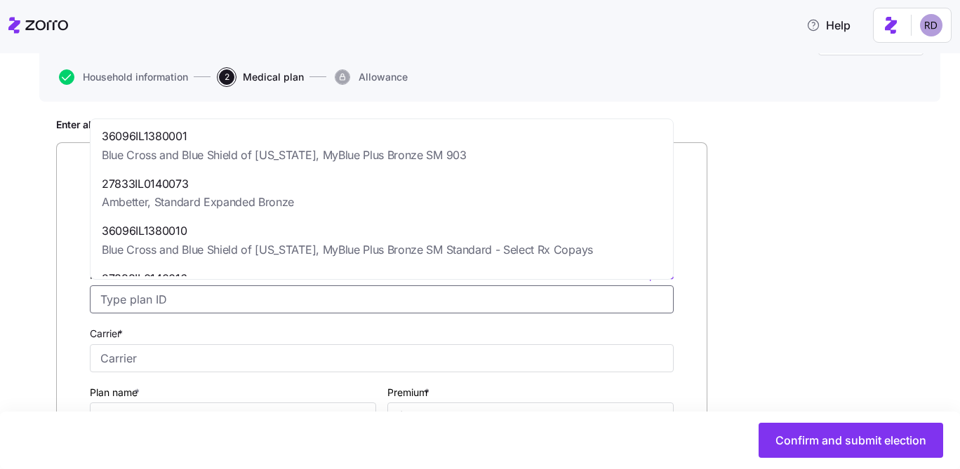
click at [168, 301] on input "Plan ID Download all plans" at bounding box center [382, 300] width 584 height 28
paste input "36096IL1380001"
type input "36096IL1380001"
type input "Blue Cross and Blue Shield of [US_STATE]"
type input "MyBlue Plus Bronze SM 903"
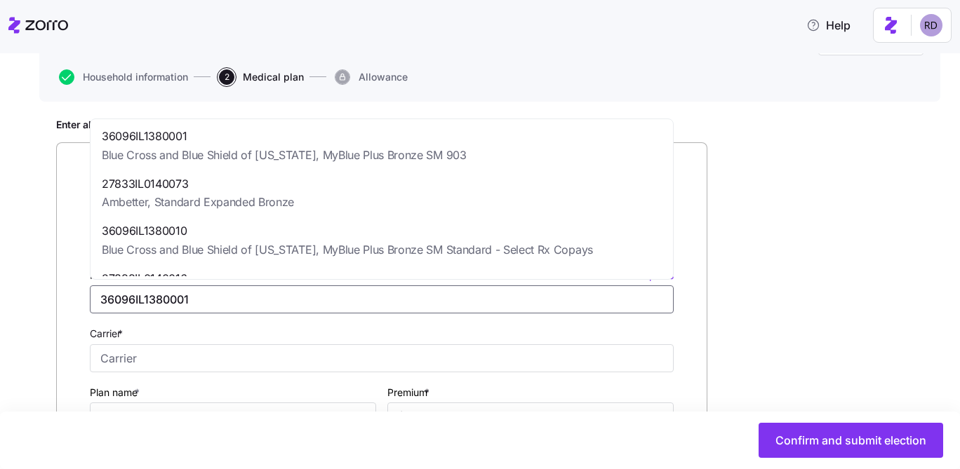
type input "$394.72"
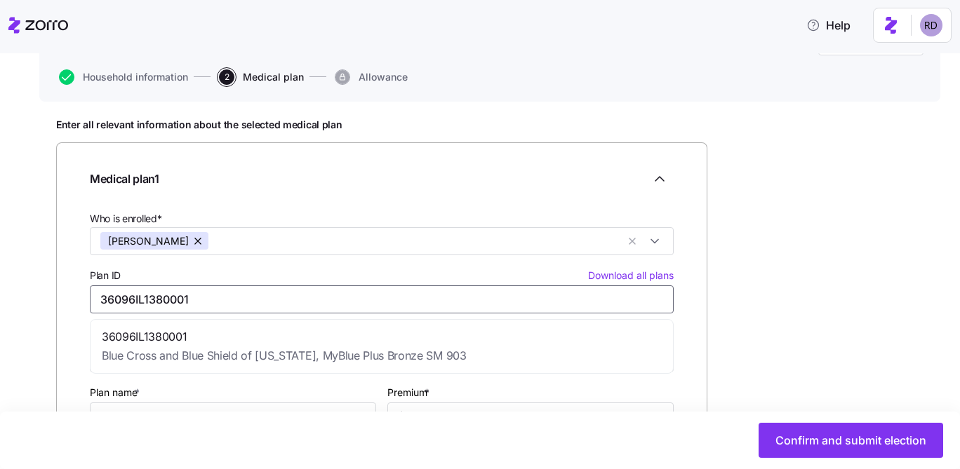
click at [643, 348] on div "36096IL1380001 Blue Cross and Blue Shield of Illinois, MyBlue Plus Bronze SM 903" at bounding box center [381, 347] width 577 height 48
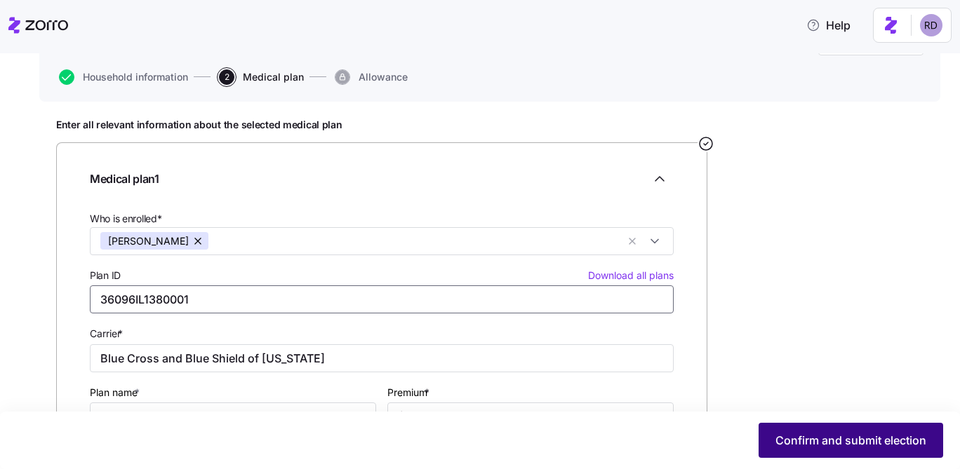
type input "36096IL1380001"
click at [834, 425] on button "Confirm and submit election" at bounding box center [851, 440] width 185 height 35
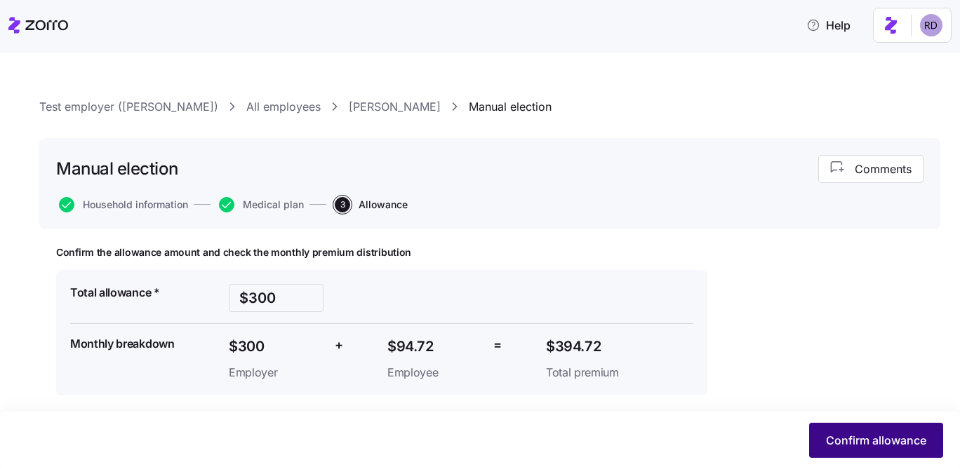
click at [864, 436] on span "Confirm allowance" at bounding box center [876, 440] width 100 height 17
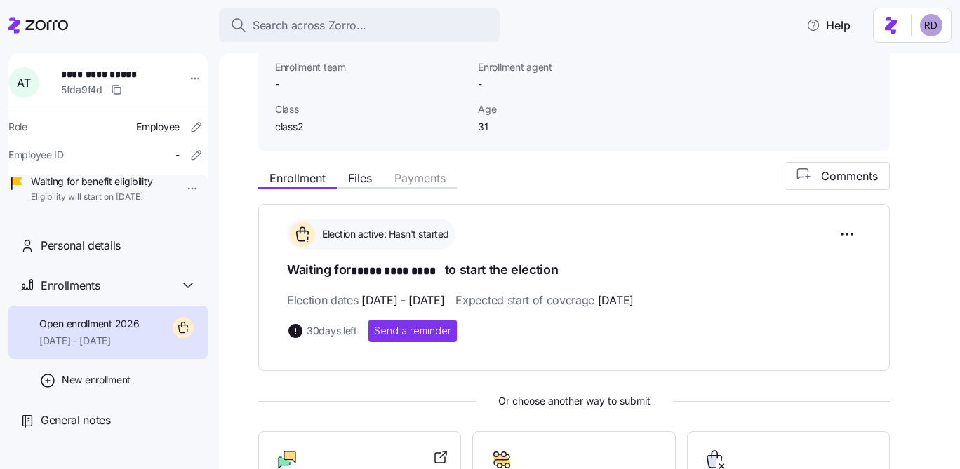
scroll to position [154, 0]
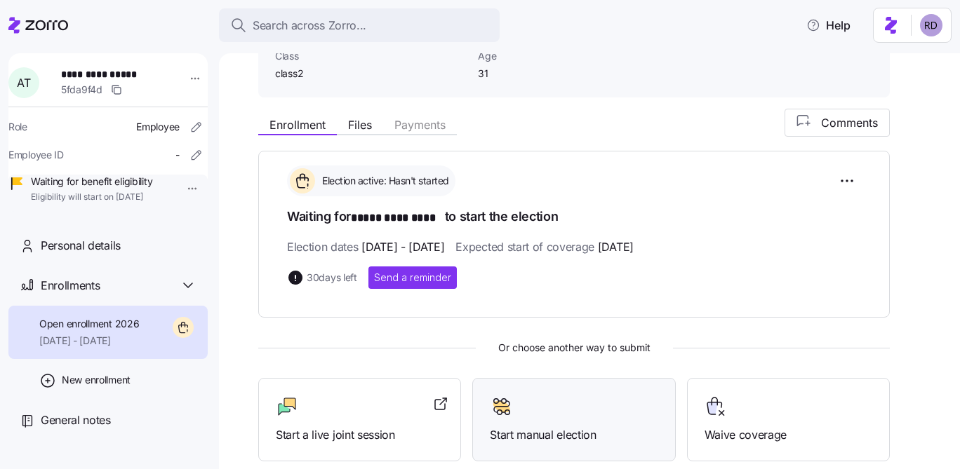
click at [600, 421] on div "Start manual election" at bounding box center [574, 420] width 168 height 48
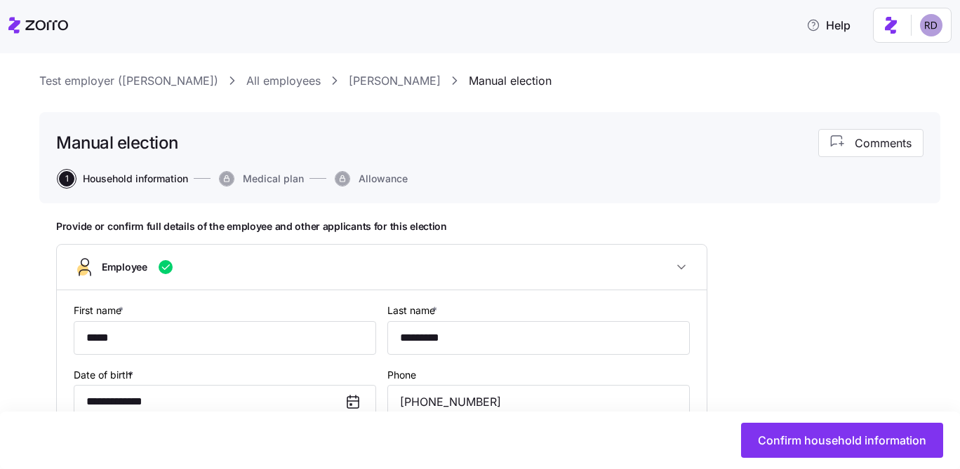
scroll to position [51, 0]
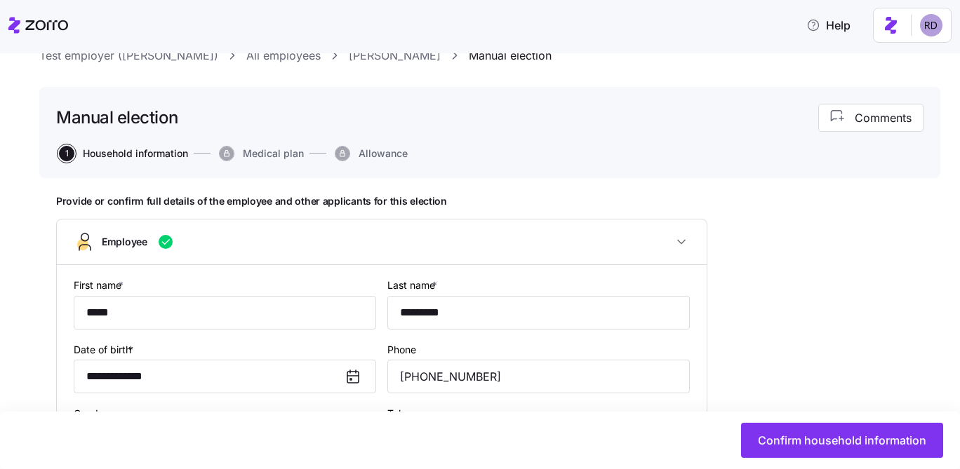
click at [817, 460] on div "Confirm household information" at bounding box center [480, 441] width 960 height 58
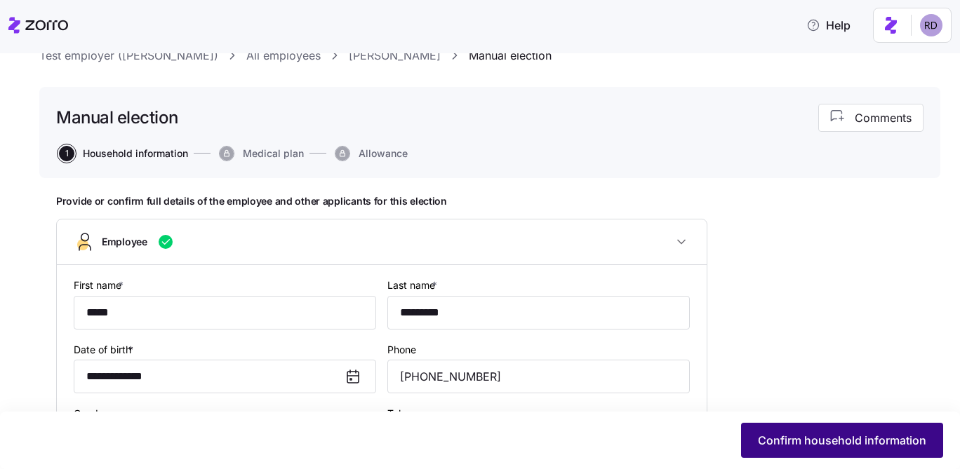
click at [817, 448] on span "Confirm household information" at bounding box center [842, 440] width 168 height 17
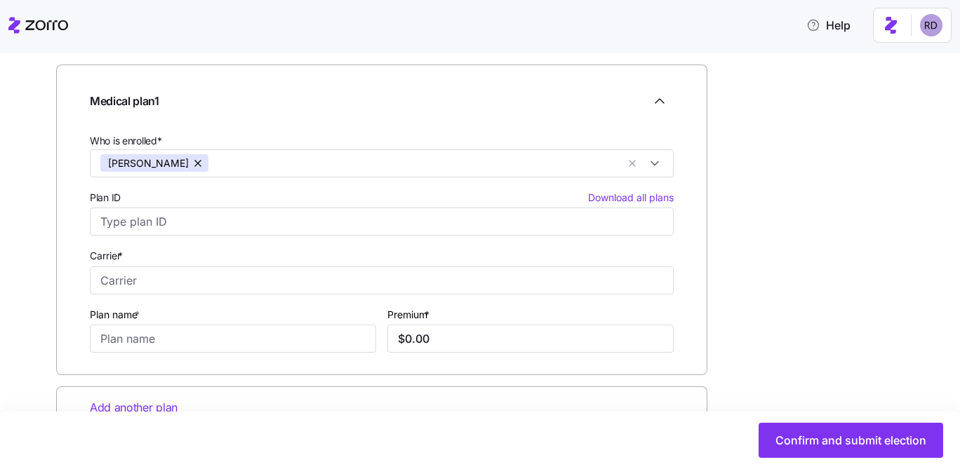
scroll to position [253, 0]
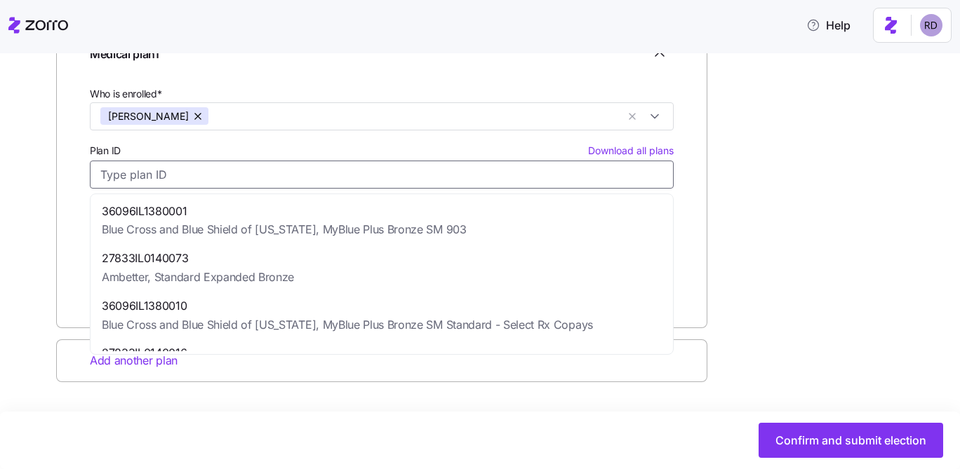
click at [200, 173] on input "Plan ID Download all plans" at bounding box center [382, 175] width 584 height 28
paste input "36096IL1380001"
type input "36096IL1380001"
type input "Blue Cross and Blue Shield of [US_STATE]"
type input "MyBlue Plus Bronze SM 903"
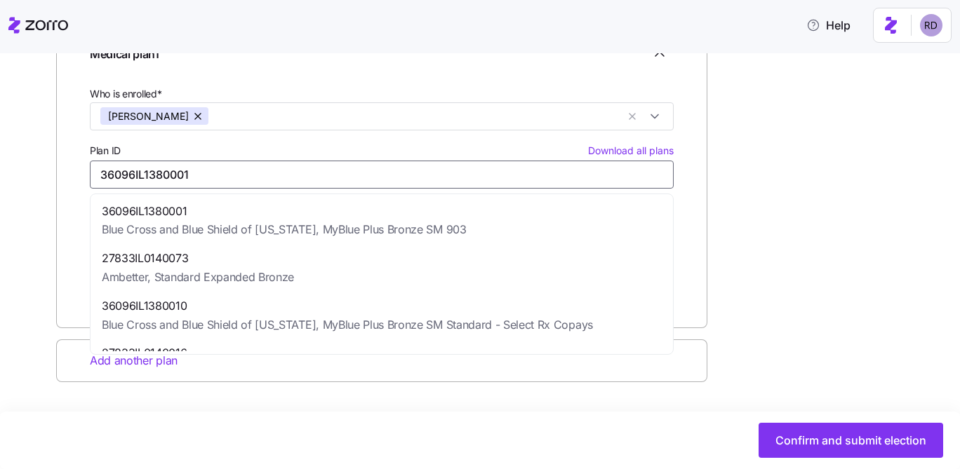
type input "$374.37"
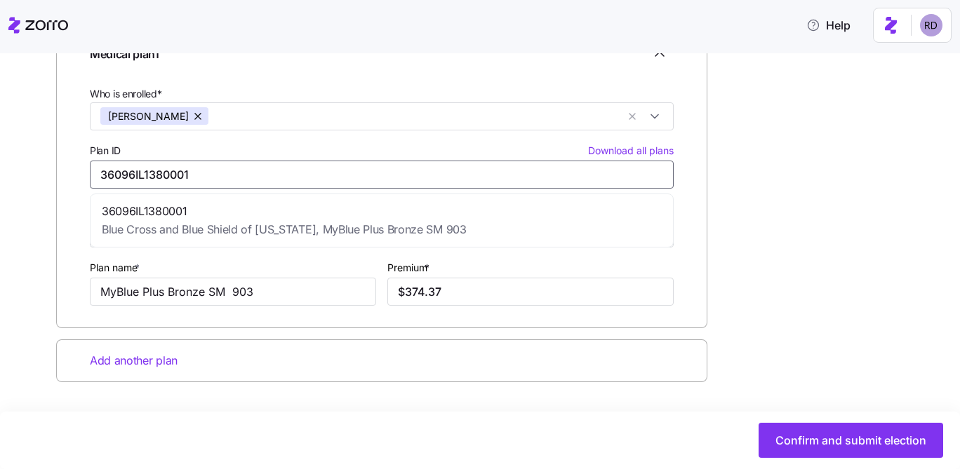
type input "36096IL1380001"
click at [844, 314] on div "Enter all relevant information about the selected medical plan Medical plan 1 W…" at bounding box center [489, 223] width 867 height 459
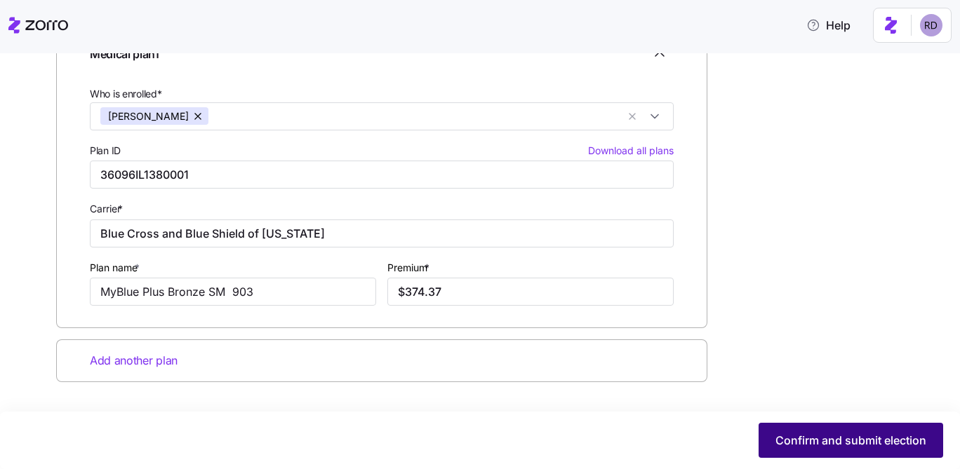
click at [856, 442] on span "Confirm and submit election" at bounding box center [850, 440] width 151 height 17
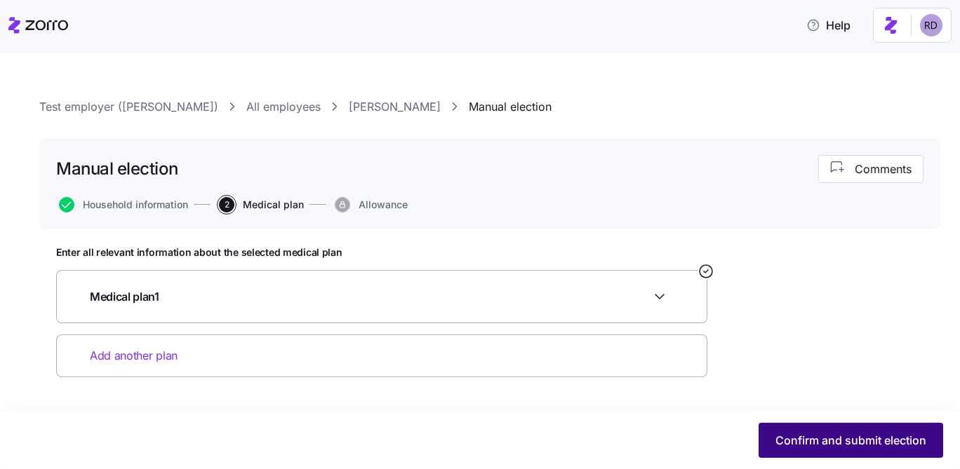
scroll to position [0, 0]
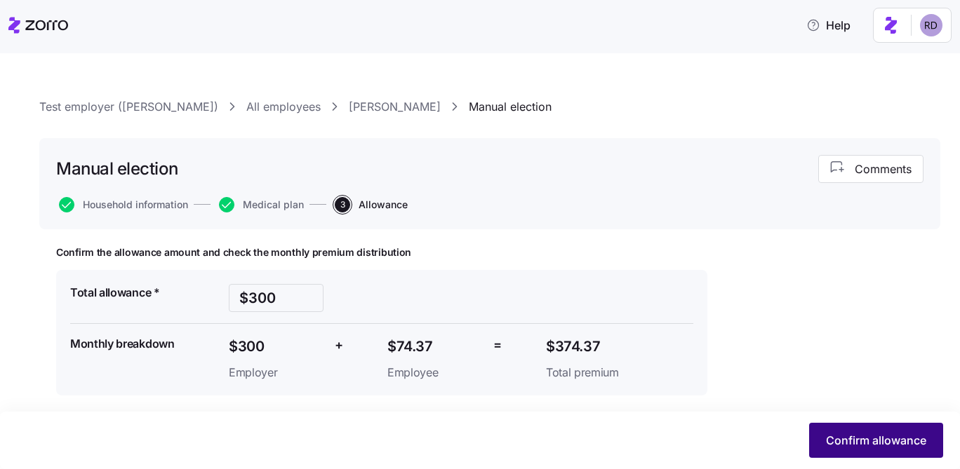
click at [840, 432] on button "Confirm allowance" at bounding box center [876, 440] width 134 height 35
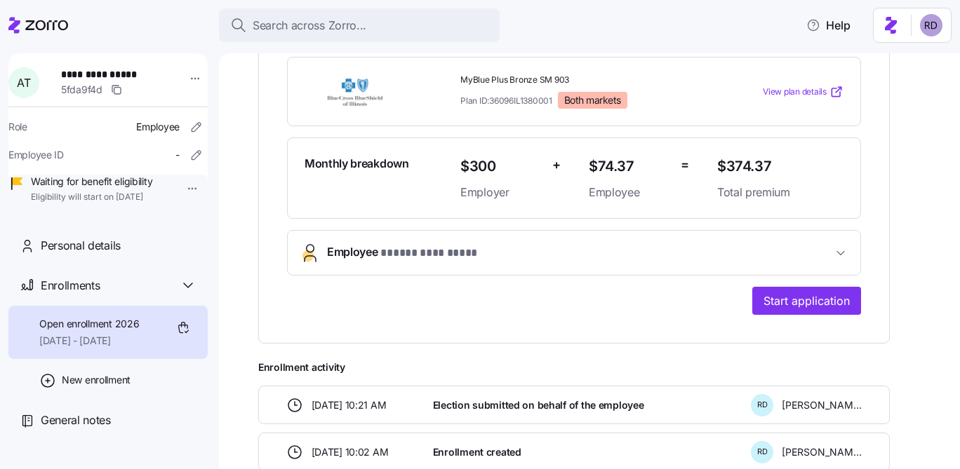
scroll to position [347, 0]
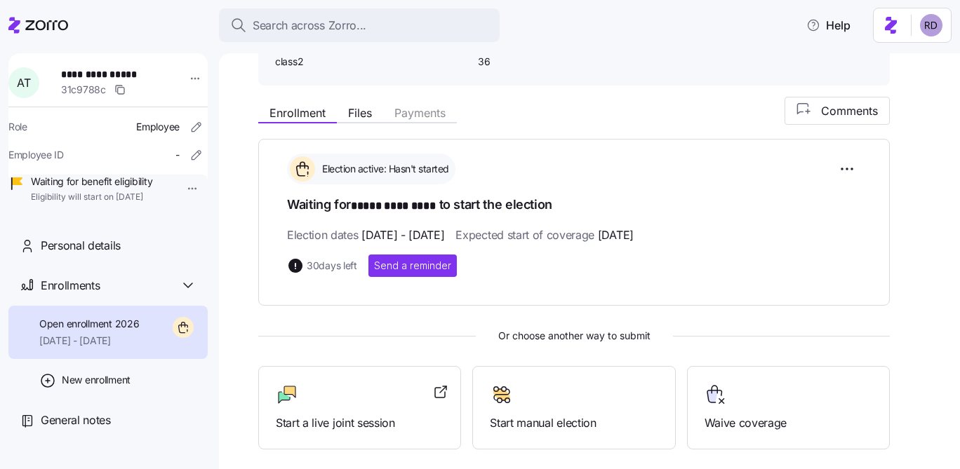
scroll to position [309, 0]
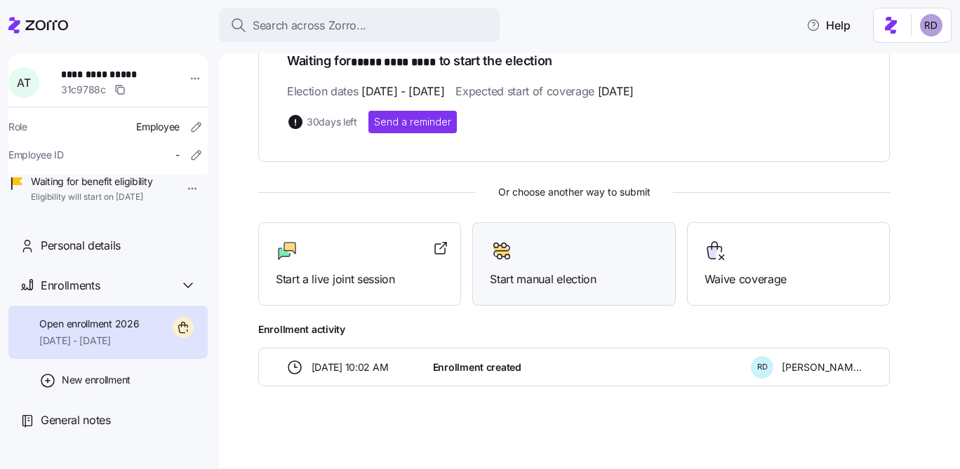
click at [556, 257] on div at bounding box center [574, 251] width 168 height 22
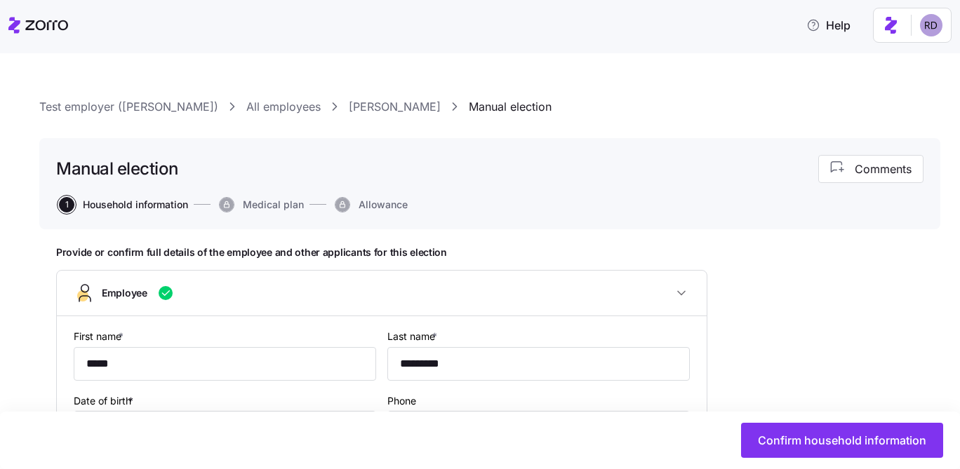
type input "class2"
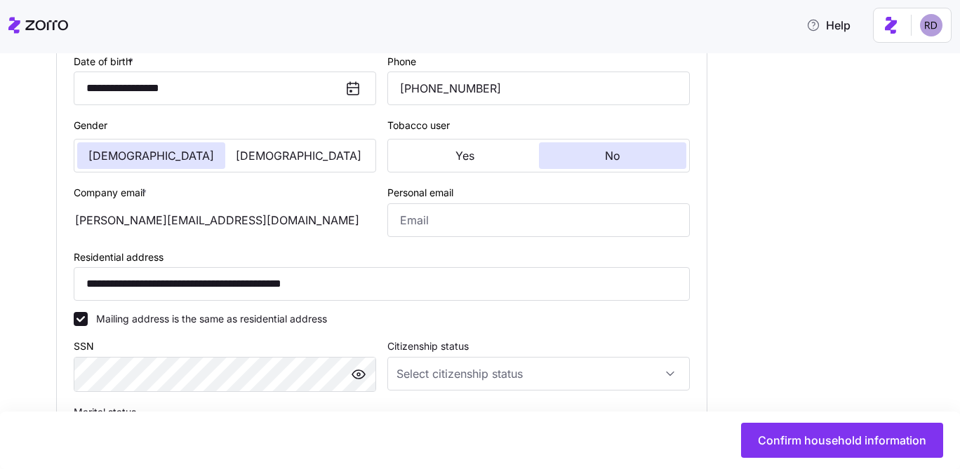
scroll to position [340, 0]
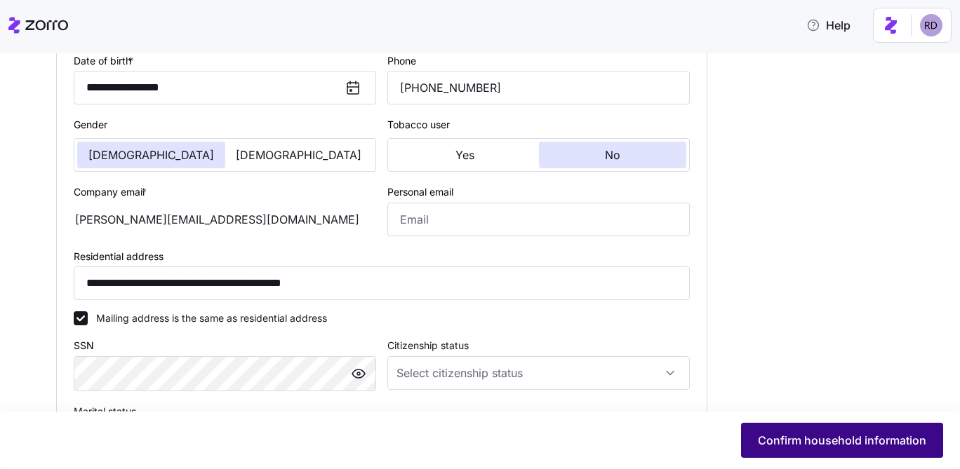
click at [798, 439] on span "Confirm household information" at bounding box center [842, 440] width 168 height 17
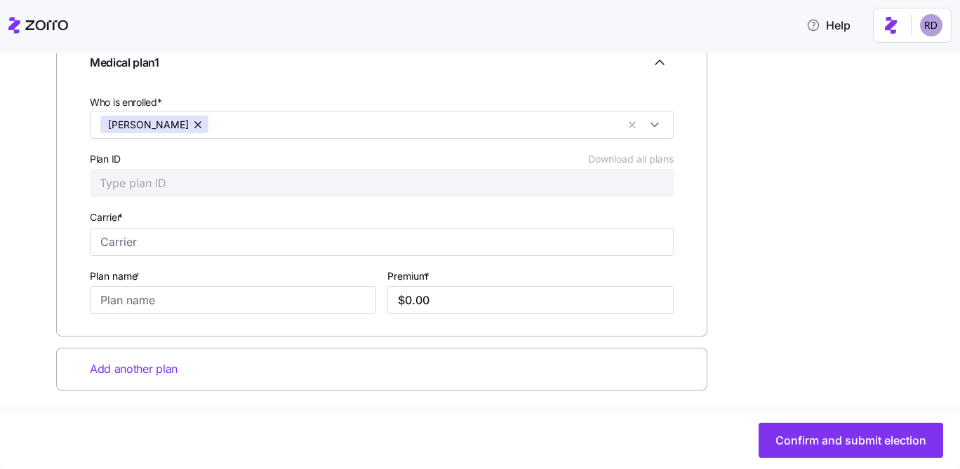
scroll to position [253, 0]
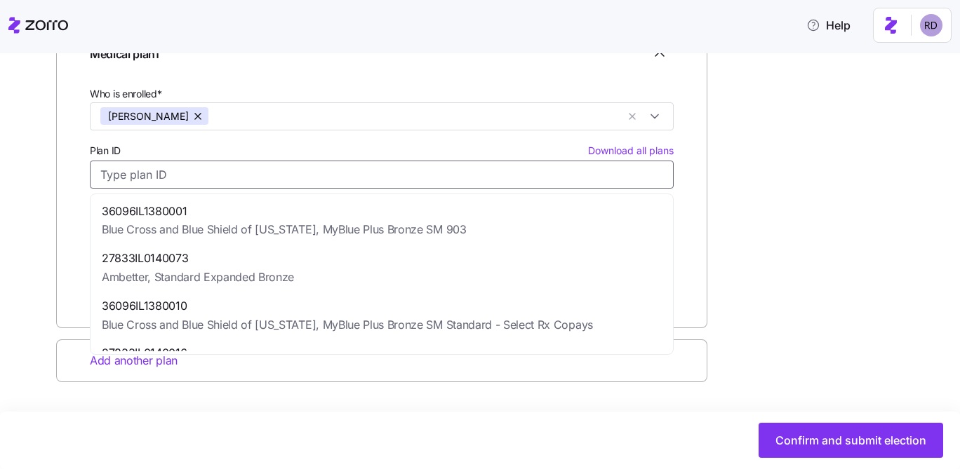
click at [192, 166] on input "Plan ID Download all plans" at bounding box center [382, 175] width 584 height 28
paste input "36096IL1380001"
type input "36096IL1380001"
type input "Blue Cross and Blue Shield of [US_STATE]"
type input "MyBlue Plus Bronze SM 903"
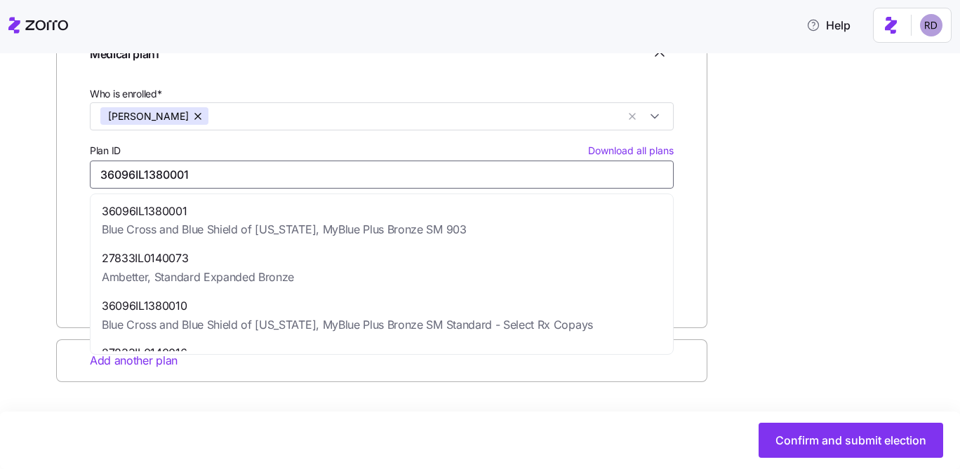
type input "$397.31"
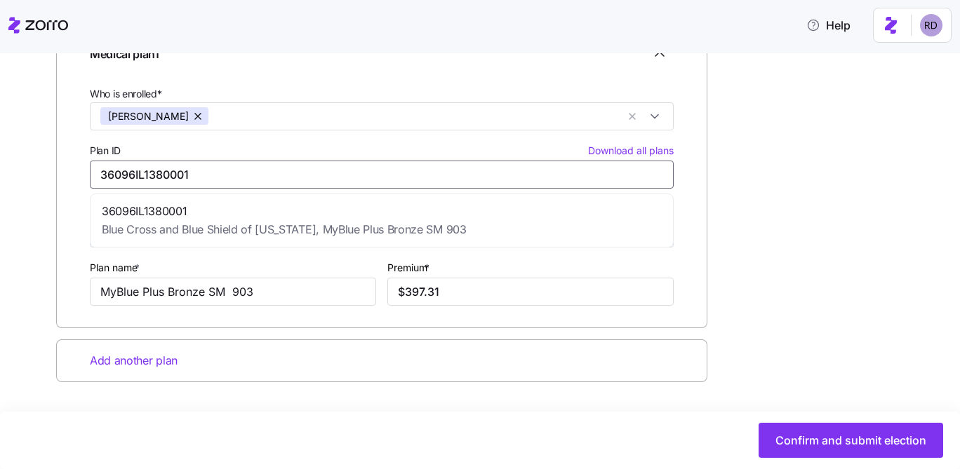
click at [232, 199] on div "36096IL1380001 Blue Cross and Blue Shield of [US_STATE], MyBlue Plus Bronze SM …" at bounding box center [381, 221] width 577 height 48
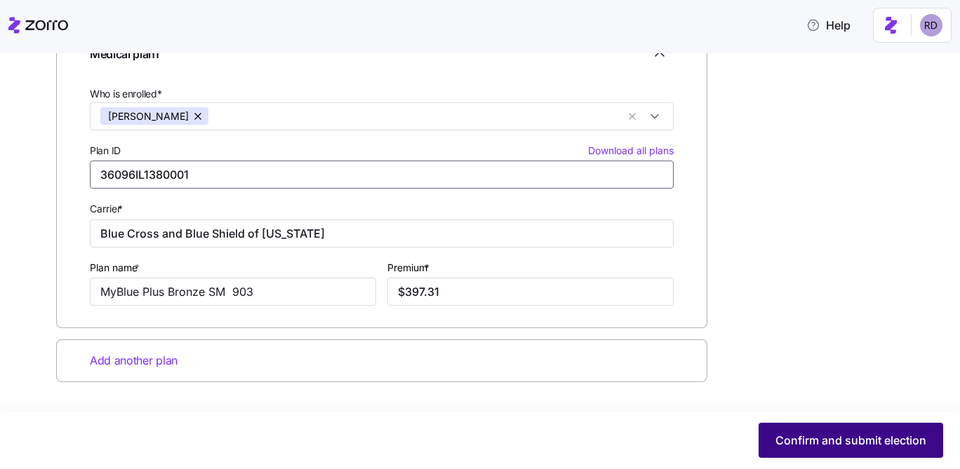
type input "36096IL1380001"
click at [820, 439] on span "Confirm and submit election" at bounding box center [850, 440] width 151 height 17
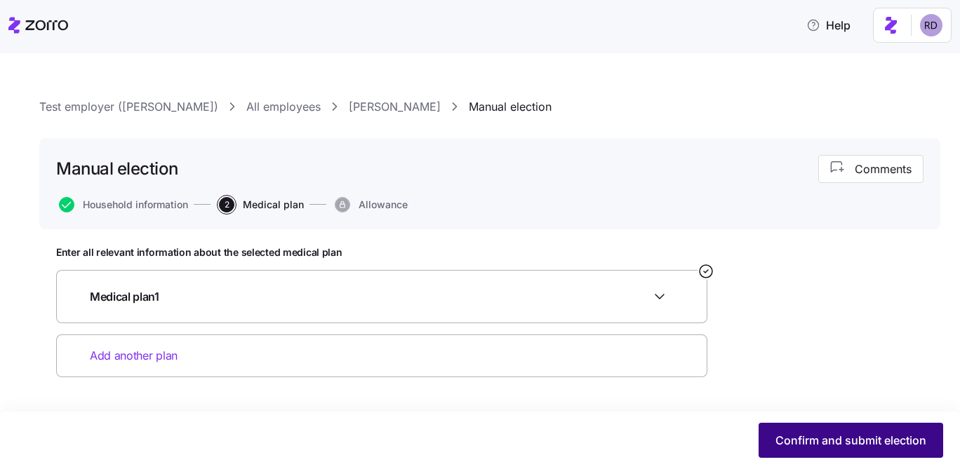
scroll to position [0, 0]
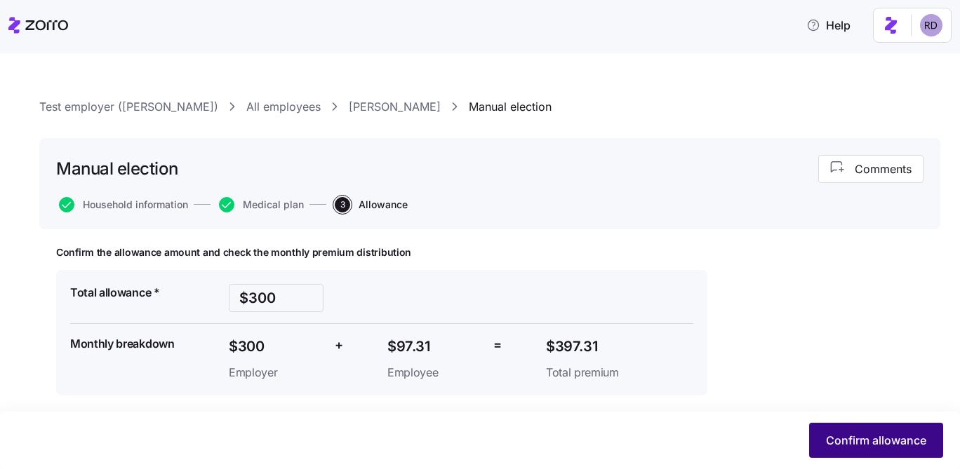
click at [831, 425] on button "Confirm allowance" at bounding box center [876, 440] width 134 height 35
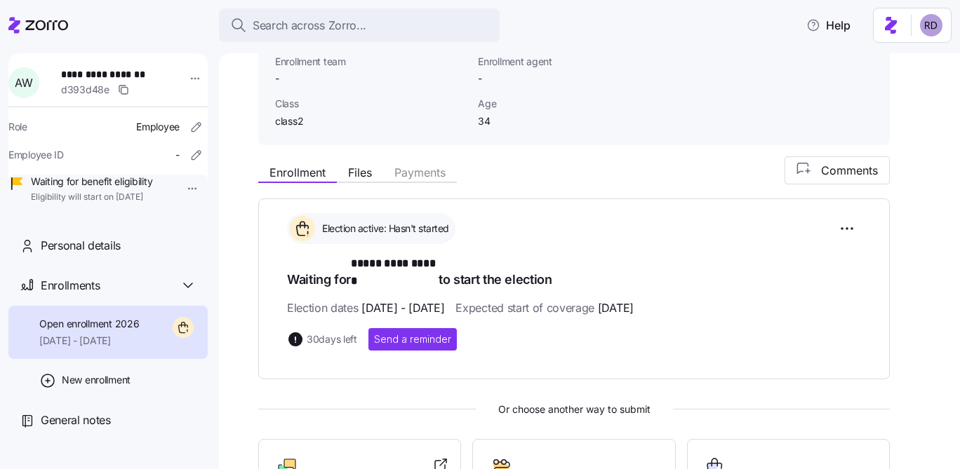
scroll to position [309, 0]
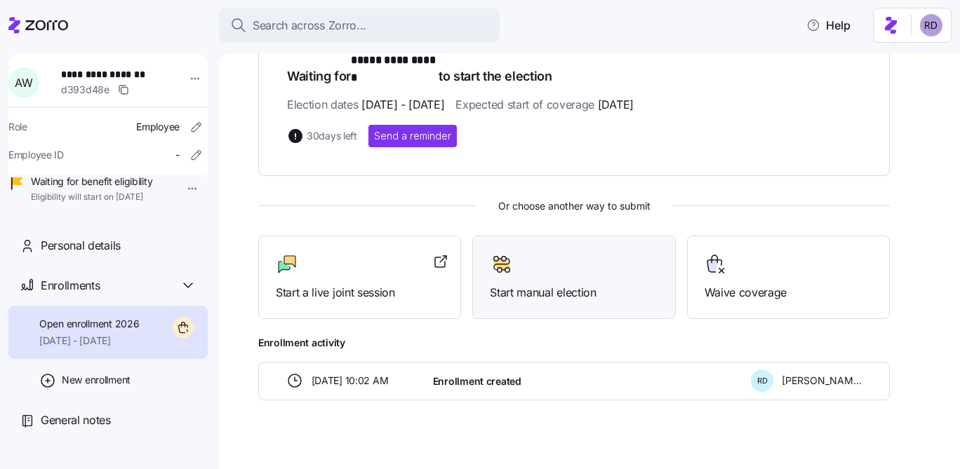
click at [596, 284] on span "Start manual election" at bounding box center [574, 293] width 168 height 18
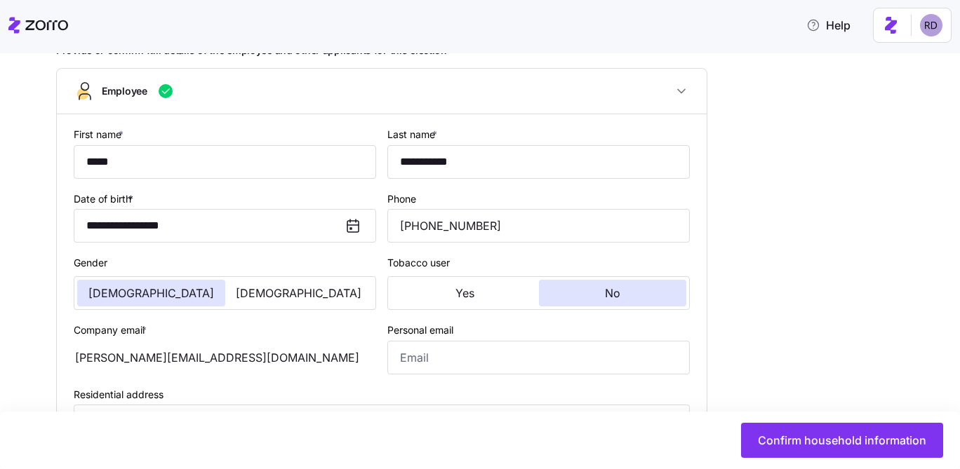
scroll to position [248, 0]
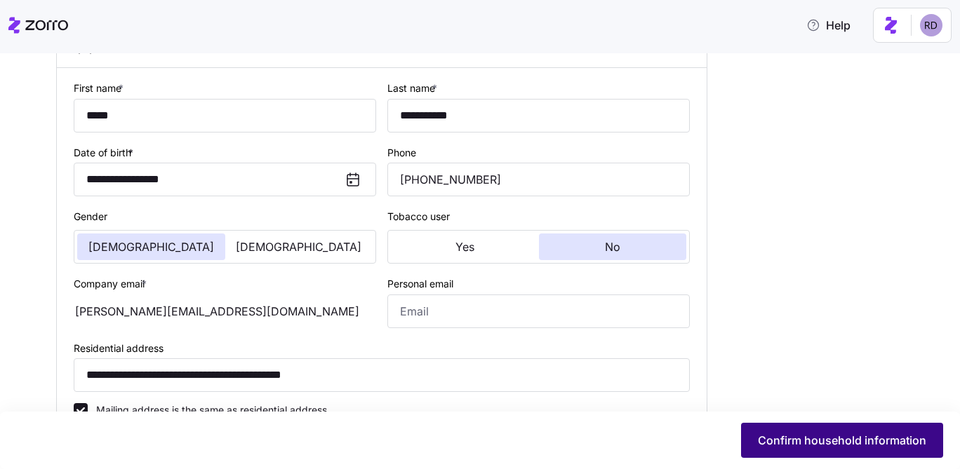
click at [794, 429] on button "Confirm household information" at bounding box center [842, 440] width 202 height 35
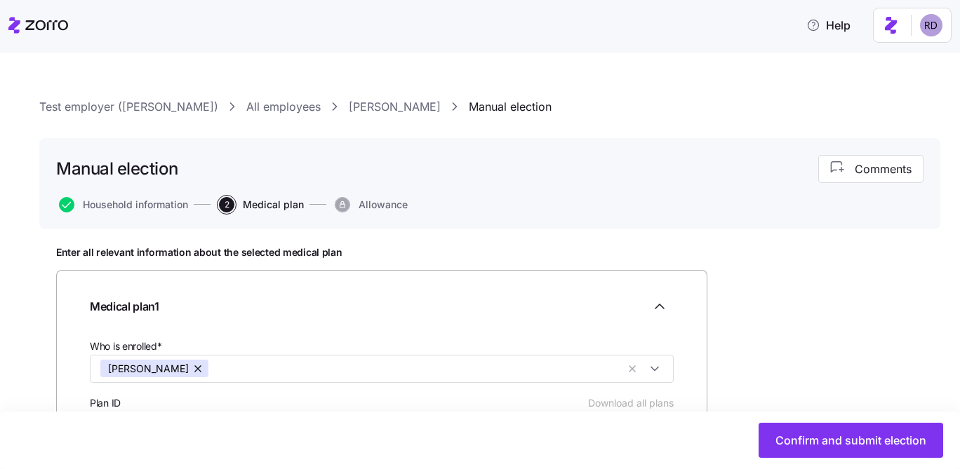
scroll to position [253, 0]
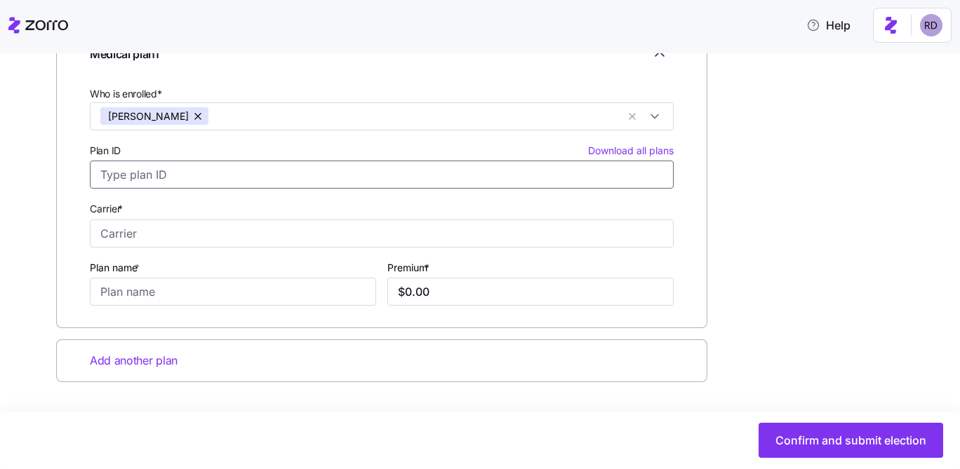
click at [236, 176] on input "Plan ID Download all plans" at bounding box center [382, 175] width 584 height 28
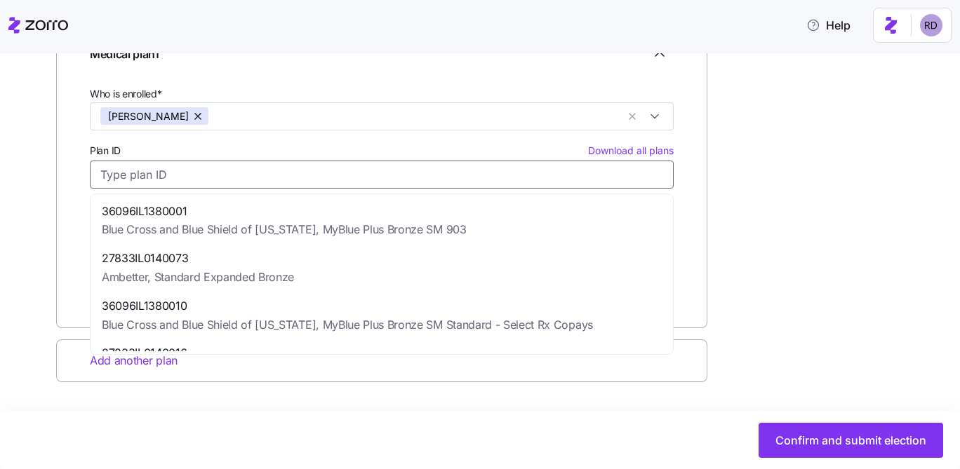
paste input "36096IL1380001"
type input "36096IL1380001"
type input "Blue Cross and Blue Shield of [US_STATE]"
type input "MyBlue Plus Bronze SM 903"
type input "$392.14"
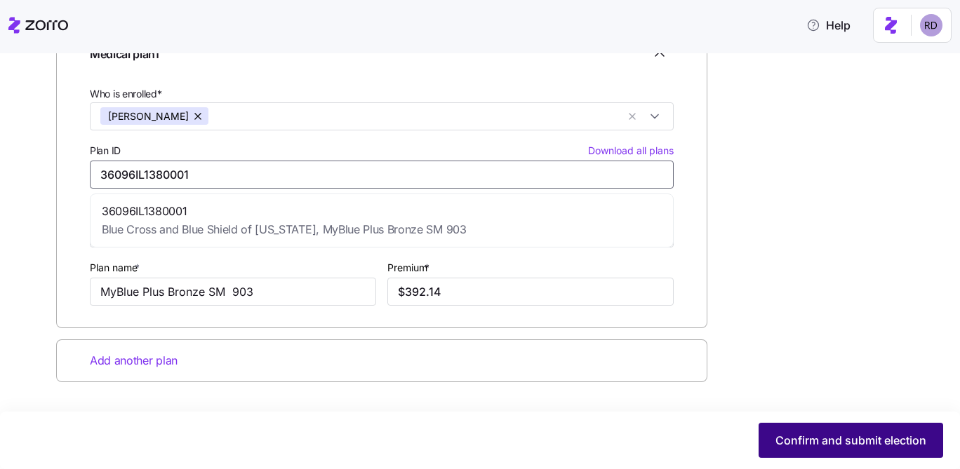
type input "36096IL1380001"
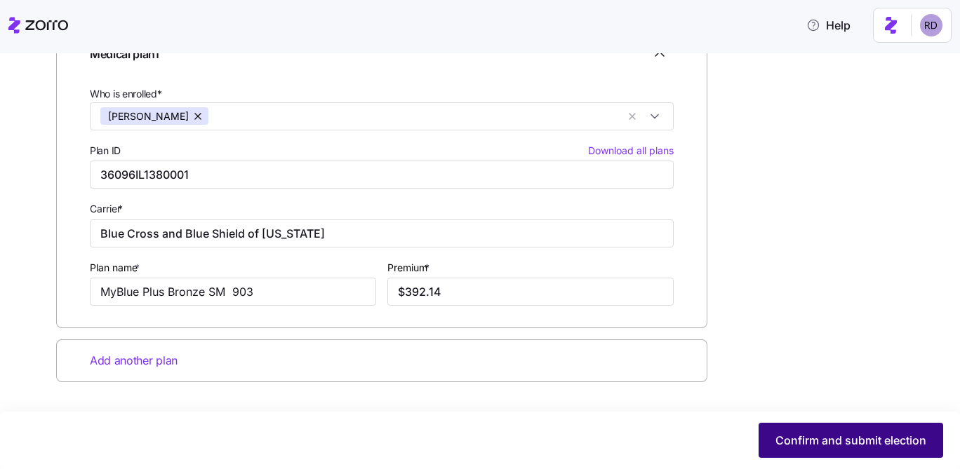
click at [906, 441] on span "Confirm and submit election" at bounding box center [850, 440] width 151 height 17
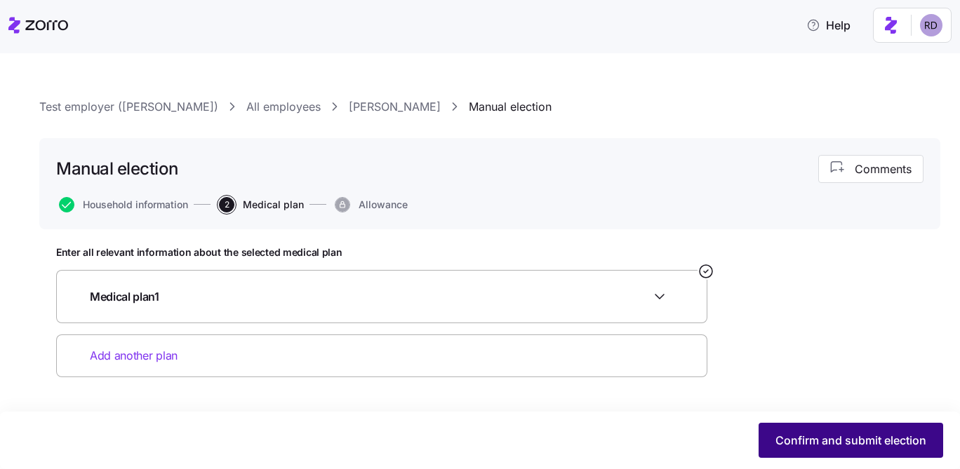
scroll to position [0, 0]
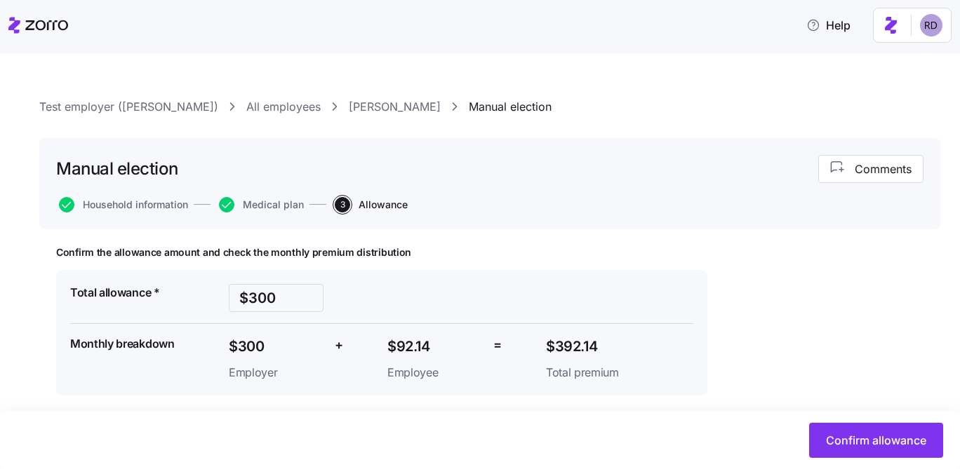
scroll to position [13, 0]
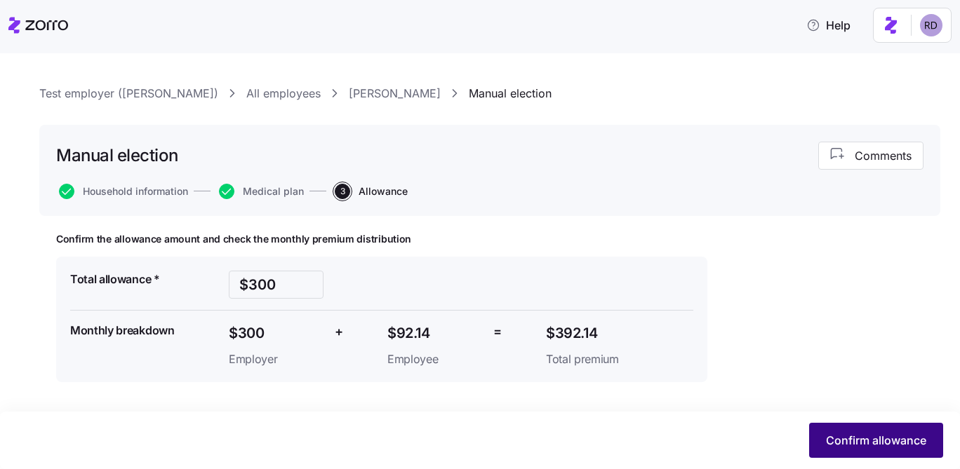
click at [849, 447] on span "Confirm allowance" at bounding box center [876, 440] width 100 height 17
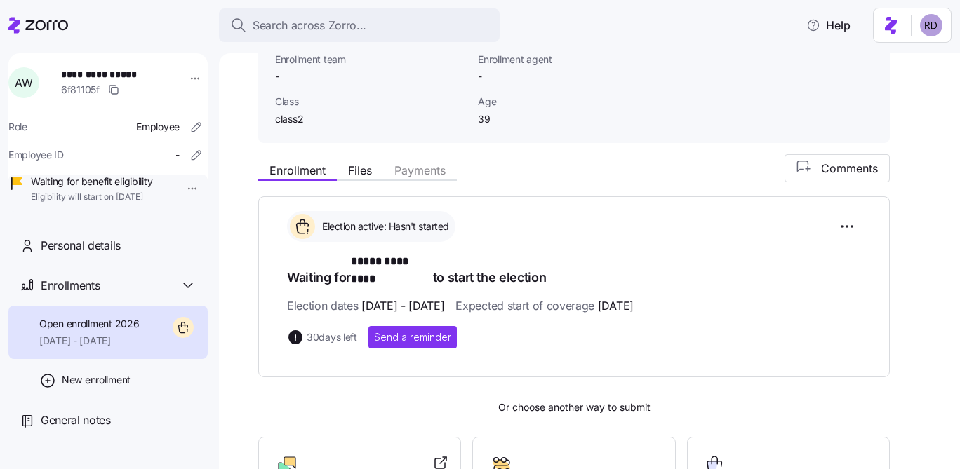
scroll to position [309, 0]
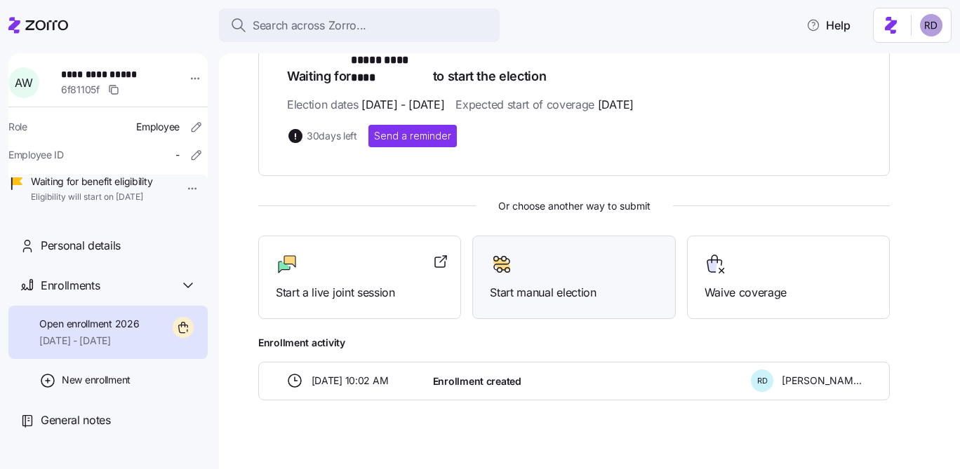
click at [601, 284] on span "Start manual election" at bounding box center [574, 293] width 168 height 18
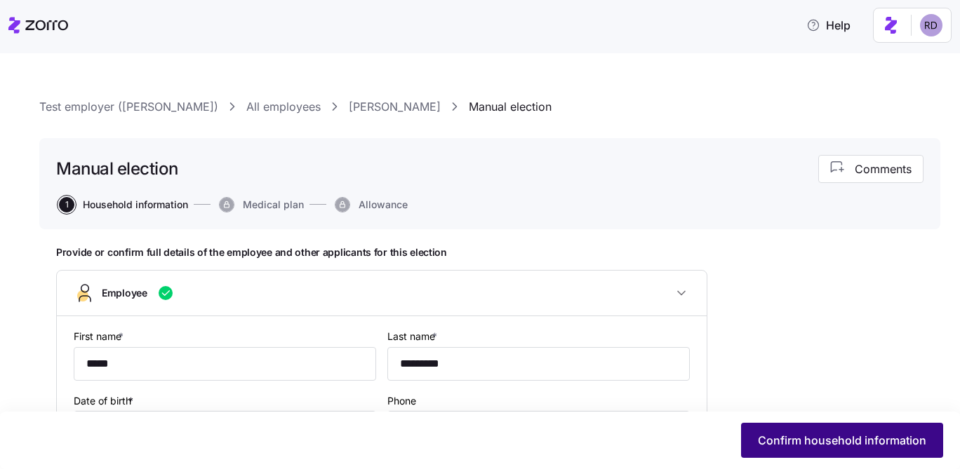
click at [797, 431] on button "Confirm household information" at bounding box center [842, 440] width 202 height 35
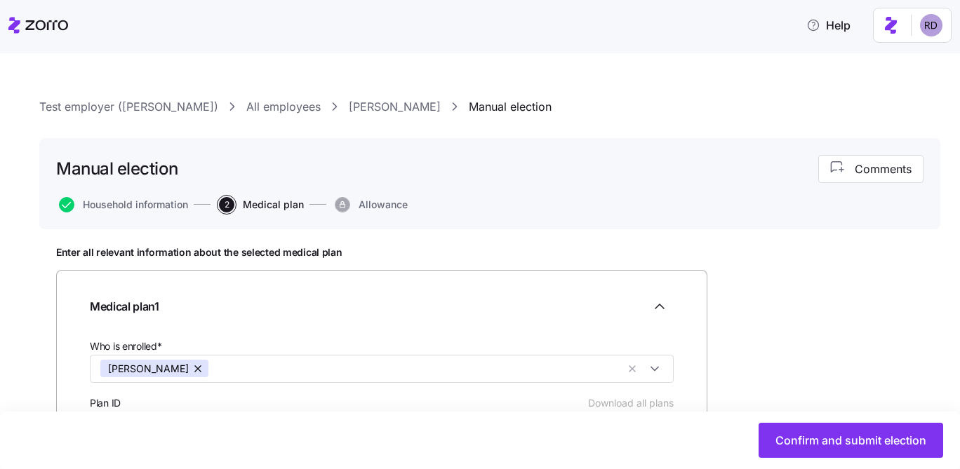
scroll to position [253, 0]
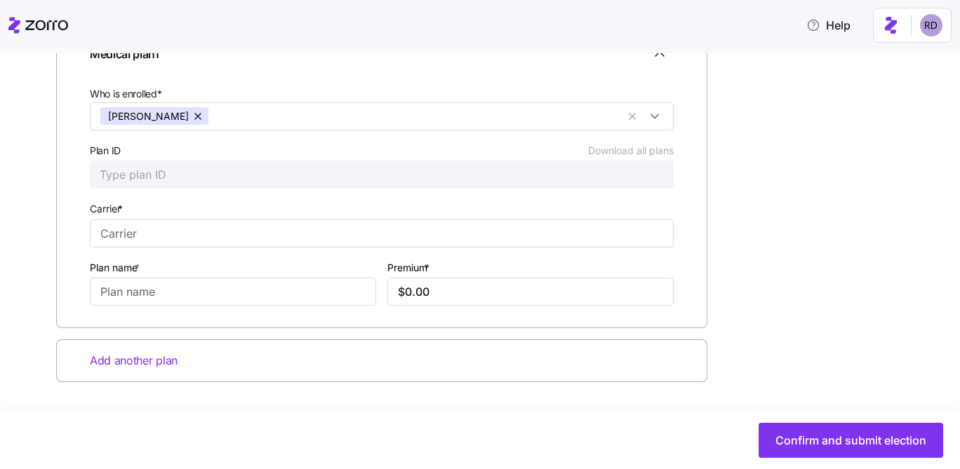
click at [181, 157] on div "Plan ID Download all plans" at bounding box center [382, 165] width 584 height 47
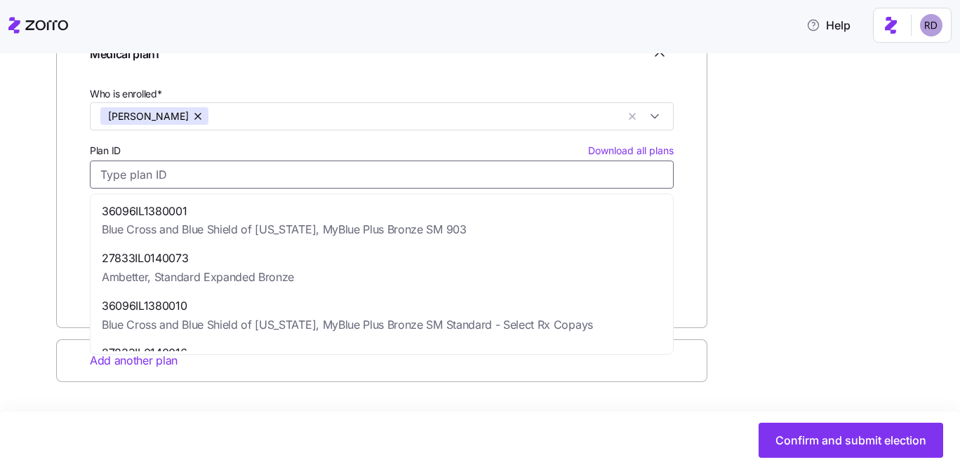
click at [171, 173] on input "Plan ID Download all plans" at bounding box center [382, 175] width 584 height 28
paste input "36096IL1380001"
type input "36096IL1380001"
type input "Blue Cross and Blue Shield of [US_STATE]"
type input "MyBlue Plus Bronze SM 903"
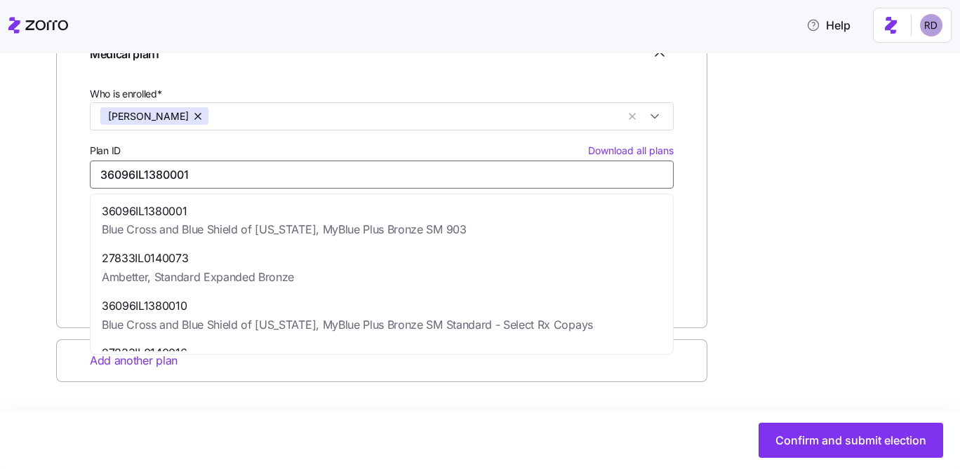
type input "$407.64"
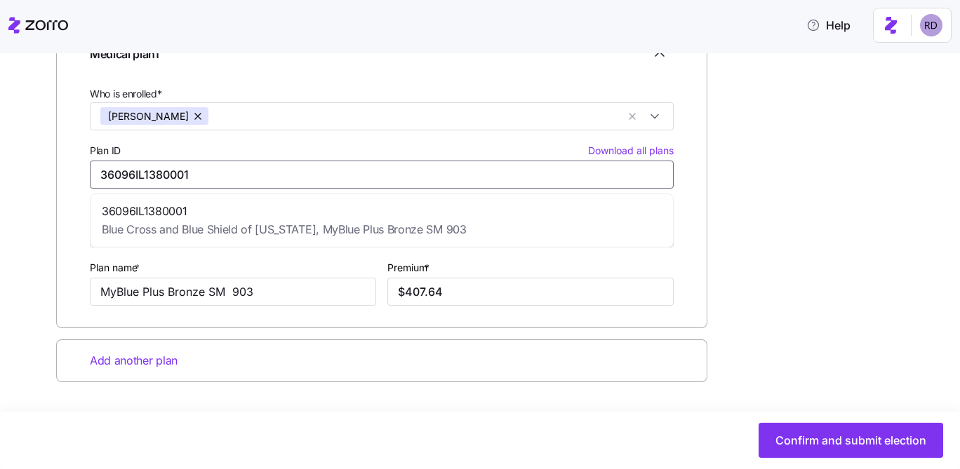
click at [199, 201] on div "36096IL1380001 Blue Cross and Blue Shield of [US_STATE], MyBlue Plus Bronze SM …" at bounding box center [381, 221] width 577 height 48
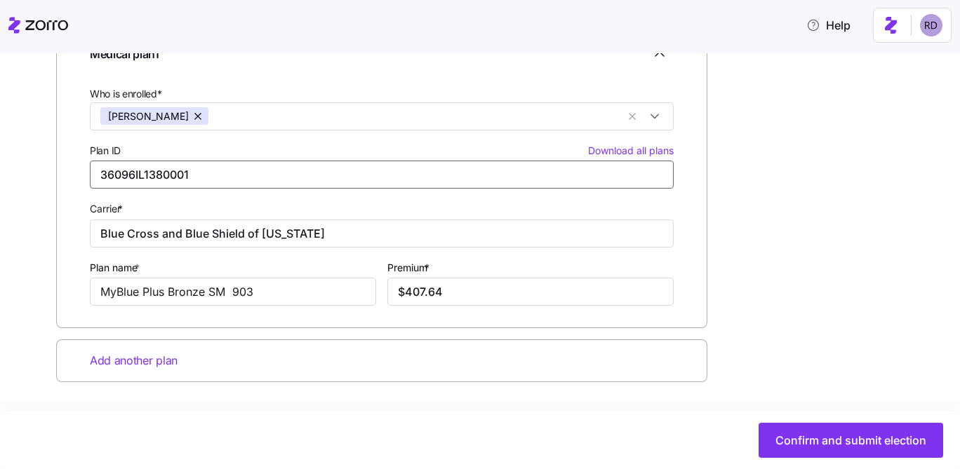
type input "36096IL1380001"
click at [289, 206] on div "Carrier * Blue Cross and Blue Shield of [US_STATE]" at bounding box center [382, 224] width 584 height 48
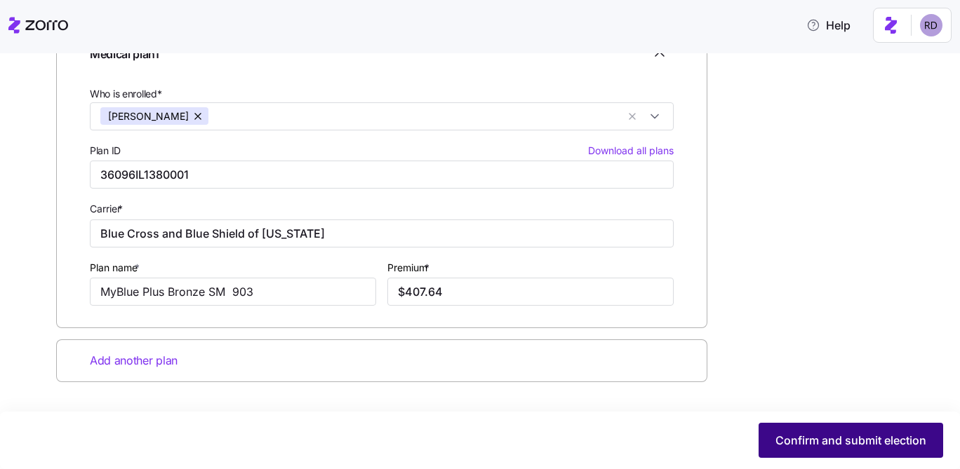
click at [827, 434] on span "Confirm and submit election" at bounding box center [850, 440] width 151 height 17
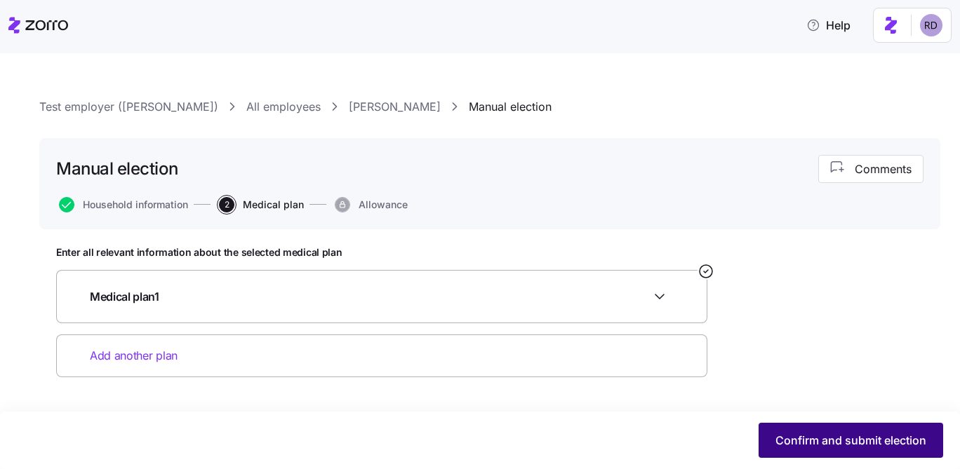
scroll to position [0, 0]
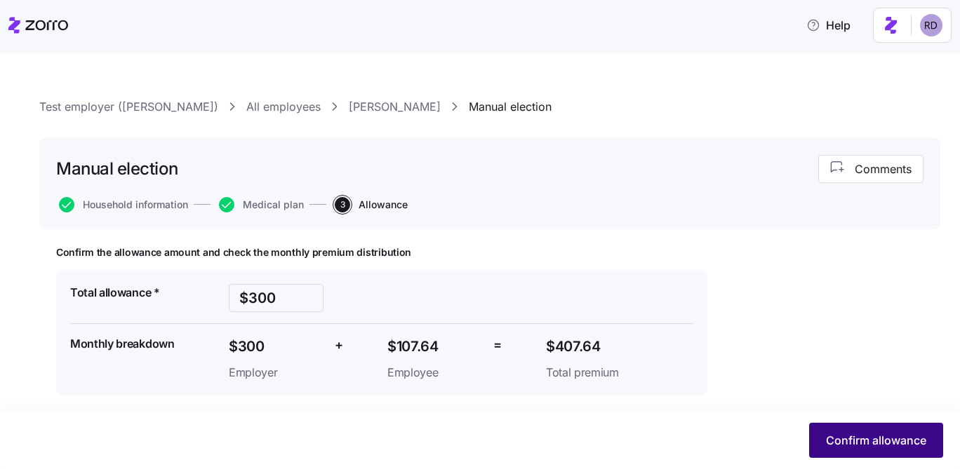
click at [876, 436] on span "Confirm allowance" at bounding box center [876, 440] width 100 height 17
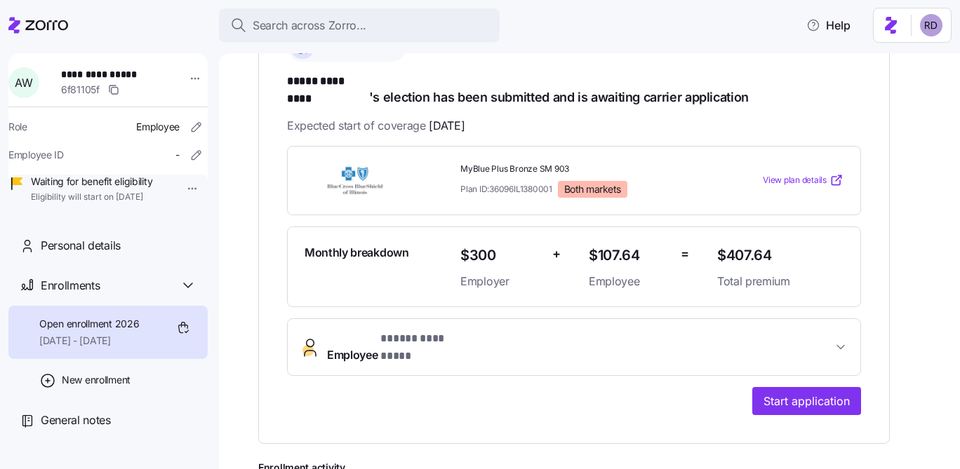
scroll to position [448, 0]
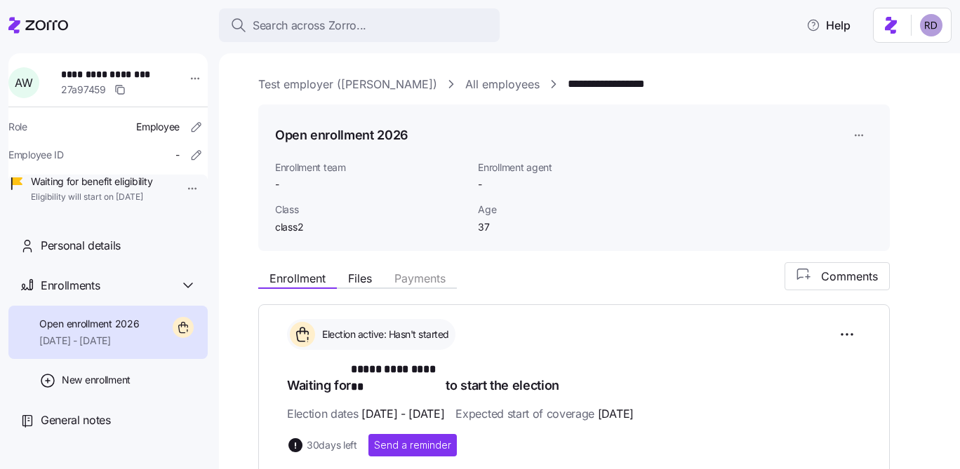
scroll to position [309, 0]
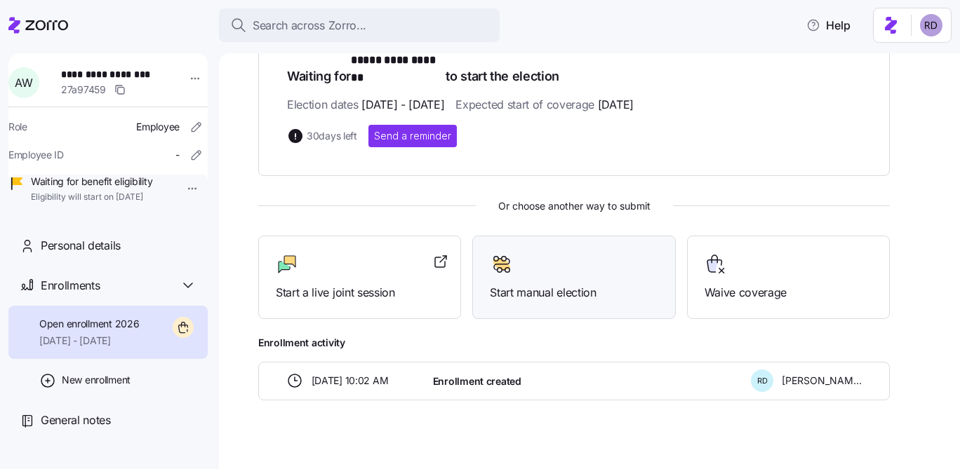
click at [566, 256] on div at bounding box center [574, 264] width 168 height 22
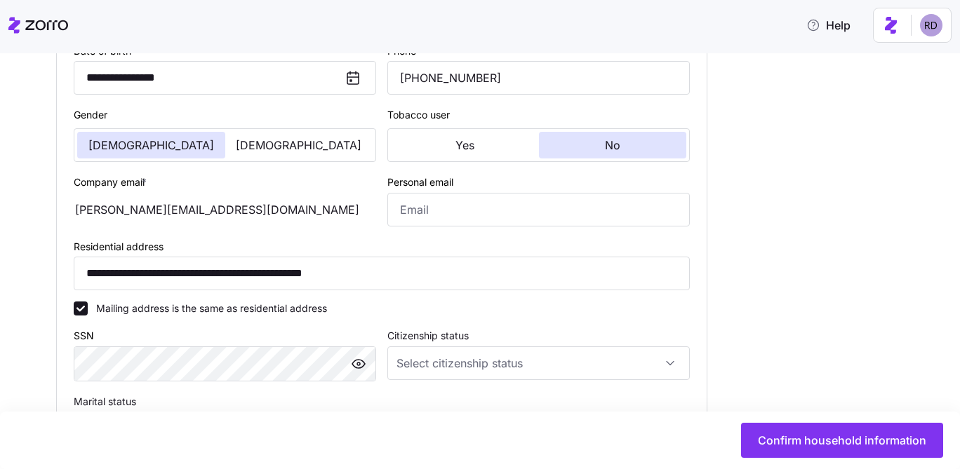
scroll to position [378, 0]
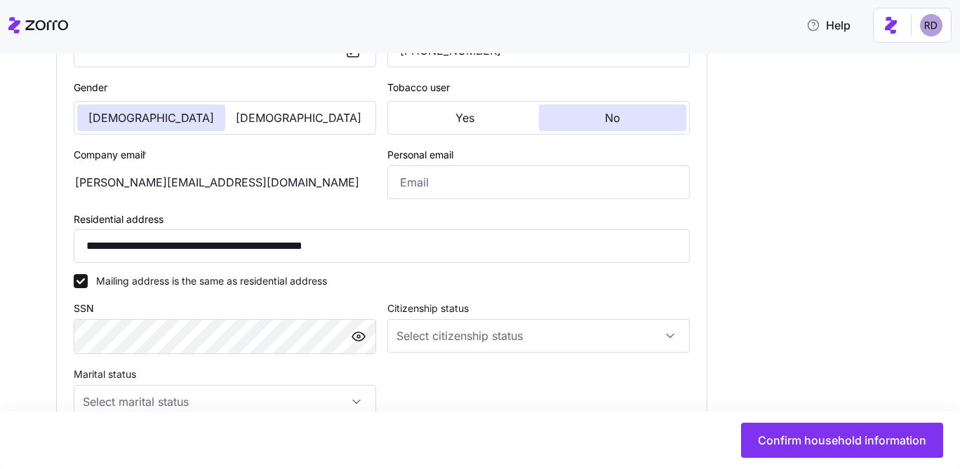
click at [780, 422] on div "Confirm household information" at bounding box center [480, 441] width 960 height 58
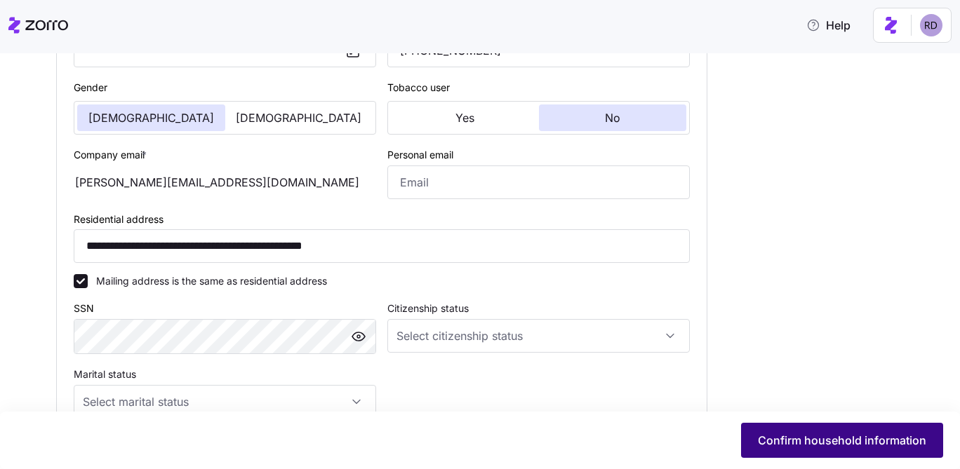
click at [777, 431] on button "Confirm household information" at bounding box center [842, 440] width 202 height 35
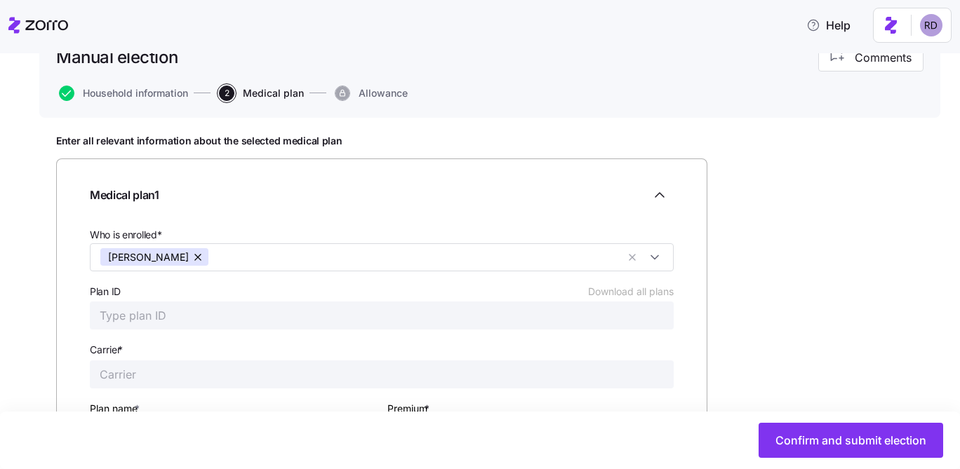
scroll to position [253, 0]
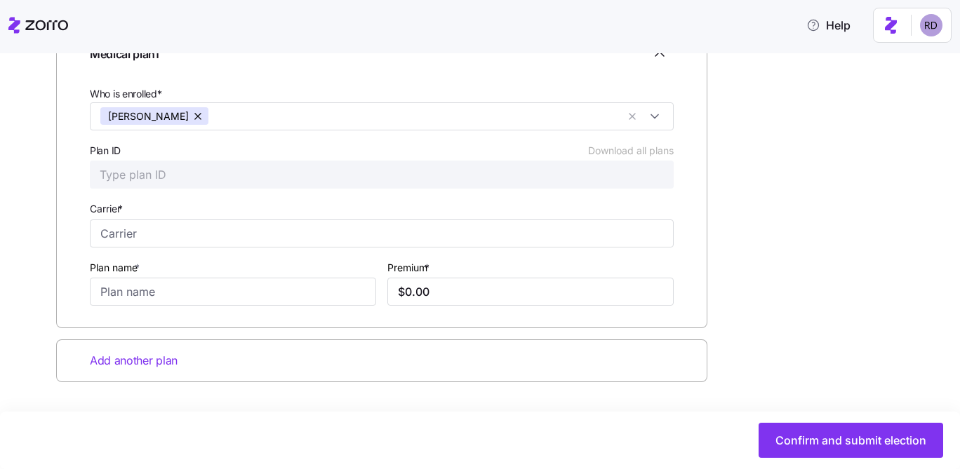
click at [167, 173] on input "Plan ID Download all plans" at bounding box center [382, 175] width 584 height 28
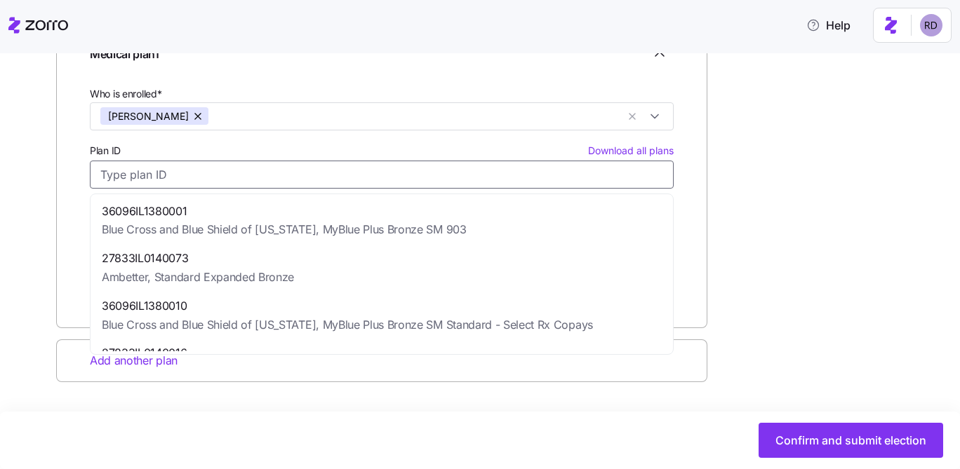
paste input "36096IL1380001"
type input "36096IL1380001"
type input "Blue Cross and Blue Shield of [US_STATE]"
type input "MyBlue Plus Bronze SM 903"
type input "$399.88"
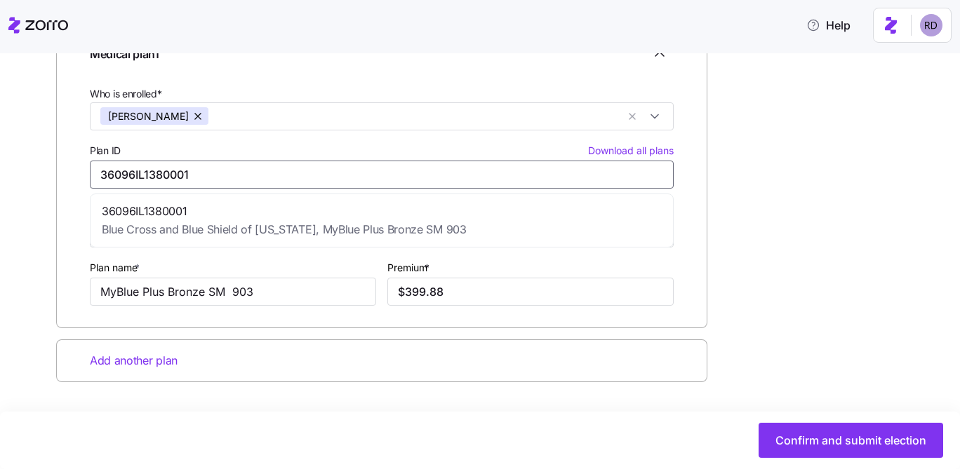
click at [248, 203] on span "36096IL1380001" at bounding box center [284, 212] width 365 height 18
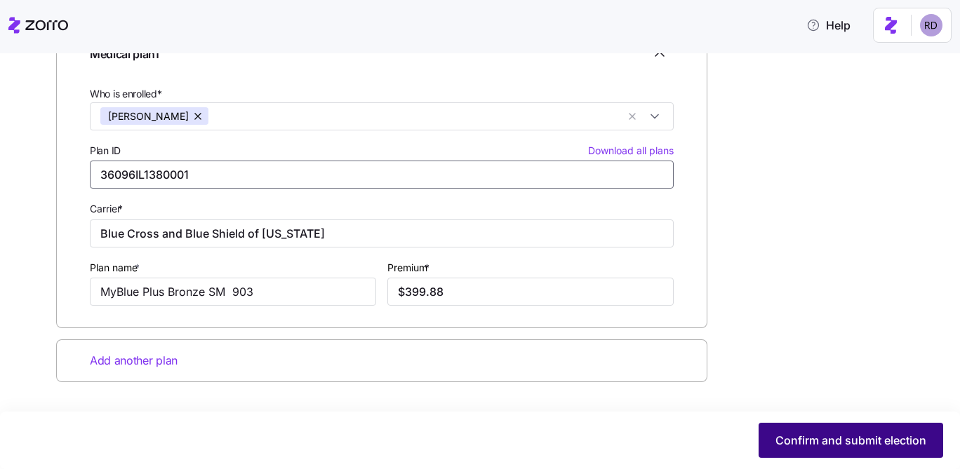
type input "36096IL1380001"
click at [819, 443] on span "Confirm and submit election" at bounding box center [850, 440] width 151 height 17
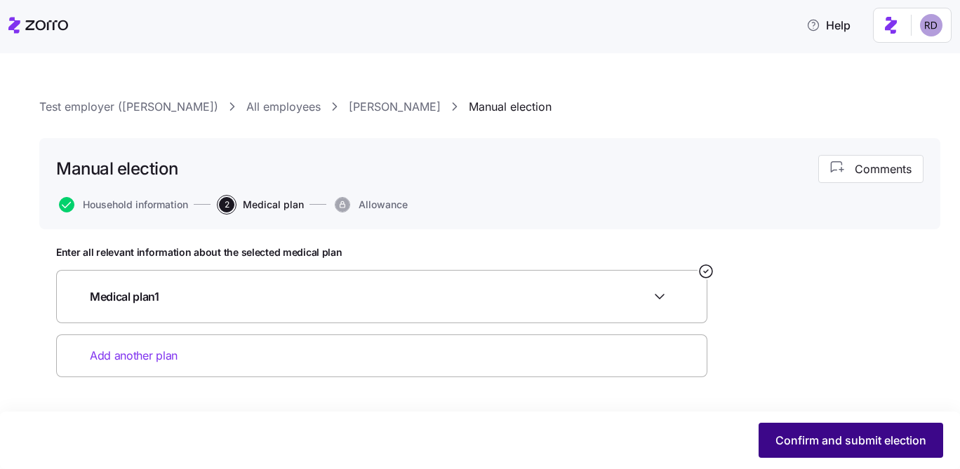
scroll to position [0, 0]
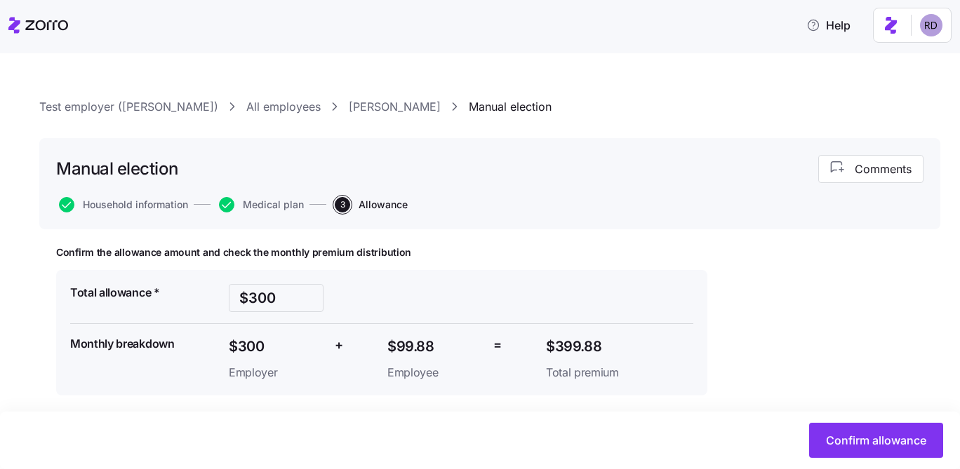
scroll to position [13, 0]
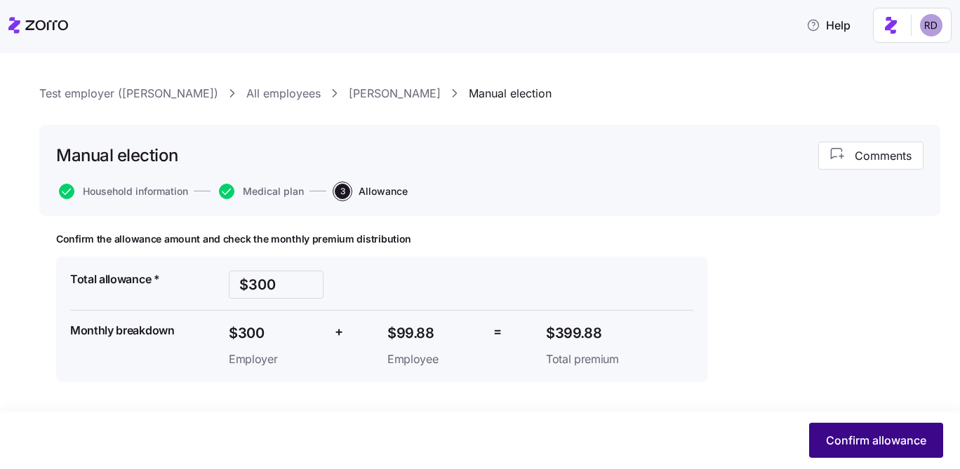
click at [843, 437] on span "Confirm allowance" at bounding box center [876, 440] width 100 height 17
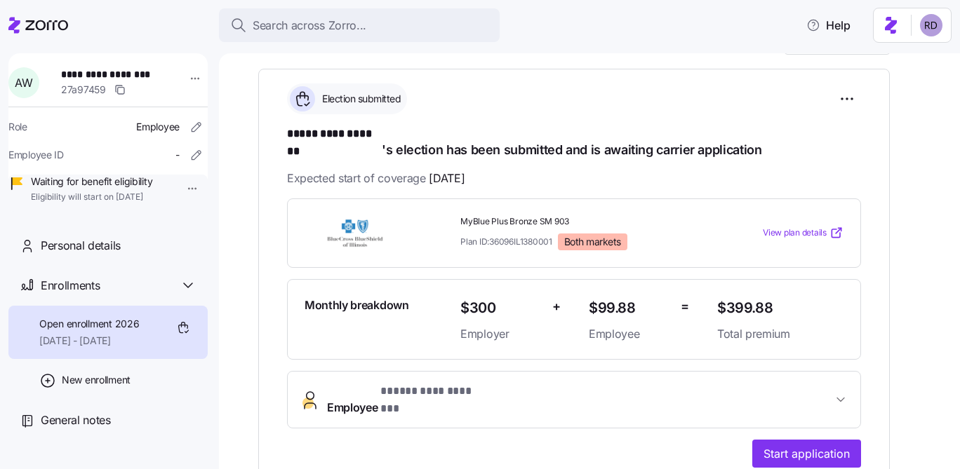
scroll to position [263, 0]
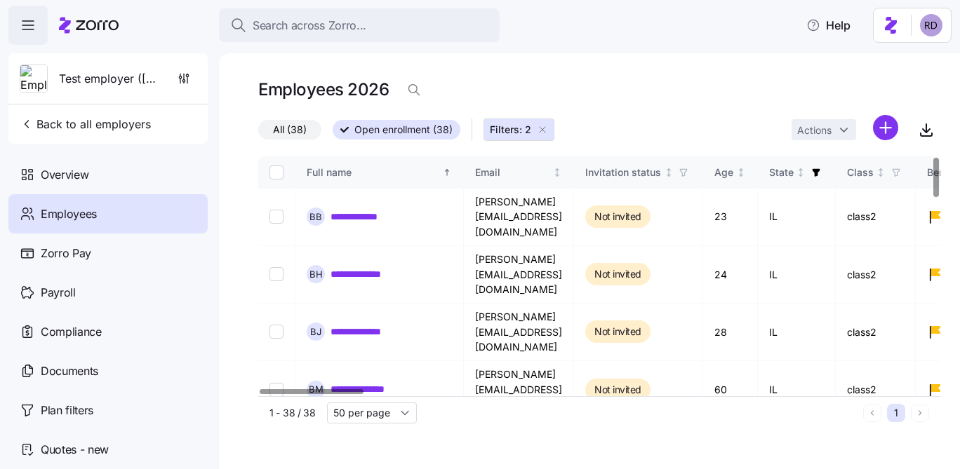
click at [542, 126] on icon "button" at bounding box center [542, 129] width 11 height 11
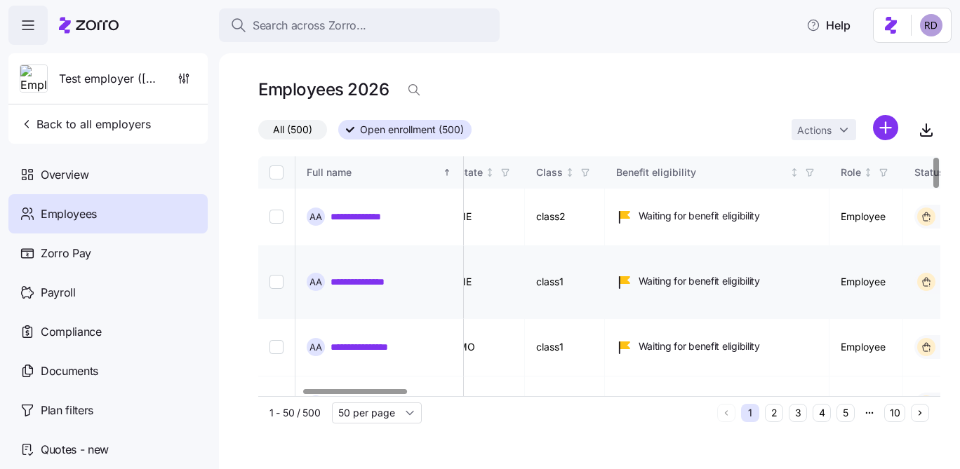
scroll to position [0, 288]
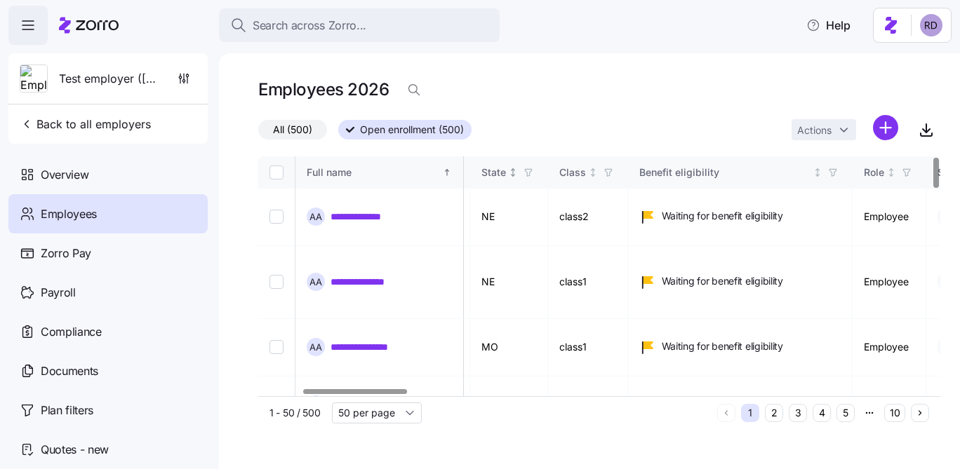
click at [536, 177] on span "button" at bounding box center [528, 172] width 15 height 15
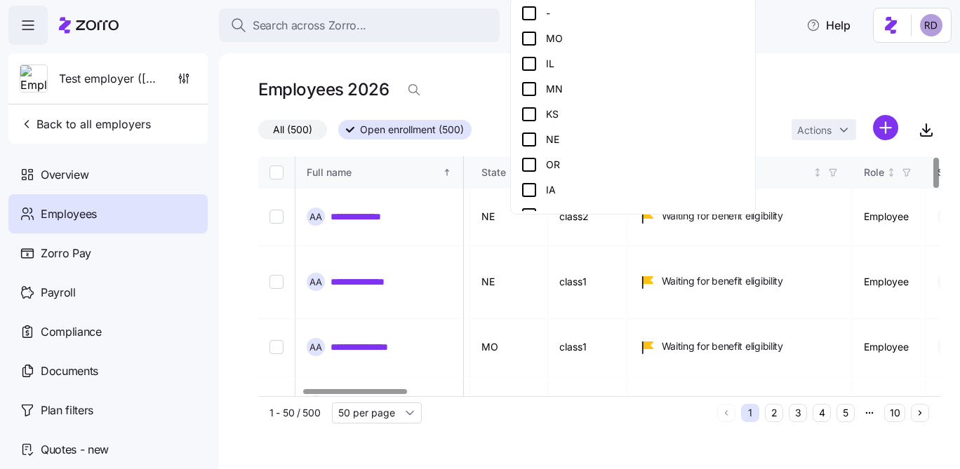
click at [540, 55] on div "IL" at bounding box center [633, 63] width 225 height 17
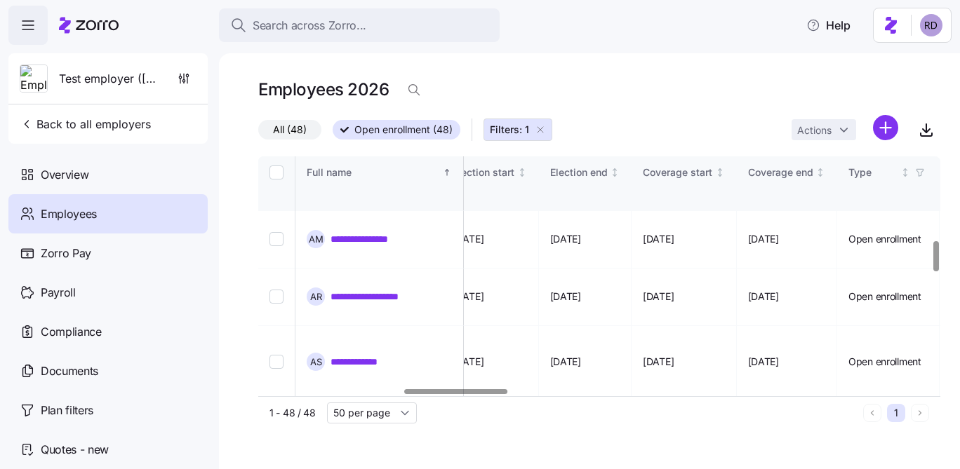
scroll to position [0, 956]
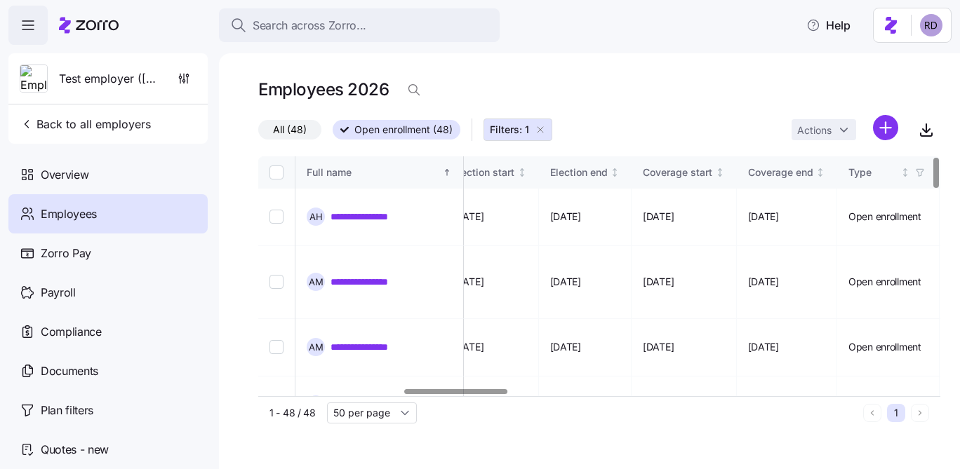
click at [542, 129] on icon "button" at bounding box center [540, 129] width 11 height 11
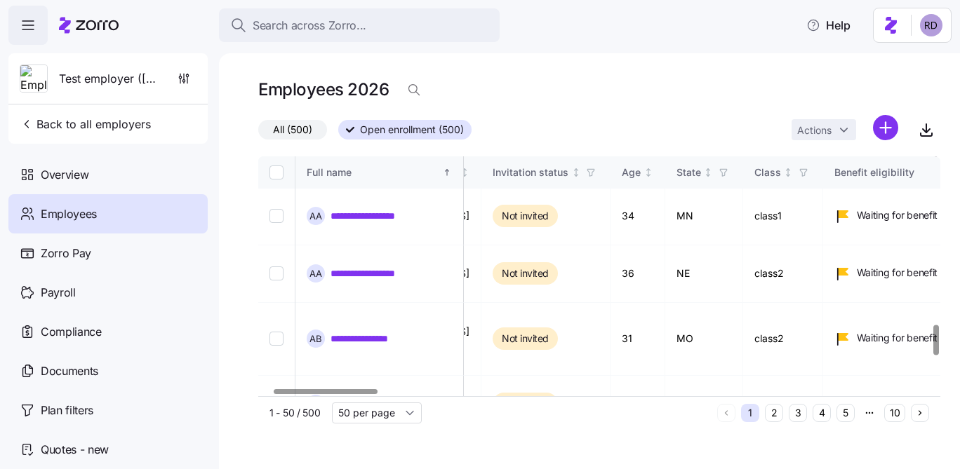
scroll to position [0, 93]
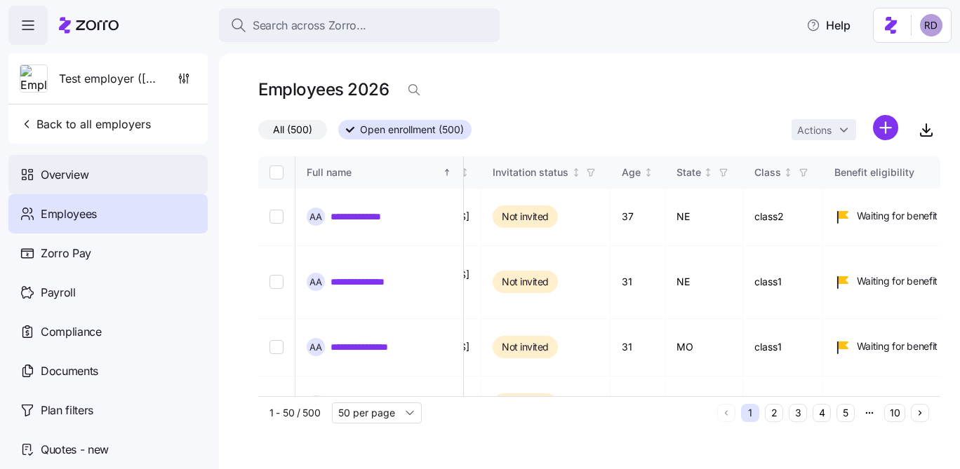
click at [128, 187] on div "Overview" at bounding box center [107, 174] width 199 height 39
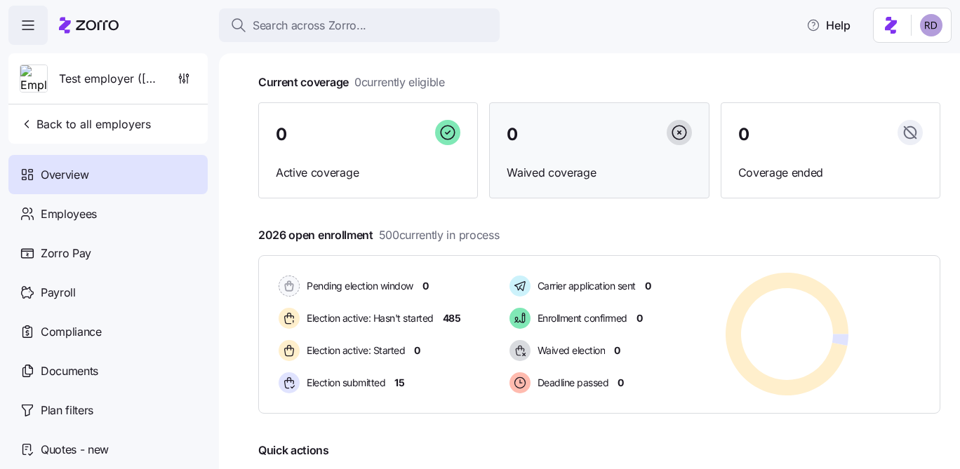
scroll to position [74, 0]
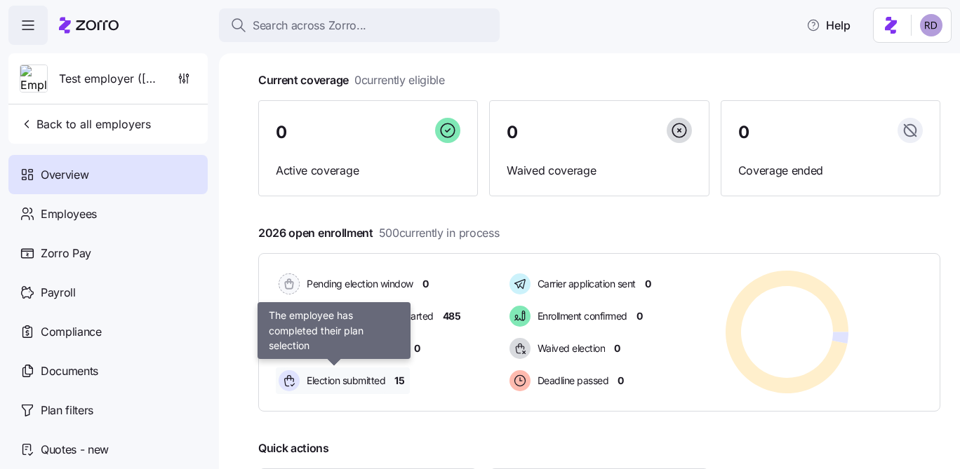
click at [368, 393] on div "Election submitted" at bounding box center [334, 381] width 116 height 27
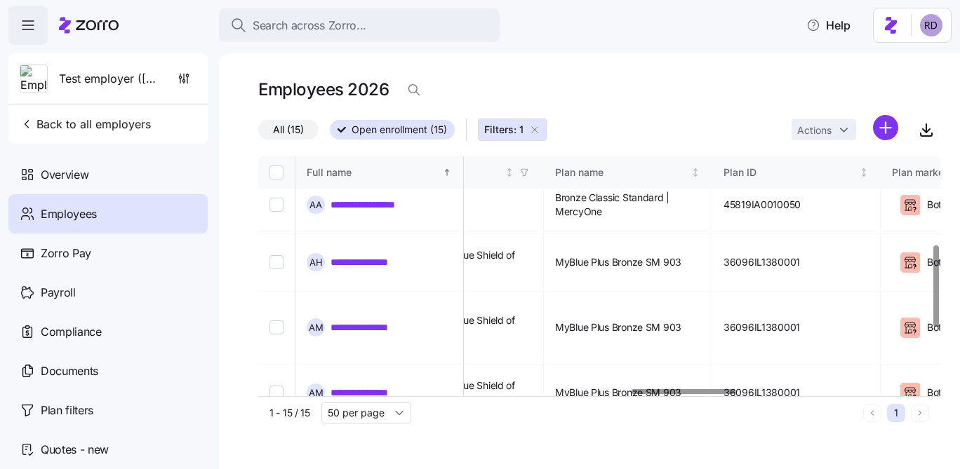
scroll to position [258, 2427]
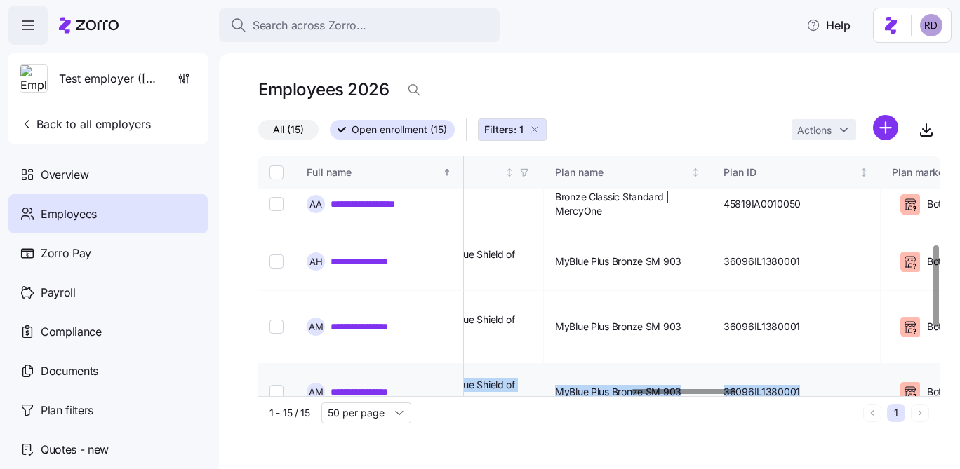
drag, startPoint x: 487, startPoint y: 242, endPoint x: 902, endPoint y: 247, distance: 415.4
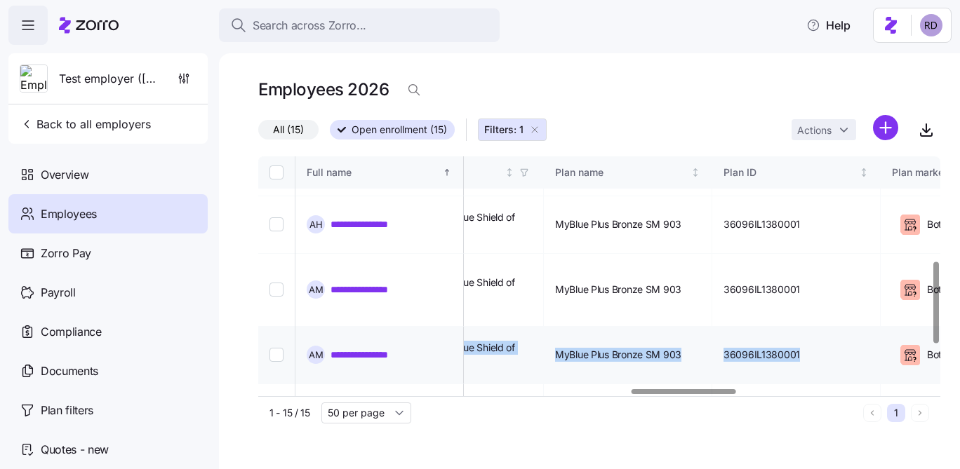
scroll to position [293, 2427]
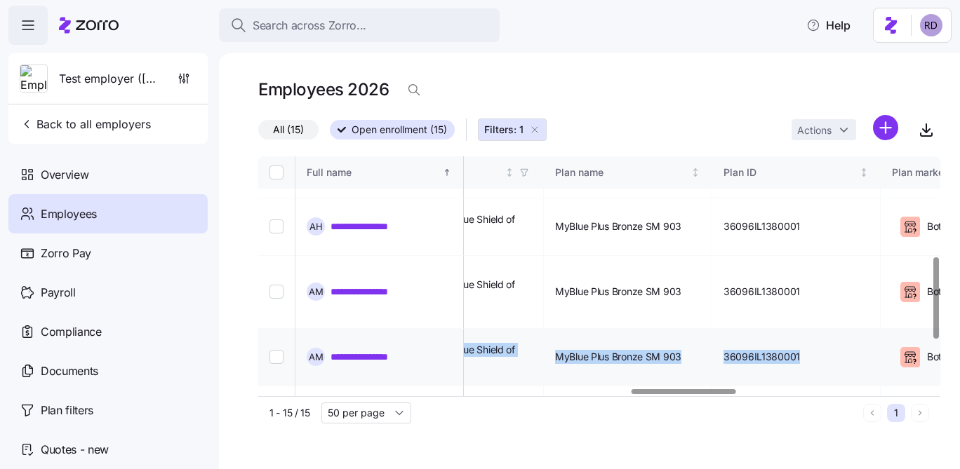
copy tr "Blue Cross and Blue Shield of Illinois MyBlue Plus Bronze SM 903 36096IL1380001"
click at [114, 188] on div "Overview" at bounding box center [107, 174] width 199 height 39
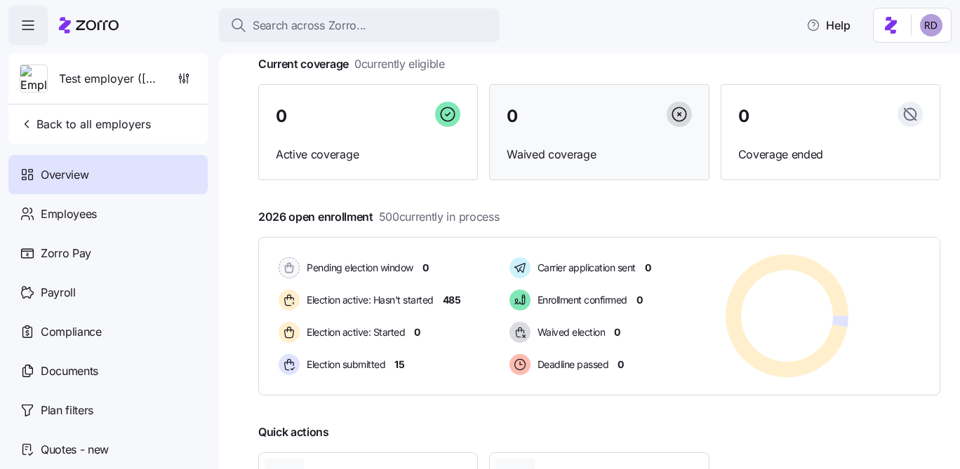
scroll to position [128, 0]
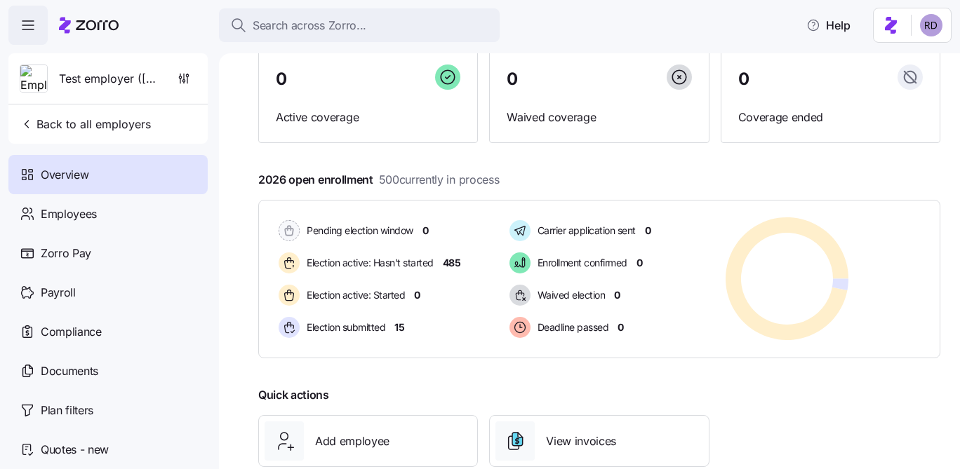
click at [937, 29] on html "Search across Zorro... Help Test employer (Maya) Back to all employers Overview…" at bounding box center [480, 230] width 960 height 461
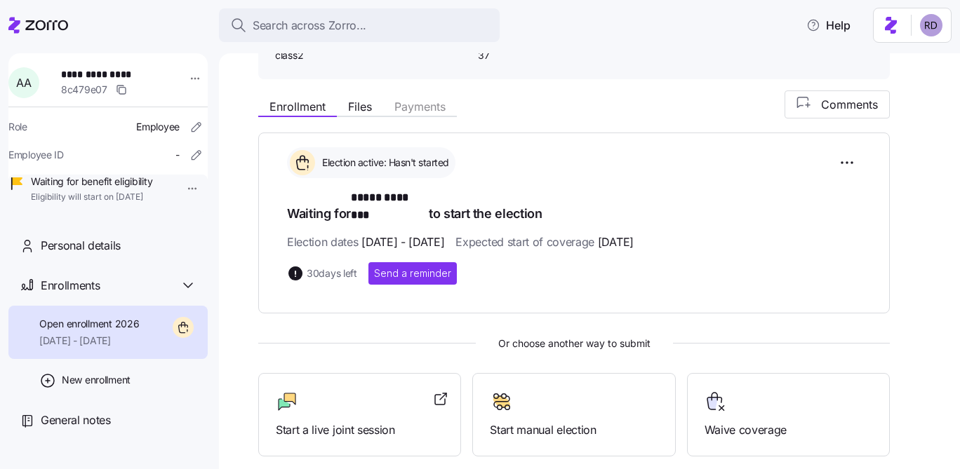
scroll to position [309, 0]
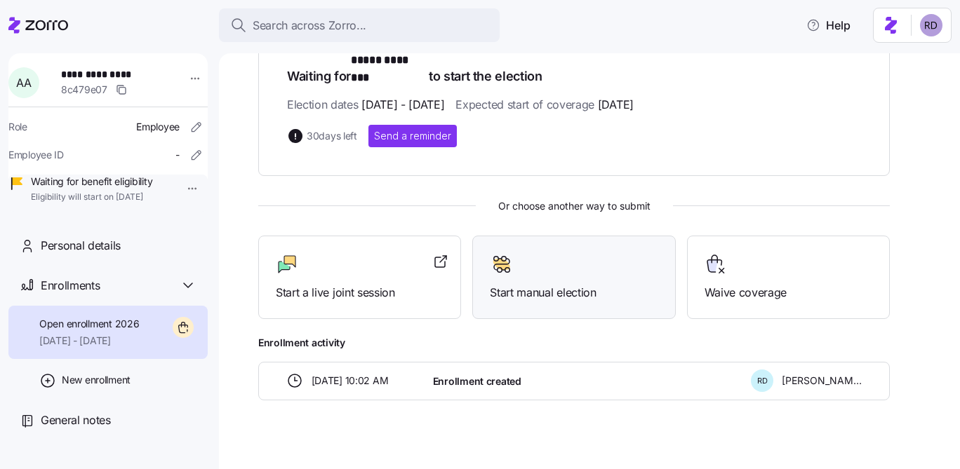
click at [563, 262] on div "Start manual election" at bounding box center [574, 277] width 168 height 48
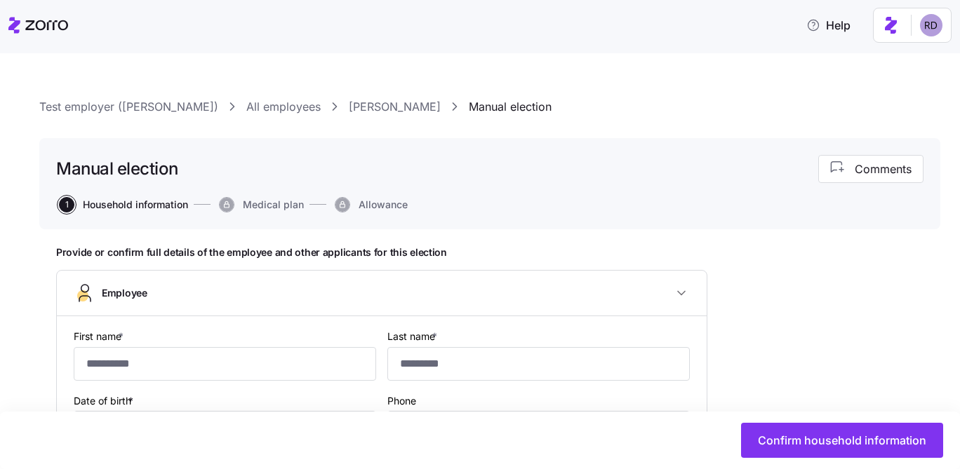
type input "*****"
type input "********"
type input "[PERSON_NAME][EMAIL_ADDRESS][DOMAIN_NAME]"
type input "**********"
checkbox input "true"
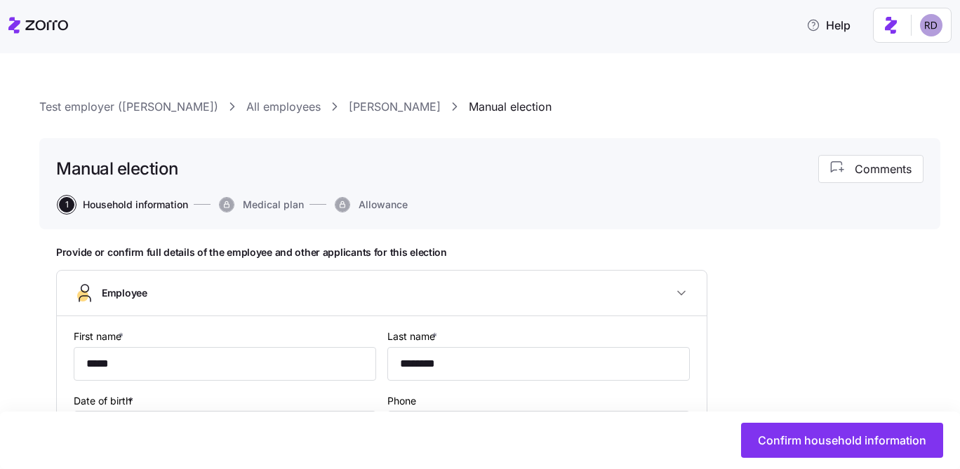
type input "**********"
type input "[PHONE_NUMBER]"
type input "Full time"
type input "Salary"
type input "class2"
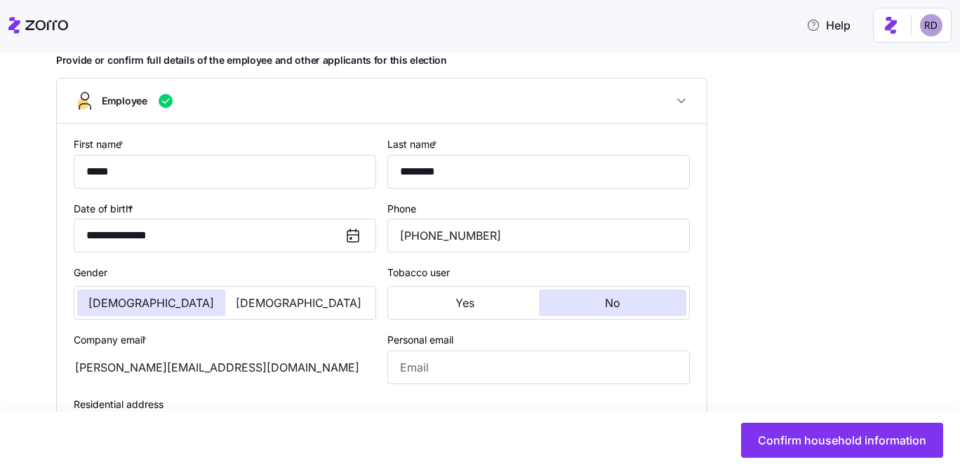
scroll to position [419, 0]
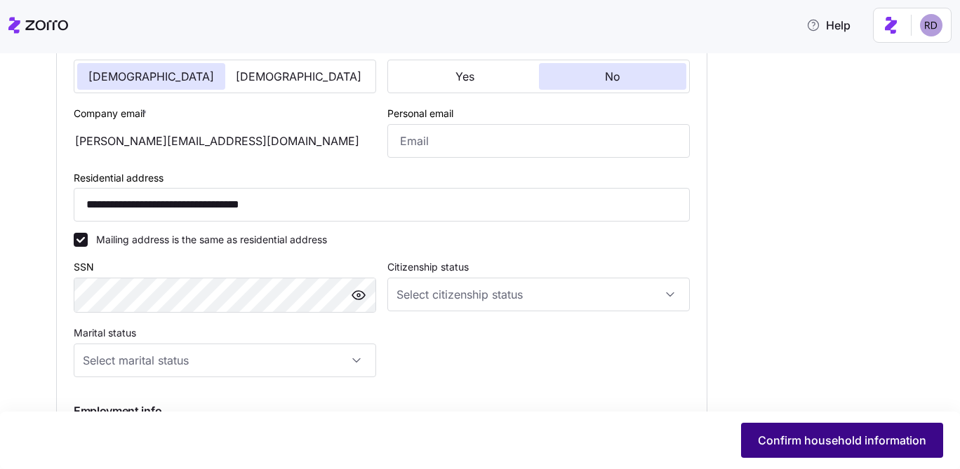
click at [820, 436] on span "Confirm household information" at bounding box center [842, 440] width 168 height 17
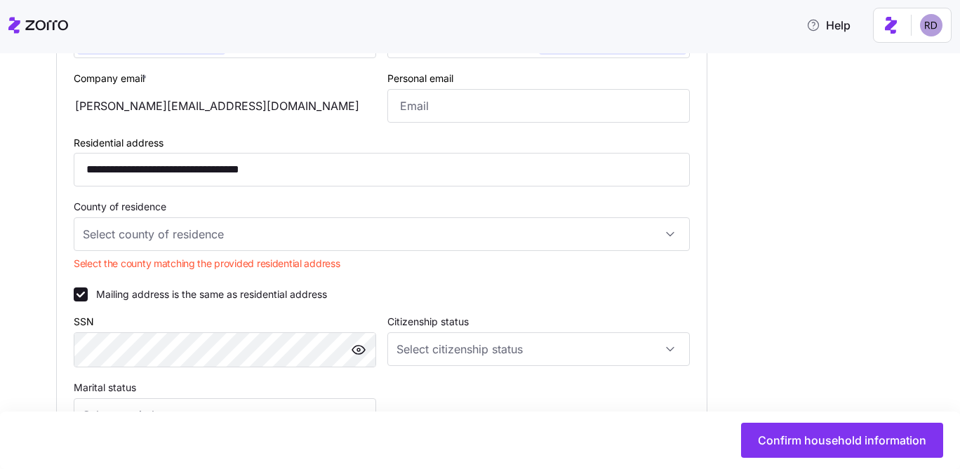
scroll to position [462, 0]
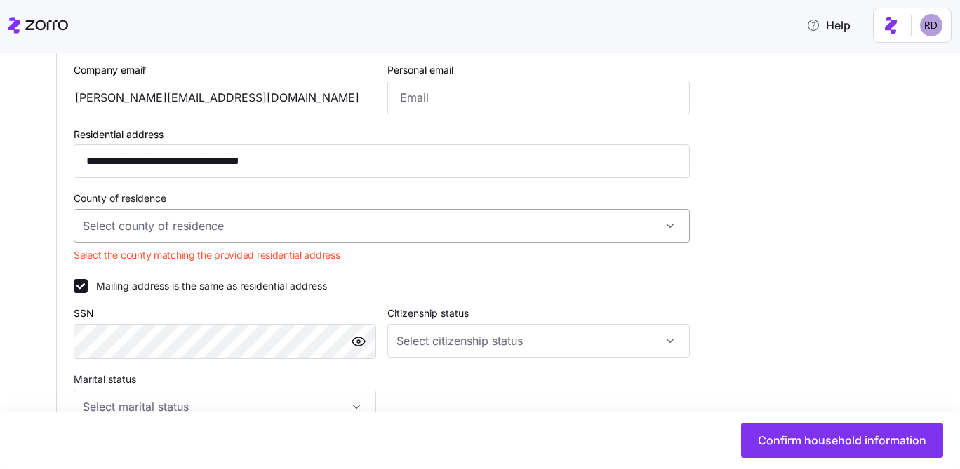
click at [269, 223] on input "County of residence" at bounding box center [382, 226] width 616 height 34
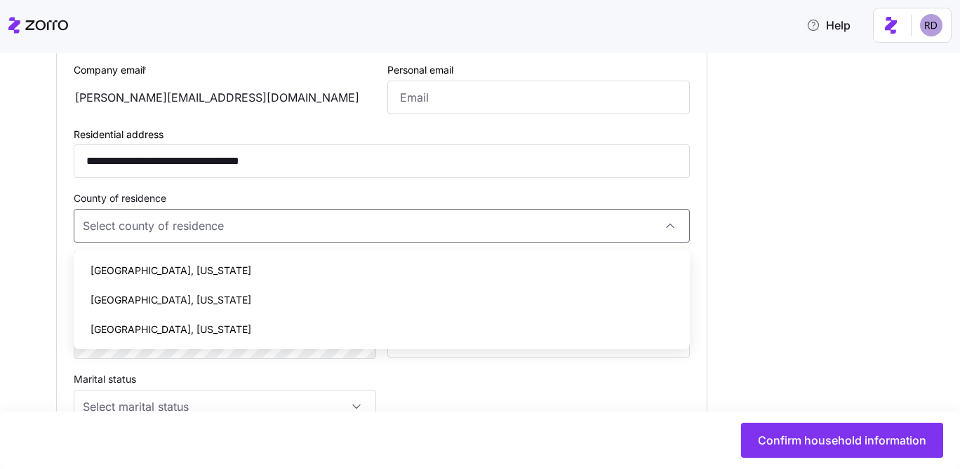
click at [211, 297] on div "[GEOGRAPHIC_DATA], [US_STATE]" at bounding box center [381, 300] width 605 height 29
type input "[GEOGRAPHIC_DATA], [US_STATE]"
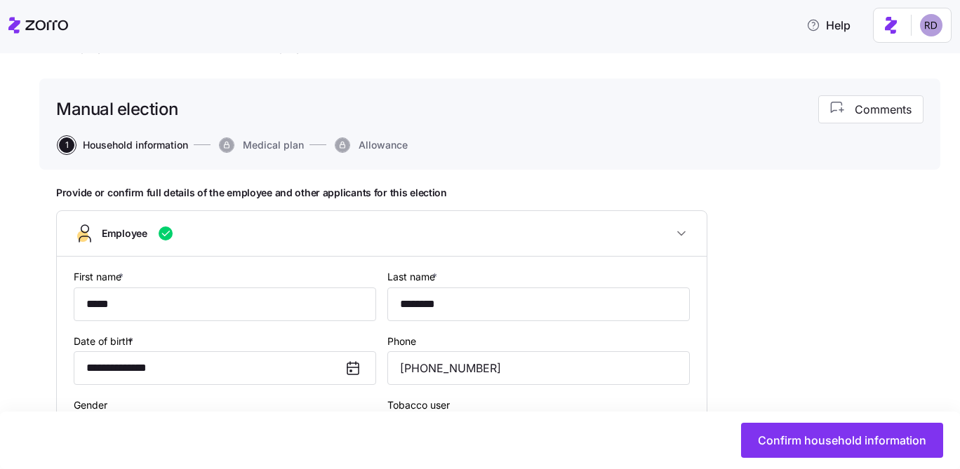
scroll to position [0, 0]
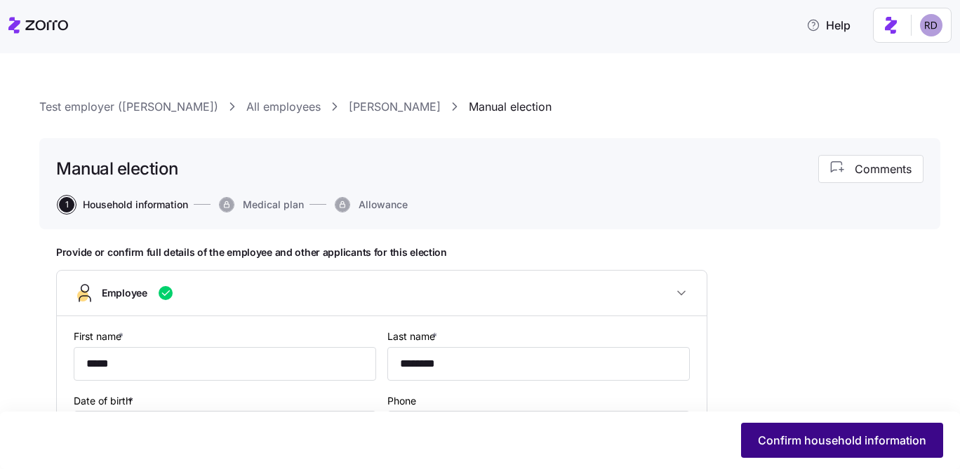
click at [808, 437] on span "Confirm household information" at bounding box center [842, 440] width 168 height 17
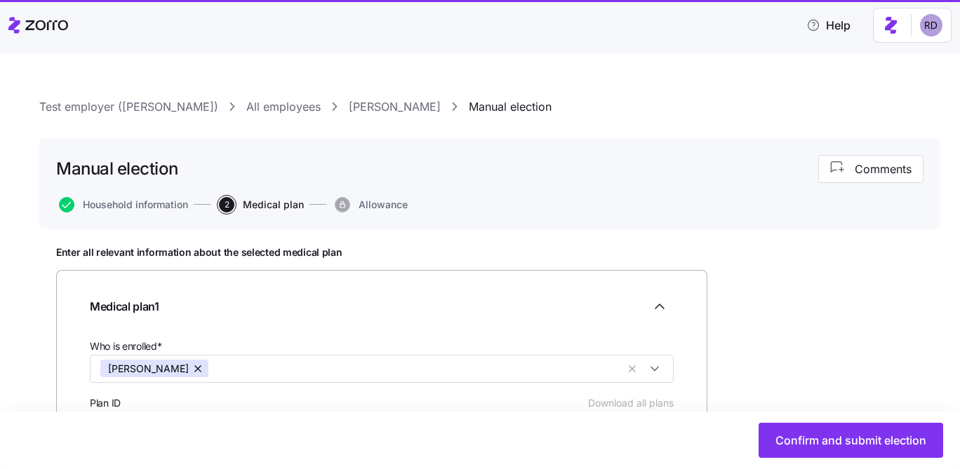
scroll to position [253, 0]
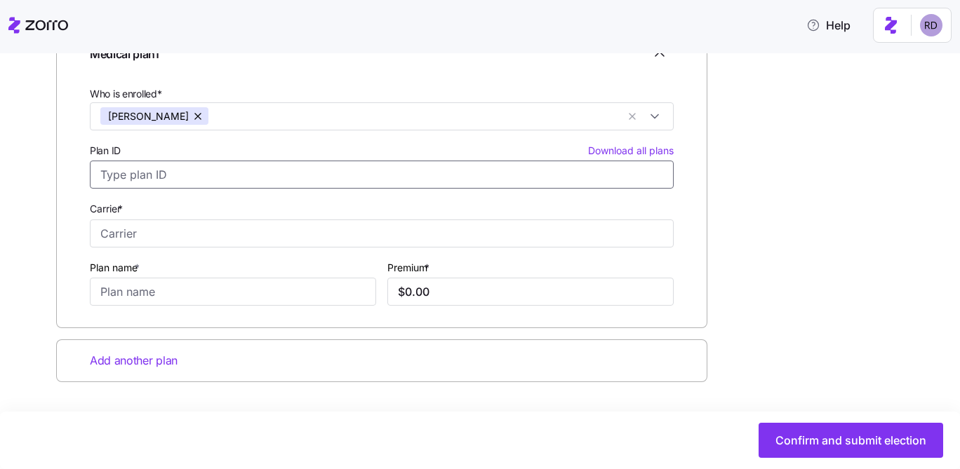
click at [259, 166] on input "Plan ID Download all plans" at bounding box center [382, 175] width 584 height 28
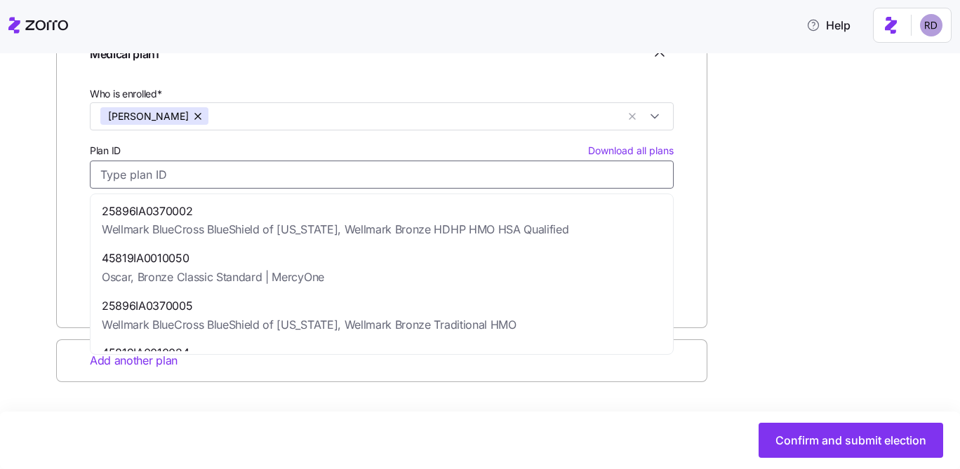
click at [258, 324] on span "Wellmark BlueCross BlueShield of Iowa, Wellmark Bronze Traditional HMO" at bounding box center [309, 325] width 415 height 18
type input "25896IA0370005"
type input "Wellmark BlueCross BlueShield of [US_STATE]"
type input "Wellmark Bronze Traditional HMO"
type input "$352.90"
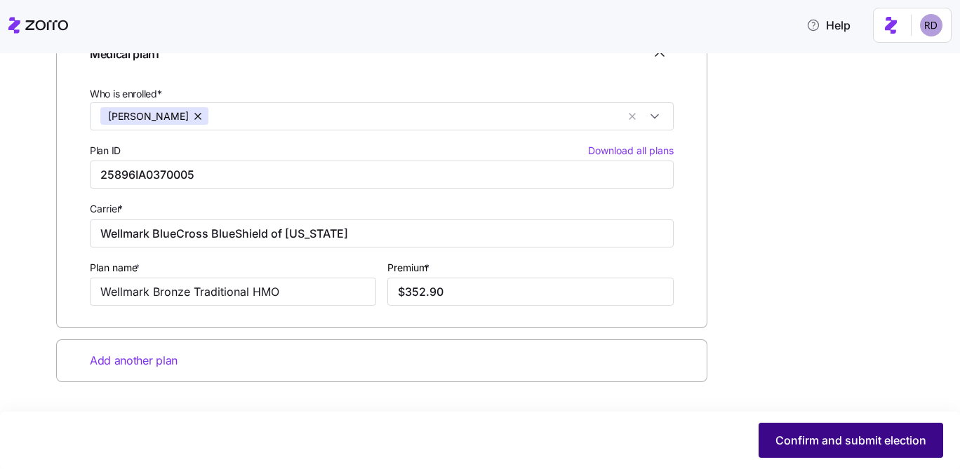
click at [817, 446] on span "Confirm and submit election" at bounding box center [850, 440] width 151 height 17
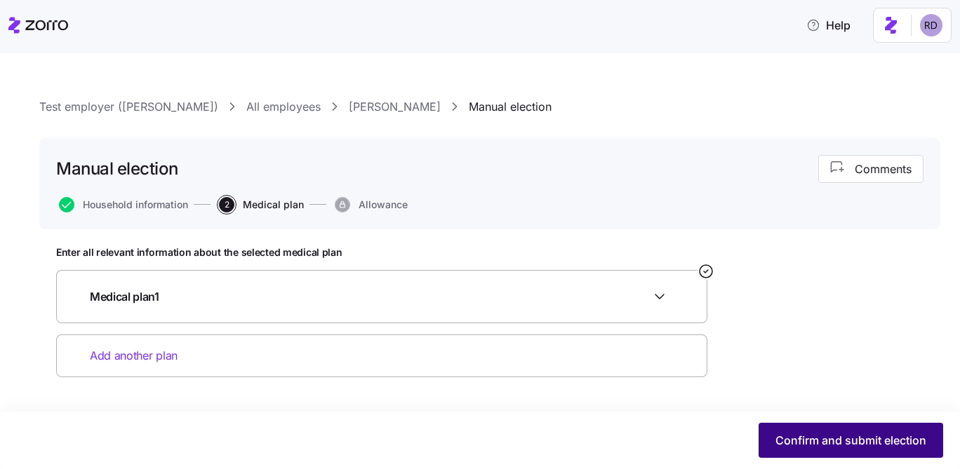
scroll to position [0, 0]
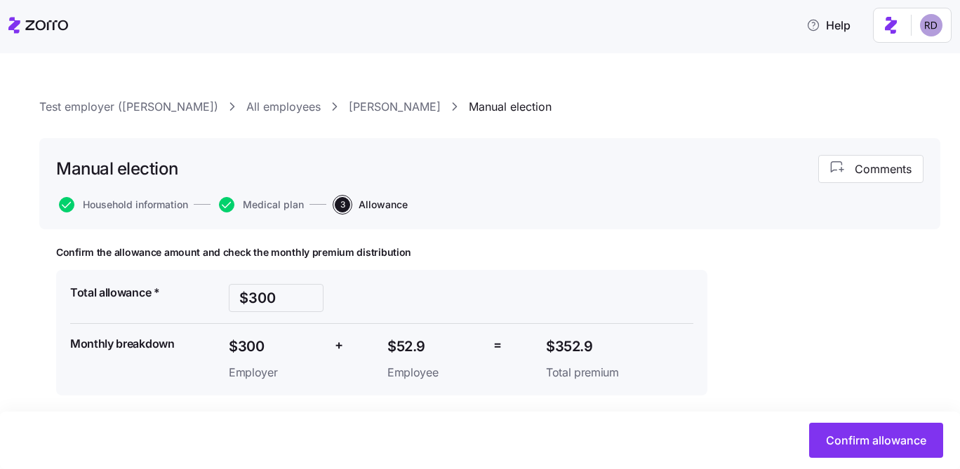
click at [817, 446] on button "Confirm allowance" at bounding box center [876, 440] width 134 height 35
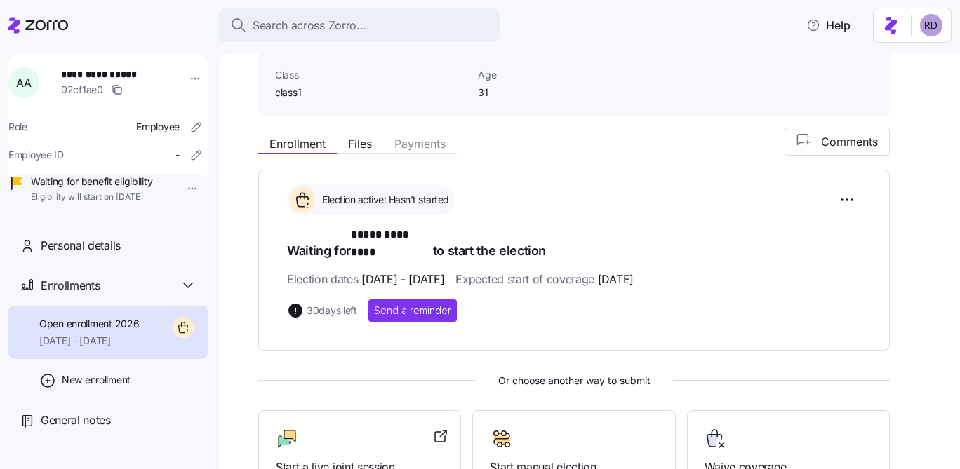
scroll to position [149, 0]
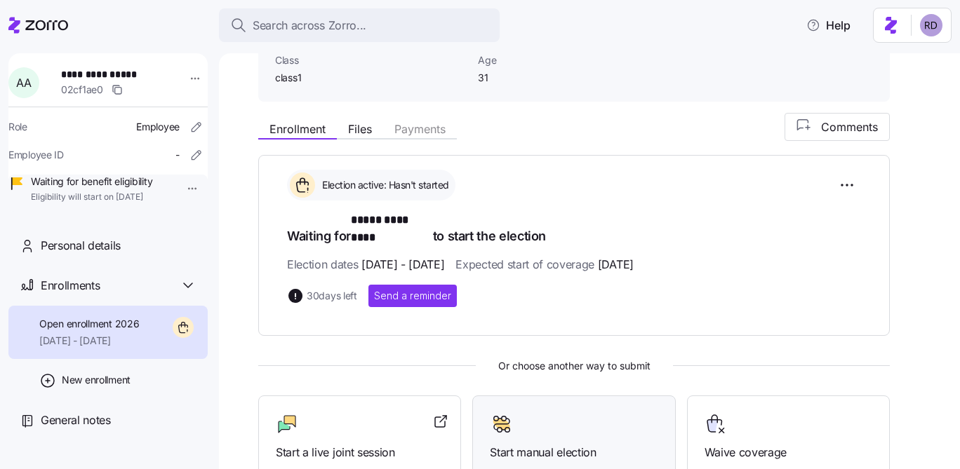
click at [570, 419] on div at bounding box center [574, 424] width 168 height 22
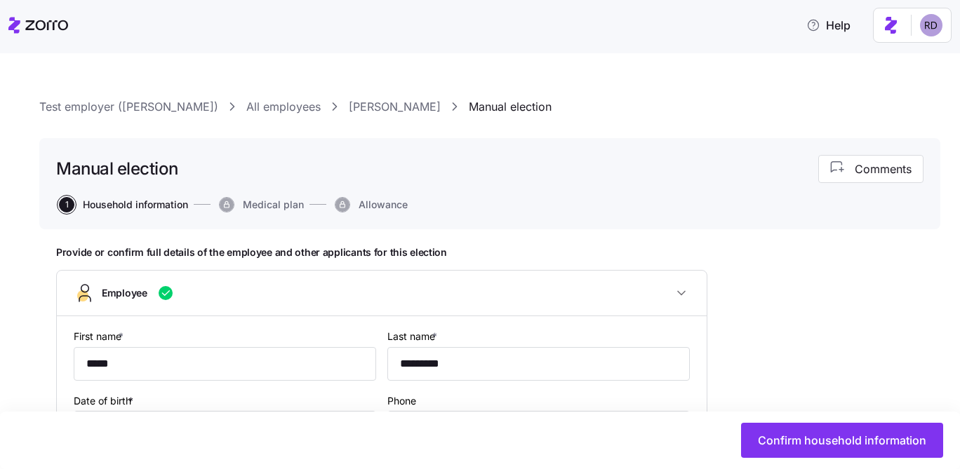
type input "class1"
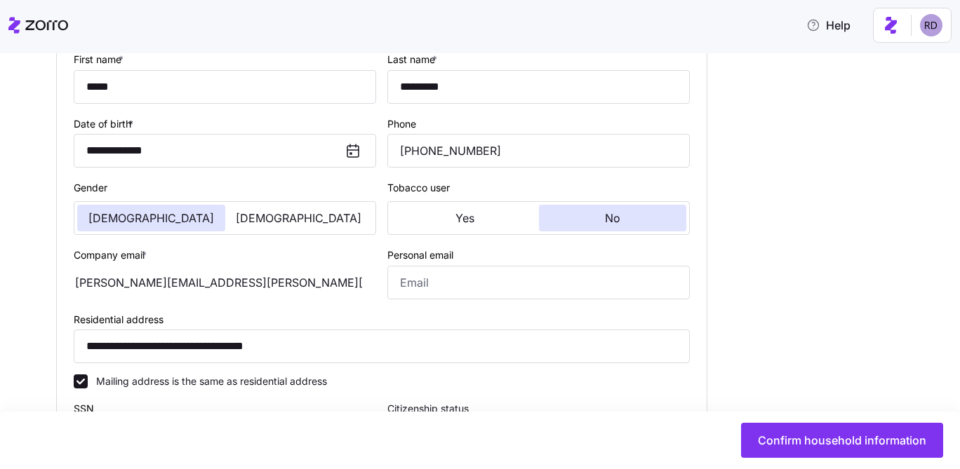
scroll to position [400, 0]
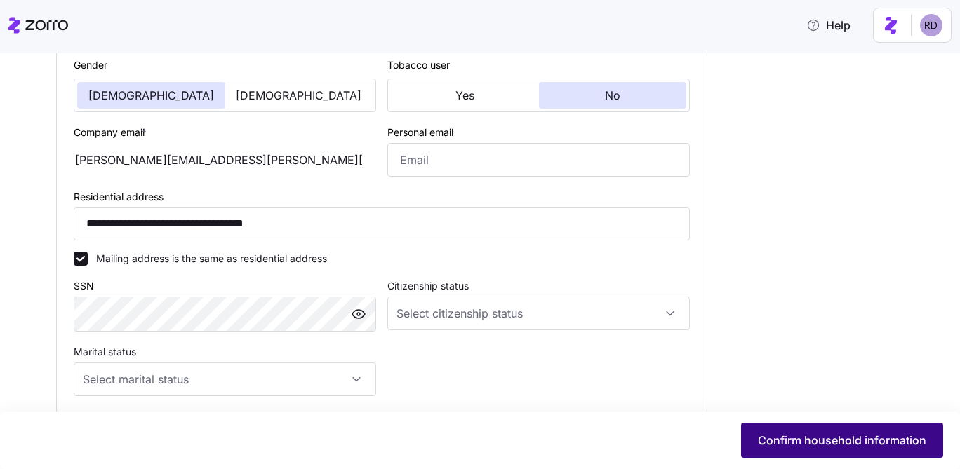
click at [799, 427] on button "Confirm household information" at bounding box center [842, 440] width 202 height 35
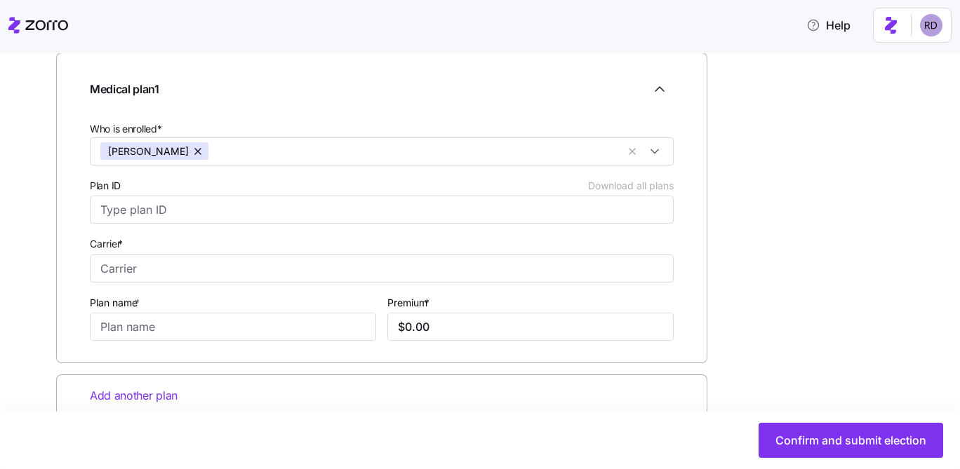
scroll to position [253, 0]
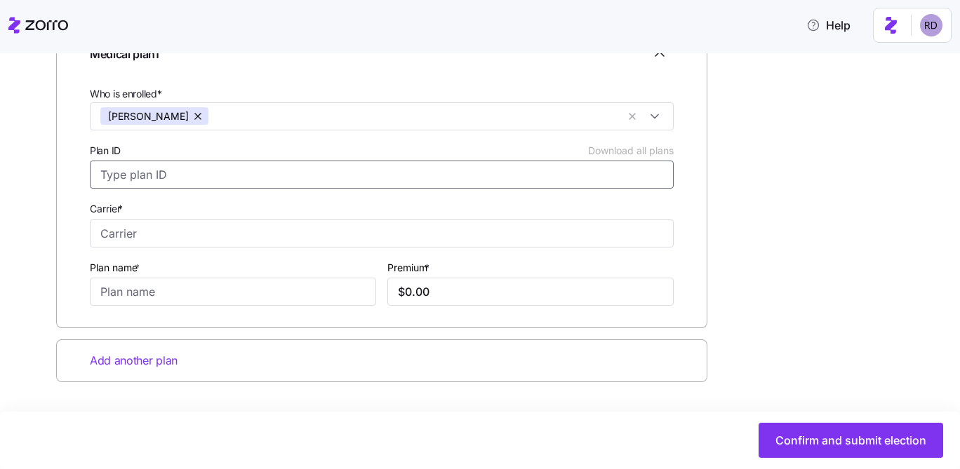
click at [279, 166] on input "Plan ID Download all plans" at bounding box center [382, 175] width 584 height 28
click at [201, 161] on input "Plan ID Download all plans" at bounding box center [382, 175] width 584 height 28
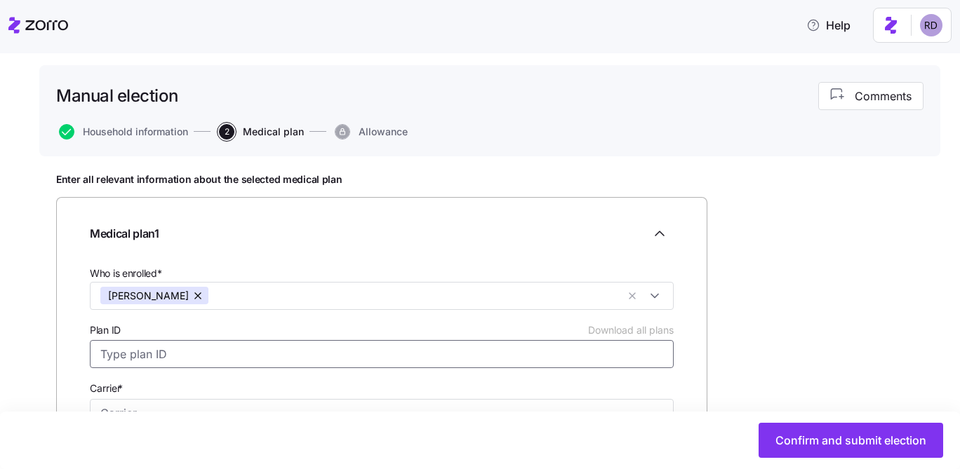
scroll to position [225, 0]
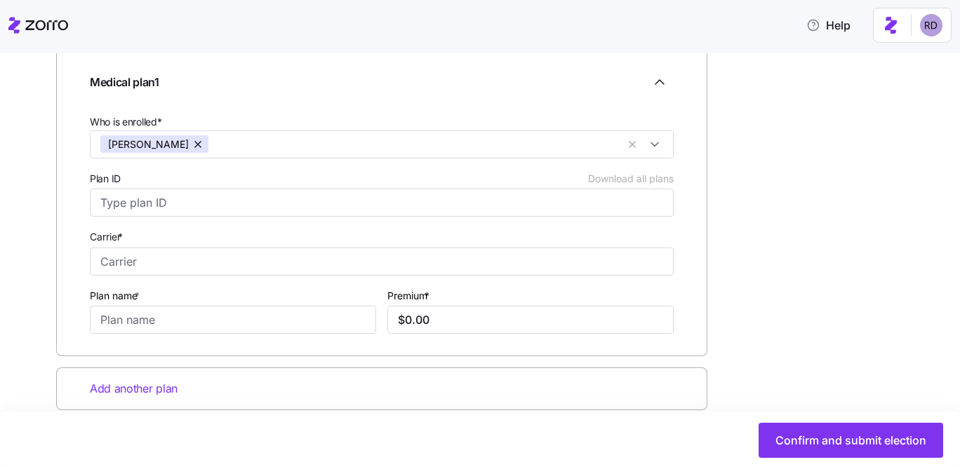
click at [203, 182] on div "Plan ID Download all plans" at bounding box center [382, 179] width 584 height 14
click at [203, 189] on input "Plan ID Download all plans" at bounding box center [382, 203] width 584 height 28
click at [201, 241] on div "Carrier *" at bounding box center [382, 252] width 584 height 48
click at [176, 196] on input "Plan ID Download all plans" at bounding box center [382, 203] width 584 height 28
type input "B"
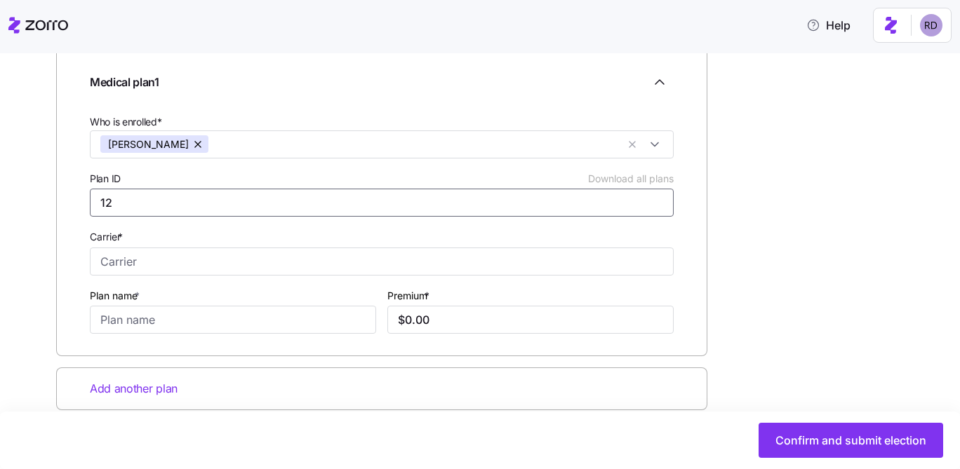
type input "1"
click at [159, 269] on input "Carrier *" at bounding box center [382, 262] width 584 height 28
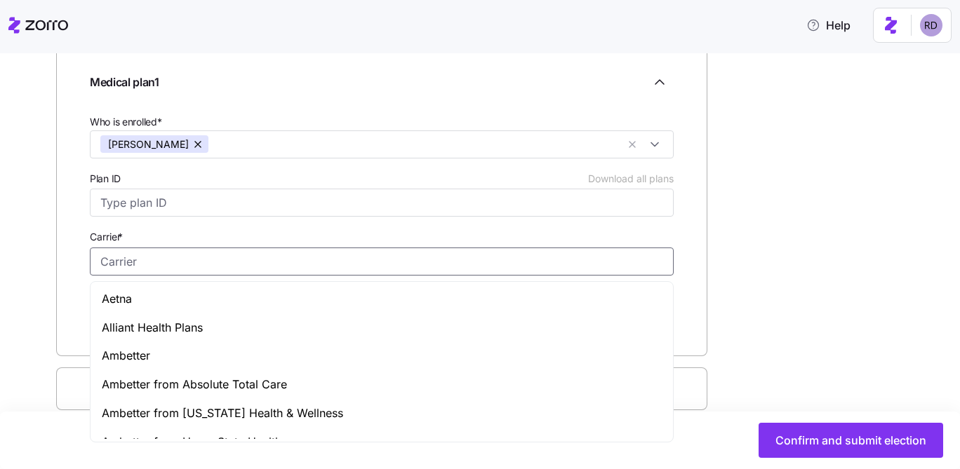
click at [218, 363] on div "Ambetter" at bounding box center [381, 356] width 577 height 29
type input "Ambetter"
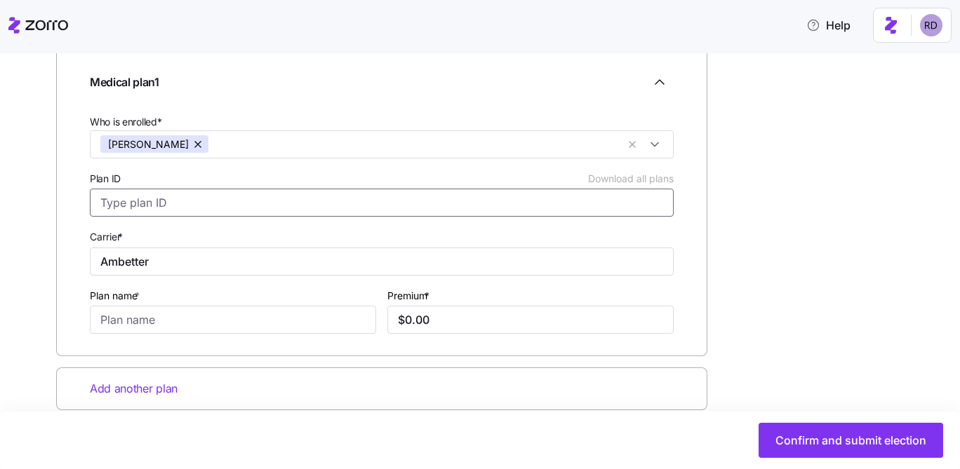
click at [159, 203] on input "Plan ID Download all plans" at bounding box center [382, 203] width 584 height 28
click at [206, 313] on input "Plan name *" at bounding box center [233, 320] width 286 height 28
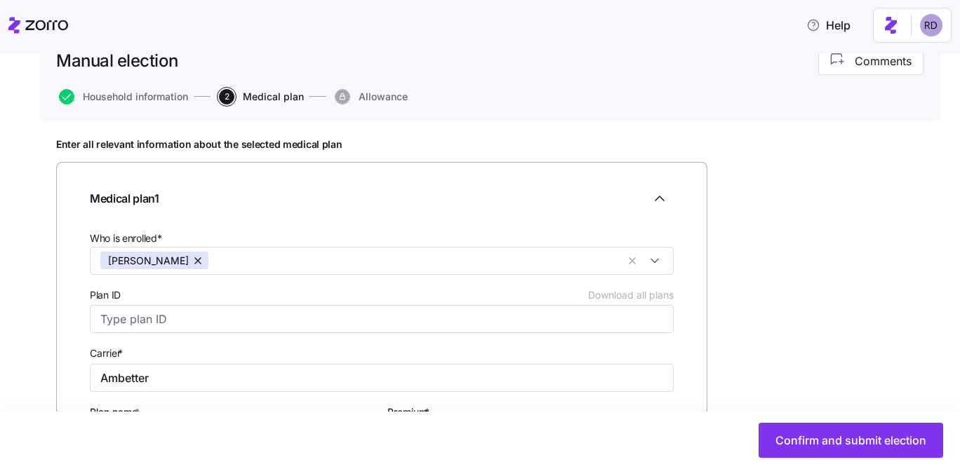
scroll to position [48, 0]
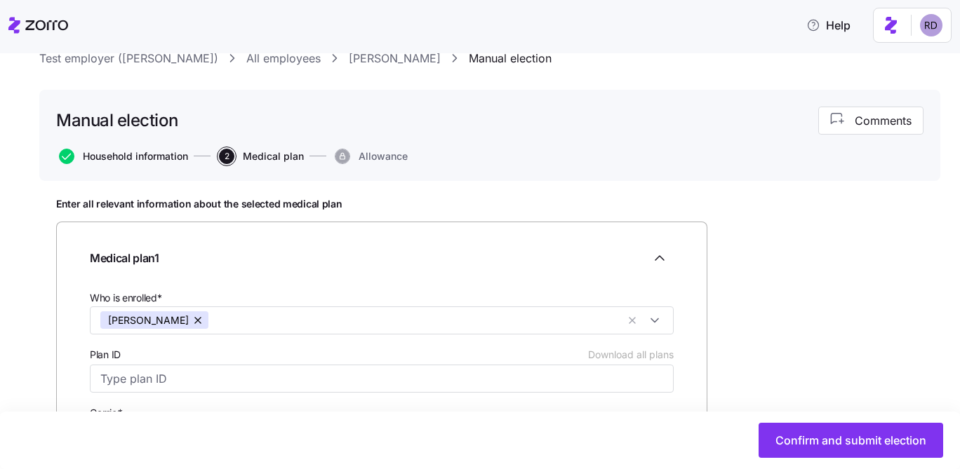
click at [163, 159] on span "Household information" at bounding box center [135, 157] width 105 height 10
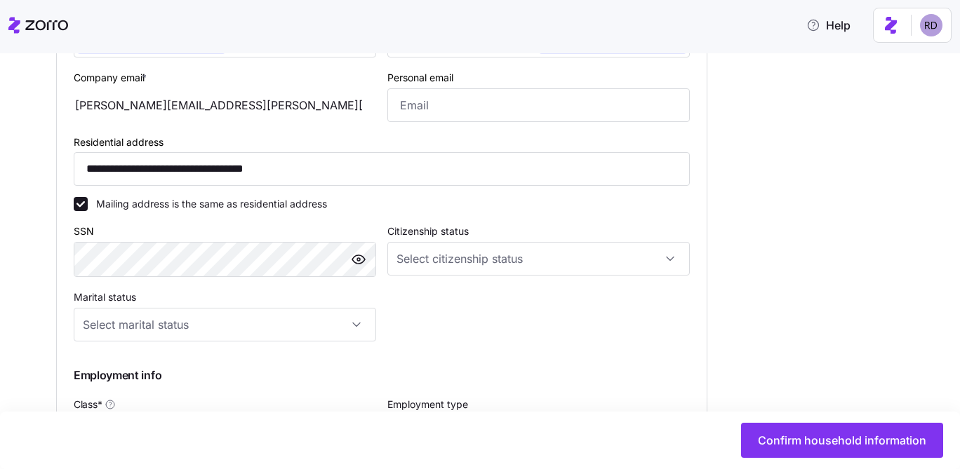
scroll to position [356, 0]
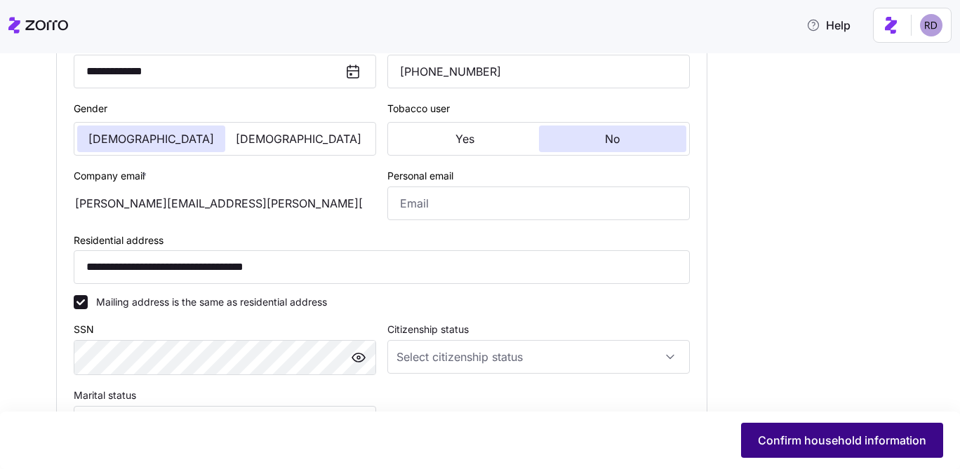
click at [848, 439] on span "Confirm household information" at bounding box center [842, 440] width 168 height 17
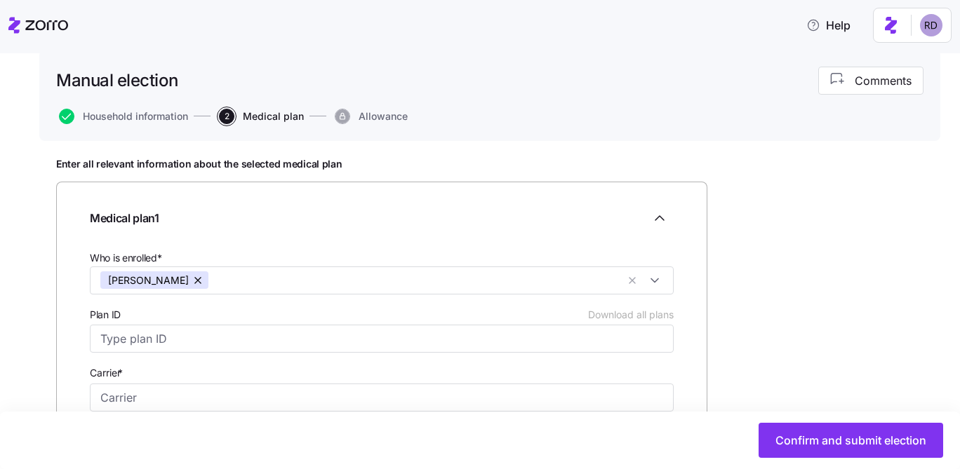
scroll to position [93, 0]
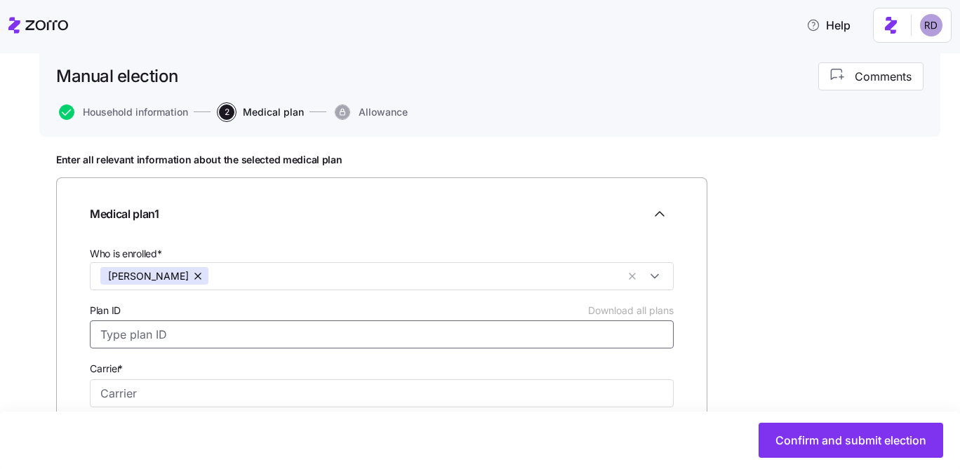
click at [222, 333] on input "Plan ID Download all plans" at bounding box center [382, 335] width 584 height 28
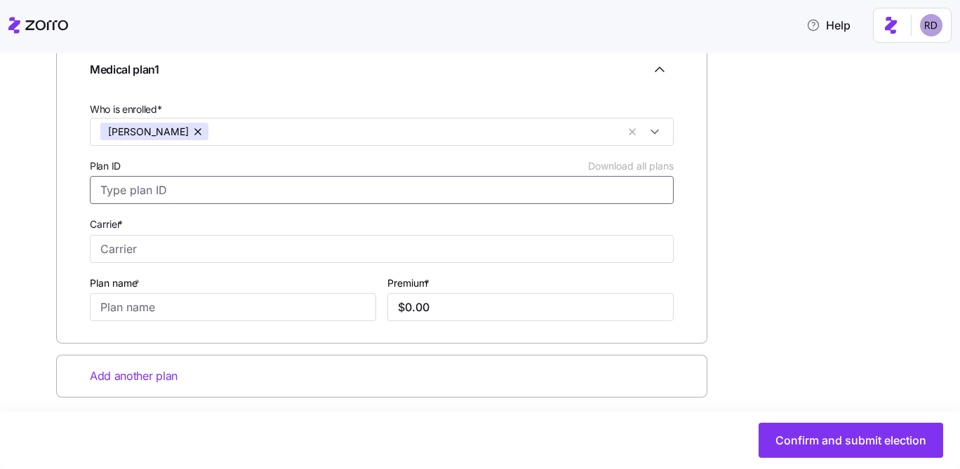
scroll to position [249, 0]
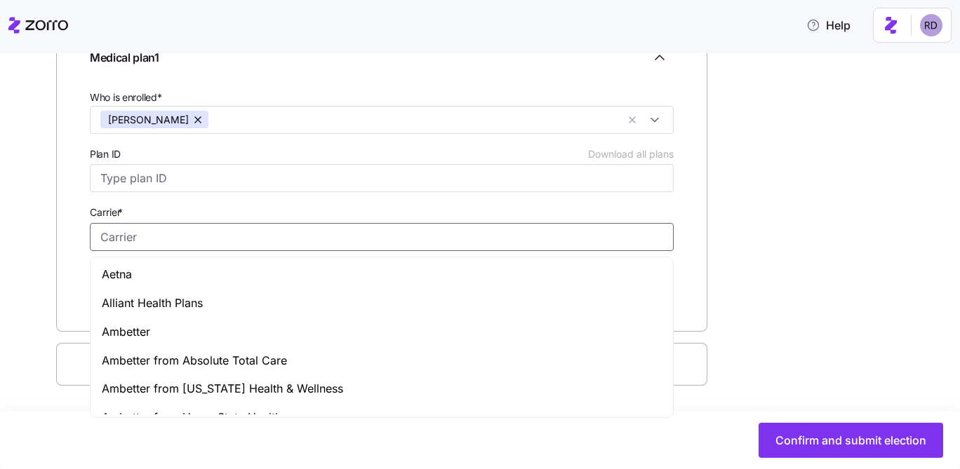
click at [277, 229] on input "Carrier *" at bounding box center [382, 237] width 584 height 28
click at [740, 180] on div "Enter all relevant information about the selected medical plan Medical plan 1 W…" at bounding box center [489, 239] width 867 height 485
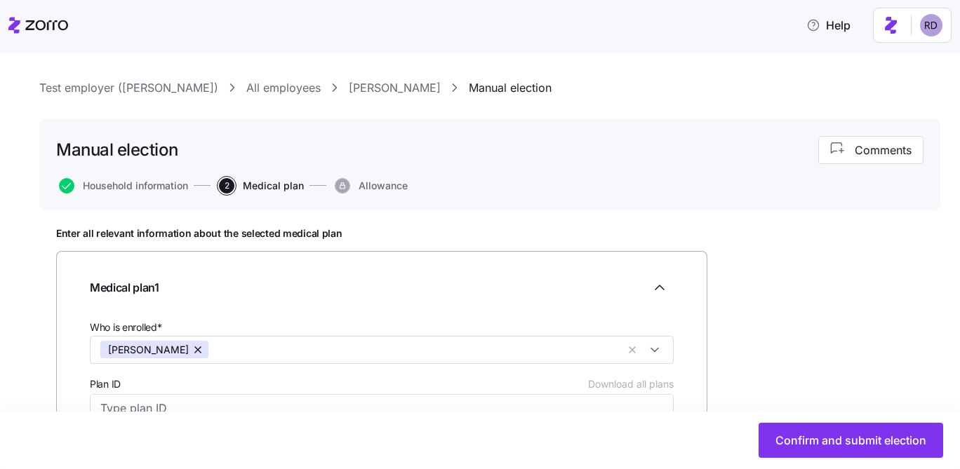
scroll to position [0, 0]
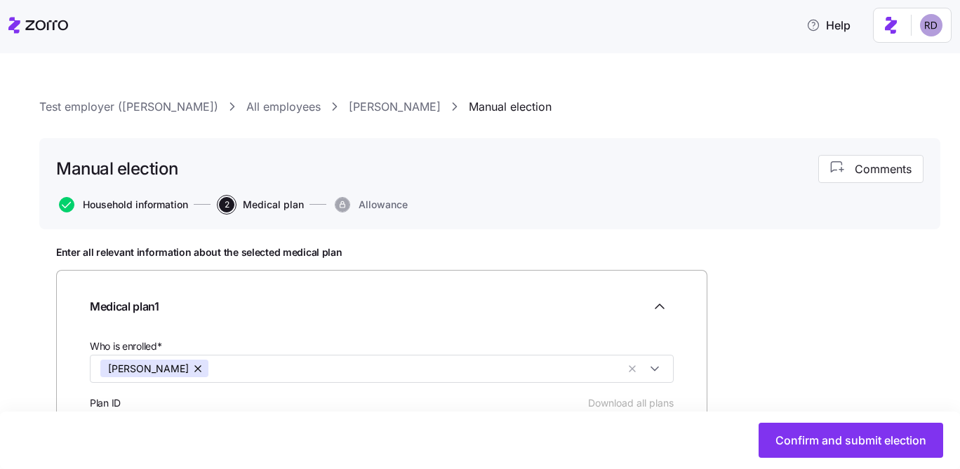
click at [133, 208] on span "Household information" at bounding box center [135, 205] width 105 height 10
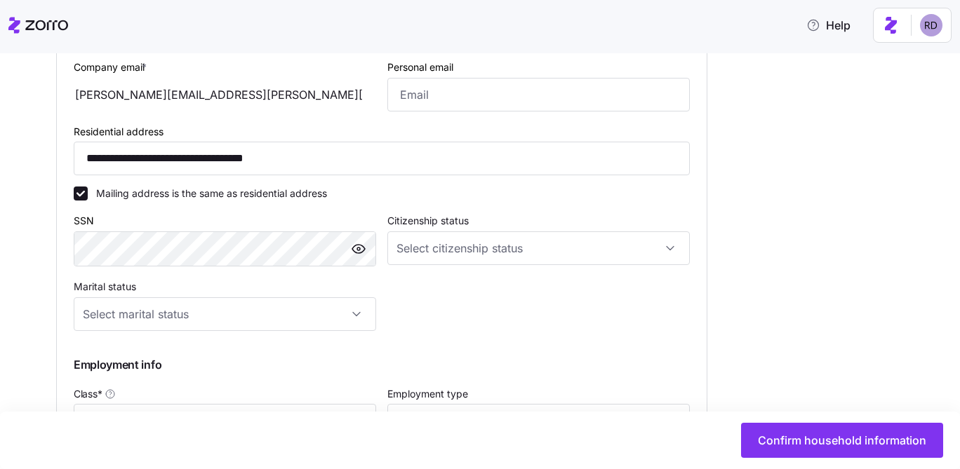
scroll to position [454, 0]
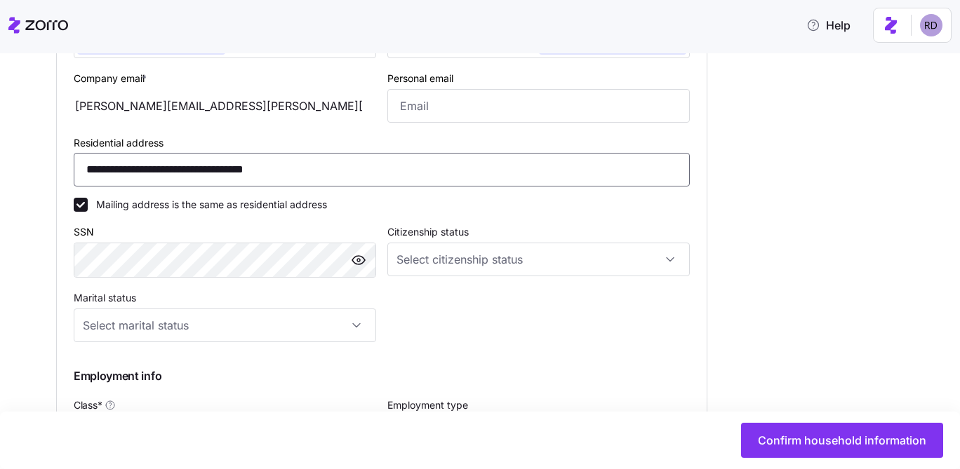
click at [218, 164] on input "**********" at bounding box center [382, 170] width 616 height 34
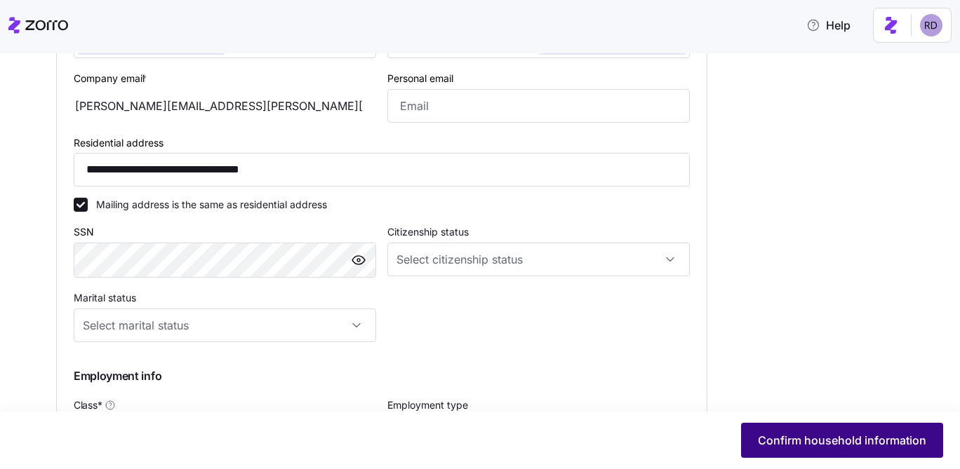
click at [846, 442] on span "Confirm household information" at bounding box center [842, 440] width 168 height 17
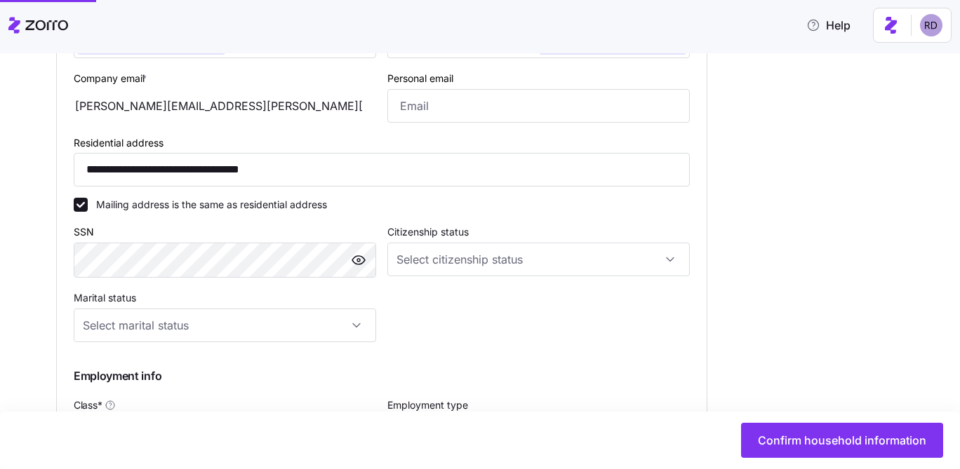
type input "**********"
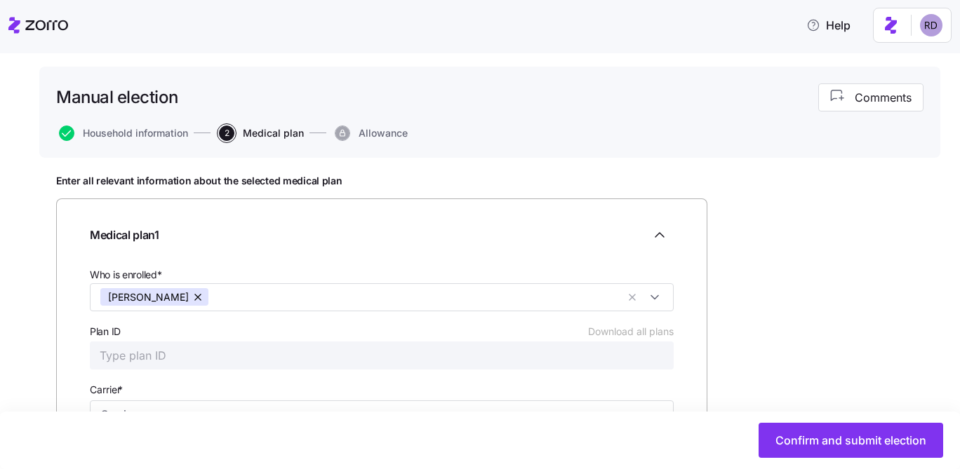
scroll to position [180, 0]
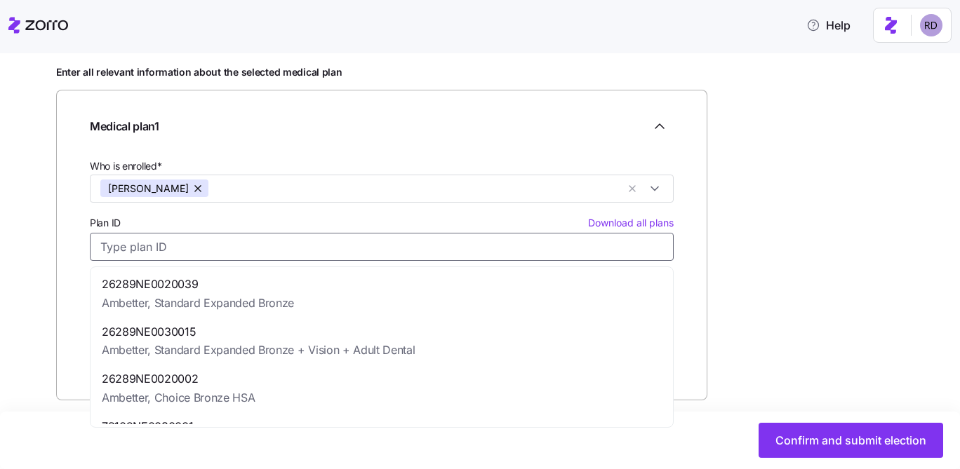
click at [202, 246] on input "Plan ID Download all plans" at bounding box center [382, 247] width 584 height 28
click at [285, 356] on span "Ambetter, Standard Expanded Bronze + Vision + Adult Dental" at bounding box center [258, 351] width 313 height 18
type input "26289NE0030015"
type input "Ambetter"
type input "Standard Expanded Bronze + Vision + Adult Dental"
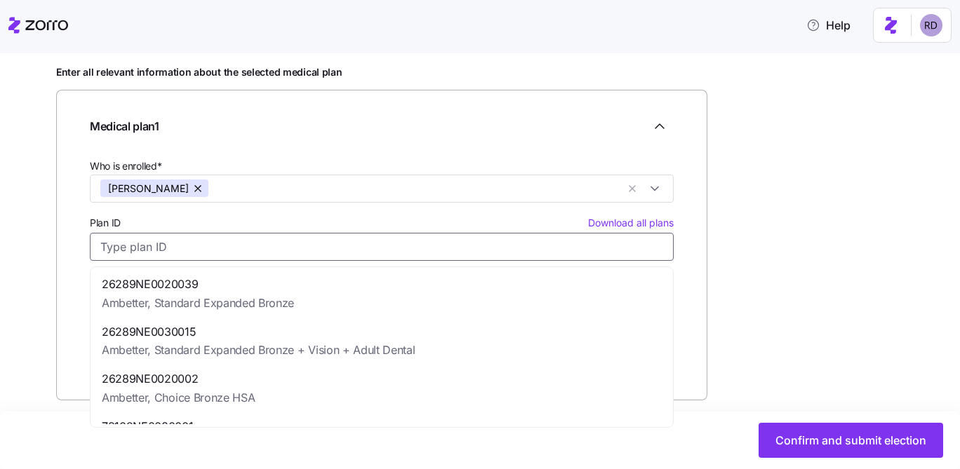
type input "$614.49"
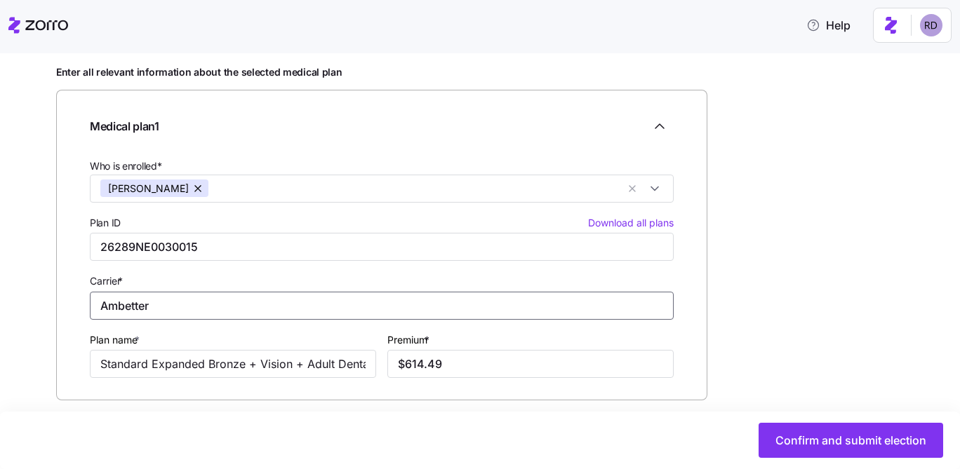
click at [232, 304] on input "Ambetter" at bounding box center [382, 306] width 584 height 28
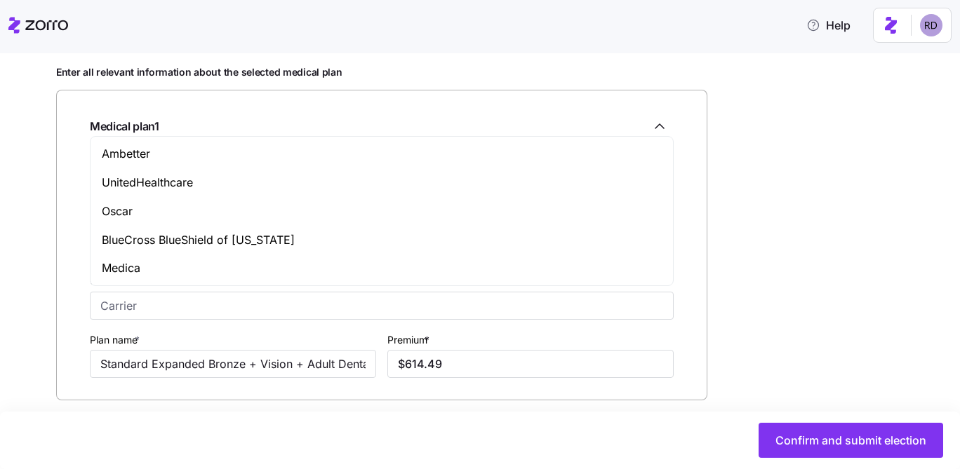
click at [22, 286] on div "Test employer (Maya) All employees Alice Allenmark Manual election Manual elect…" at bounding box center [480, 261] width 960 height 416
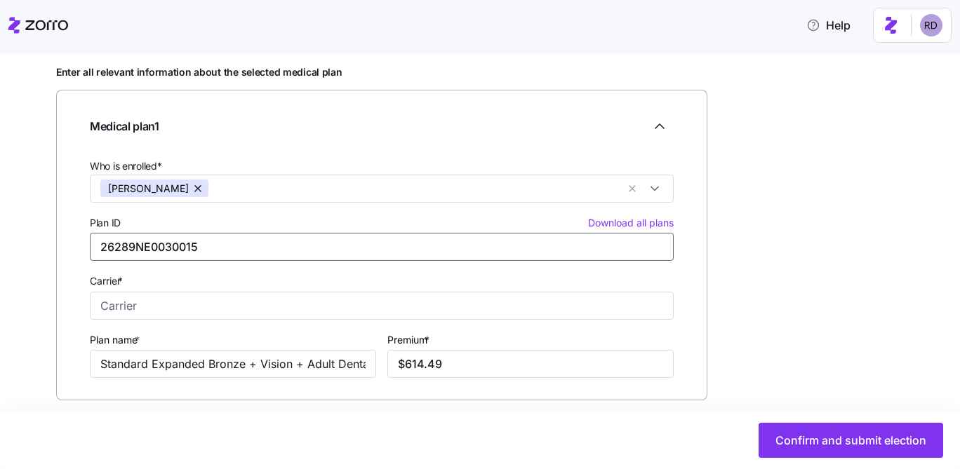
click at [185, 249] on input "26289NE0030015" at bounding box center [382, 247] width 584 height 28
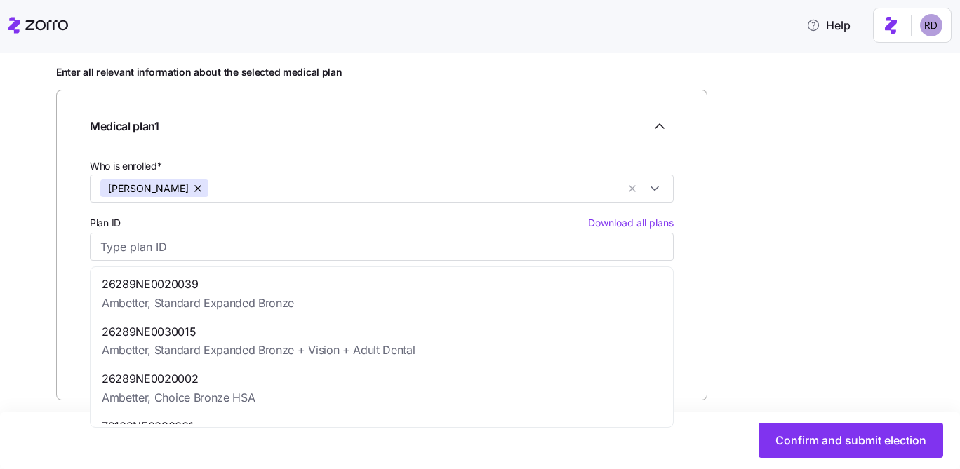
click at [102, 267] on body "Help Test employer (Maya) All employees Alice Allenmark Manual election Manual …" at bounding box center [480, 230] width 960 height 461
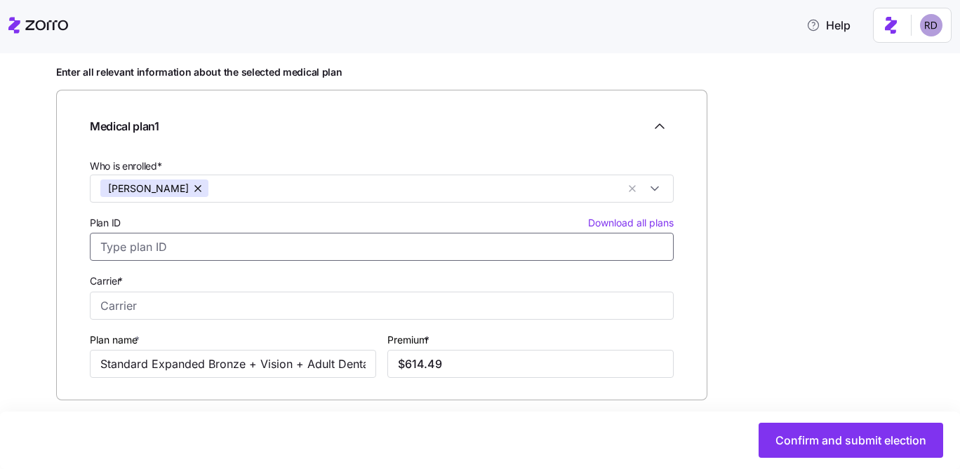
click at [160, 248] on input "Plan ID Download all plans" at bounding box center [382, 247] width 584 height 28
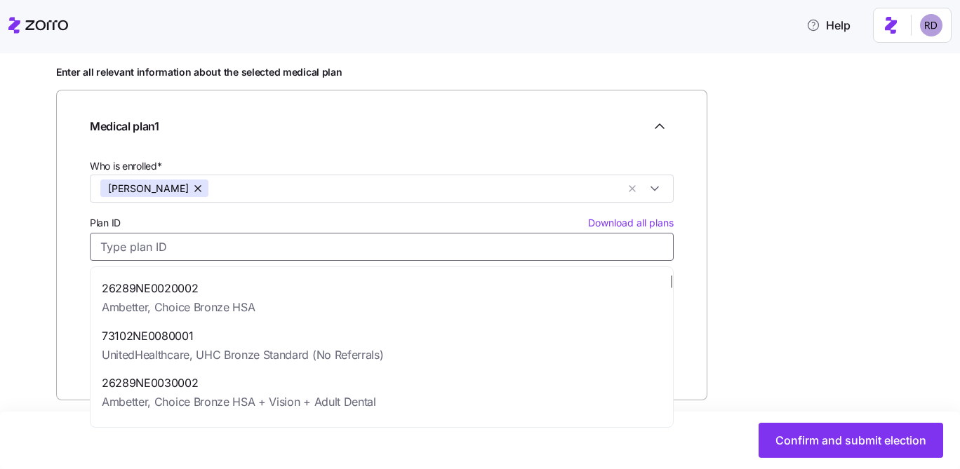
scroll to position [93, 0]
click at [225, 379] on span "26289NE0030002" at bounding box center [239, 382] width 274 height 18
type input "26289NE0030002"
type input "Ambetter"
type input "Choice Bronze HSA + Vision + Adult Dental"
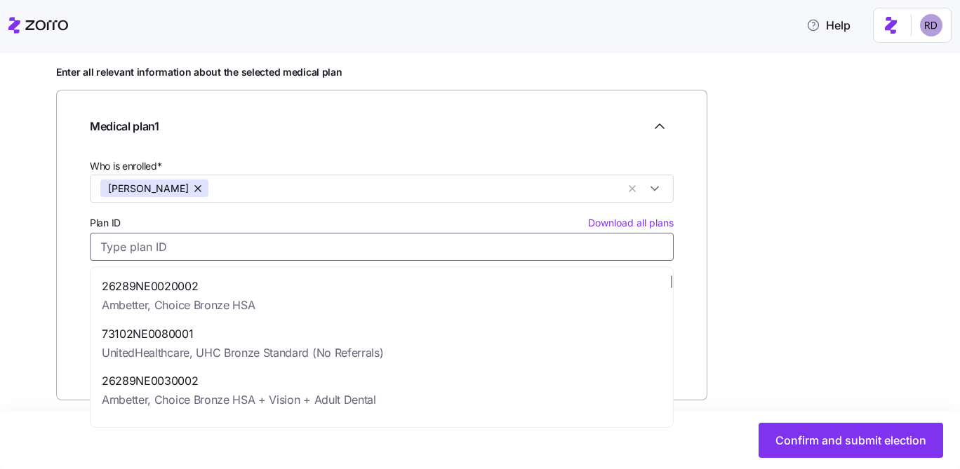
type input "$636.67"
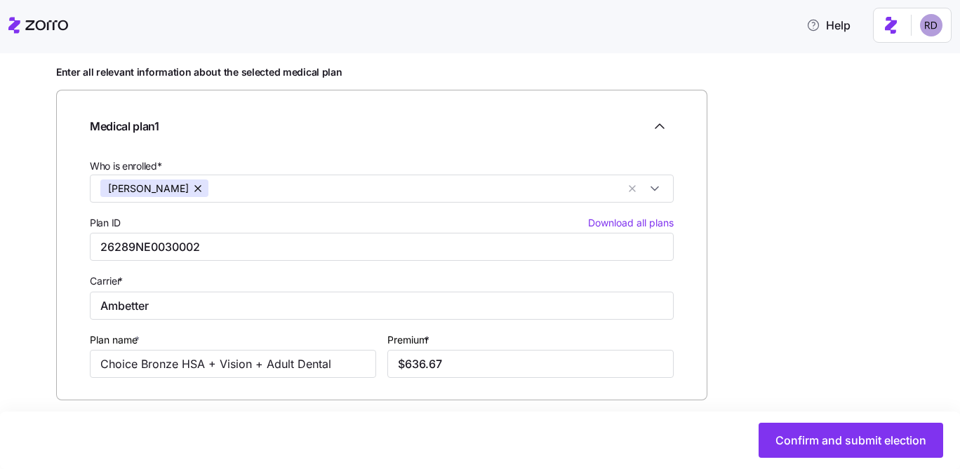
click at [816, 422] on div "Confirm and submit election" at bounding box center [480, 441] width 960 height 58
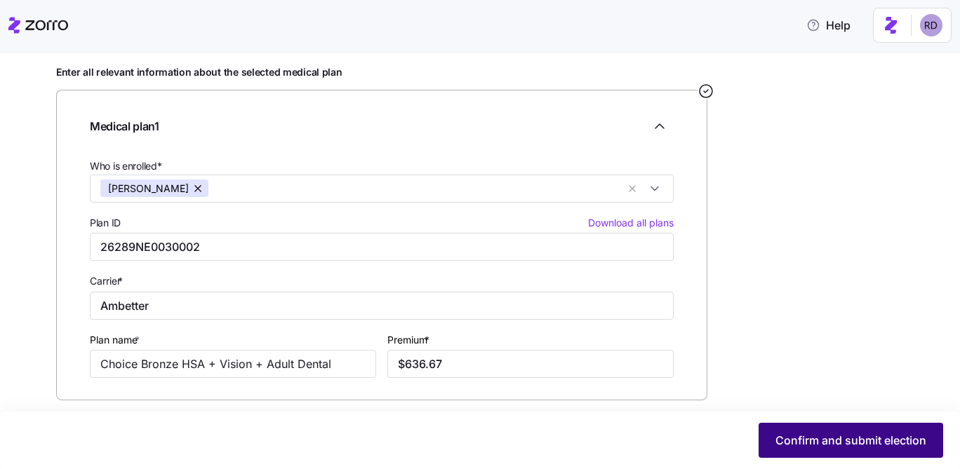
click at [816, 427] on button "Confirm and submit election" at bounding box center [851, 440] width 185 height 35
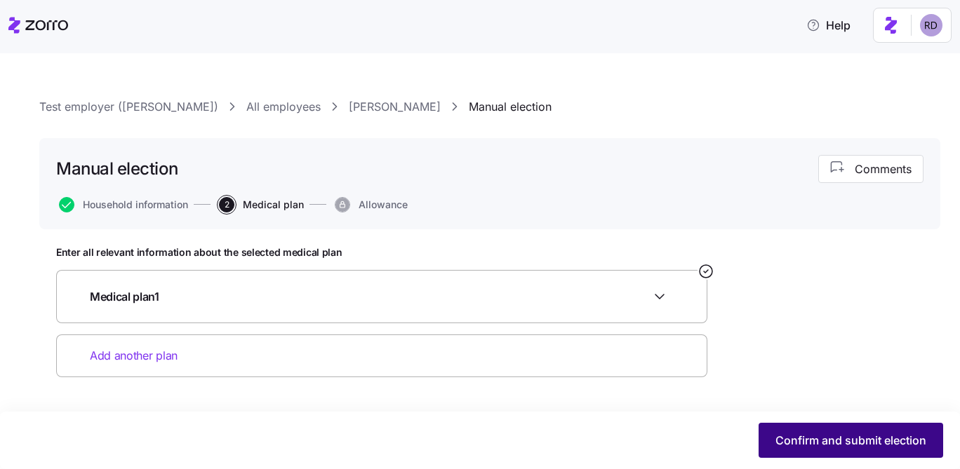
scroll to position [0, 0]
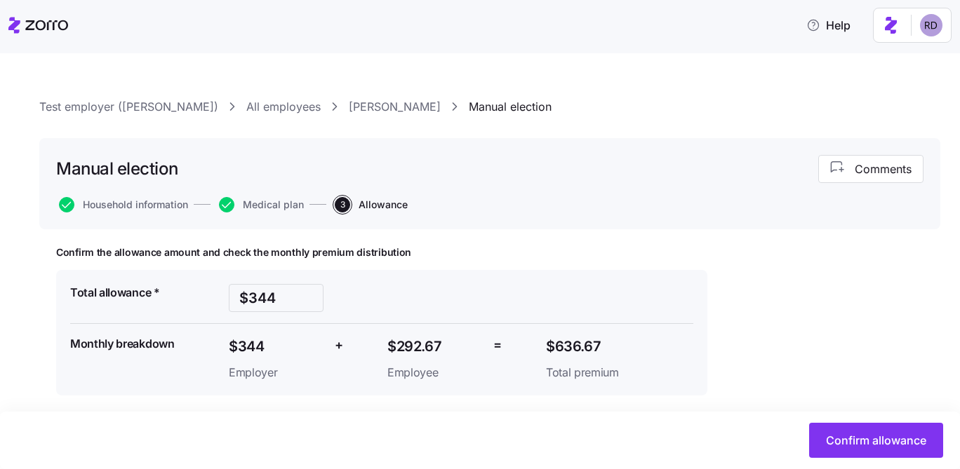
click at [816, 427] on button "Confirm allowance" at bounding box center [876, 440] width 134 height 35
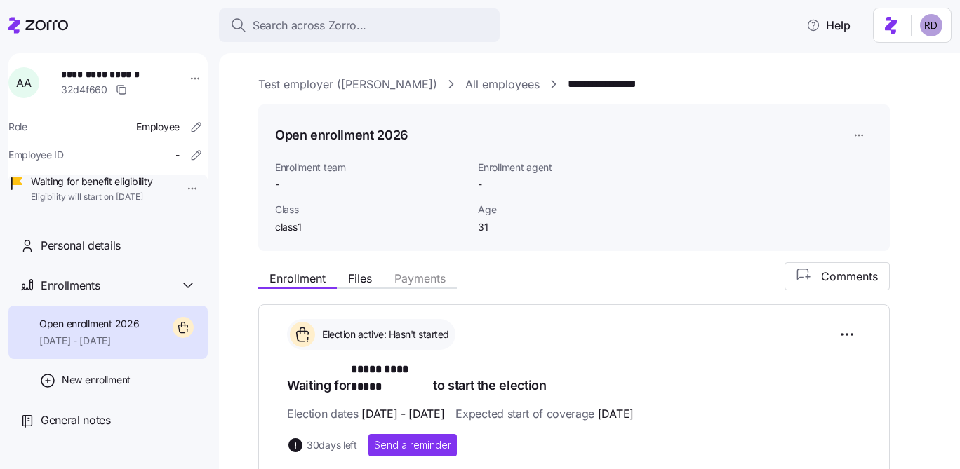
scroll to position [309, 0]
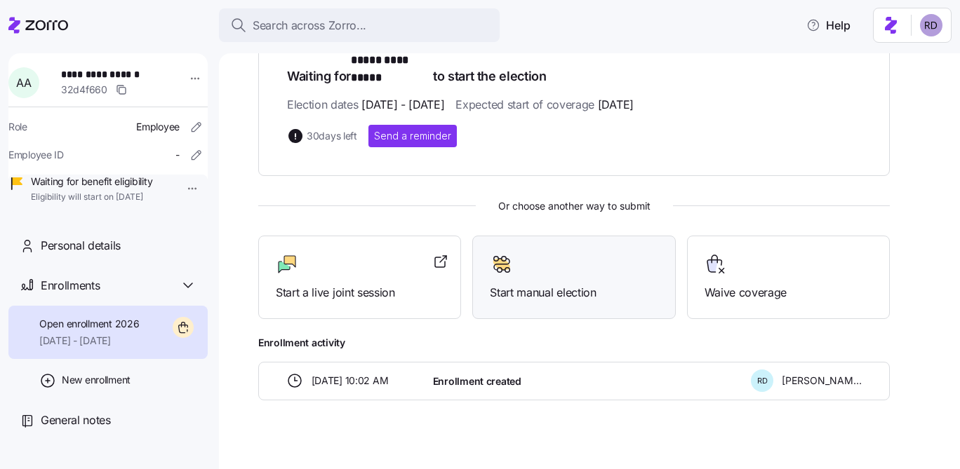
click at [580, 257] on div at bounding box center [574, 264] width 168 height 22
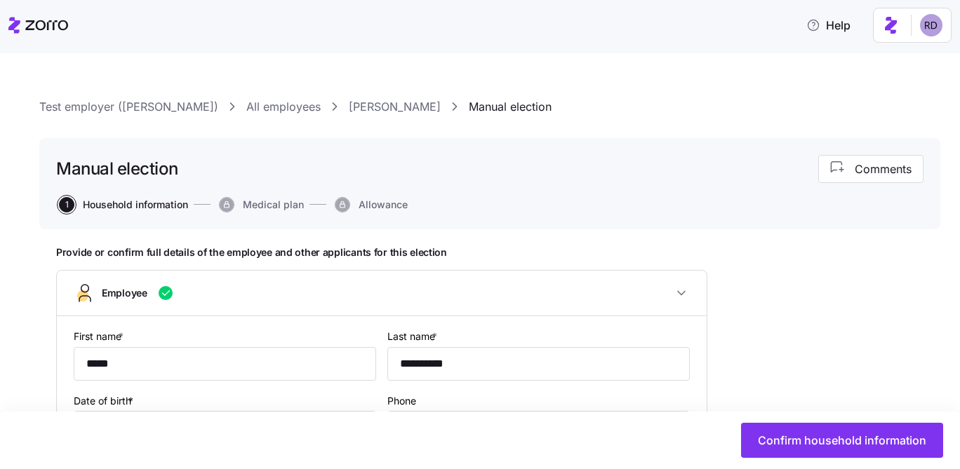
type input "class1"
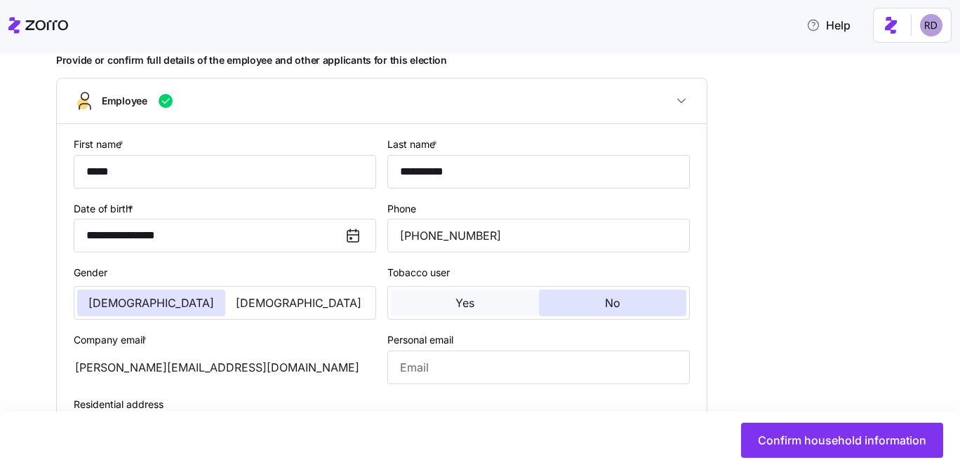
scroll to position [234, 0]
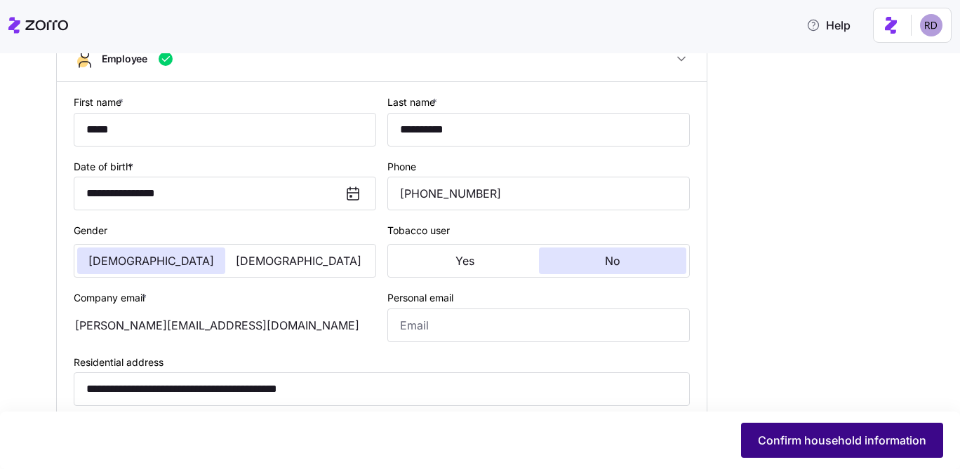
click at [789, 443] on span "Confirm household information" at bounding box center [842, 440] width 168 height 17
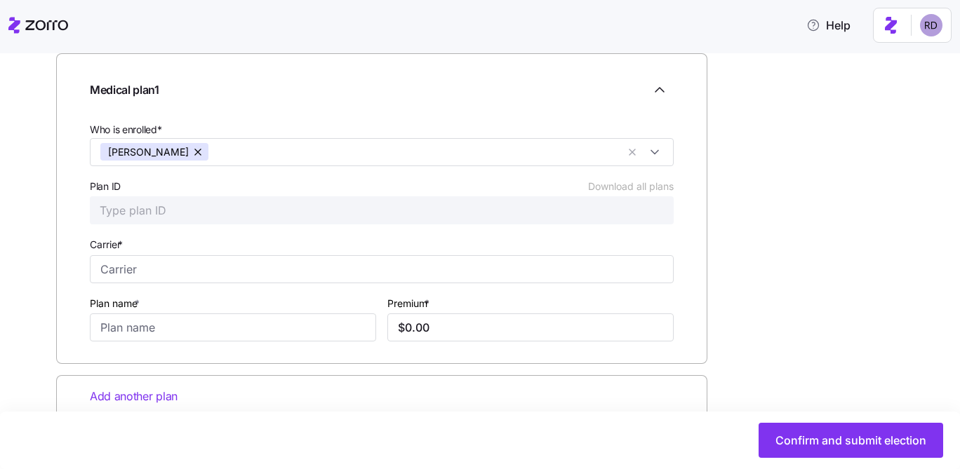
scroll to position [253, 0]
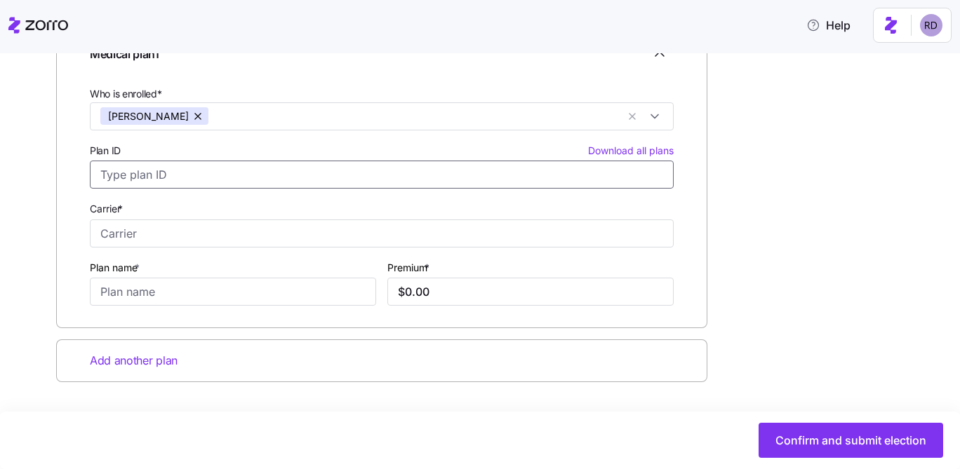
click at [199, 172] on input "Plan ID Download all plans" at bounding box center [382, 175] width 584 height 28
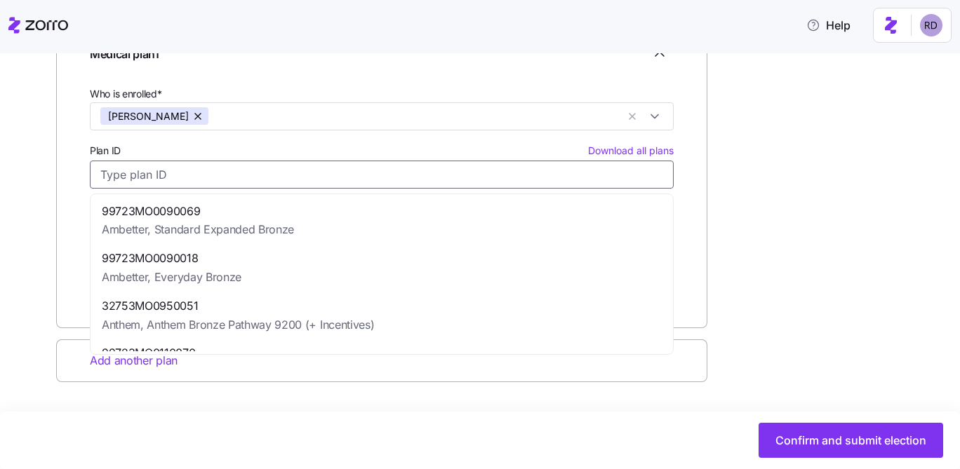
click at [276, 279] on div "99723MO0090018 Ambetter, Everyday Bronze" at bounding box center [381, 268] width 577 height 48
type input "99723MO0090018"
type input "Ambetter"
type input "Everyday Bronze"
type input "$374.26"
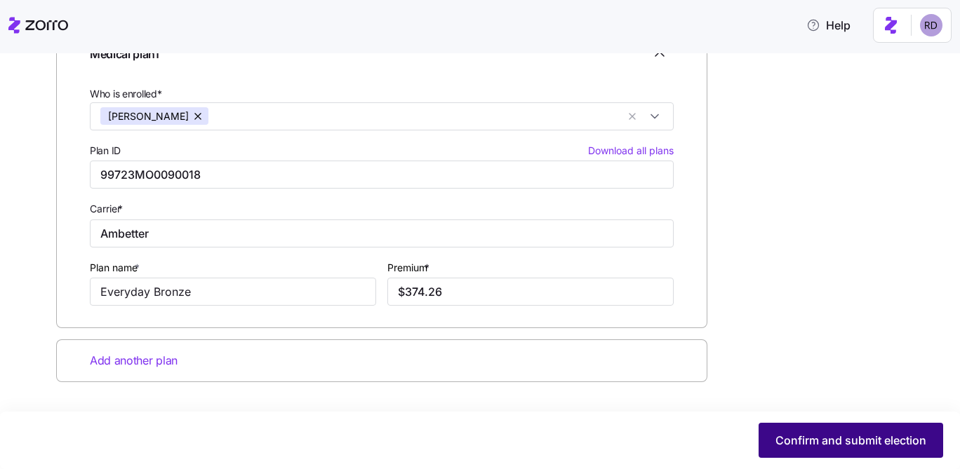
click at [797, 429] on button "Confirm and submit election" at bounding box center [851, 440] width 185 height 35
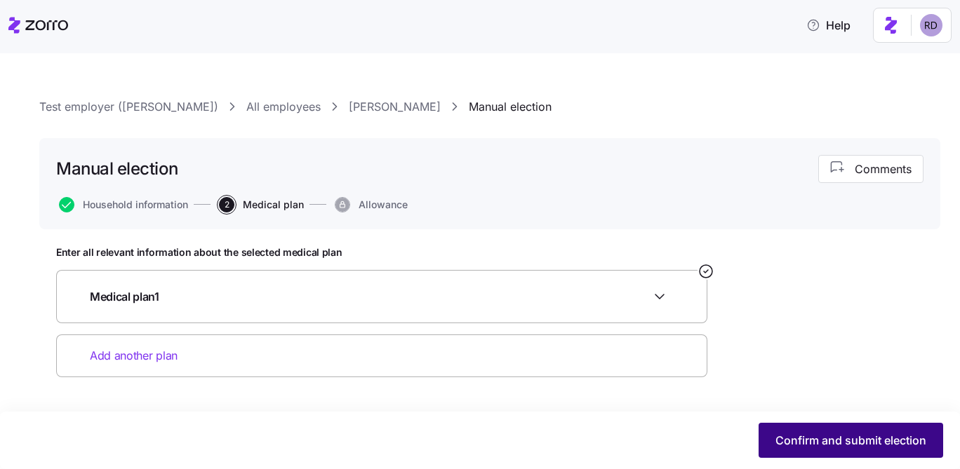
scroll to position [0, 0]
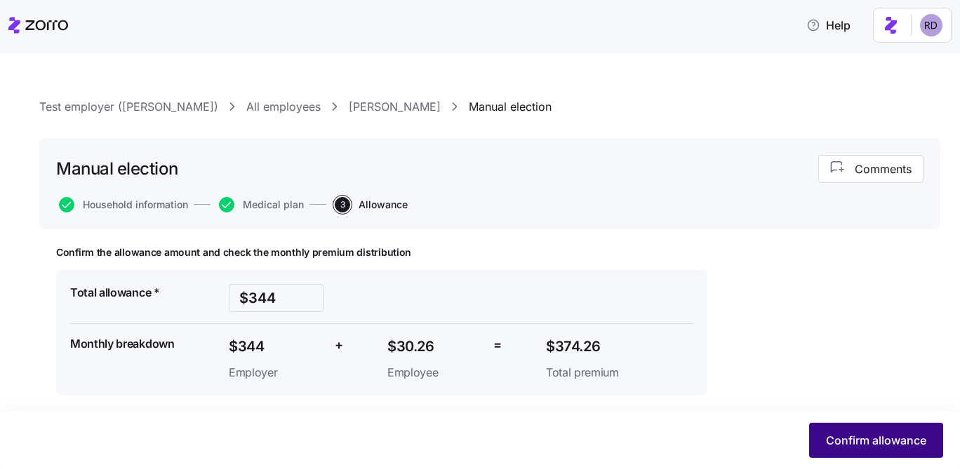
click at [859, 443] on span "Confirm allowance" at bounding box center [876, 440] width 100 height 17
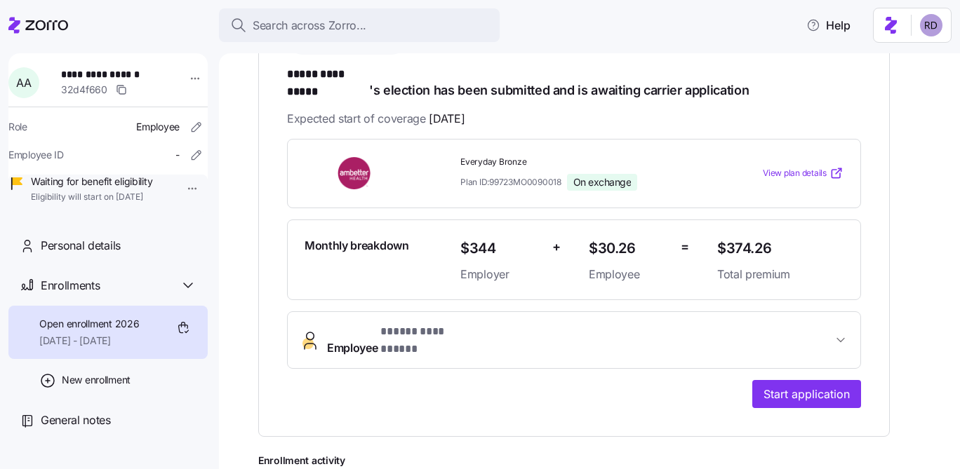
scroll to position [259, 0]
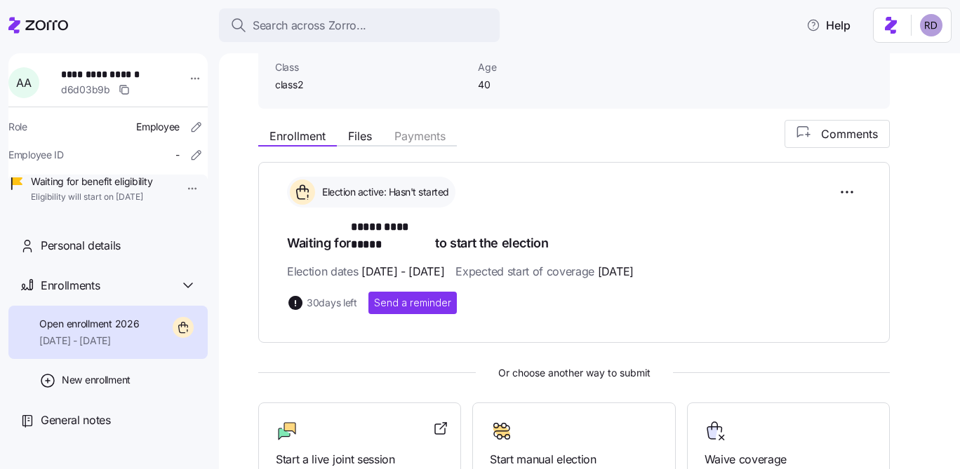
scroll to position [309, 0]
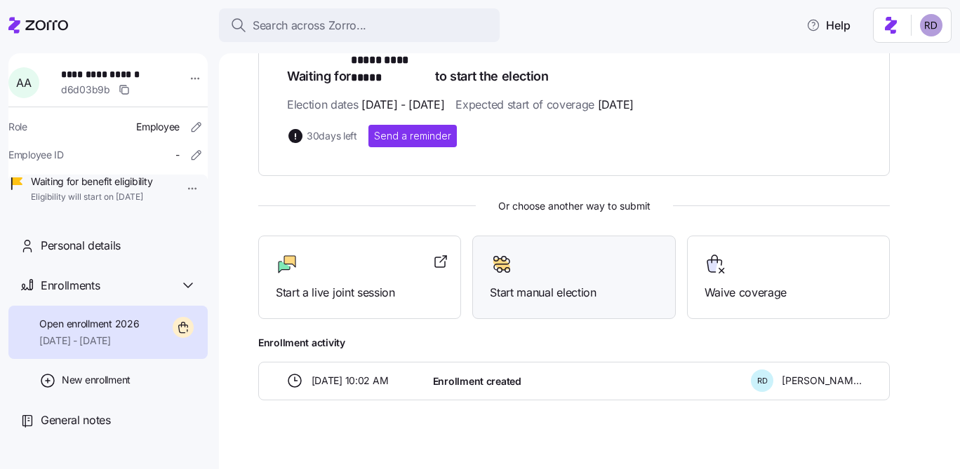
click at [596, 293] on div "Start manual election" at bounding box center [573, 278] width 203 height 84
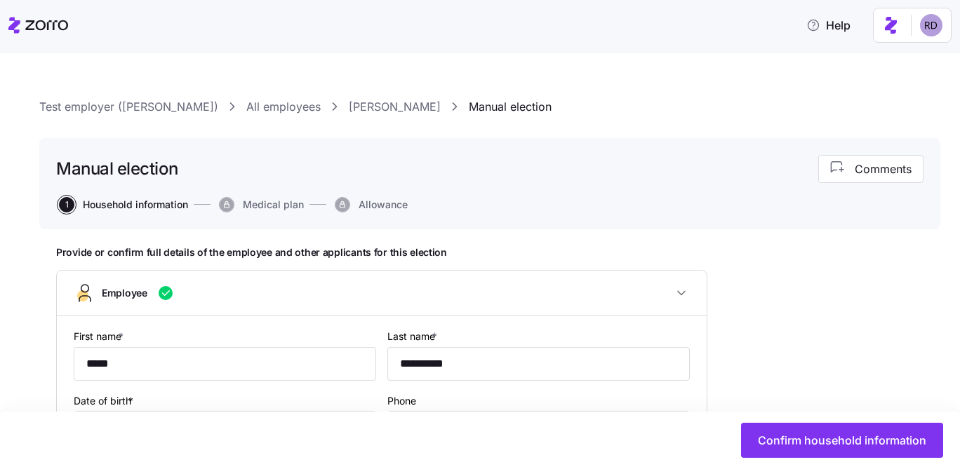
type input "class2"
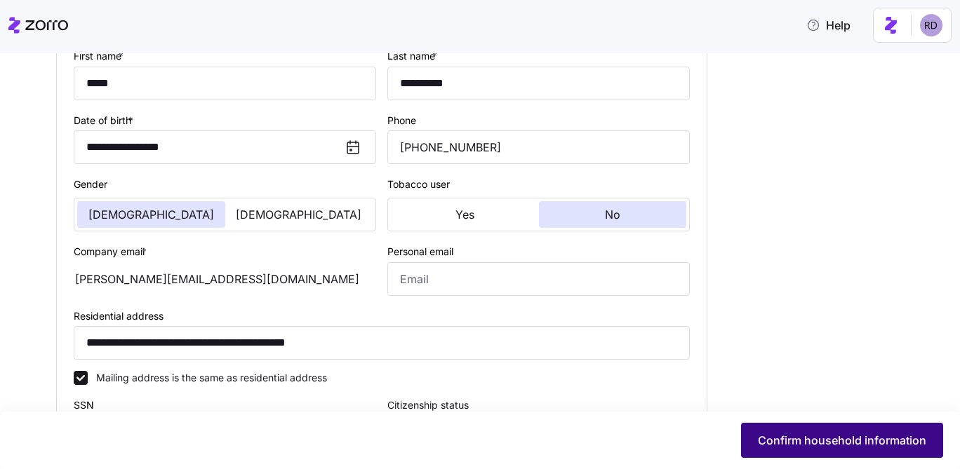
click at [812, 434] on span "Confirm household information" at bounding box center [842, 440] width 168 height 17
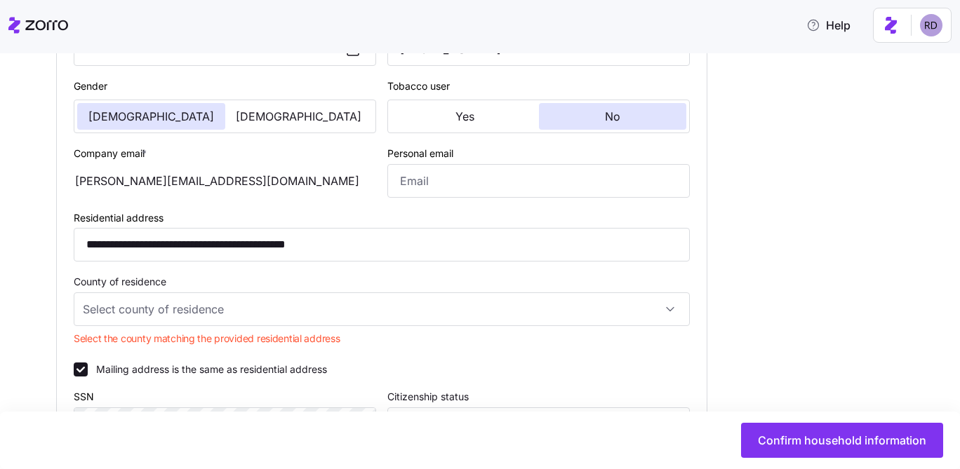
scroll to position [411, 0]
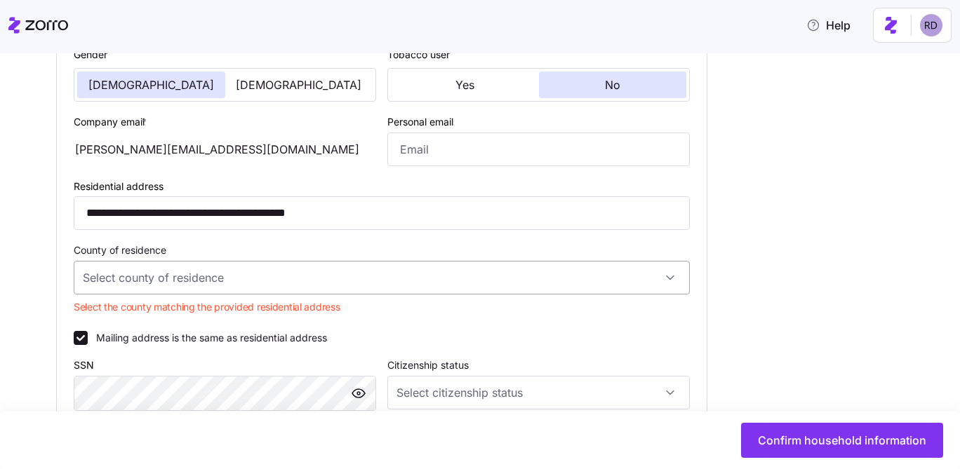
click at [253, 265] on input "County of residence" at bounding box center [382, 278] width 616 height 34
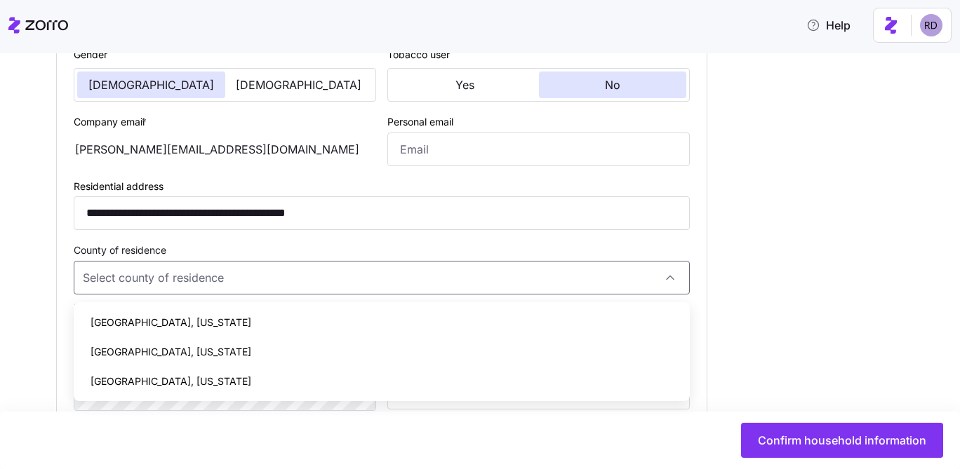
click at [228, 323] on div "[GEOGRAPHIC_DATA], [US_STATE]" at bounding box center [381, 322] width 605 height 29
type input "[GEOGRAPHIC_DATA], [US_STATE]"
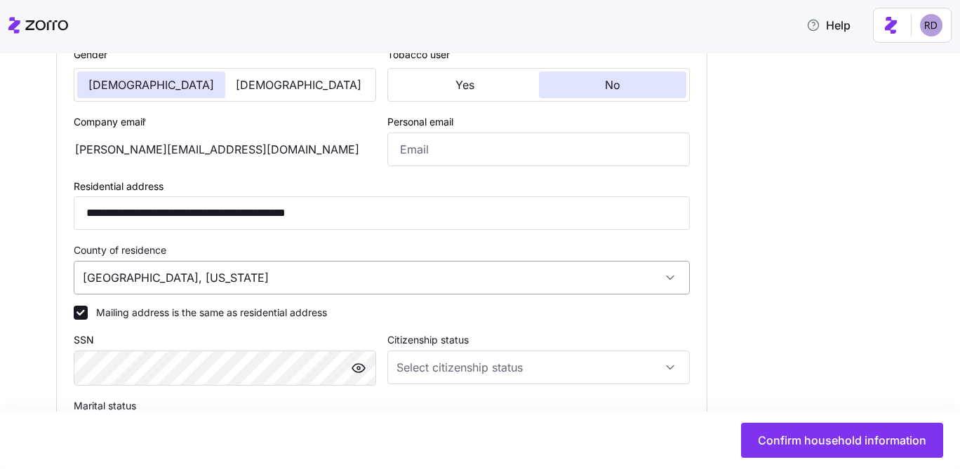
click at [240, 280] on input "[GEOGRAPHIC_DATA], [US_STATE]" at bounding box center [382, 278] width 616 height 34
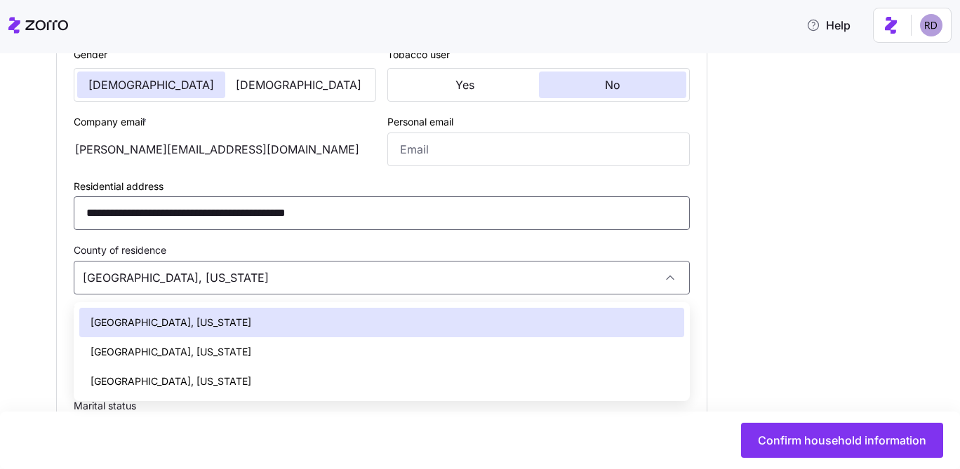
click at [213, 204] on input "**********" at bounding box center [382, 213] width 616 height 34
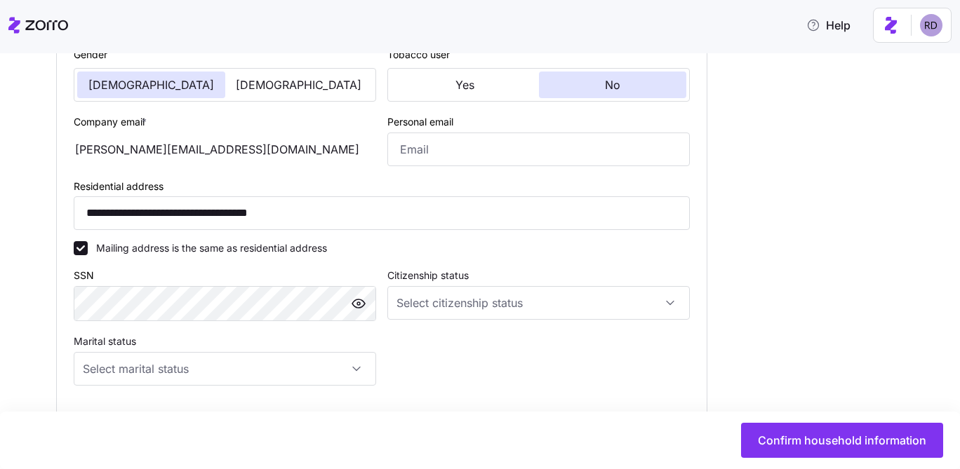
click at [816, 276] on div "**********" at bounding box center [489, 283] width 867 height 895
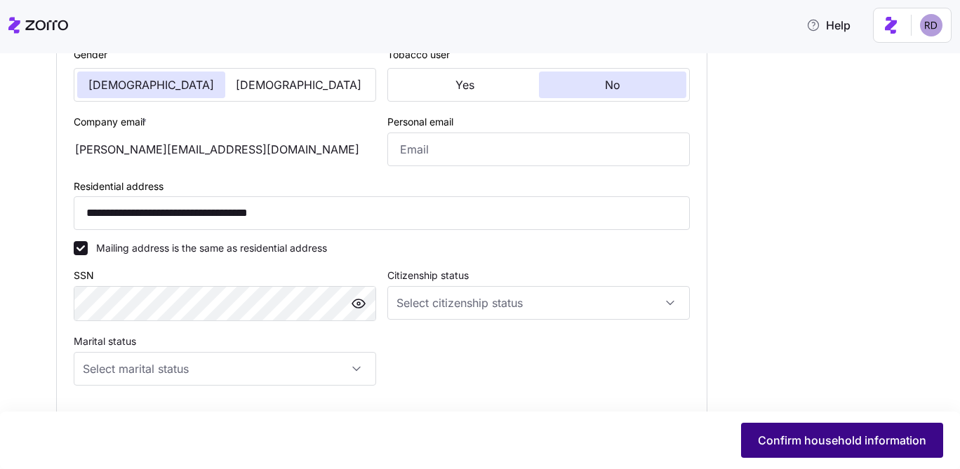
click at [820, 426] on button "Confirm household information" at bounding box center [842, 440] width 202 height 35
type input "**********"
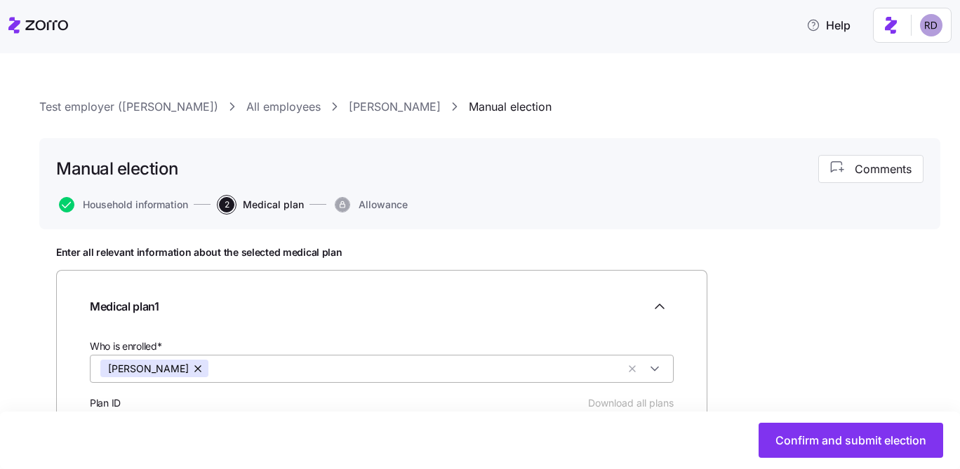
scroll to position [253, 0]
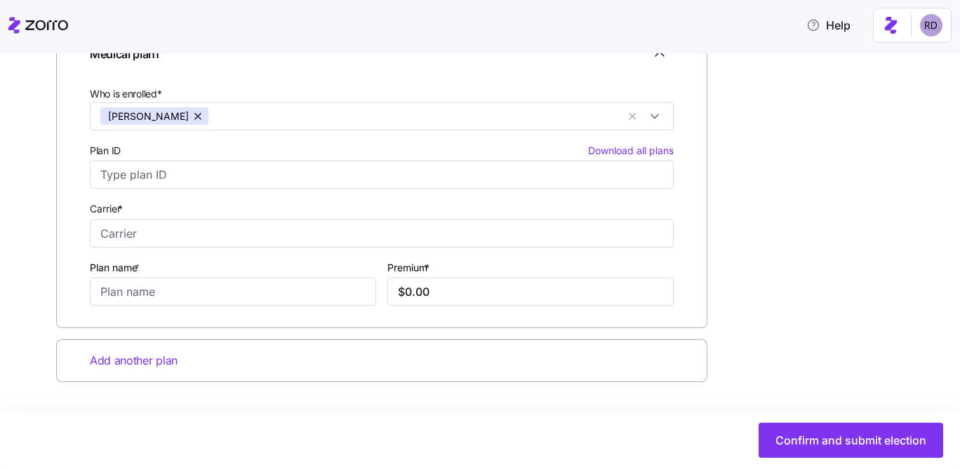
click at [257, 154] on div "Plan ID Download all plans" at bounding box center [382, 151] width 584 height 14
click at [257, 161] on input "Plan ID Download all plans" at bounding box center [382, 175] width 584 height 28
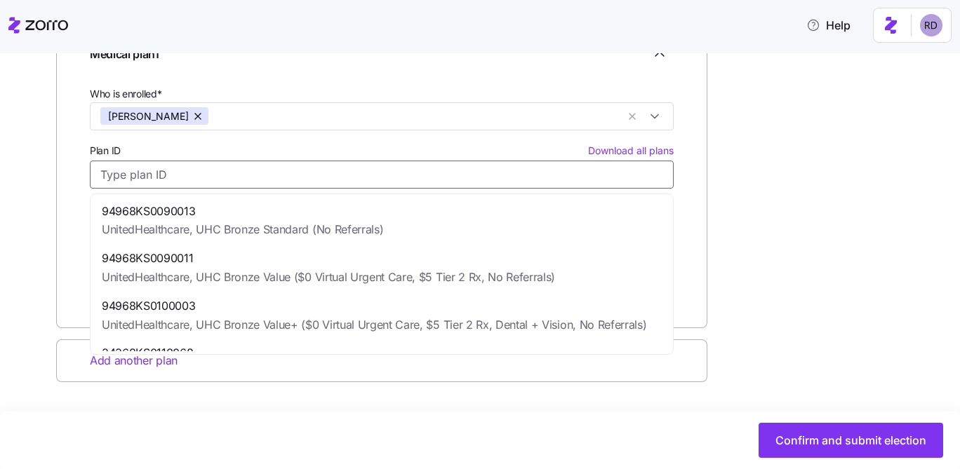
click at [293, 224] on span "UnitedHealthcare, UHC Bronze Standard (No Referrals)" at bounding box center [242, 230] width 281 height 18
type input "94968KS0090013"
type input "UnitedHealthcare"
type input "UHC Bronze Standard (No Referrals)"
type input "$457.70"
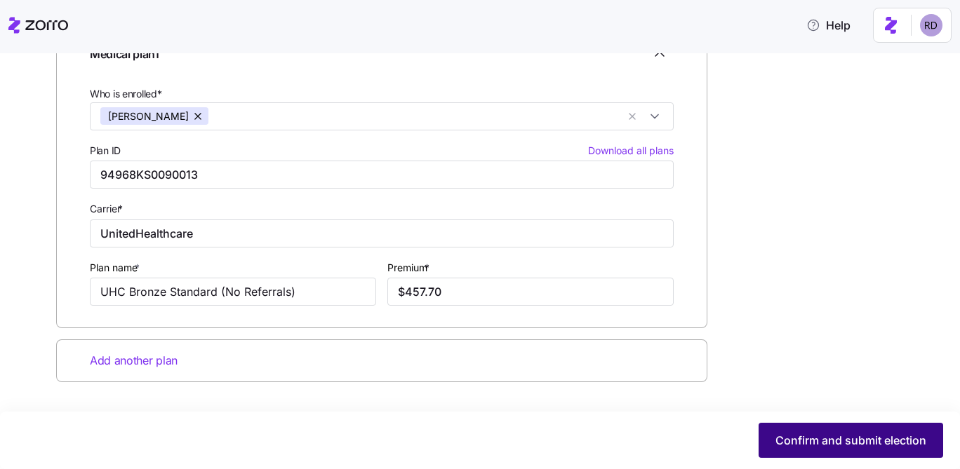
click at [839, 443] on span "Confirm and submit election" at bounding box center [850, 440] width 151 height 17
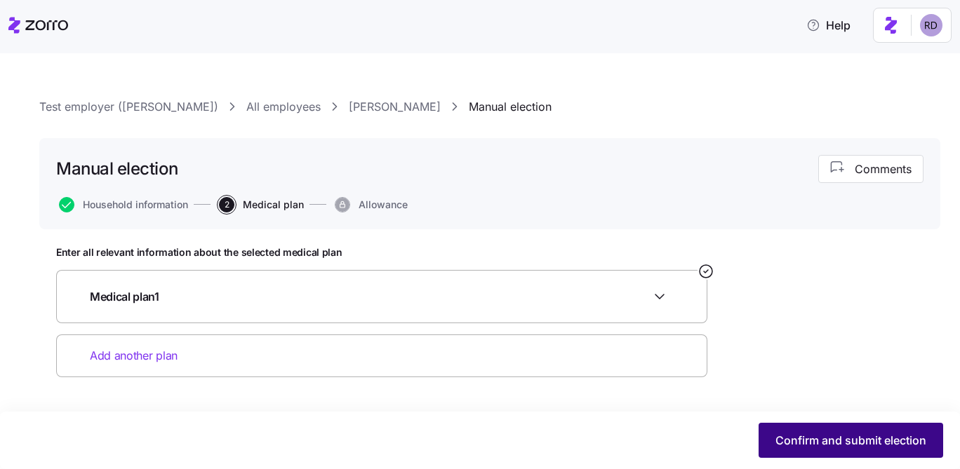
scroll to position [0, 0]
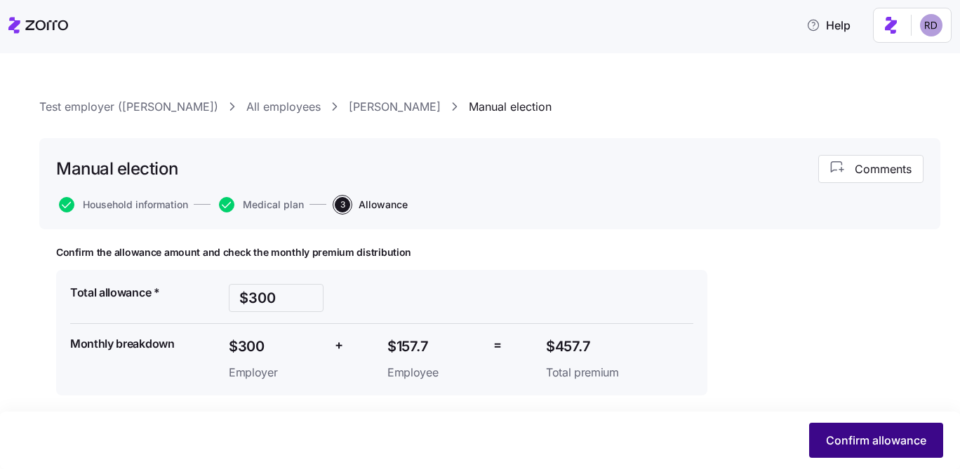
click at [861, 427] on button "Confirm allowance" at bounding box center [876, 440] width 134 height 35
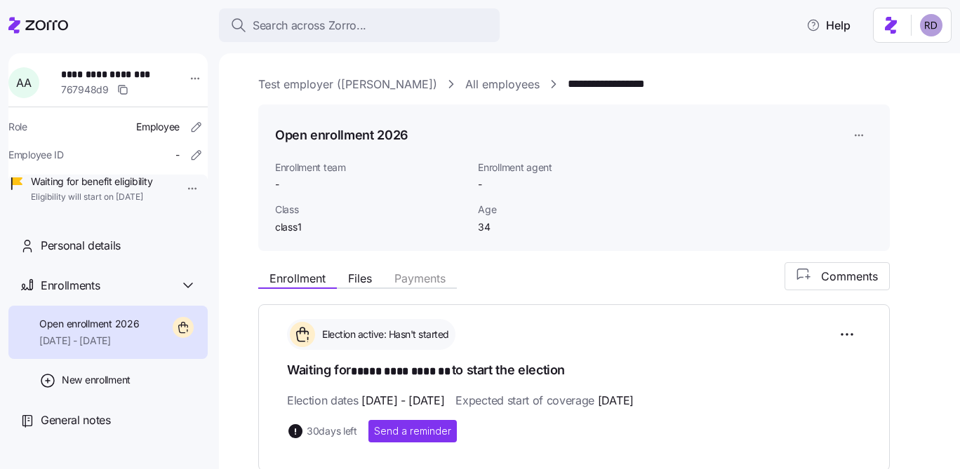
scroll to position [309, 0]
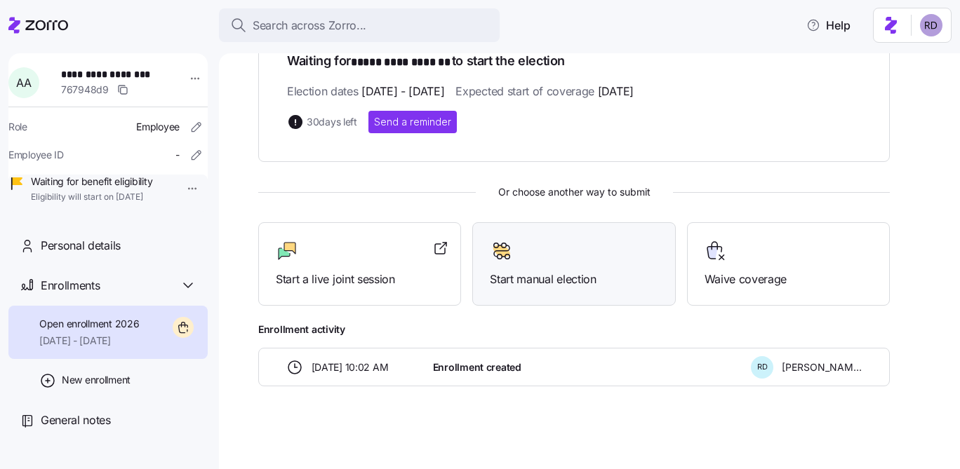
click at [617, 269] on div "Start manual election" at bounding box center [574, 264] width 168 height 48
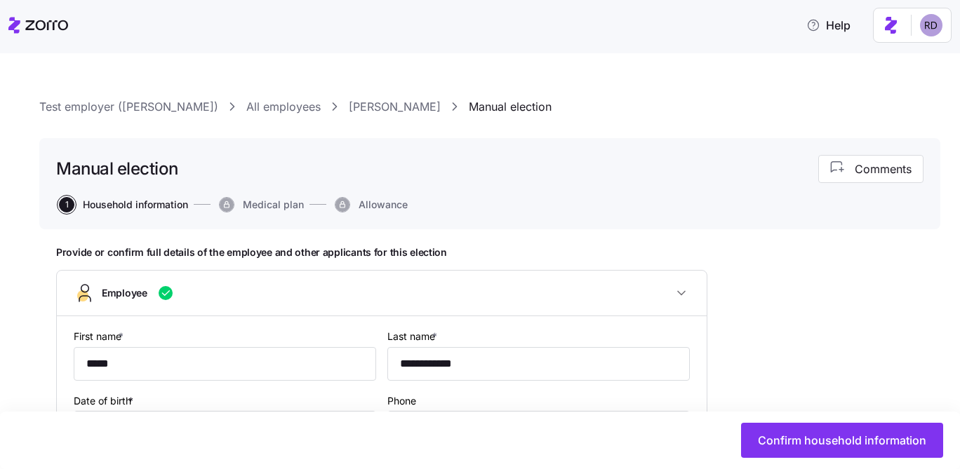
type input "class1"
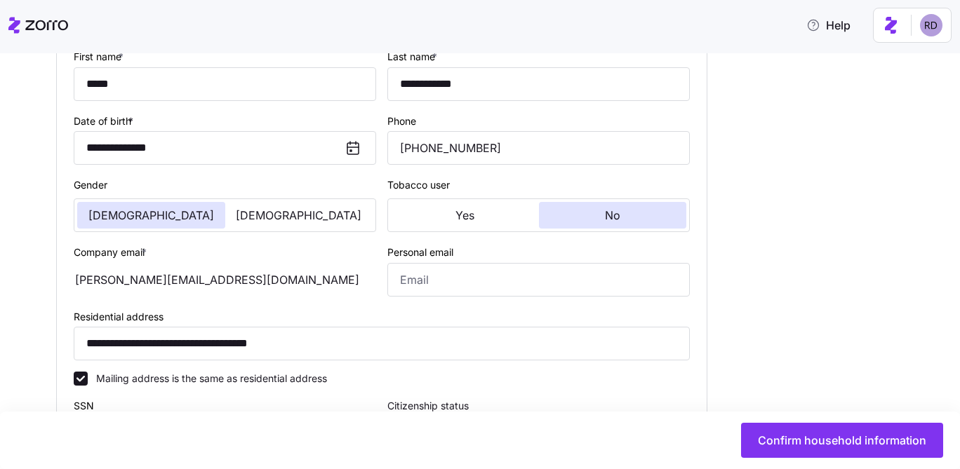
scroll to position [337, 0]
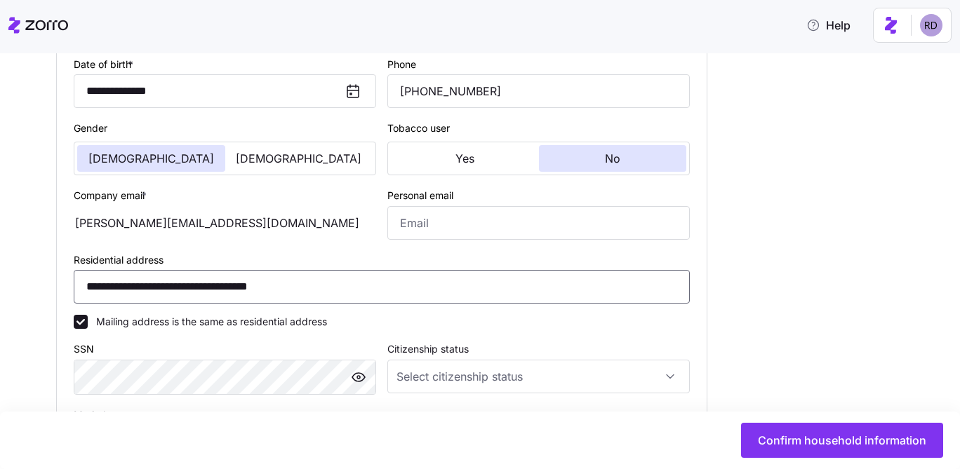
click at [385, 299] on input "**********" at bounding box center [382, 287] width 616 height 34
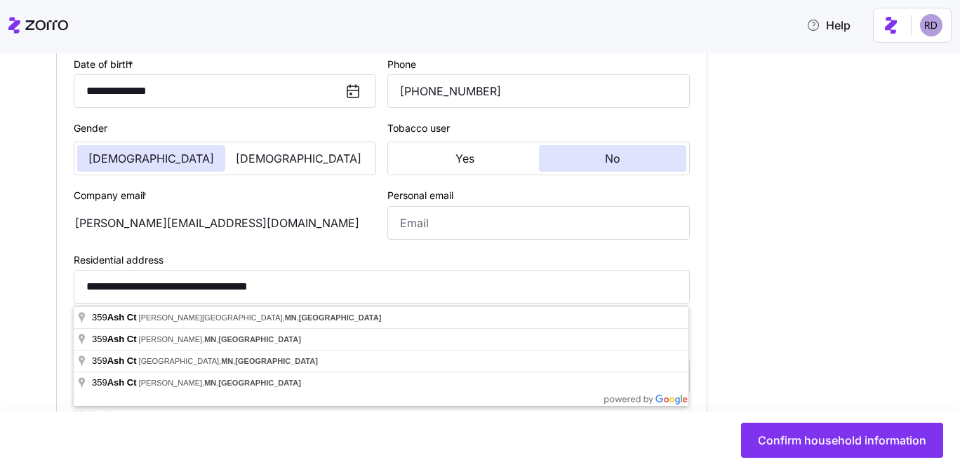
click at [301, 260] on div "**********" at bounding box center [382, 277] width 616 height 53
click at [305, 288] on input "**********" at bounding box center [382, 287] width 616 height 34
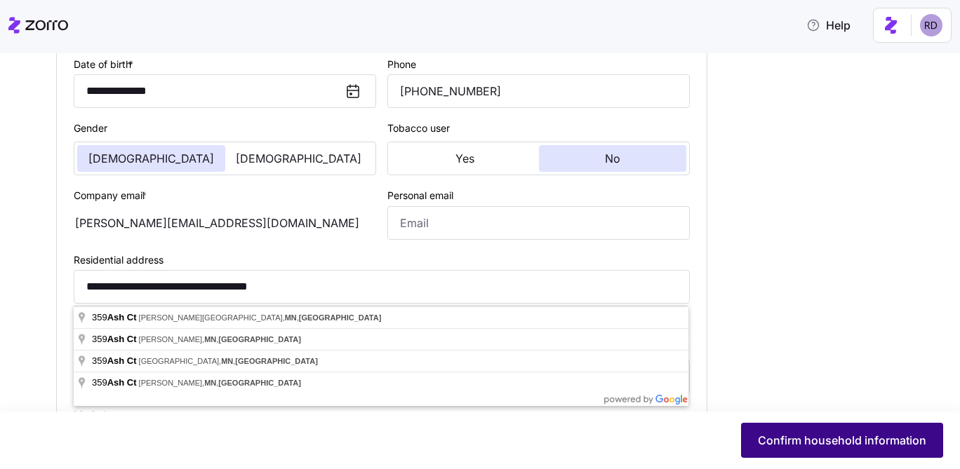
click at [811, 440] on span "Confirm household information" at bounding box center [842, 440] width 168 height 17
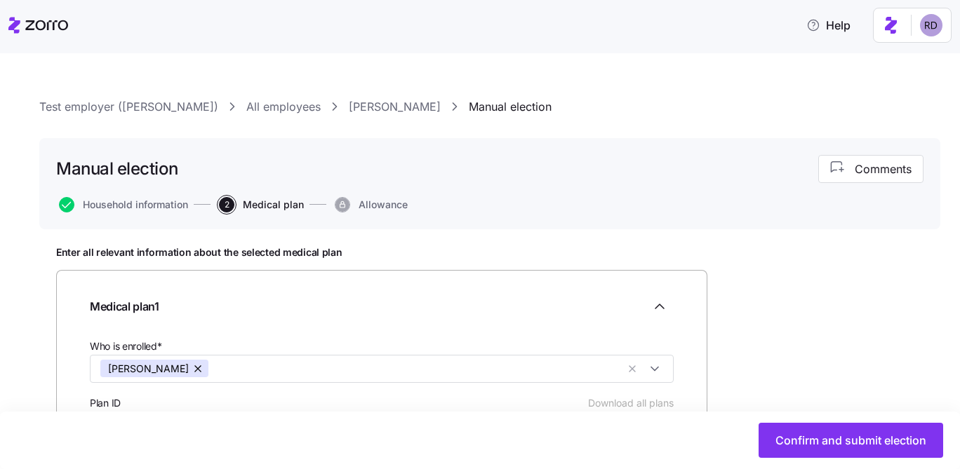
scroll to position [168, 0]
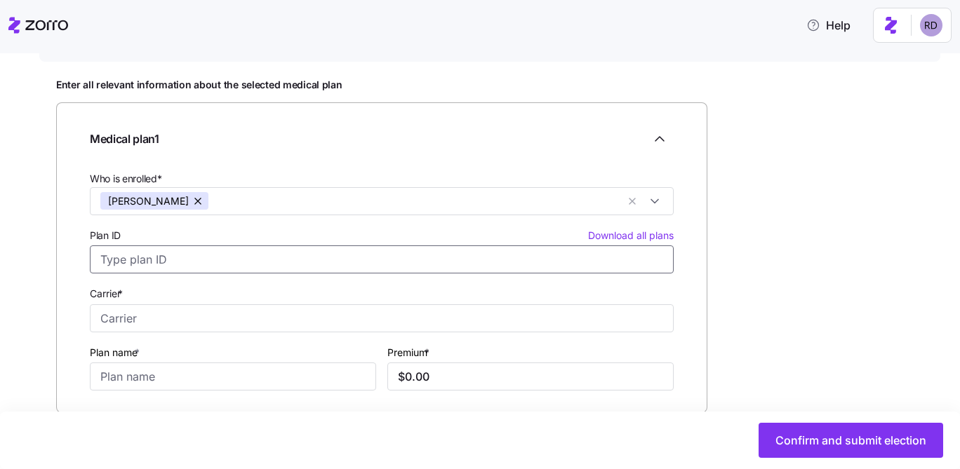
click at [219, 253] on input "Plan ID Download all plans" at bounding box center [382, 260] width 584 height 28
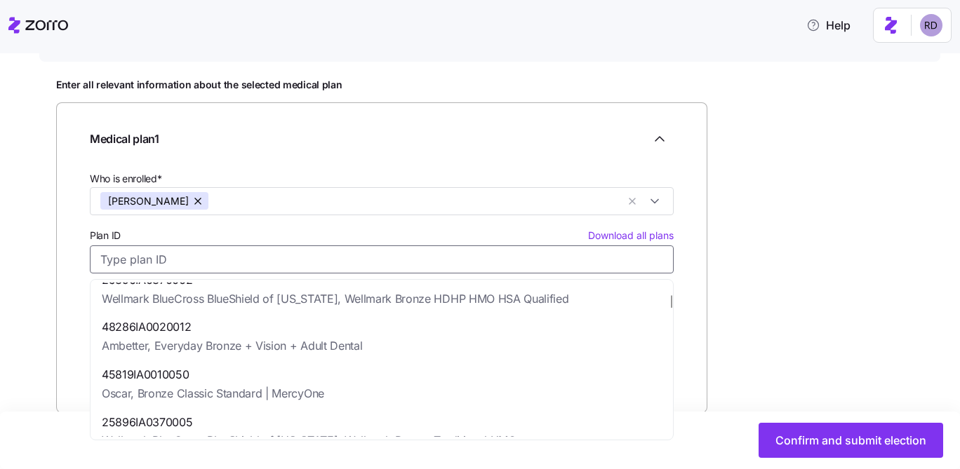
scroll to position [156, 0]
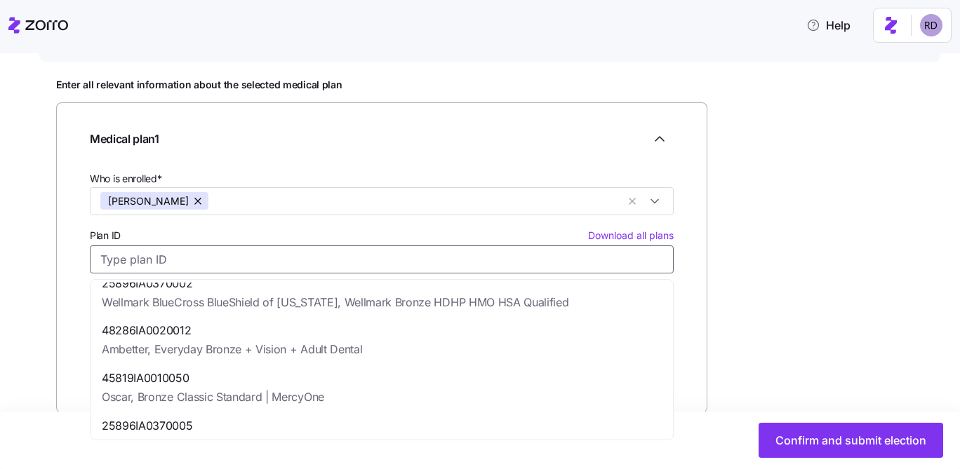
click at [252, 392] on span "Oscar, Bronze Classic Standard | MercyOne" at bounding box center [213, 398] width 222 height 18
type input "45819IA0010050"
type input "Oscar"
type input "Bronze Classic Standard | MercyOne"
type input "$340.89"
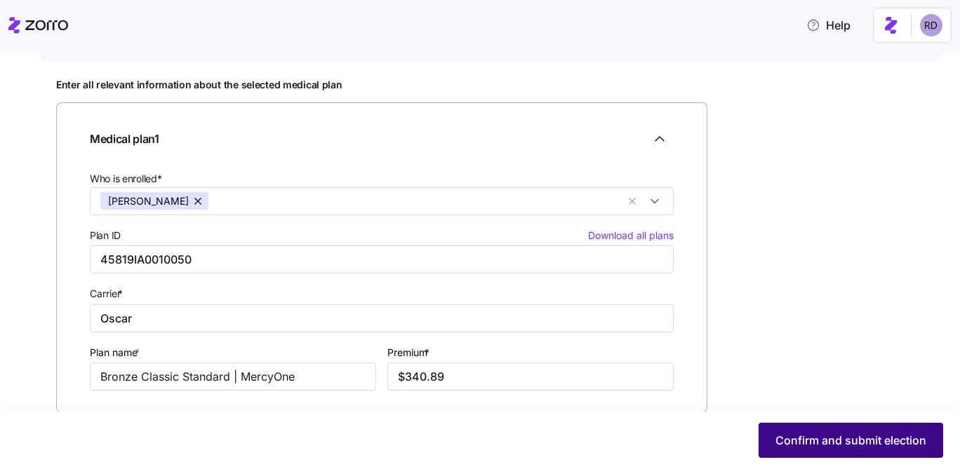
click at [811, 438] on span "Confirm and submit election" at bounding box center [850, 440] width 151 height 17
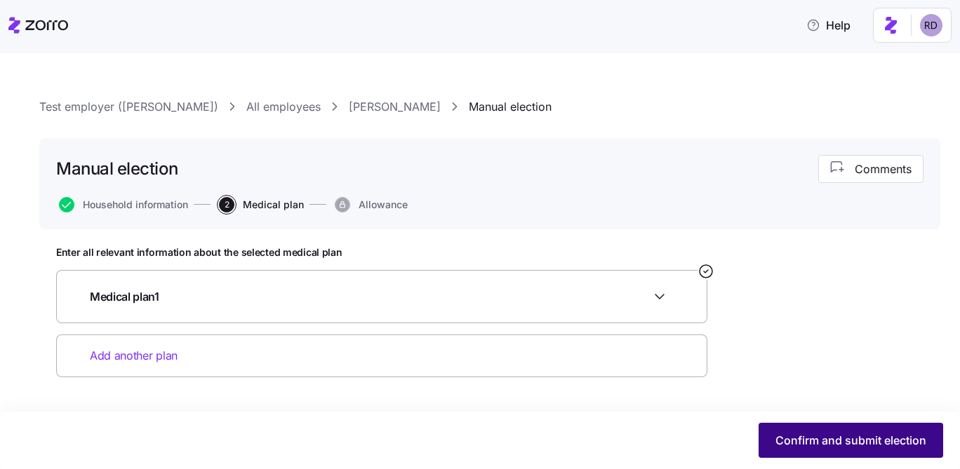
scroll to position [0, 0]
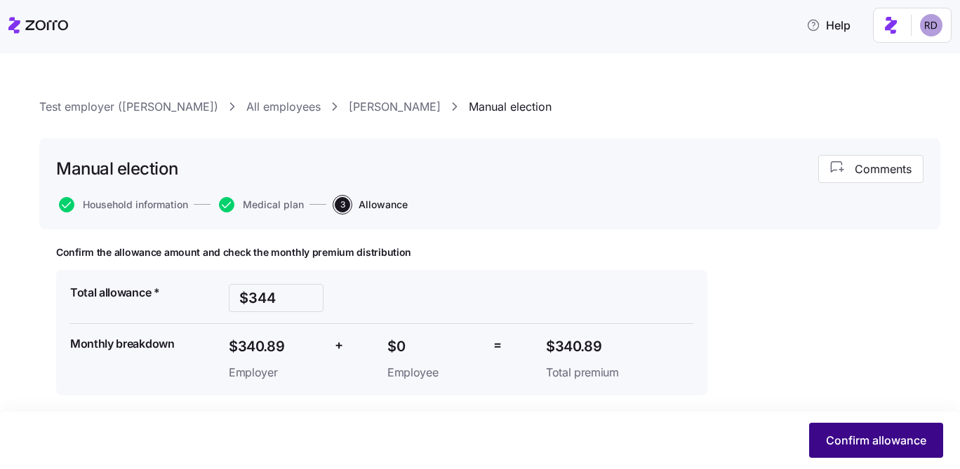
click at [843, 441] on span "Confirm allowance" at bounding box center [876, 440] width 100 height 17
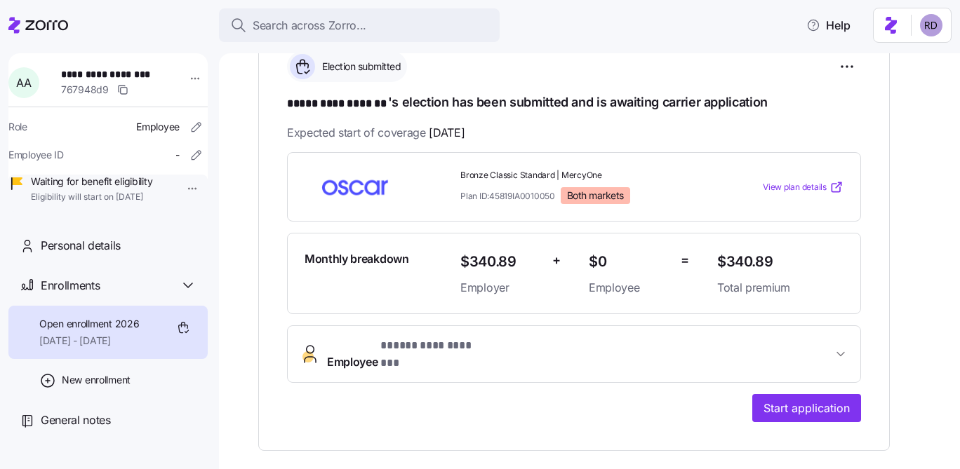
scroll to position [448, 0]
